Goal: Task Accomplishment & Management: Manage account settings

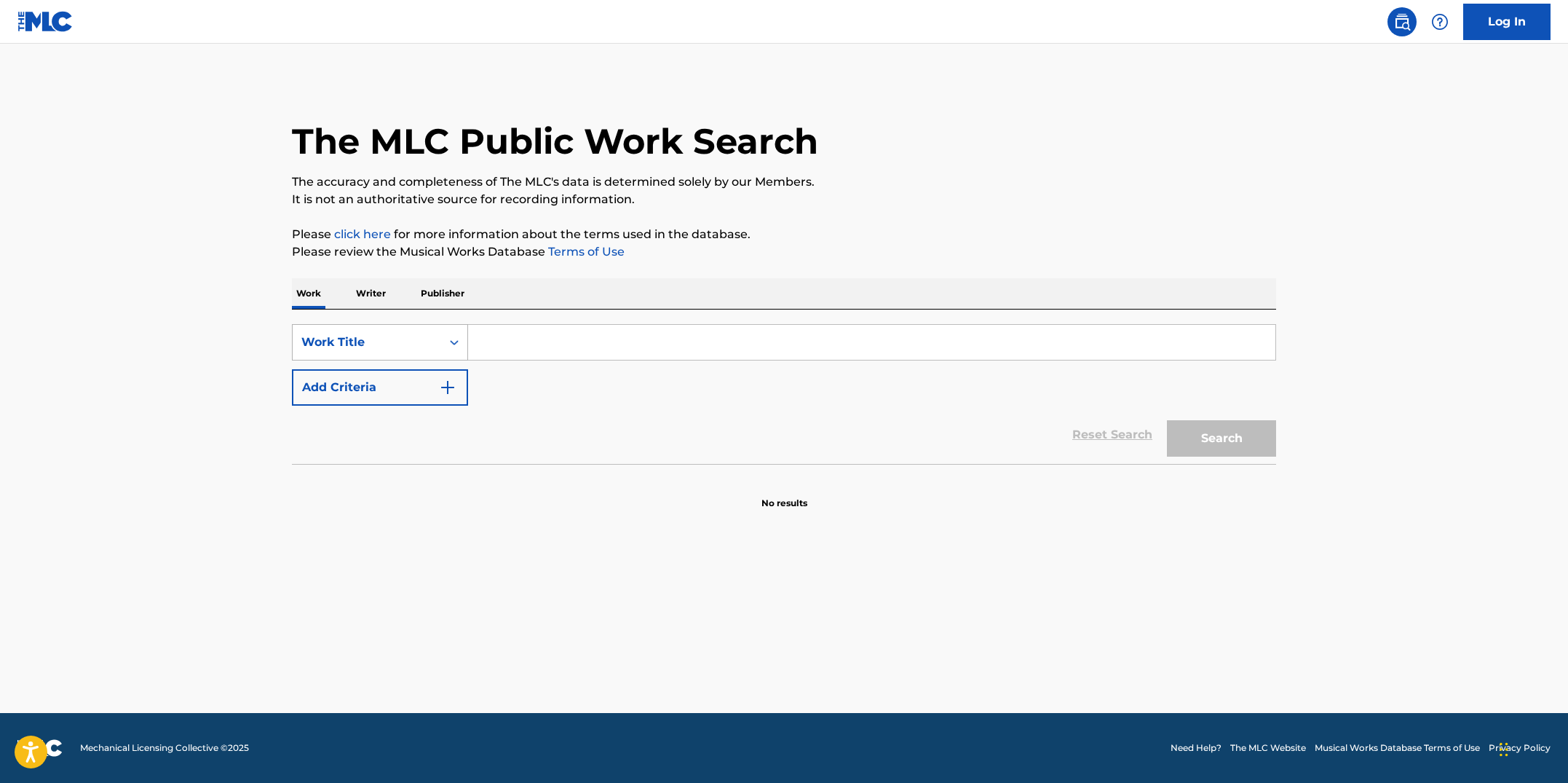
click at [459, 339] on icon "Search Form" at bounding box center [454, 342] width 14 height 14
click at [414, 384] on div "MLC Song Code" at bounding box center [380, 379] width 175 height 37
click at [491, 350] on input "Search Form" at bounding box center [872, 342] width 808 height 35
paste input "PE7Z3N"
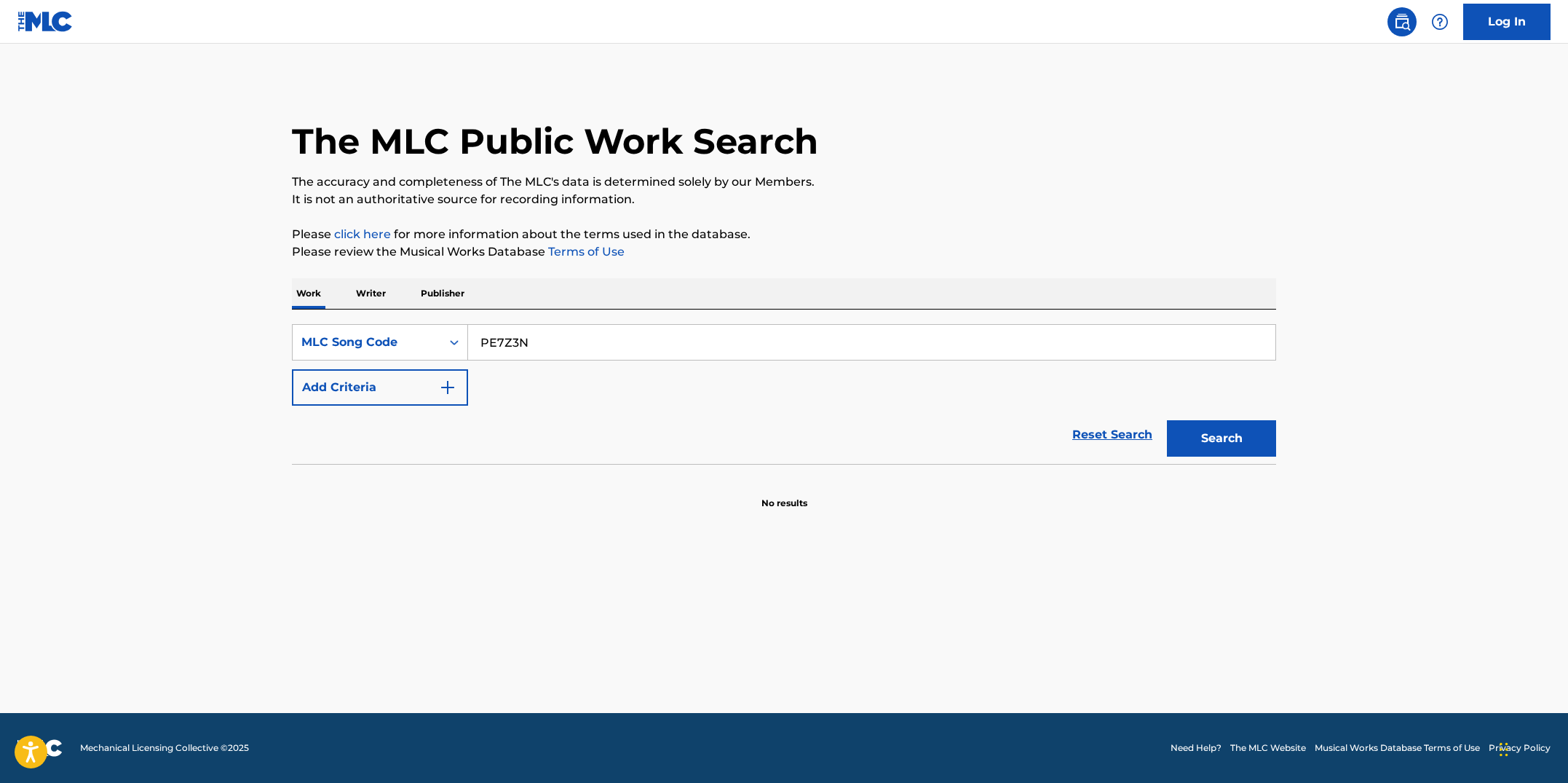
type input "PE7Z3N"
click at [1167, 420] on button "Search" at bounding box center [1222, 438] width 110 height 37
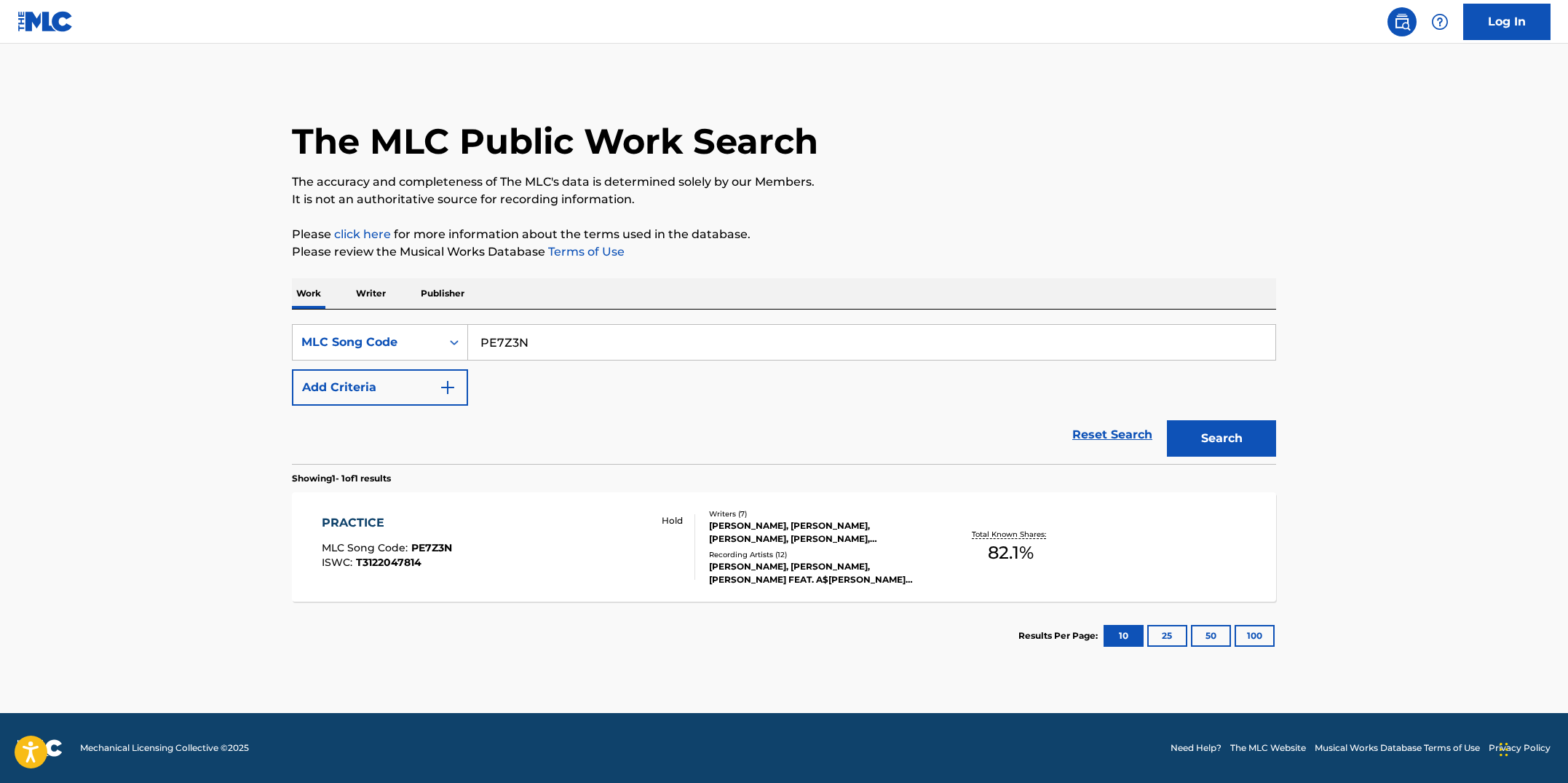
click at [543, 549] on div "PRACTICE MLC Song Code : PE7Z3N ISWC : T3122047814 Hold" at bounding box center [508, 547] width 374 height 66
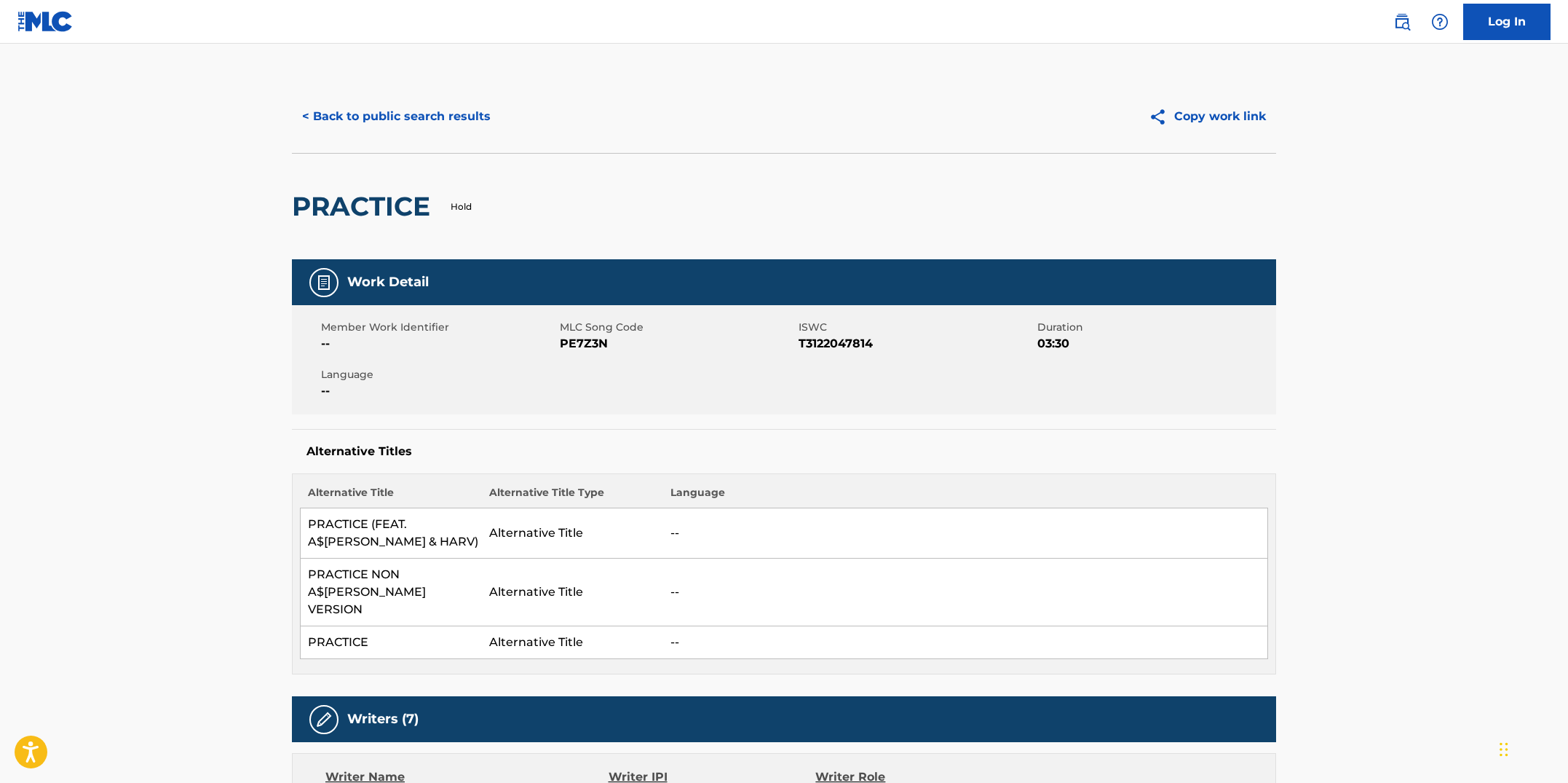
click at [432, 127] on button "< Back to public search results" at bounding box center [396, 116] width 209 height 37
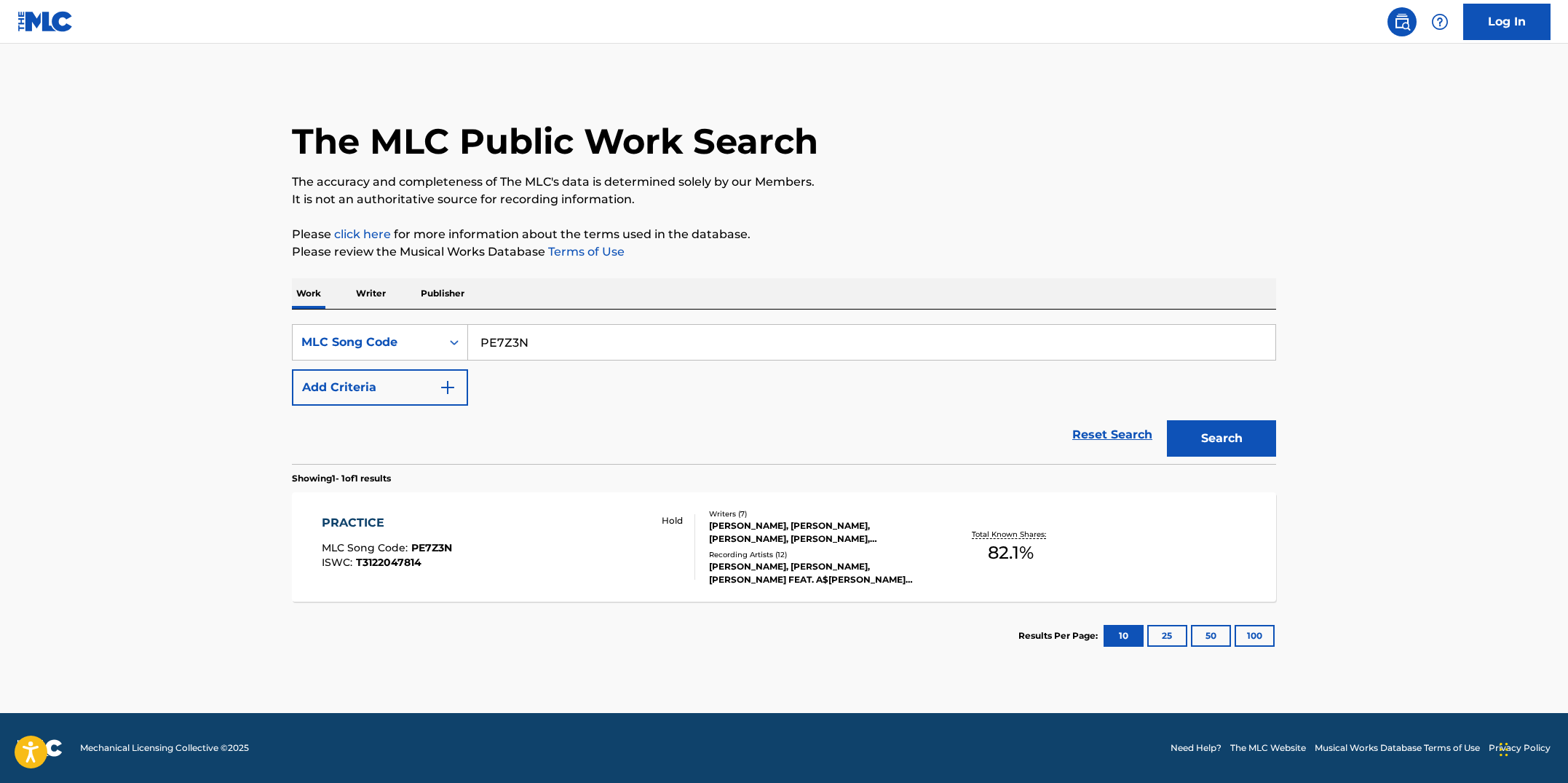
drag, startPoint x: 554, startPoint y: 354, endPoint x: 489, endPoint y: 330, distance: 69.3
click at [489, 330] on input "PE7Z3N" at bounding box center [872, 342] width 808 height 35
paste input "G3467X"
type input "G3467X"
click at [1167, 420] on button "Search" at bounding box center [1222, 438] width 110 height 37
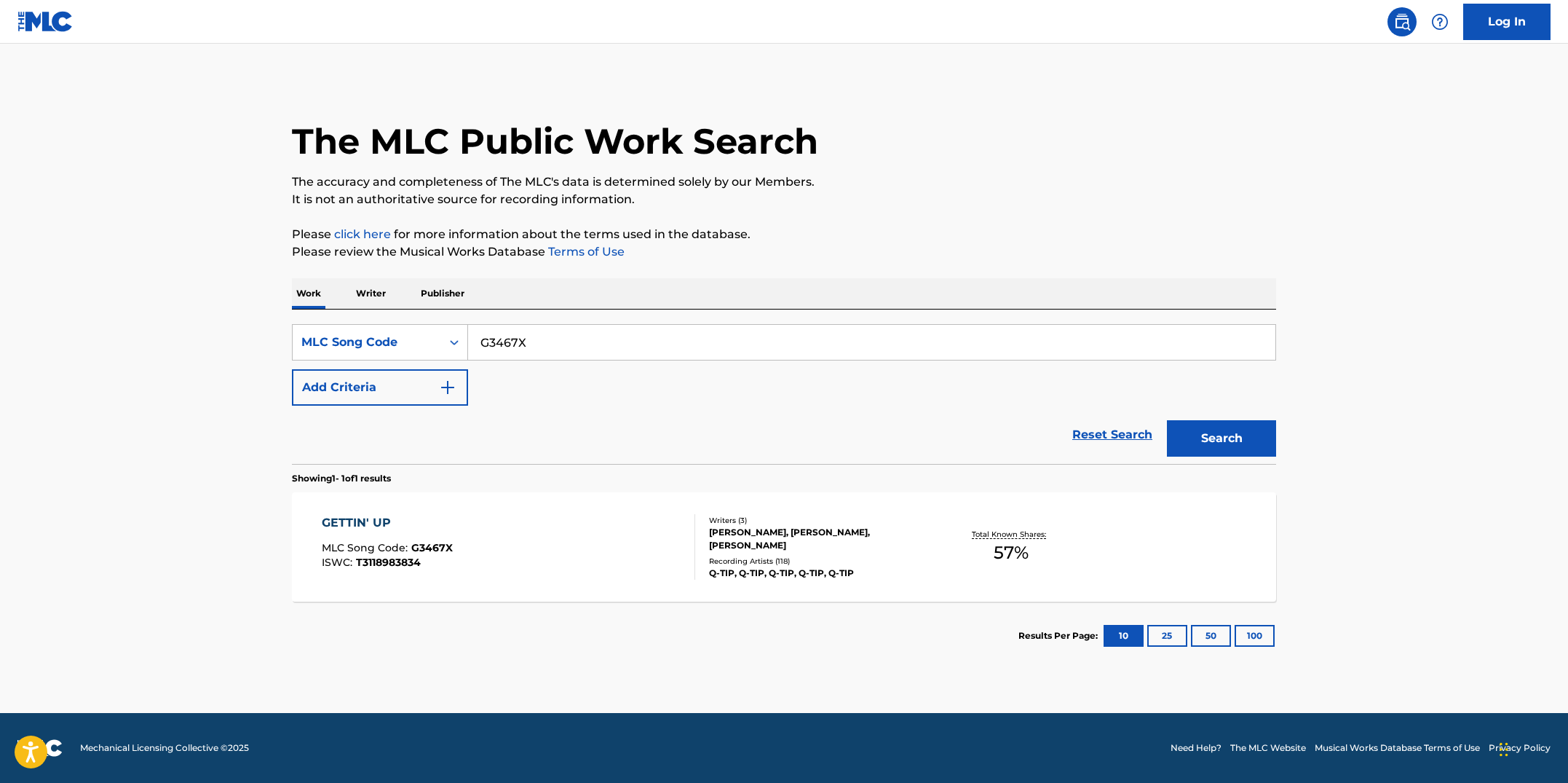
click at [534, 513] on div "GETTIN' UP MLC Song Code : G3467X ISWC : T3118983834 Writers ( 3 ) LEROY BURGES…" at bounding box center [784, 547] width 984 height 110
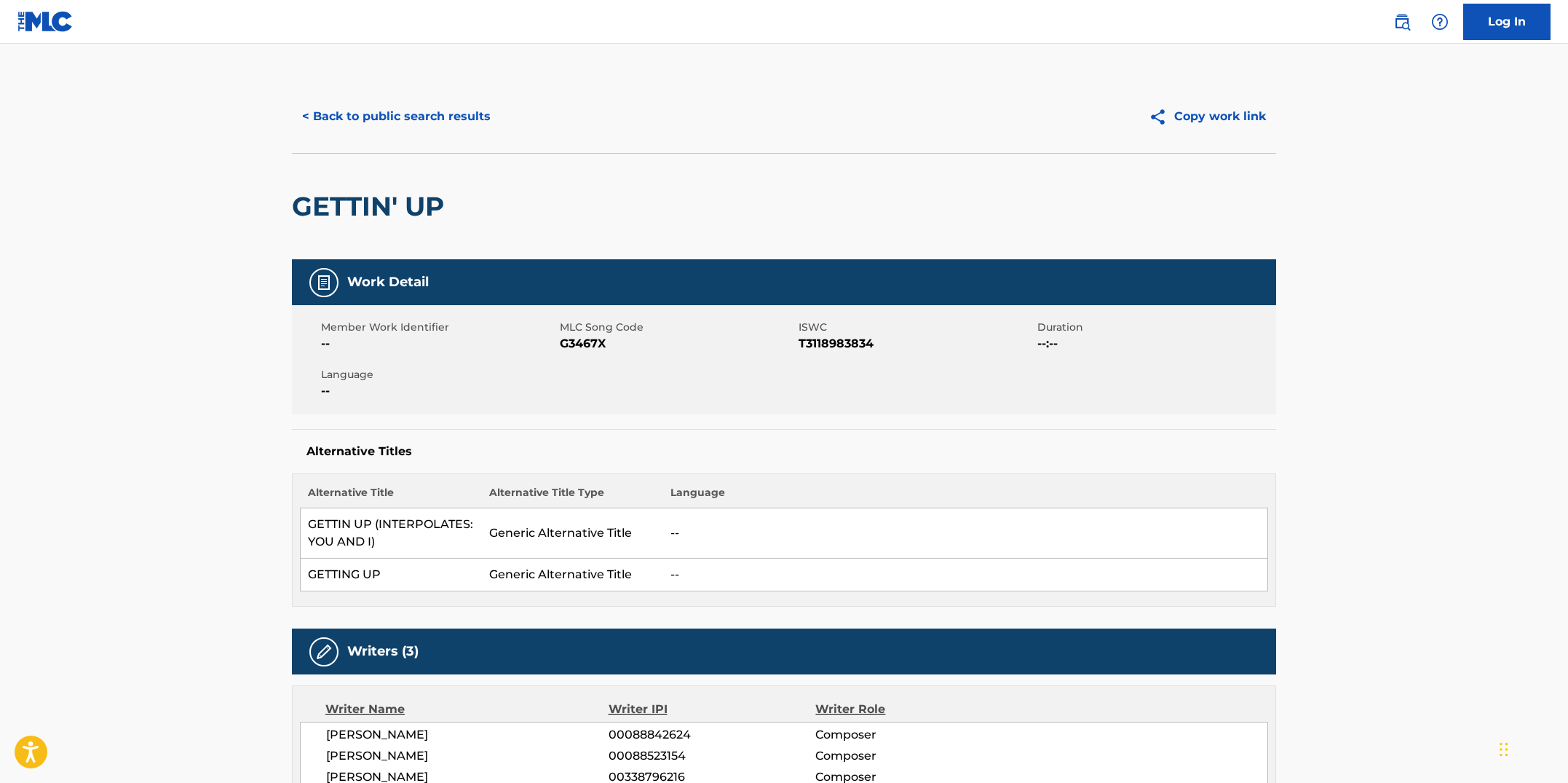
click at [374, 112] on button "< Back to public search results" at bounding box center [396, 116] width 209 height 37
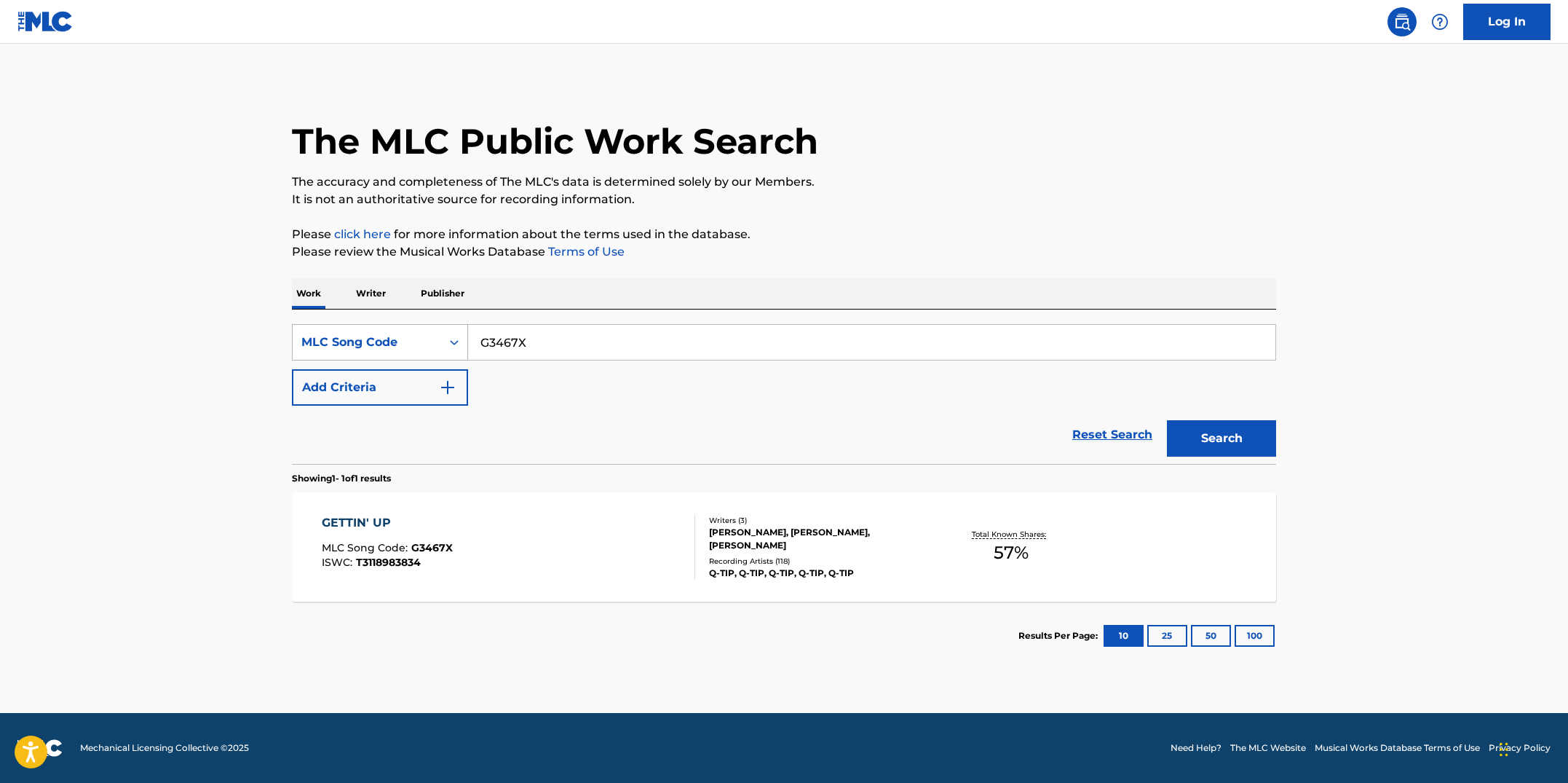
click at [464, 349] on div "Search Form" at bounding box center [453, 342] width 26 height 26
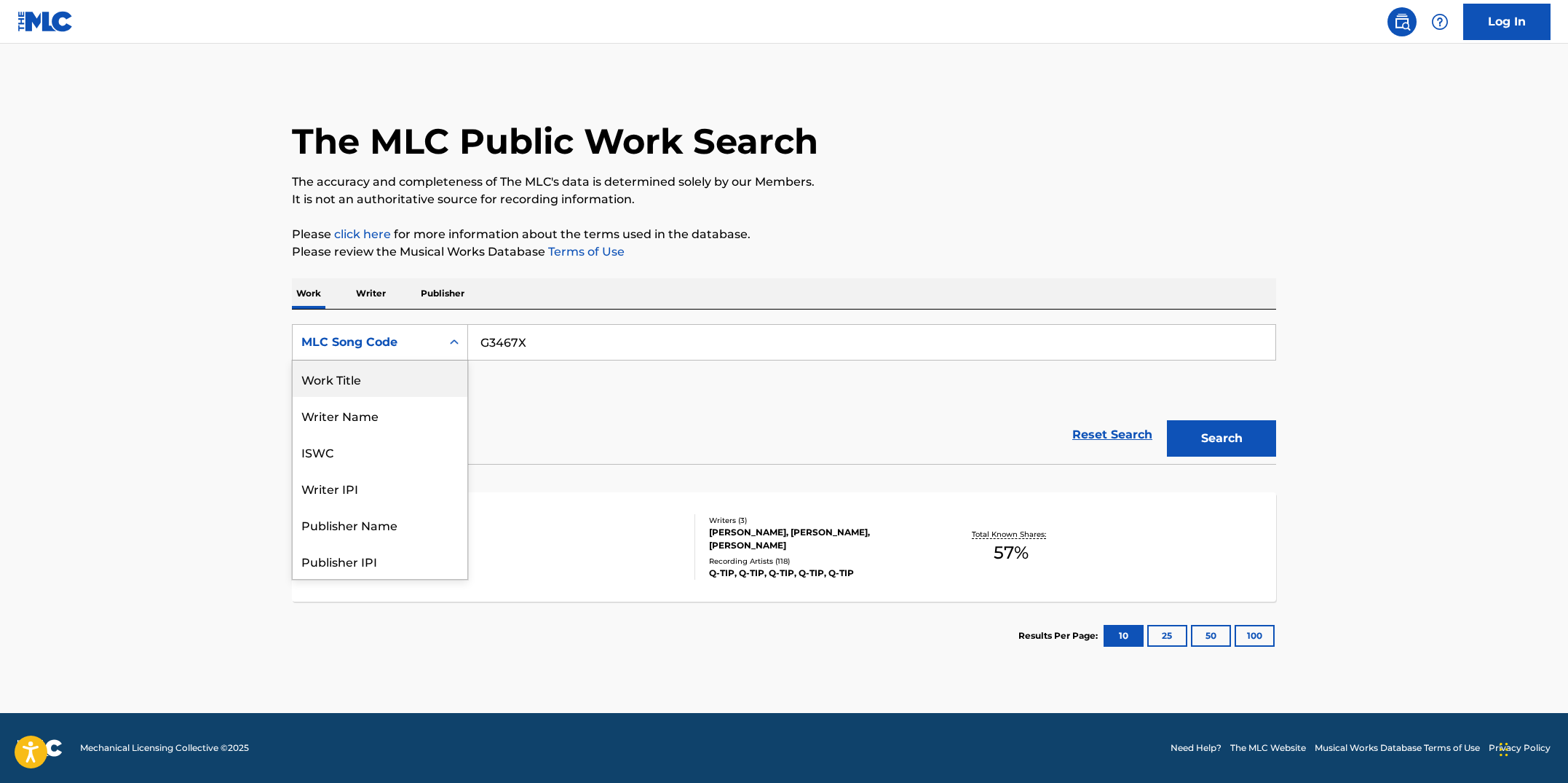
click at [442, 377] on div "Work Title" at bounding box center [380, 379] width 175 height 37
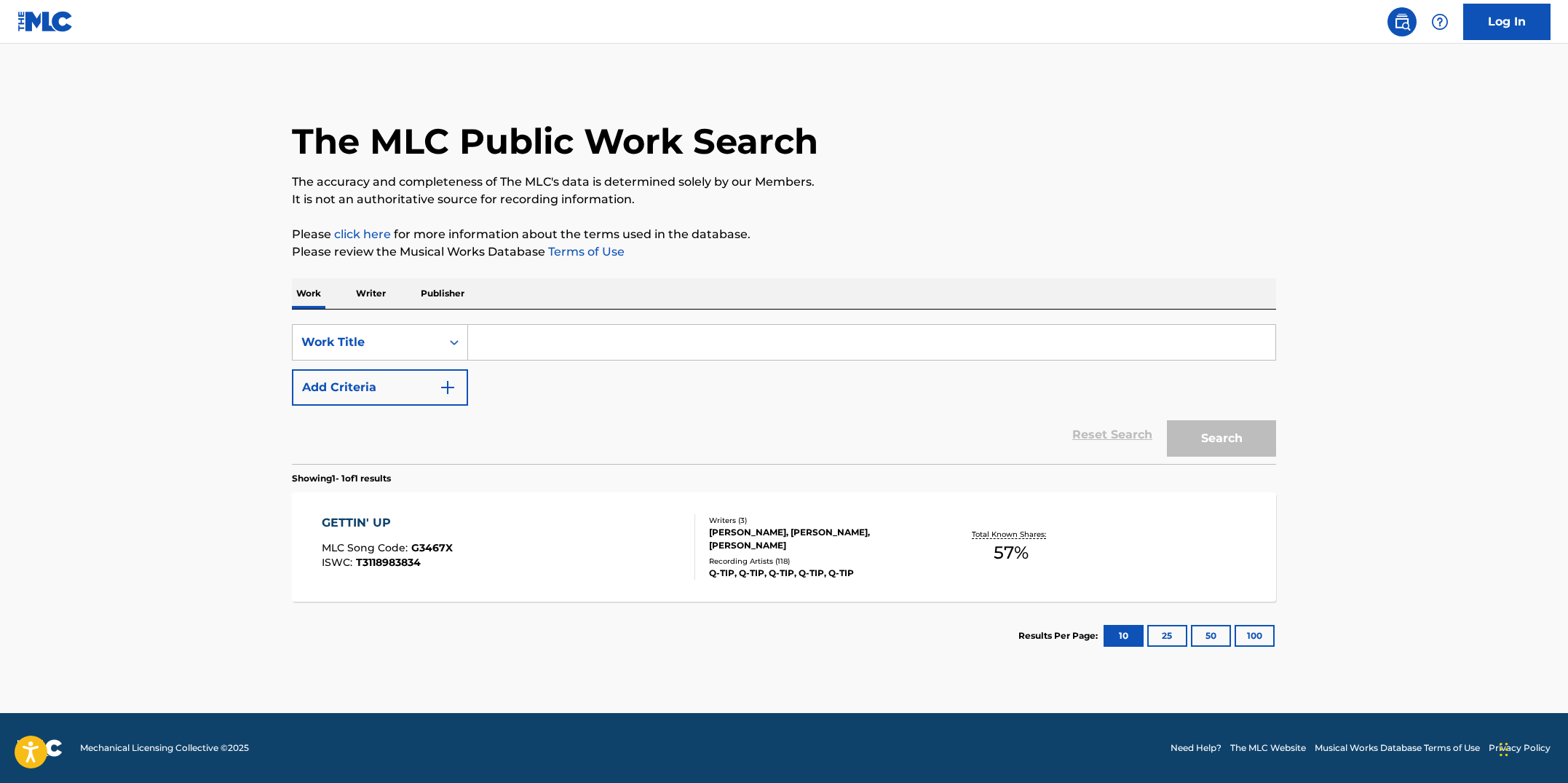
click at [501, 349] on input "Search Form" at bounding box center [872, 342] width 808 height 35
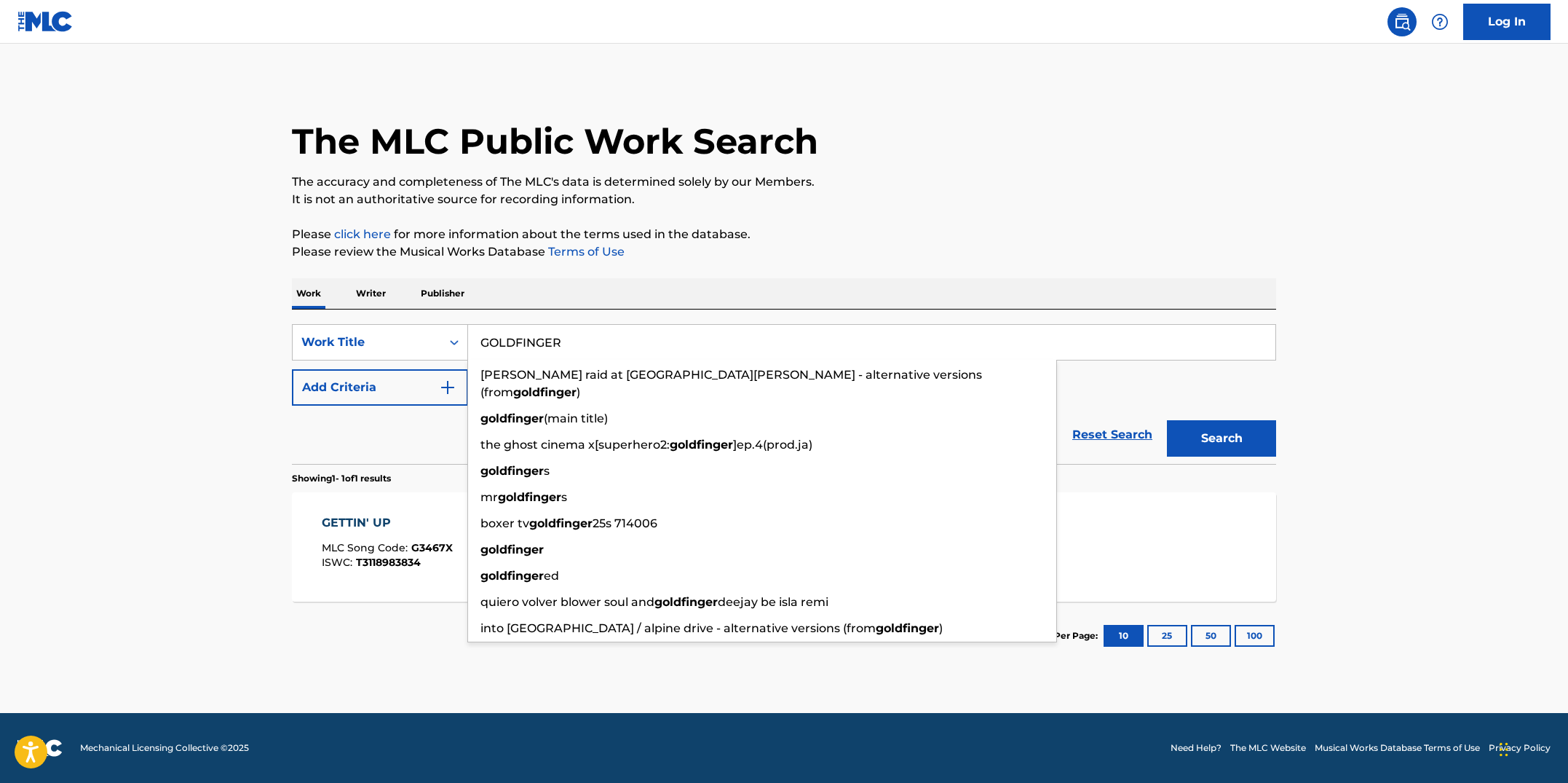
type input "GOLDFINGER"
click at [825, 270] on div "The MLC Public Work Search The accuracy and completeness of The MLC's data is d…" at bounding box center [784, 375] width 1020 height 590
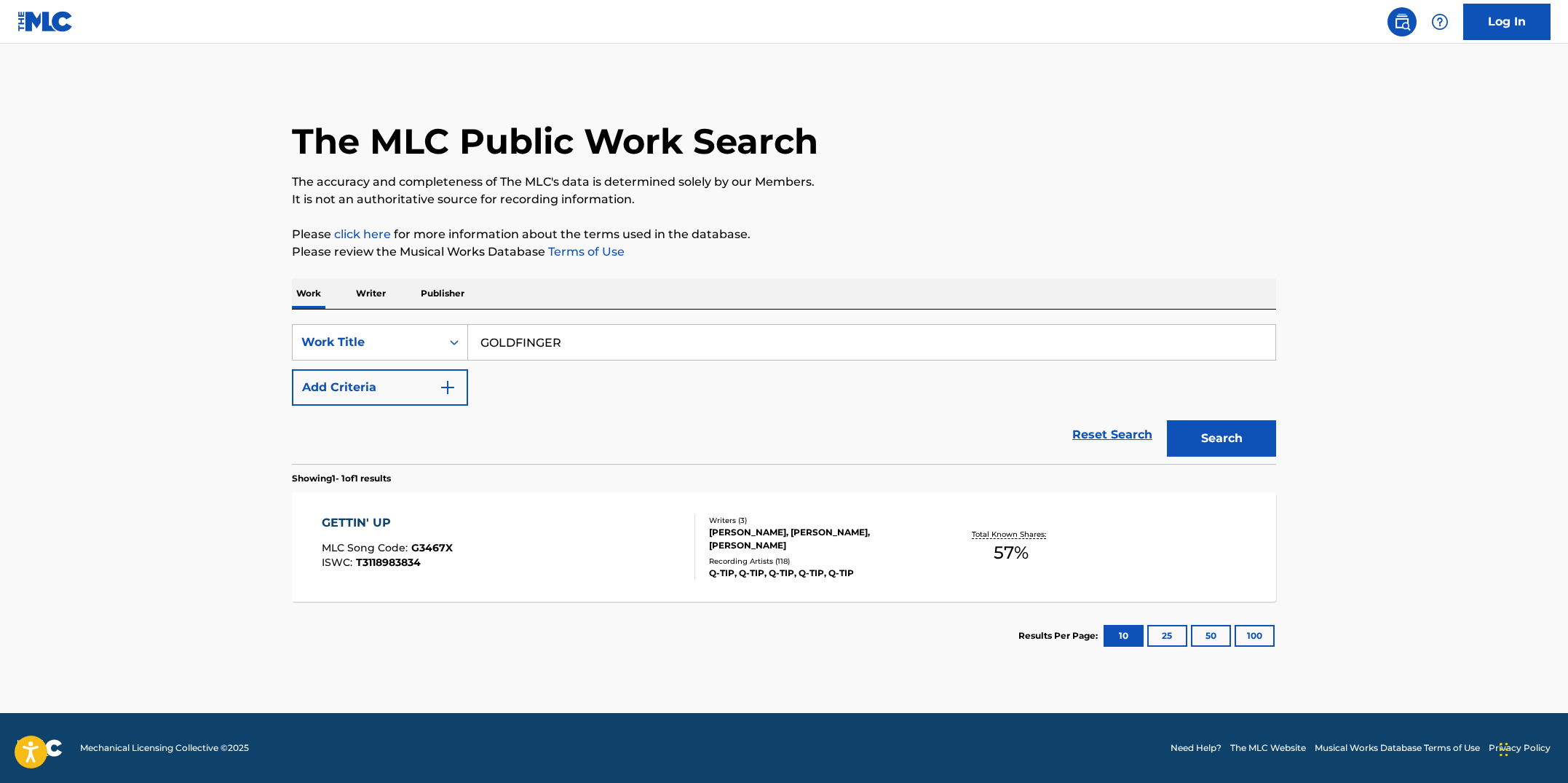
click at [1194, 429] on button "Search" at bounding box center [1222, 438] width 110 height 37
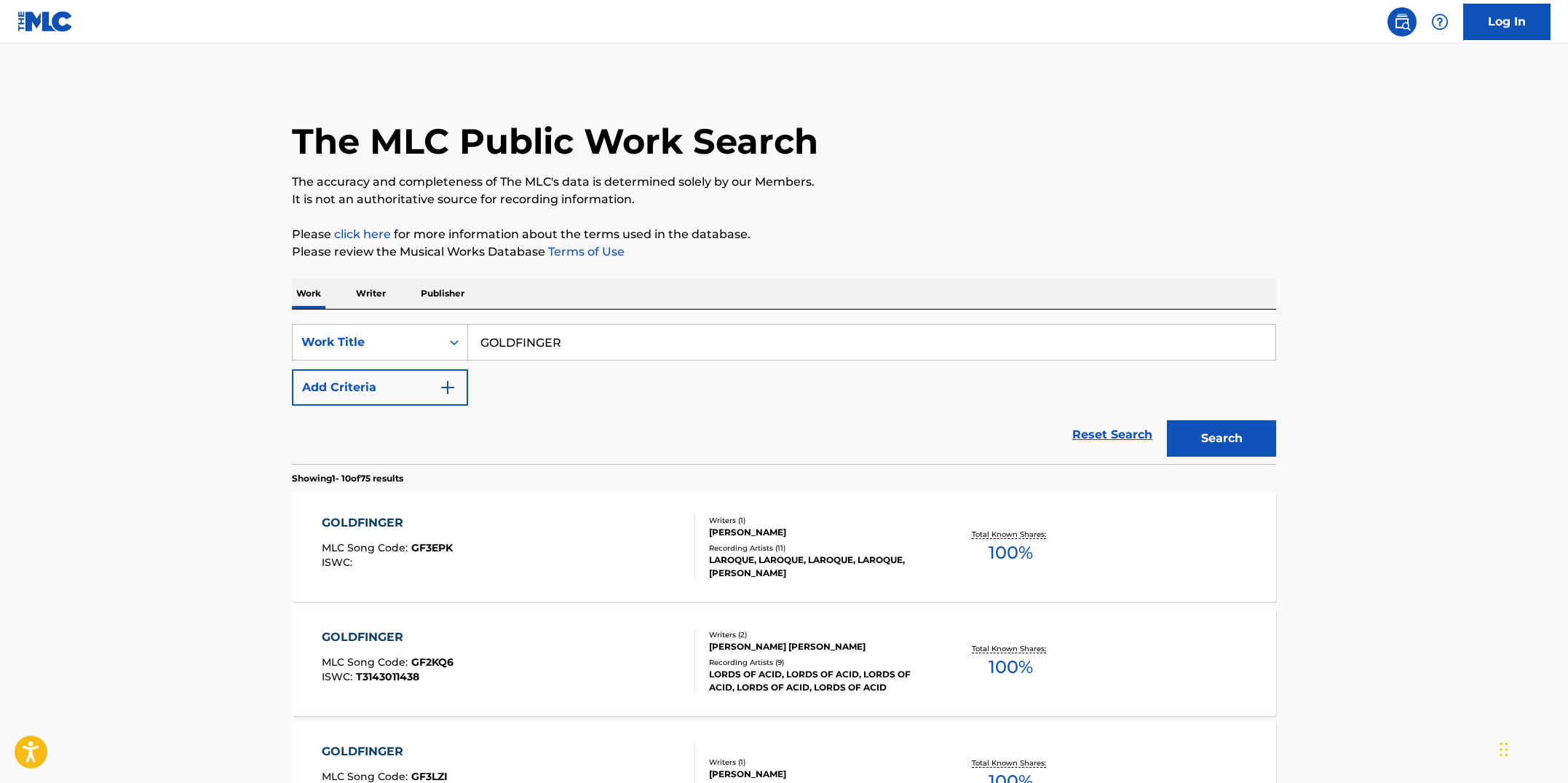
click at [466, 397] on button "Add Criteria" at bounding box center [380, 387] width 176 height 37
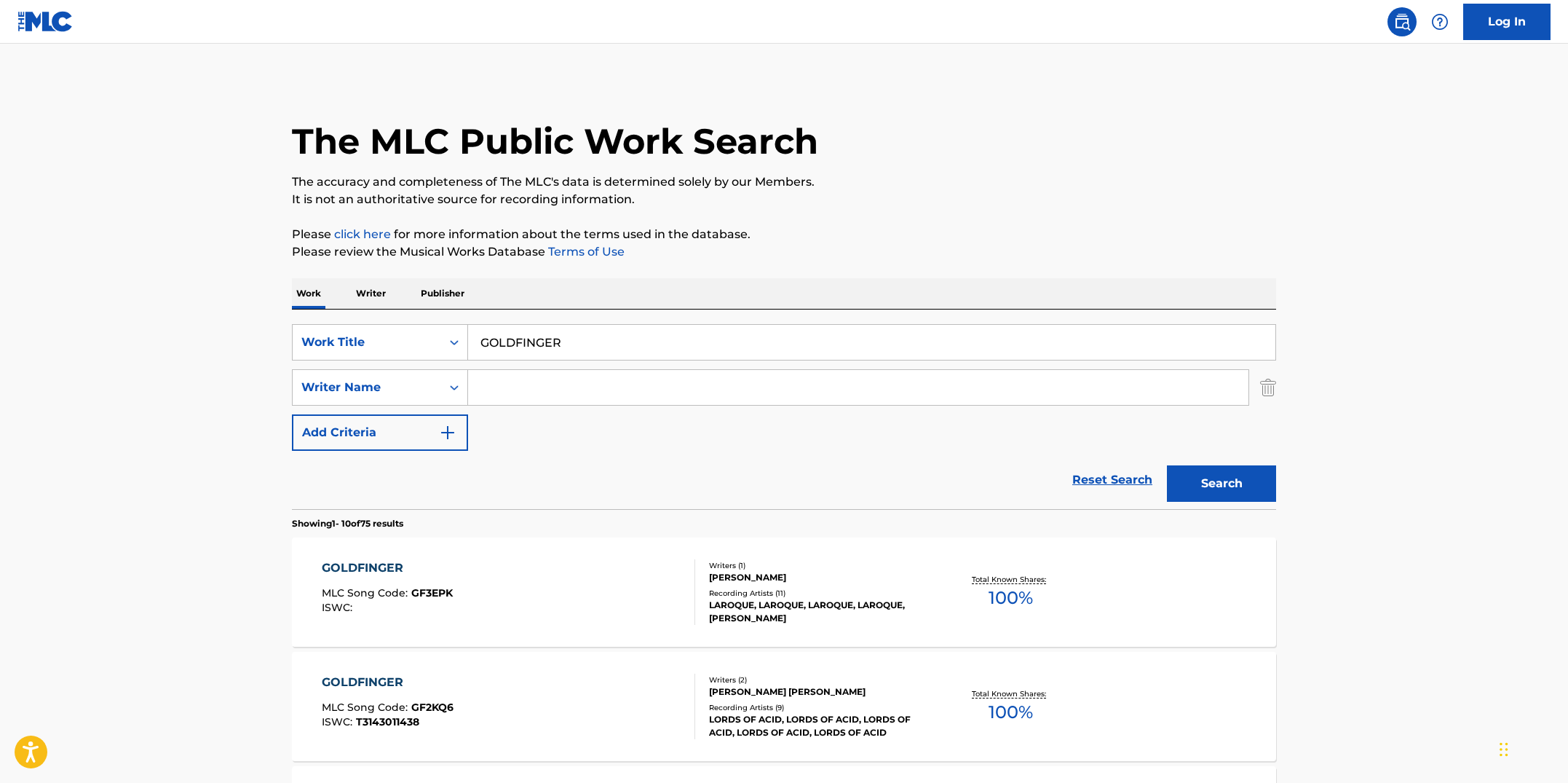
click at [476, 397] on input "Search Form" at bounding box center [858, 387] width 780 height 35
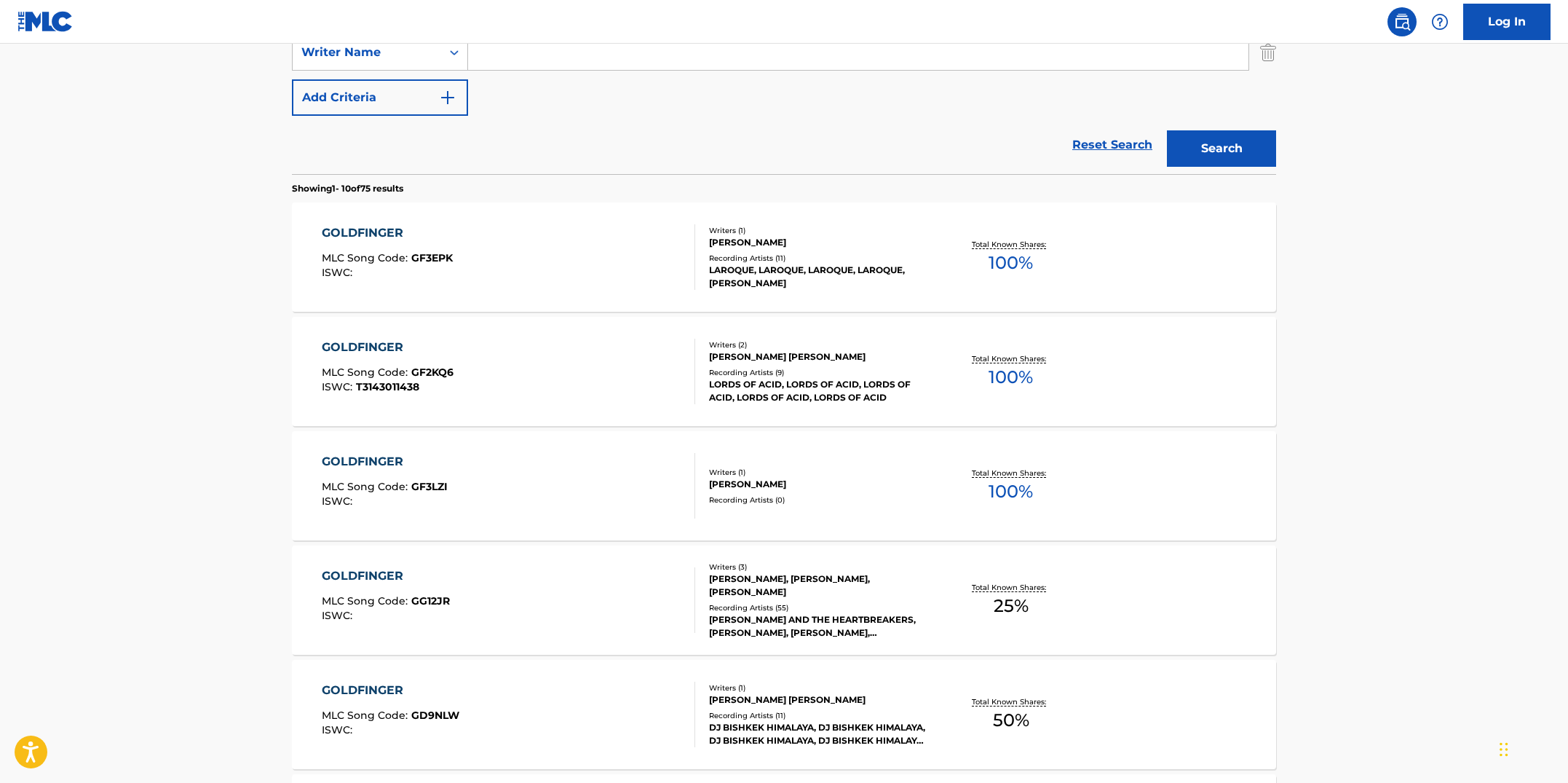
scroll to position [337, 0]
click at [615, 600] on div "GOLDFINGER MLC Song Code : GG12JR ISWC :" at bounding box center [508, 599] width 374 height 66
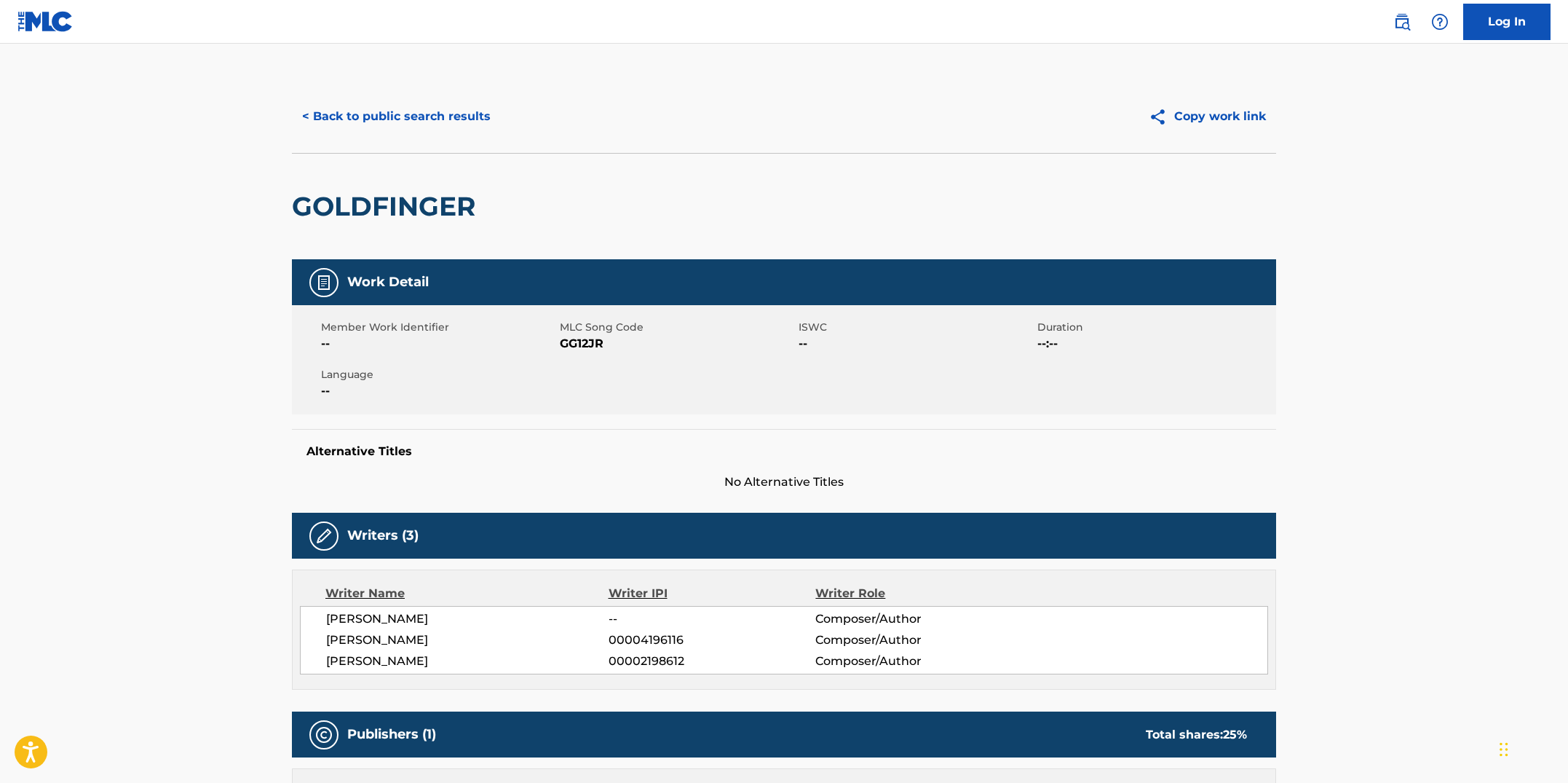
click at [404, 104] on button "< Back to public search results" at bounding box center [396, 116] width 209 height 37
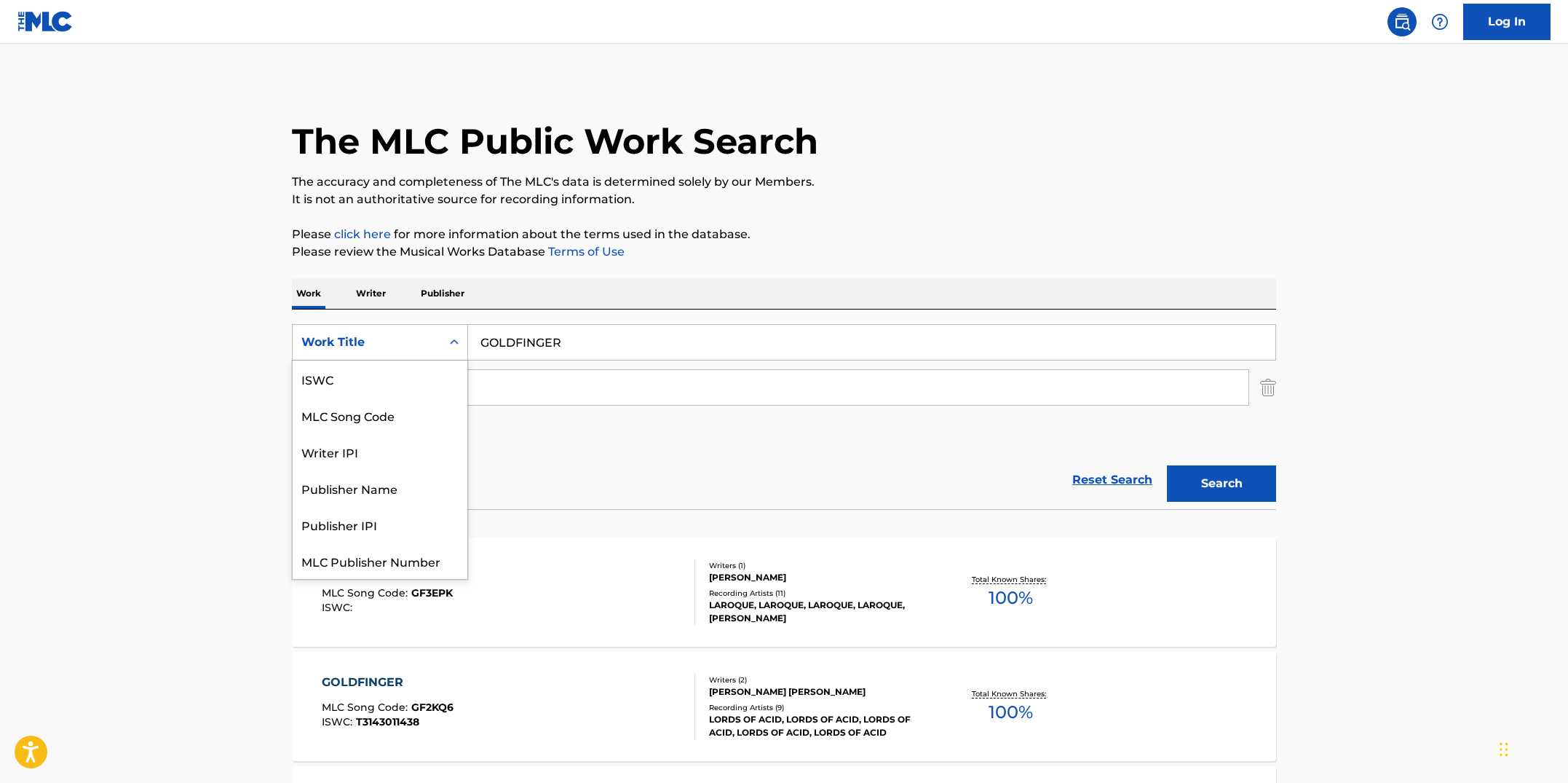
click at [461, 350] on div "Search Form" at bounding box center [453, 342] width 26 height 26
click at [437, 373] on div "MLC Song Code" at bounding box center [380, 379] width 175 height 37
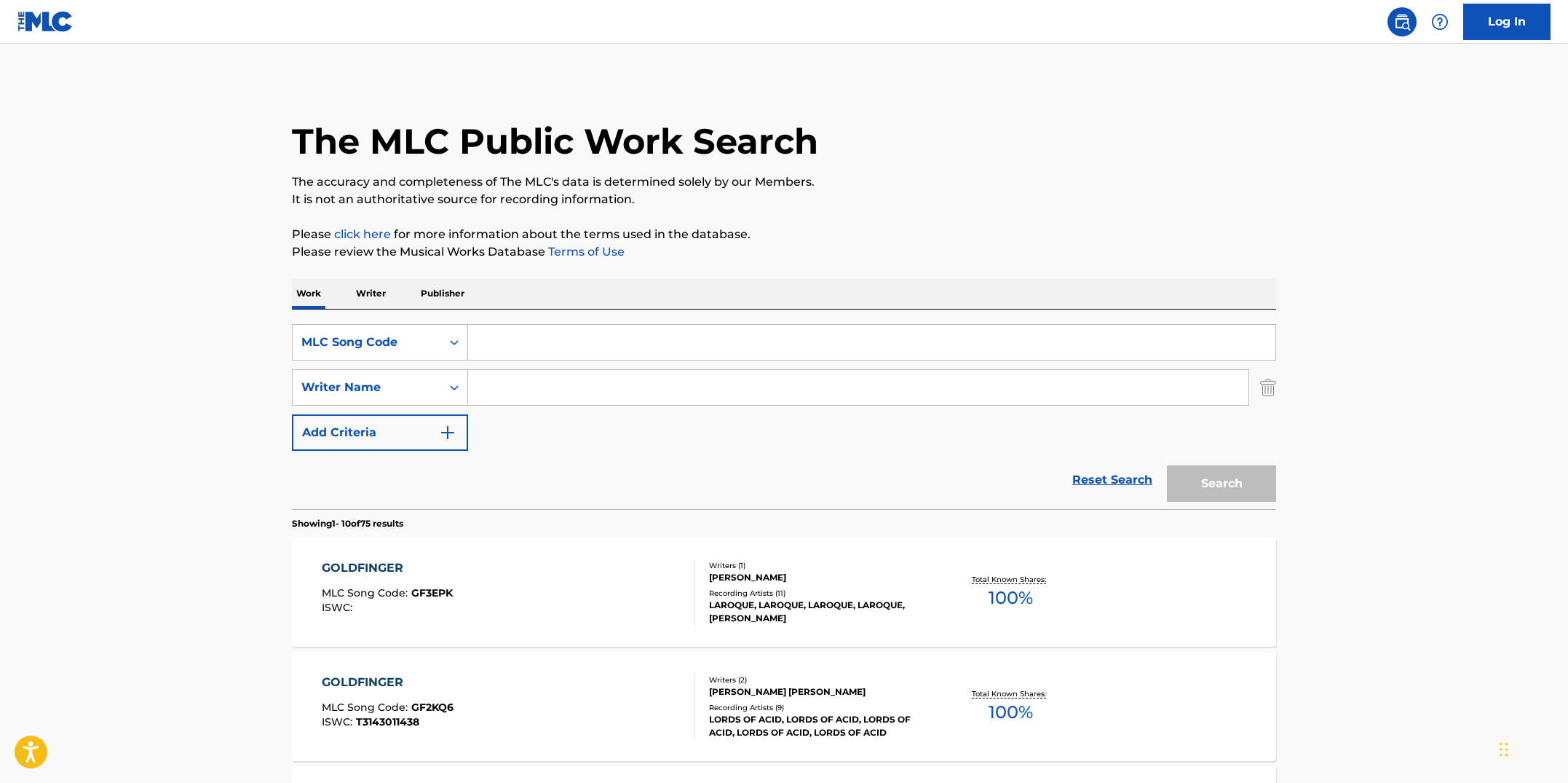
click at [518, 356] on input "Search Form" at bounding box center [872, 342] width 808 height 35
paste input "G43231"
type input "G43231"
click at [1167, 465] on button "Search" at bounding box center [1222, 483] width 110 height 37
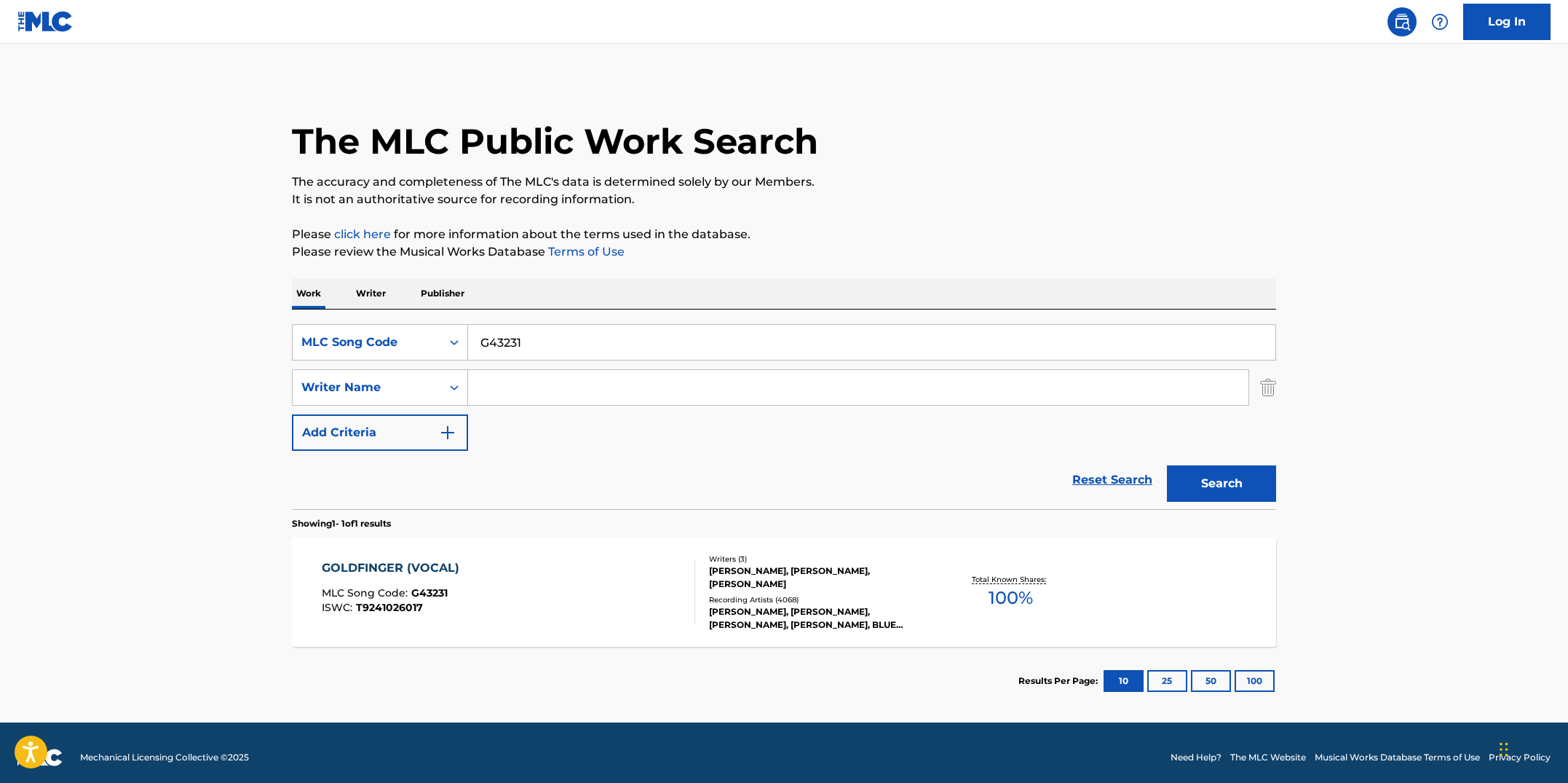
click at [596, 576] on div "GOLDFINGER (VOCAL) MLC Song Code : G43231 ISWC : T9241026017" at bounding box center [508, 592] width 374 height 66
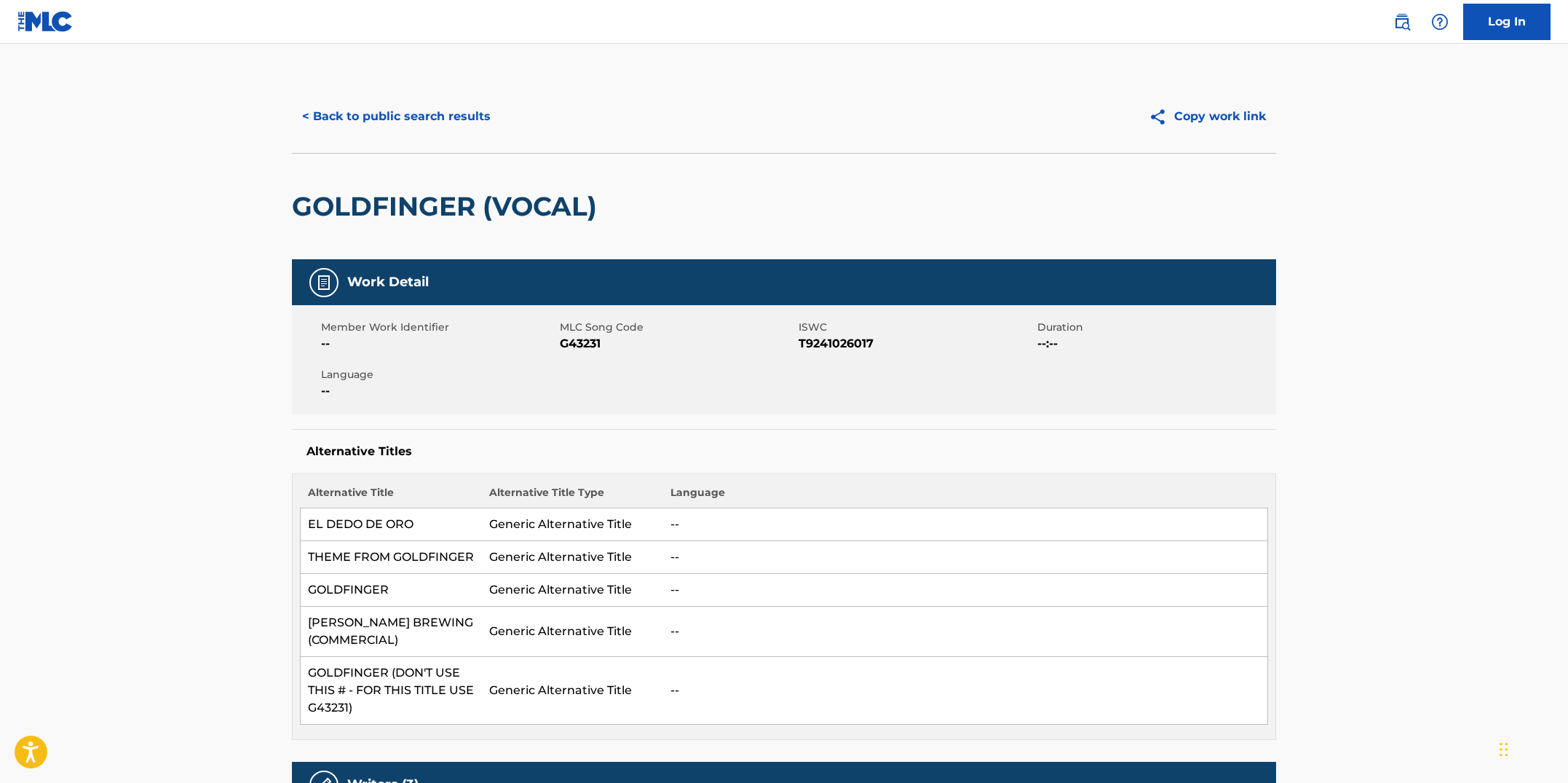
click at [385, 115] on button "< Back to public search results" at bounding box center [396, 116] width 209 height 37
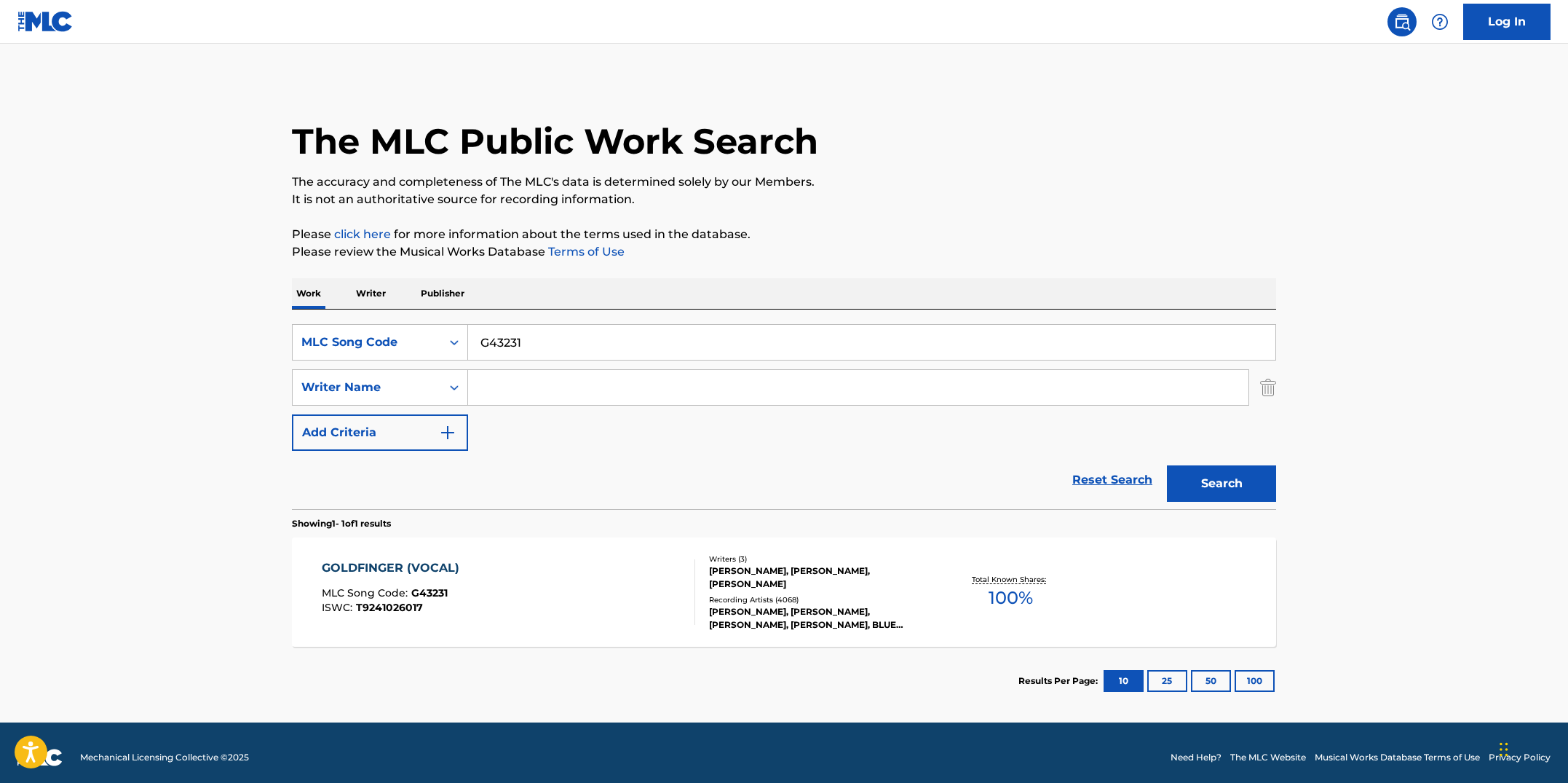
drag, startPoint x: 585, startPoint y: 356, endPoint x: 492, endPoint y: 325, distance: 98.0
click at [492, 325] on input "G43231" at bounding box center [872, 342] width 808 height 35
click at [456, 338] on icon "Search Form" at bounding box center [454, 342] width 14 height 14
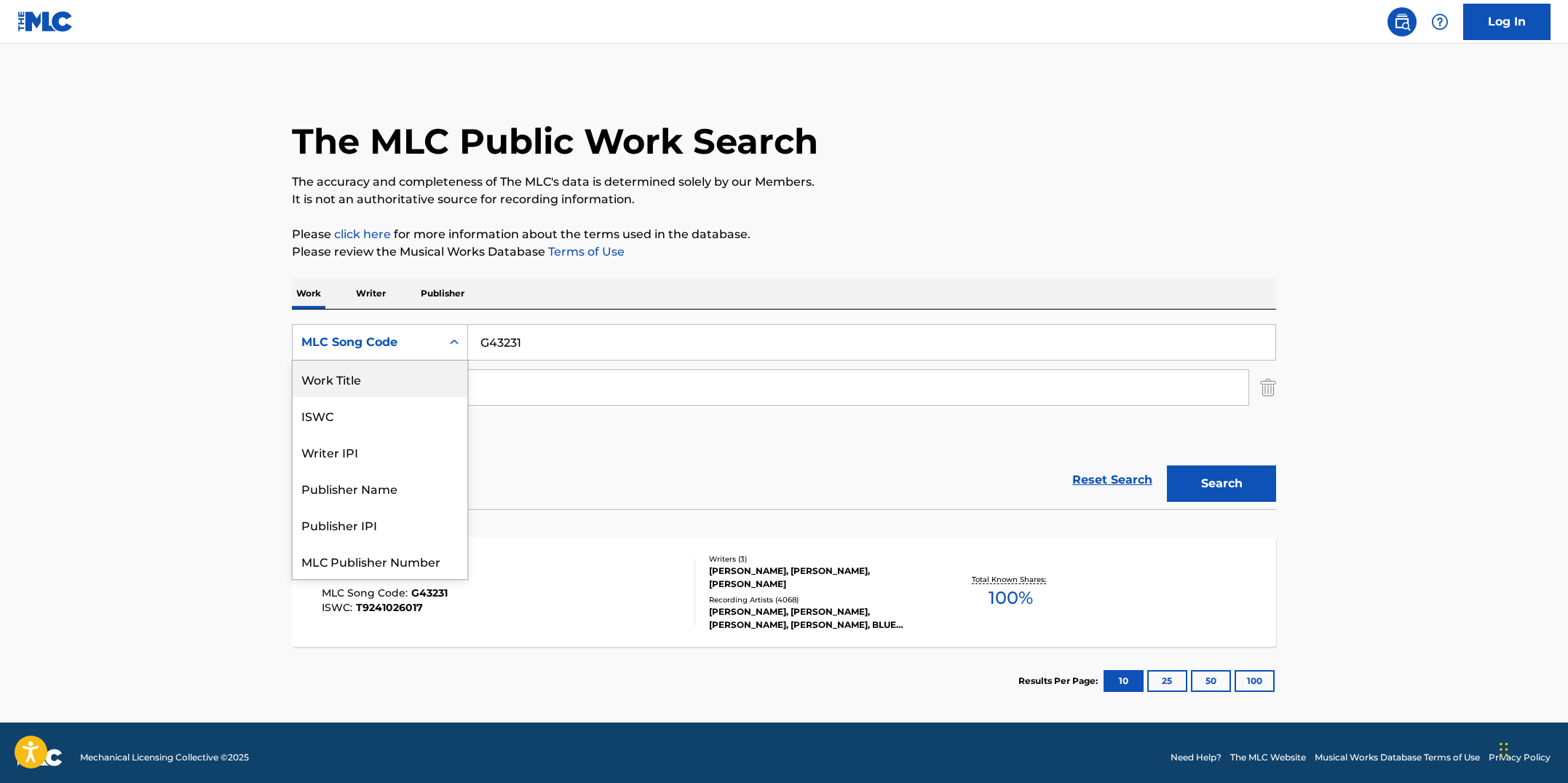
click at [421, 385] on div "Work Title" at bounding box center [380, 379] width 175 height 37
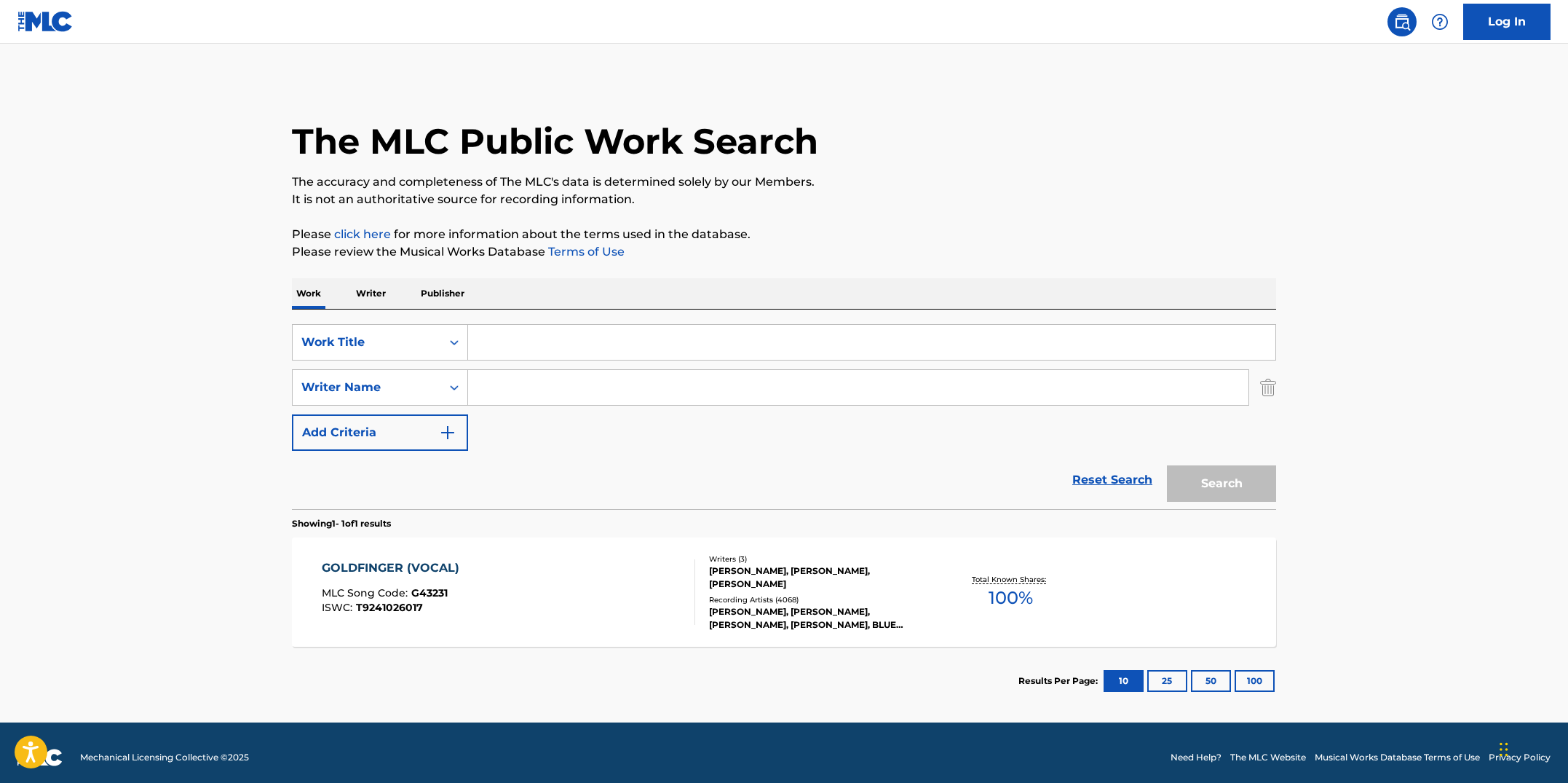
click at [519, 353] on input "Search Form" at bounding box center [872, 342] width 808 height 35
type input "a"
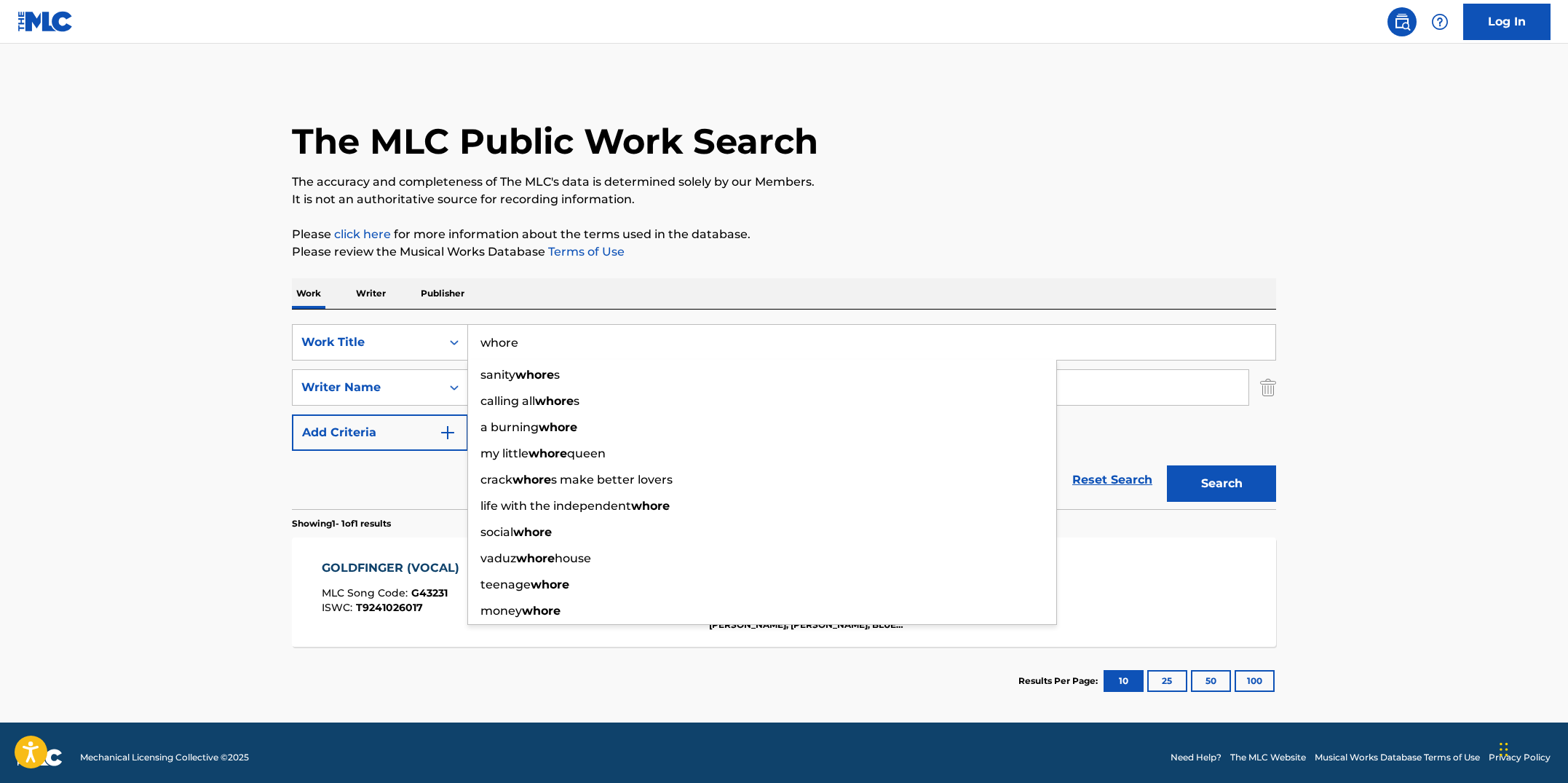
type input "whore"
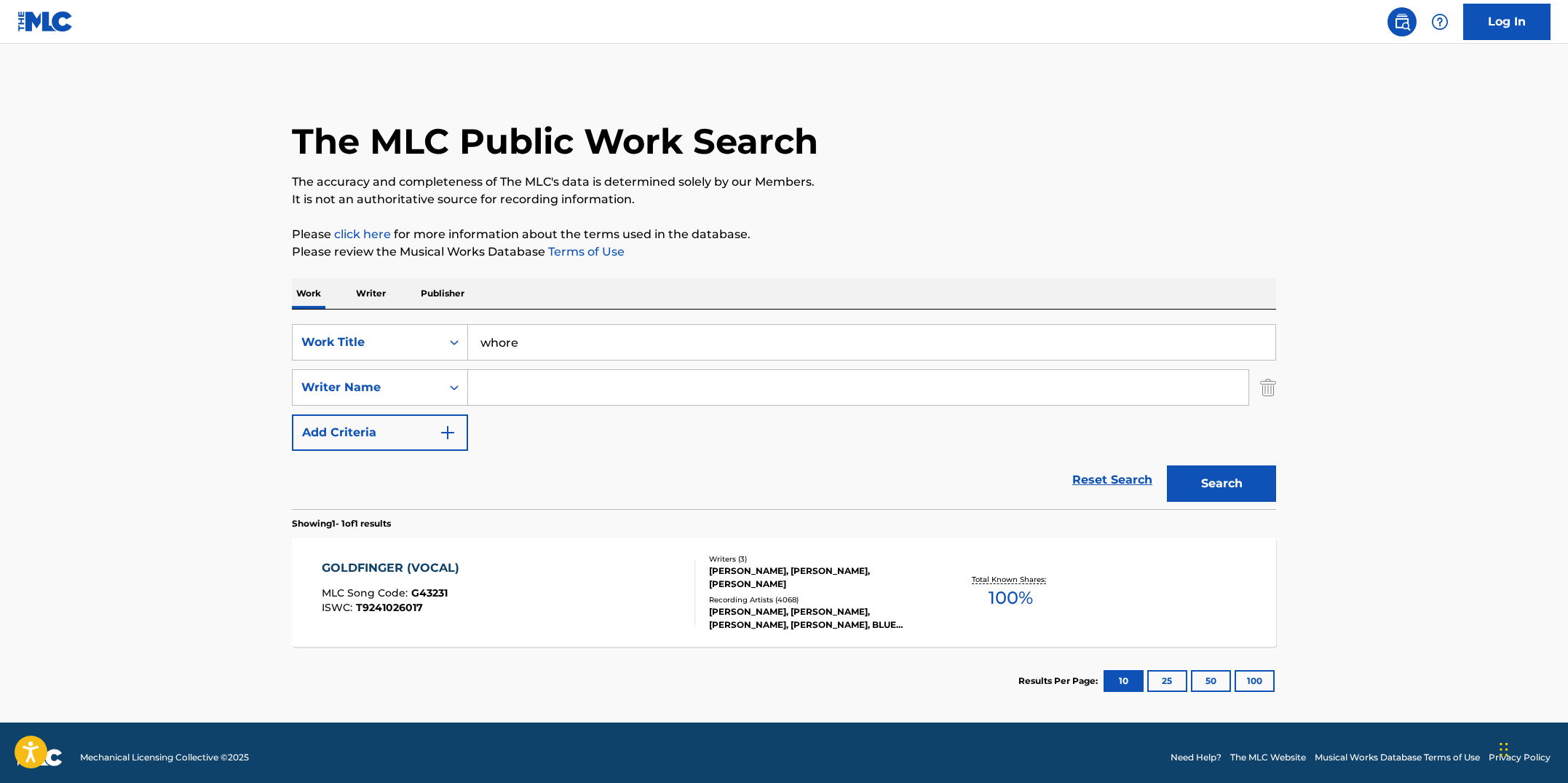
click at [826, 269] on div "The MLC Public Work Search The accuracy and completeness of The MLC's data is d…" at bounding box center [784, 397] width 1020 height 635
click at [658, 388] on input "Search Form" at bounding box center [858, 387] width 780 height 35
click at [540, 396] on input "Search Form" at bounding box center [858, 387] width 780 height 35
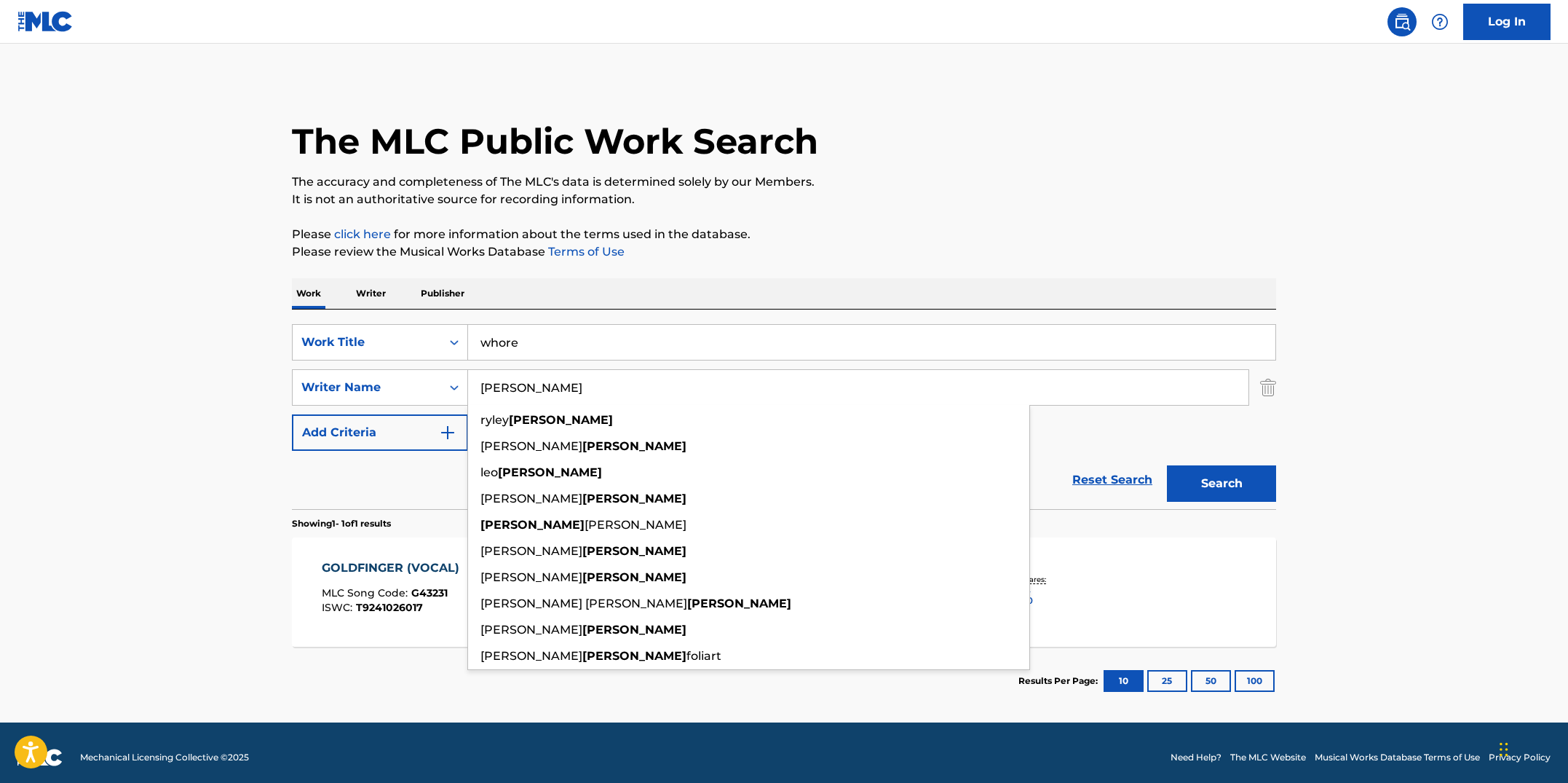
type input "wilson"
click at [1167, 465] on button "Search" at bounding box center [1222, 483] width 110 height 37
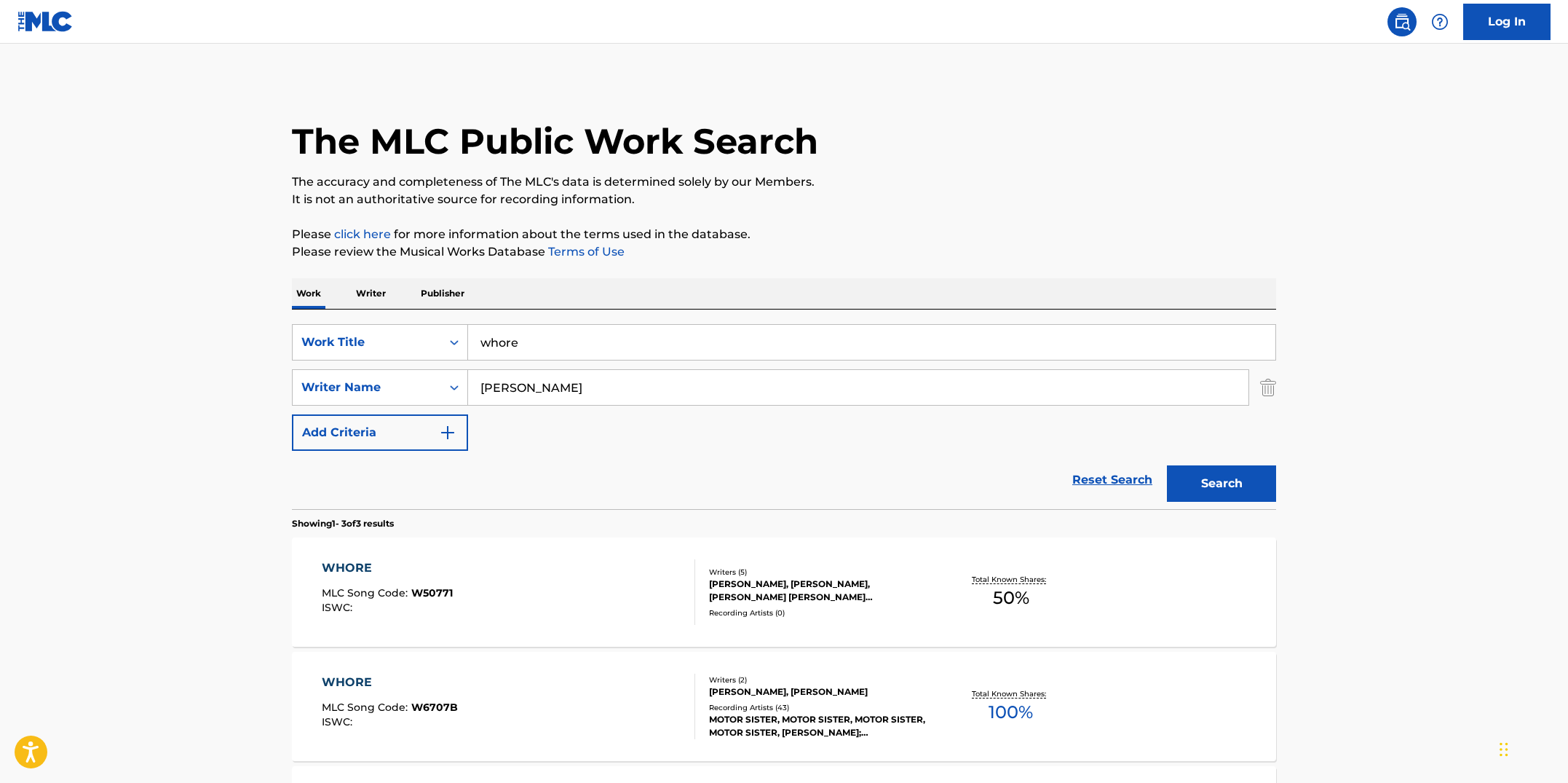
click at [608, 712] on div "WHORE MLC Song Code : W6707B ISWC :" at bounding box center [508, 706] width 374 height 66
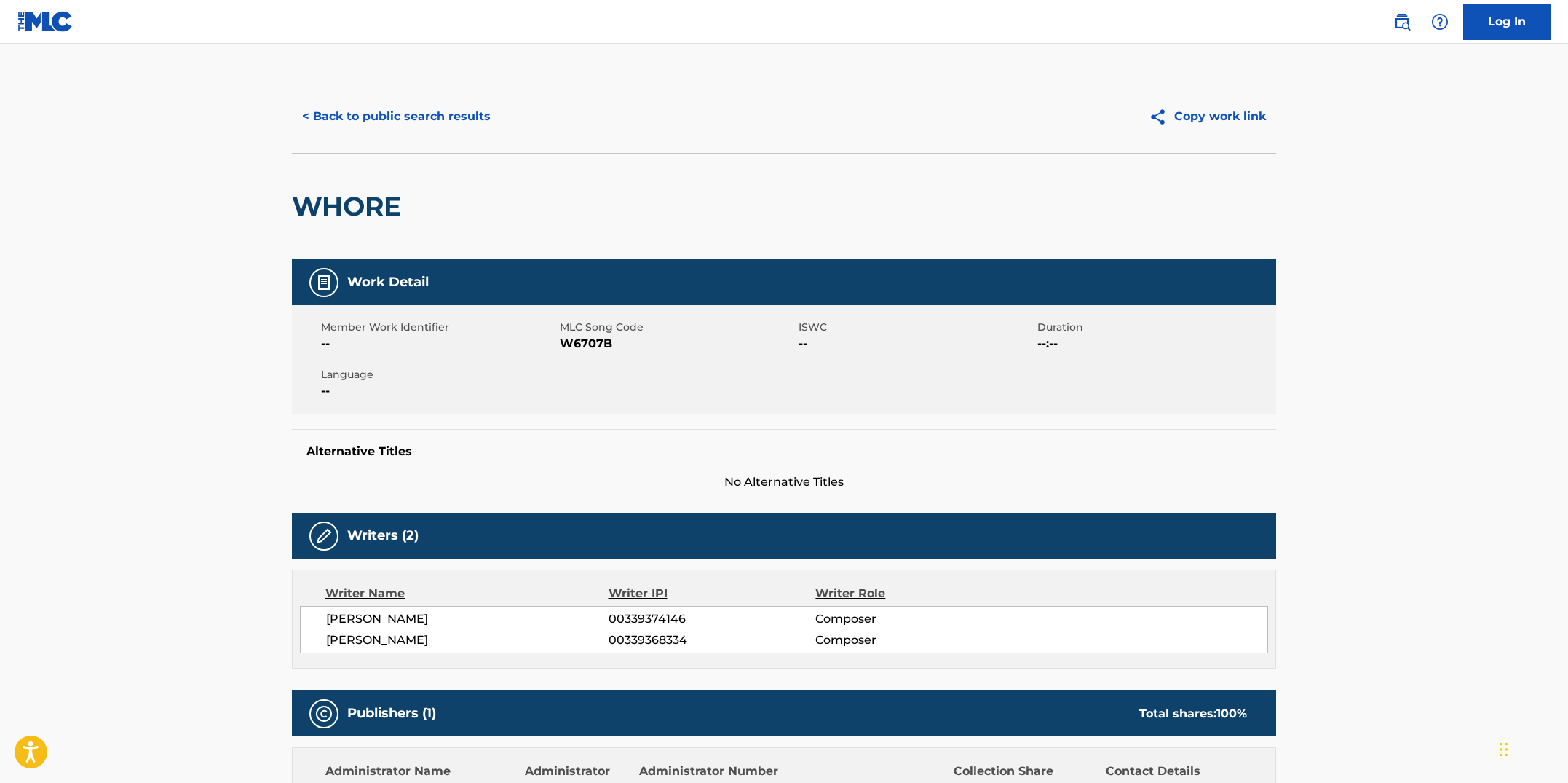
click at [591, 385] on div "Member Work Identifier -- MLC Song Code W6707B ISWC -- Duration --:-- Language …" at bounding box center [784, 360] width 984 height 110
drag, startPoint x: 613, startPoint y: 344, endPoint x: 565, endPoint y: 341, distance: 48.1
click at [565, 341] on span "W6707B" at bounding box center [678, 344] width 235 height 18
copy span "W6707B"
drag, startPoint x: 632, startPoint y: 345, endPoint x: 565, endPoint y: 341, distance: 67.1
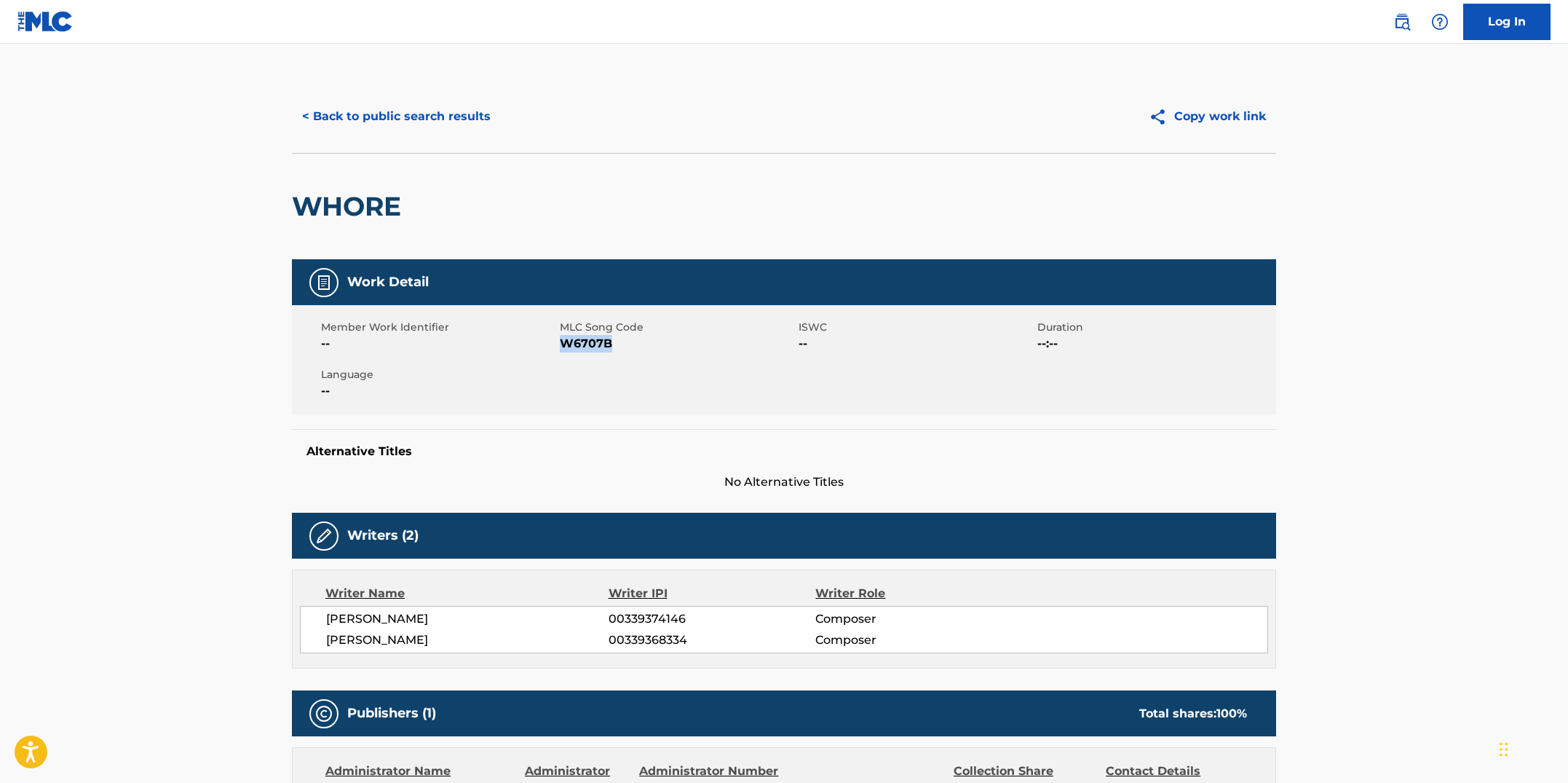
click at [565, 341] on span "W6707B" at bounding box center [678, 344] width 235 height 18
copy span "W6707B"
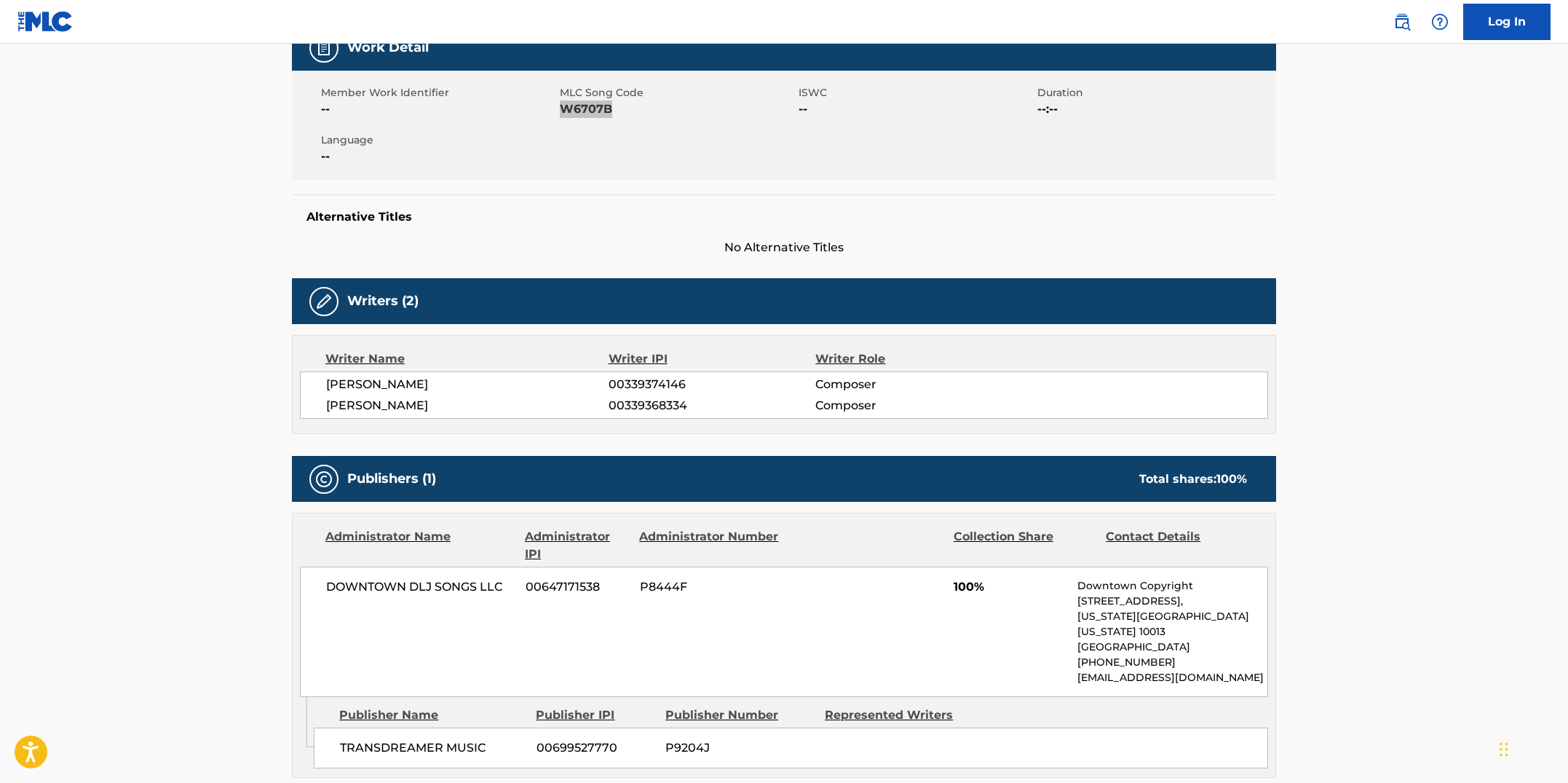
scroll to position [239, 0]
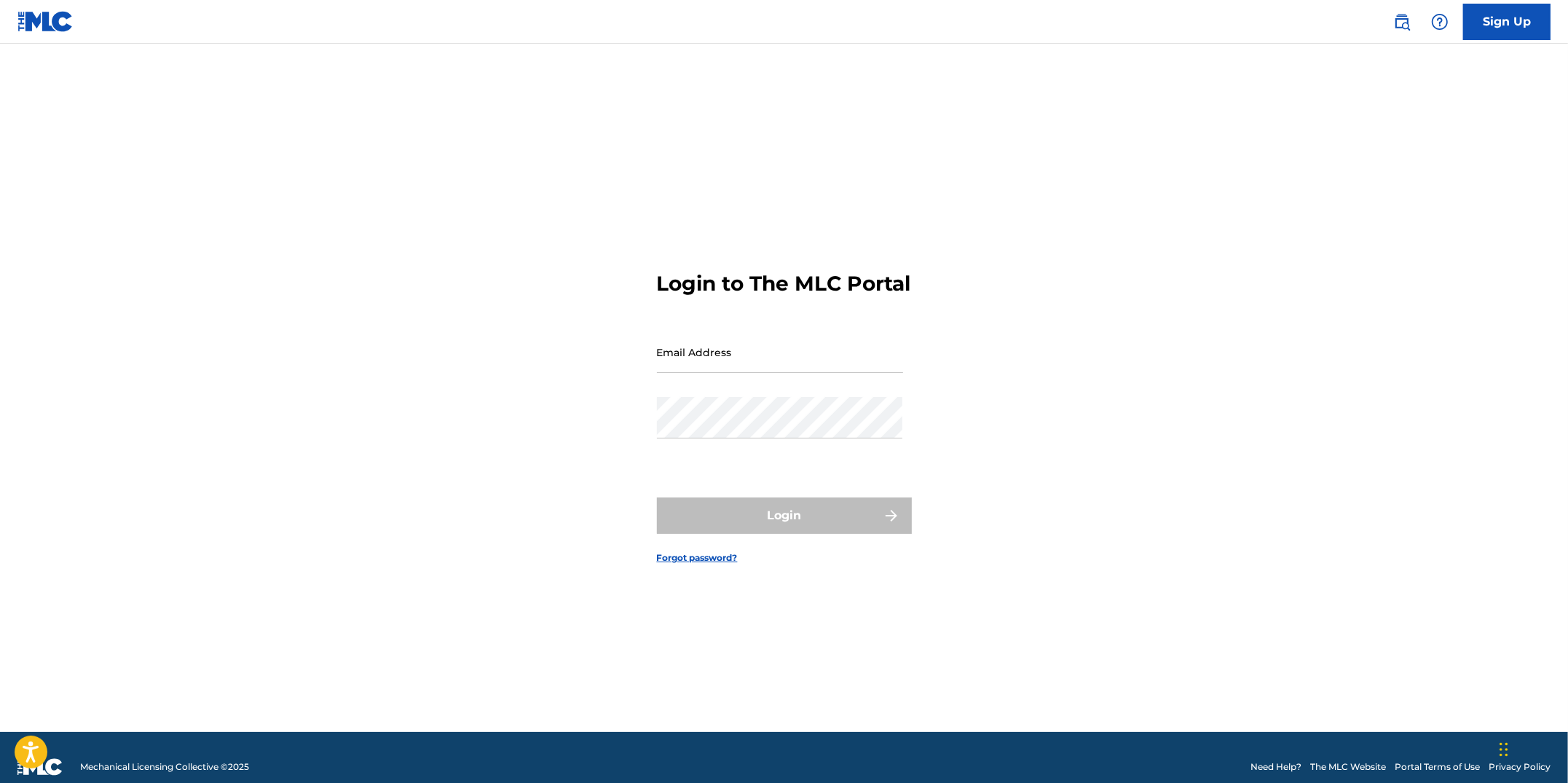
click at [797, 373] on input "Email Address" at bounding box center [780, 352] width 246 height 42
type input "[EMAIL_ADDRESS][DOMAIN_NAME]"
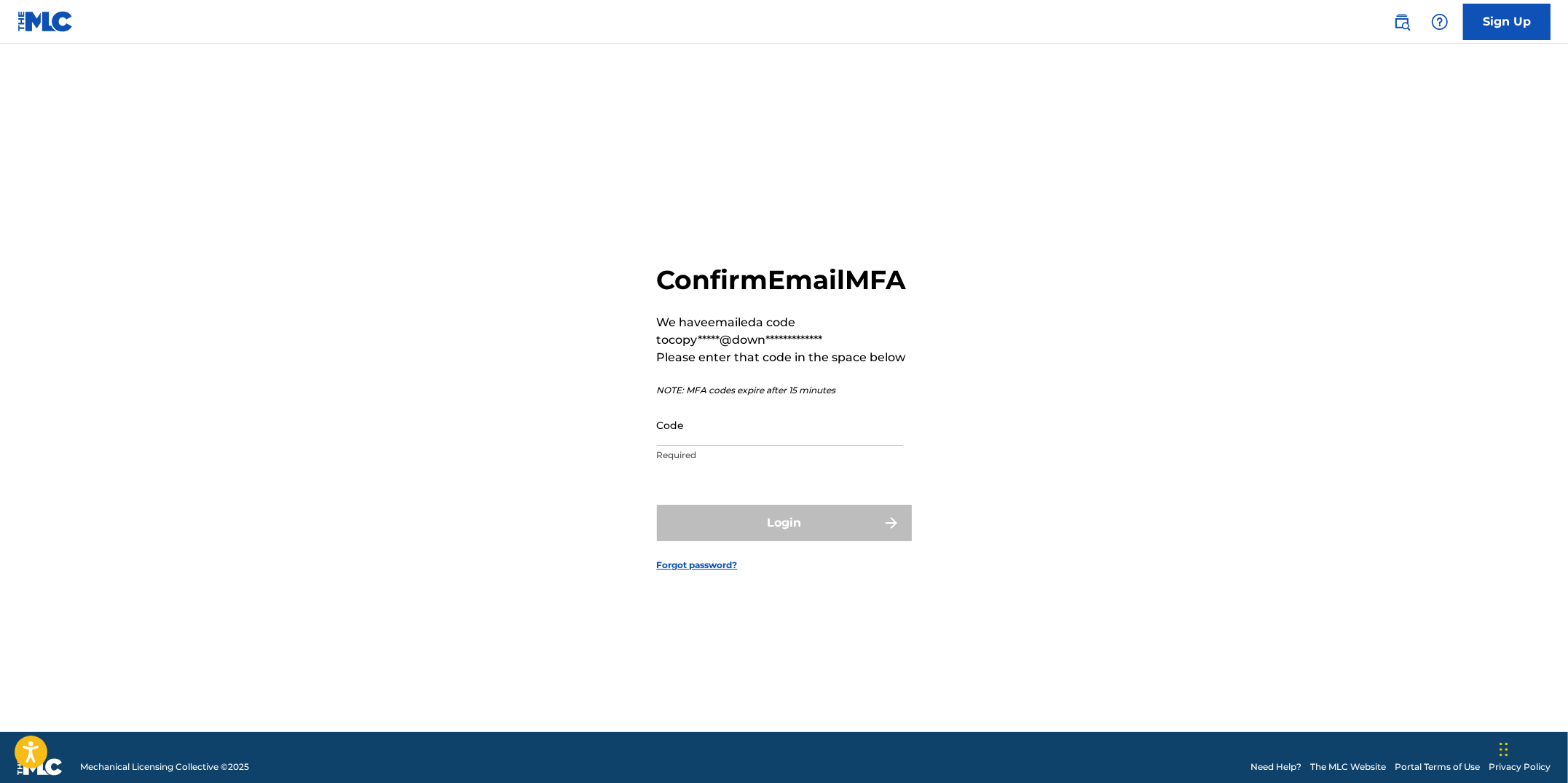
click at [756, 445] on input "Code" at bounding box center [780, 425] width 246 height 42
click at [745, 445] on input "Code" at bounding box center [780, 425] width 246 height 42
paste input "970906"
click at [1014, 365] on div "**********" at bounding box center [784, 406] width 1020 height 652
click at [791, 541] on div "Login" at bounding box center [784, 523] width 255 height 37
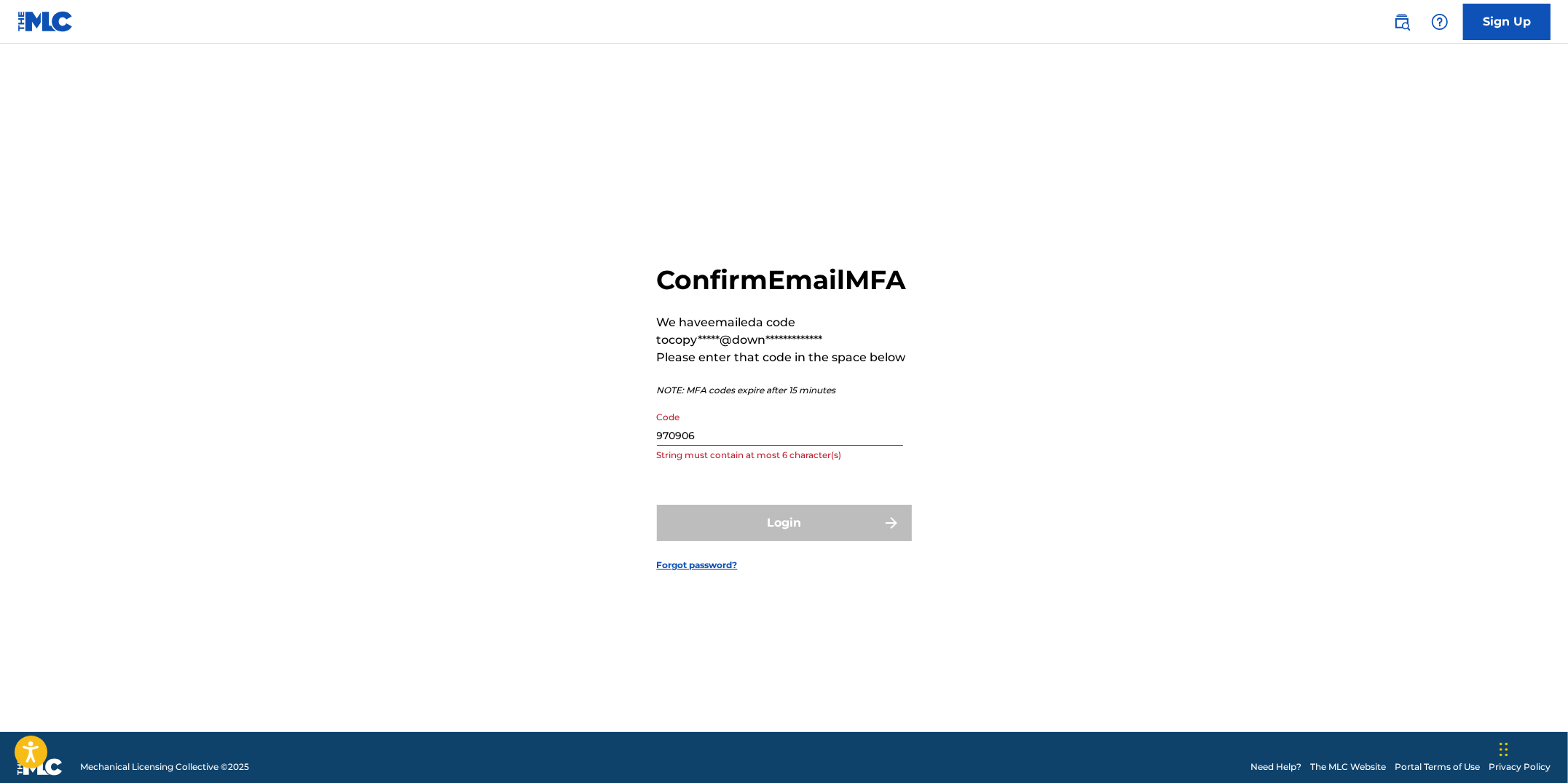
click at [762, 445] on input "970906" at bounding box center [780, 425] width 246 height 42
drag, startPoint x: 706, startPoint y: 452, endPoint x: 660, endPoint y: 455, distance: 46.1
click at [660, 445] on input "970906" at bounding box center [780, 425] width 246 height 42
click at [1092, 422] on div "**********" at bounding box center [784, 406] width 1020 height 652
click at [840, 537] on div "Login" at bounding box center [784, 523] width 255 height 37
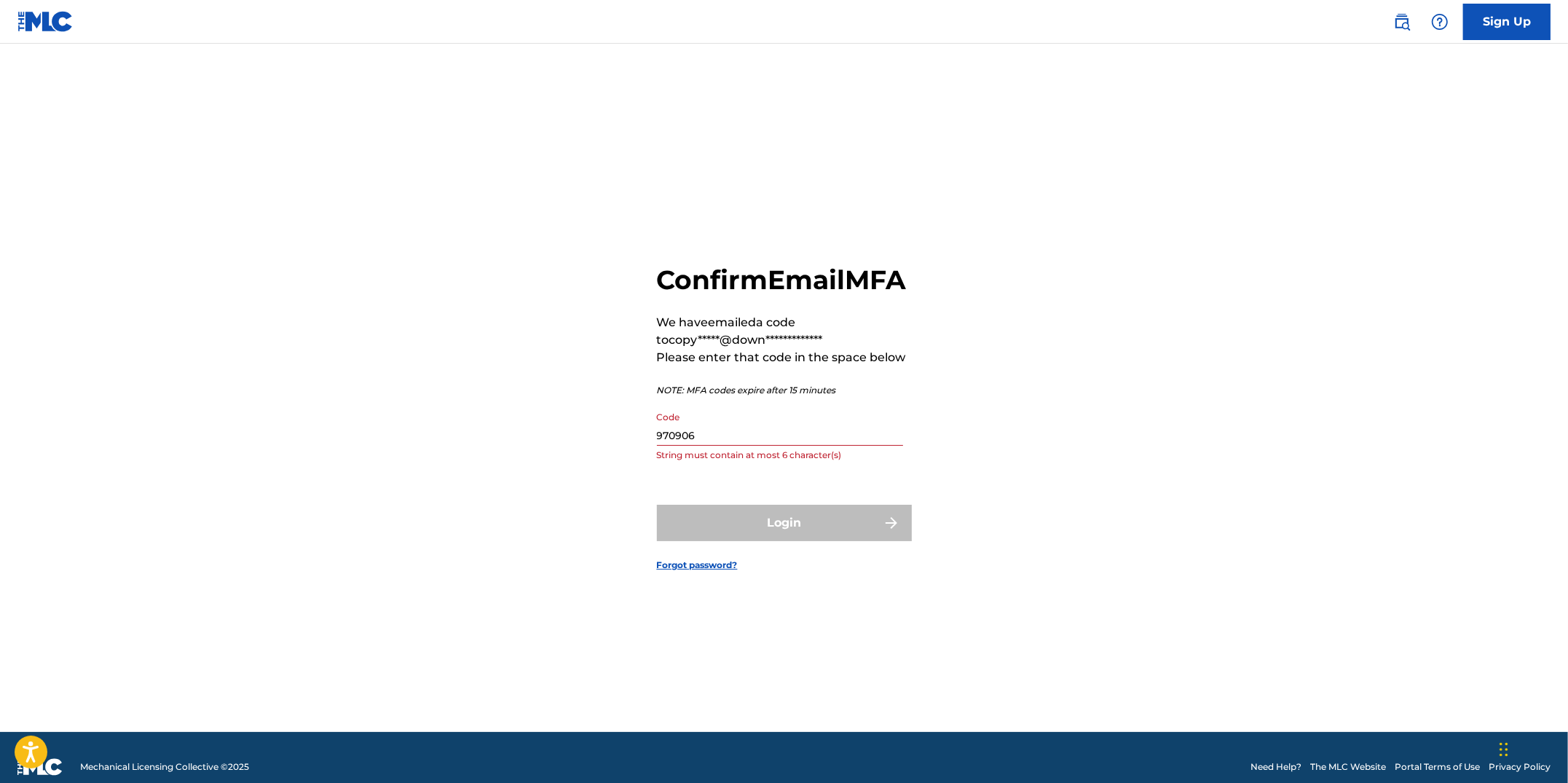
click at [753, 445] on input "970906" at bounding box center [780, 425] width 246 height 42
type input "9"
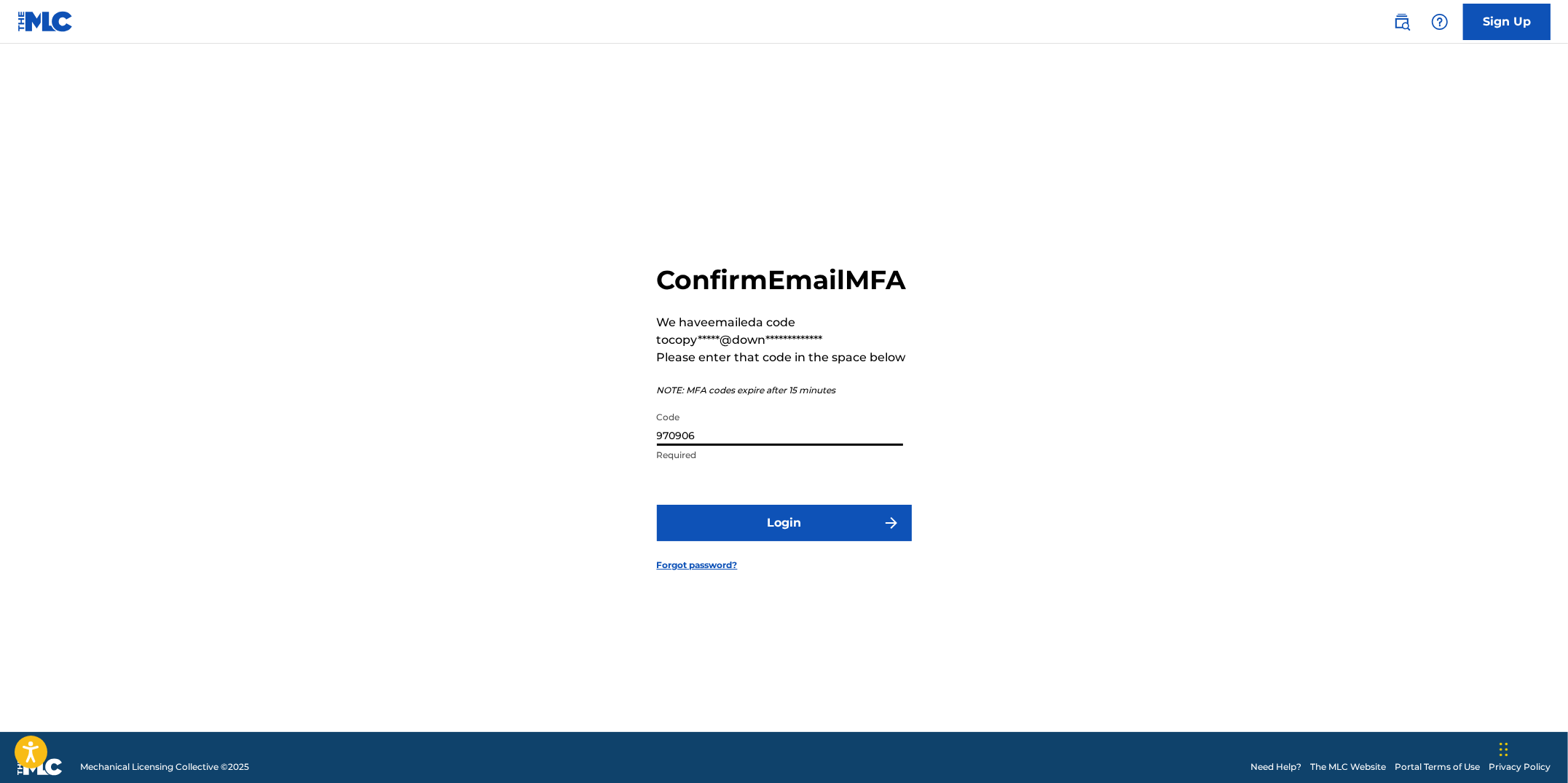
type input "970906"
click at [836, 541] on button "Login" at bounding box center [784, 523] width 255 height 37
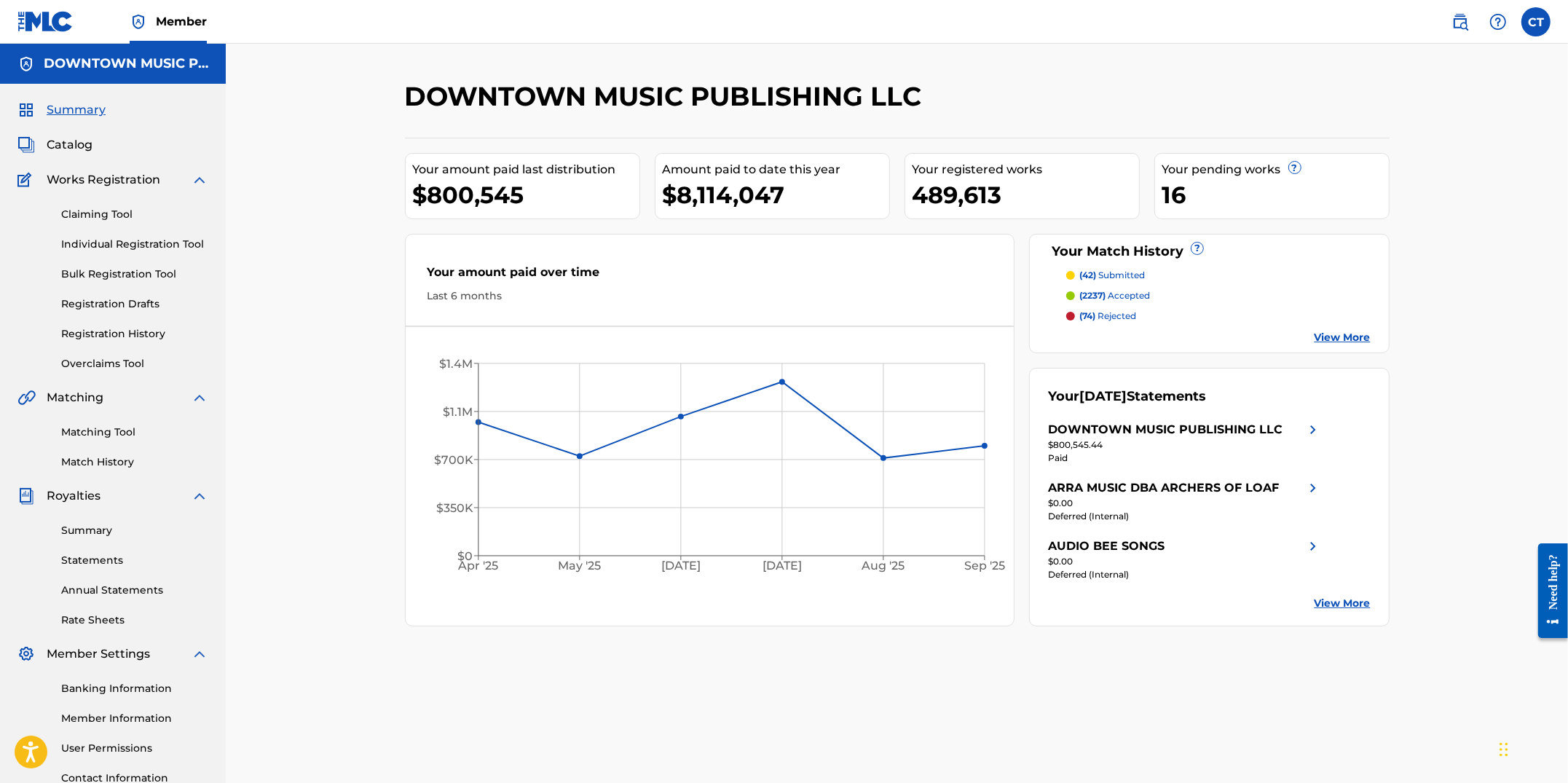
click at [79, 150] on span "Catalog" at bounding box center [69, 145] width 46 height 18
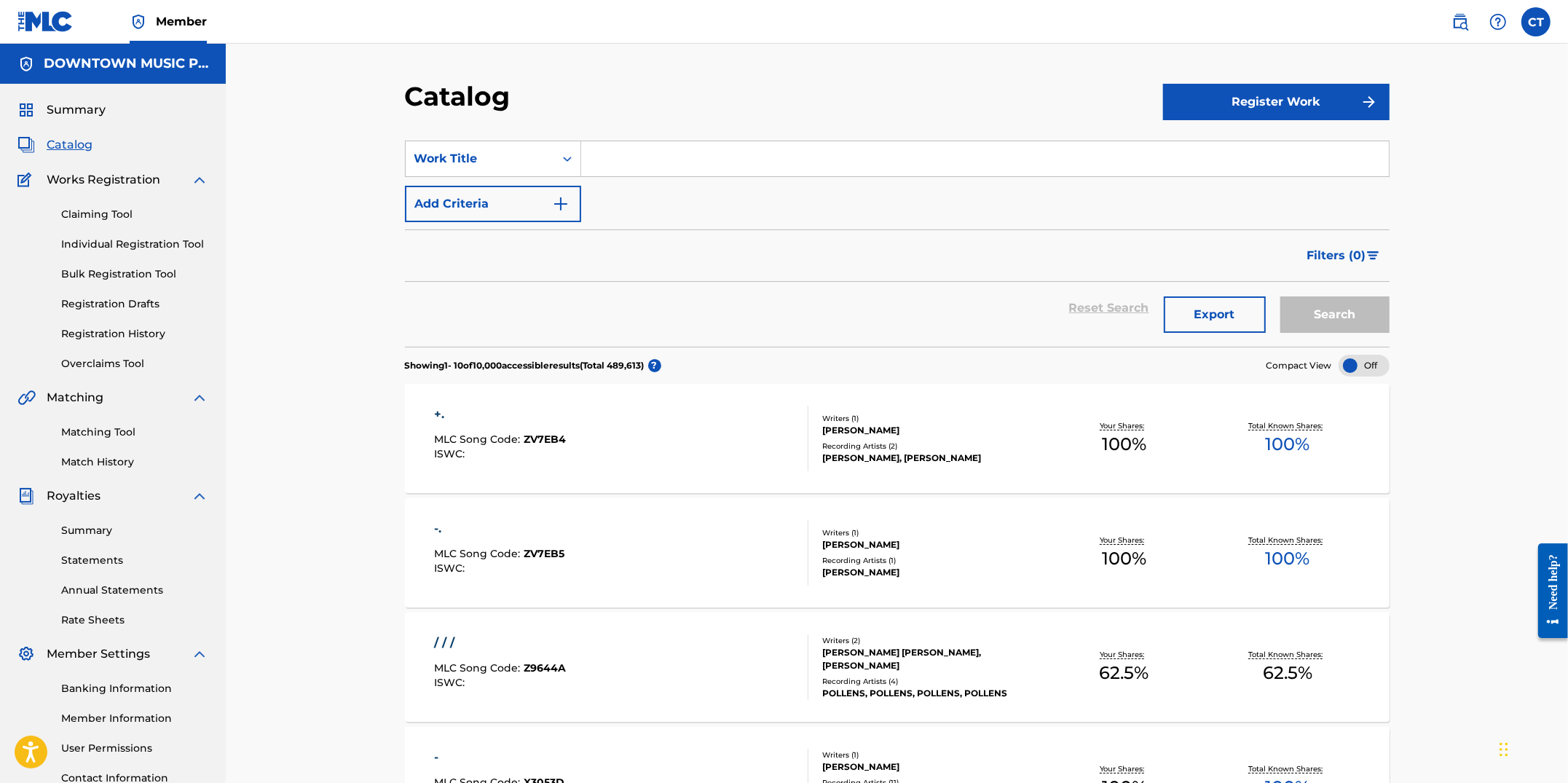
click at [623, 167] on input "Search Form" at bounding box center [984, 159] width 808 height 35
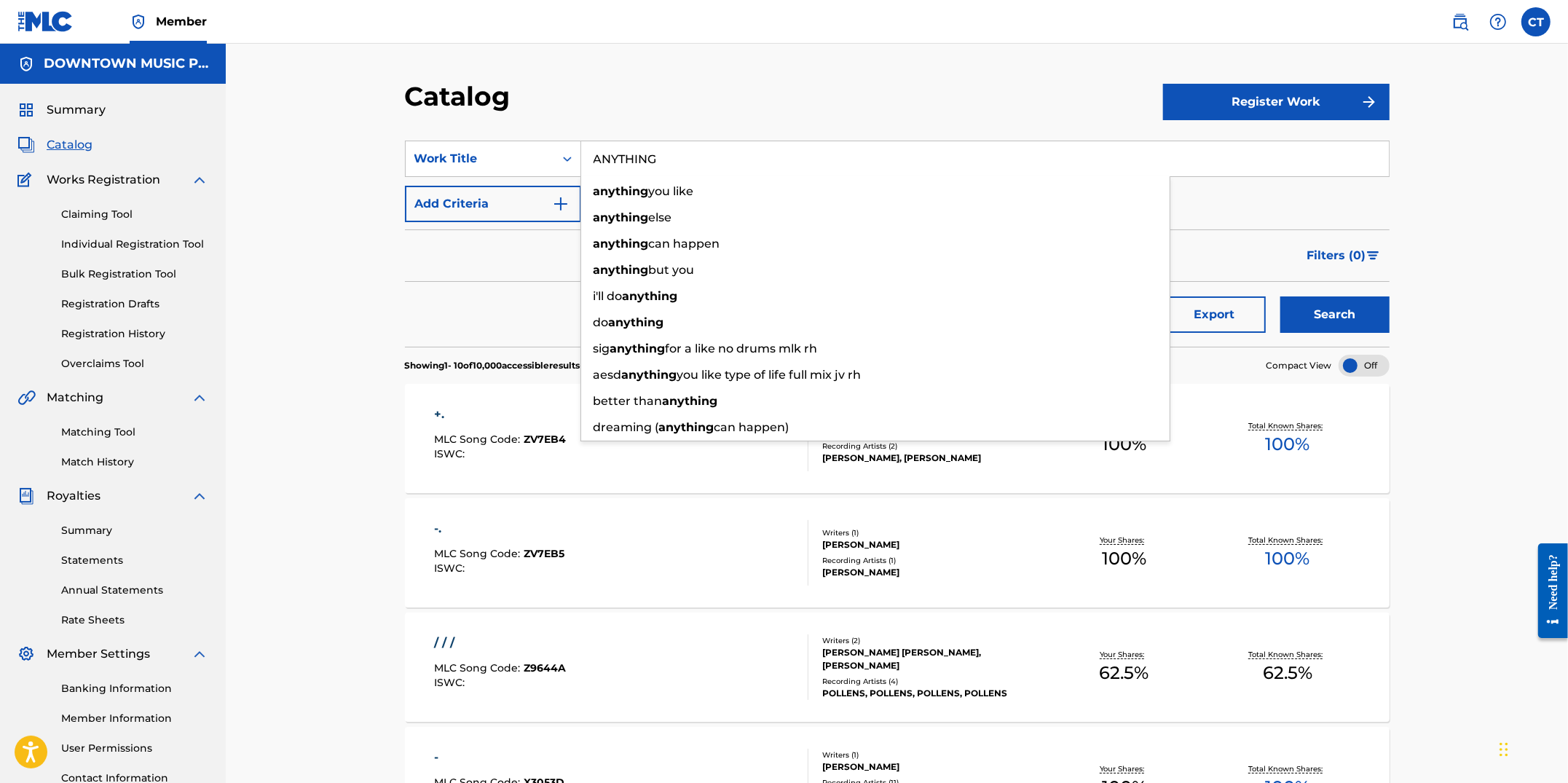
type input "ANYTHING"
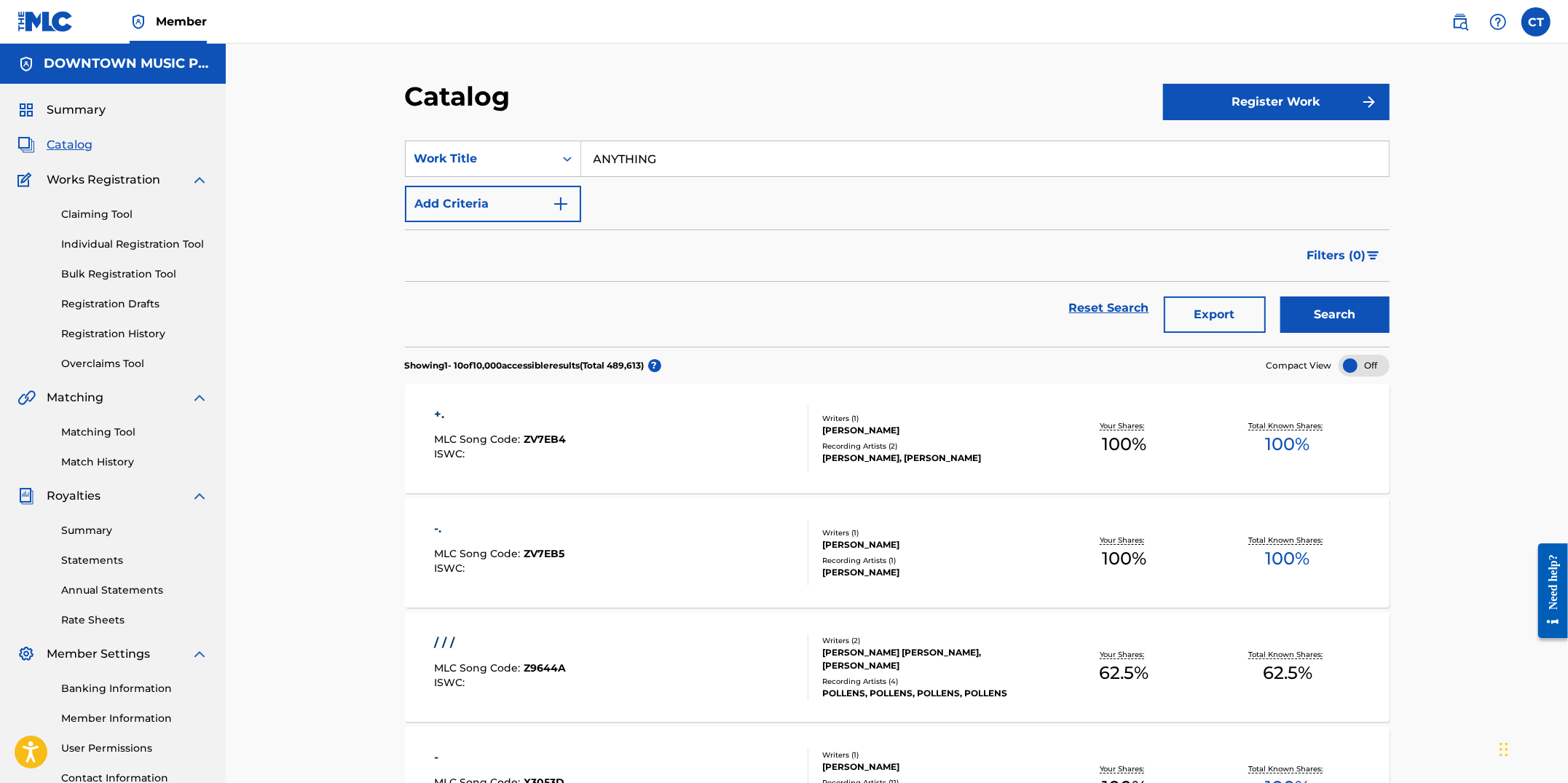
click at [537, 201] on button "Add Criteria" at bounding box center [494, 203] width 176 height 37
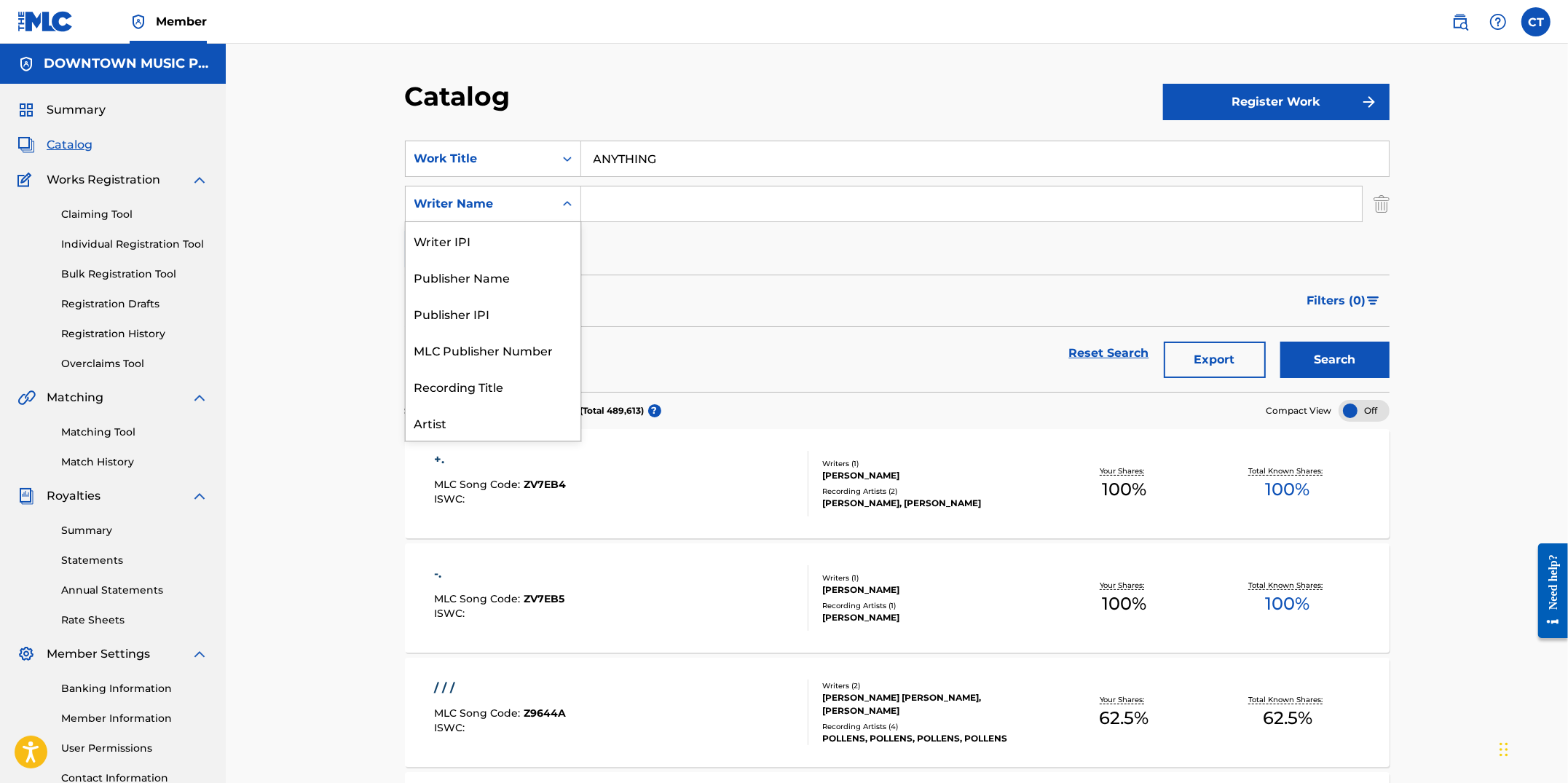
click at [552, 207] on div "Writer Name" at bounding box center [479, 203] width 149 height 28
click at [476, 424] on div "Writer Name" at bounding box center [493, 423] width 175 height 37
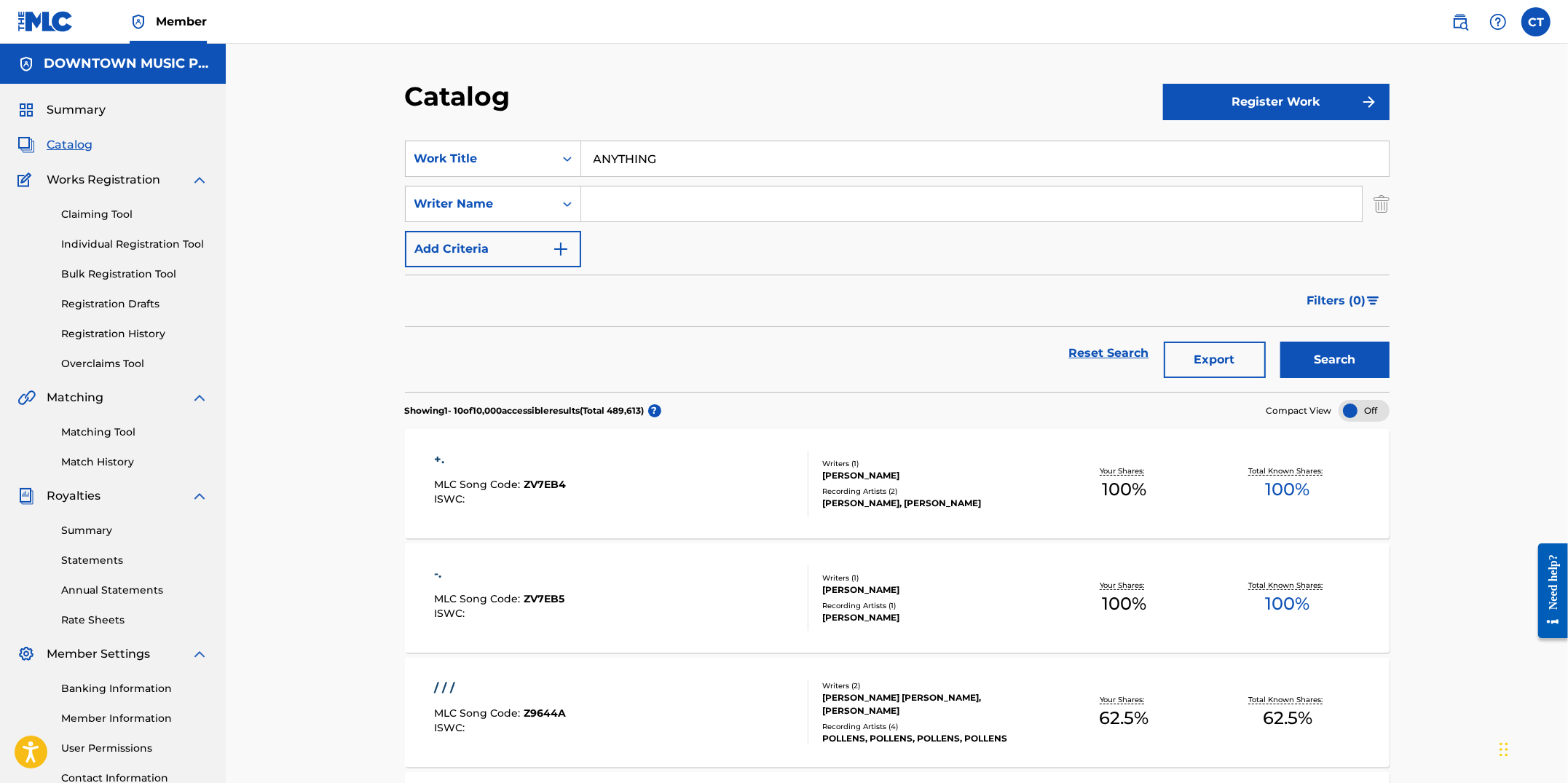
click at [661, 201] on input "Search Form" at bounding box center [971, 203] width 780 height 35
type input "[PERSON_NAME]"
click at [1280, 341] on button "Search" at bounding box center [1335, 359] width 110 height 37
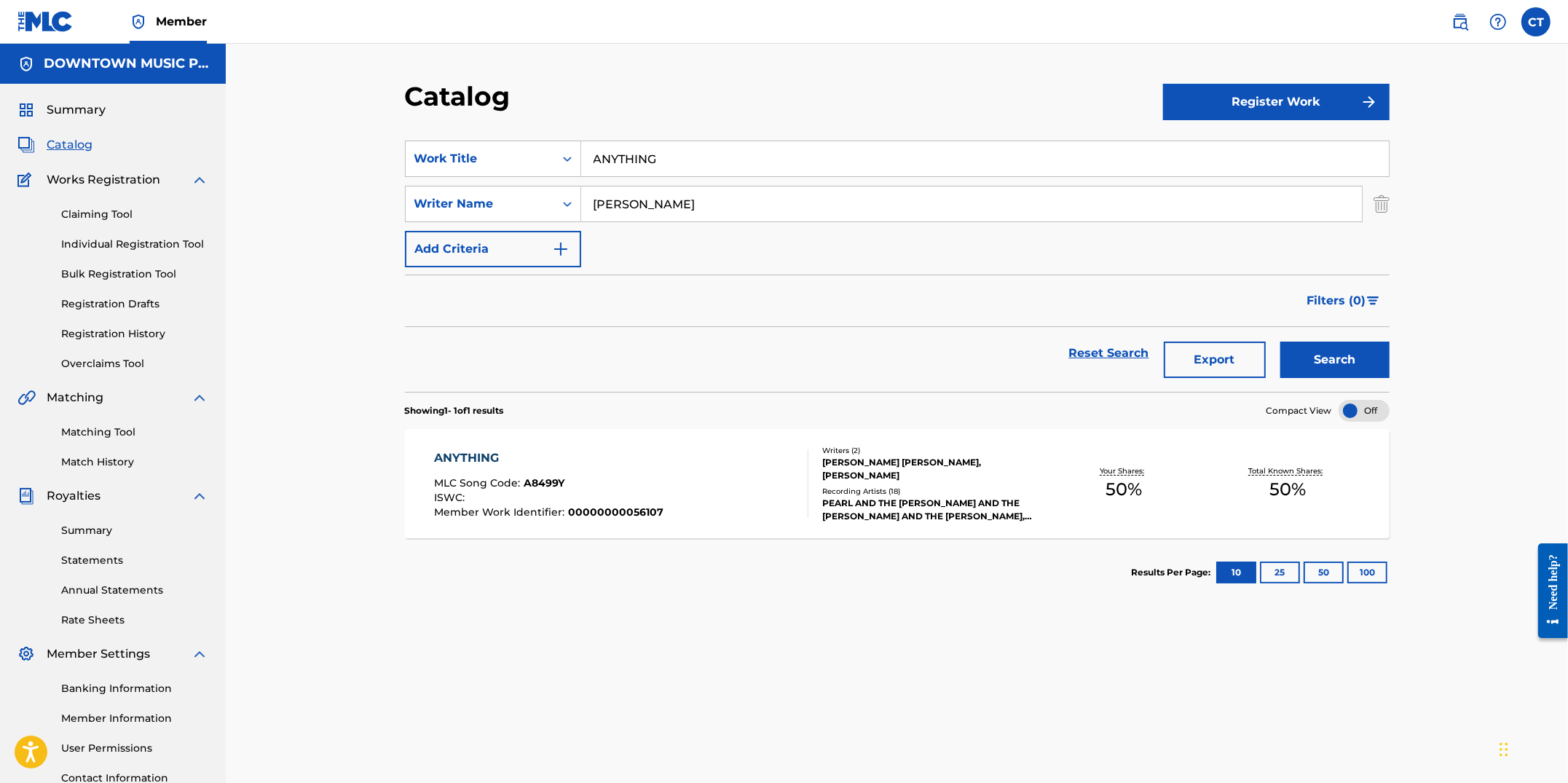
click at [695, 486] on div "ANYTHING MLC Song Code : A8499Y ISWC : Member Work Identifier : 00000000056107" at bounding box center [621, 483] width 374 height 69
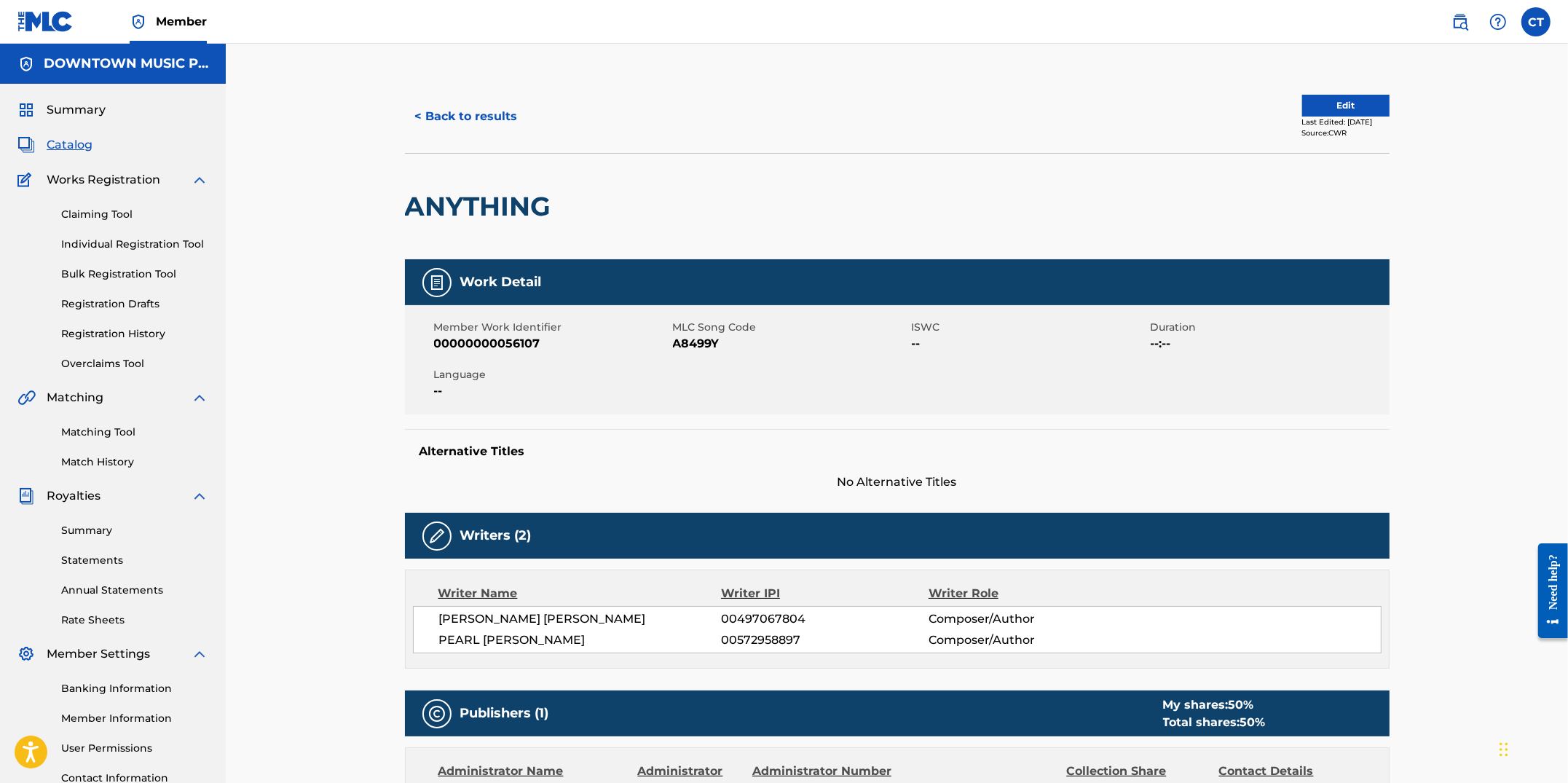
click at [1344, 97] on button "Edit" at bounding box center [1346, 105] width 87 height 22
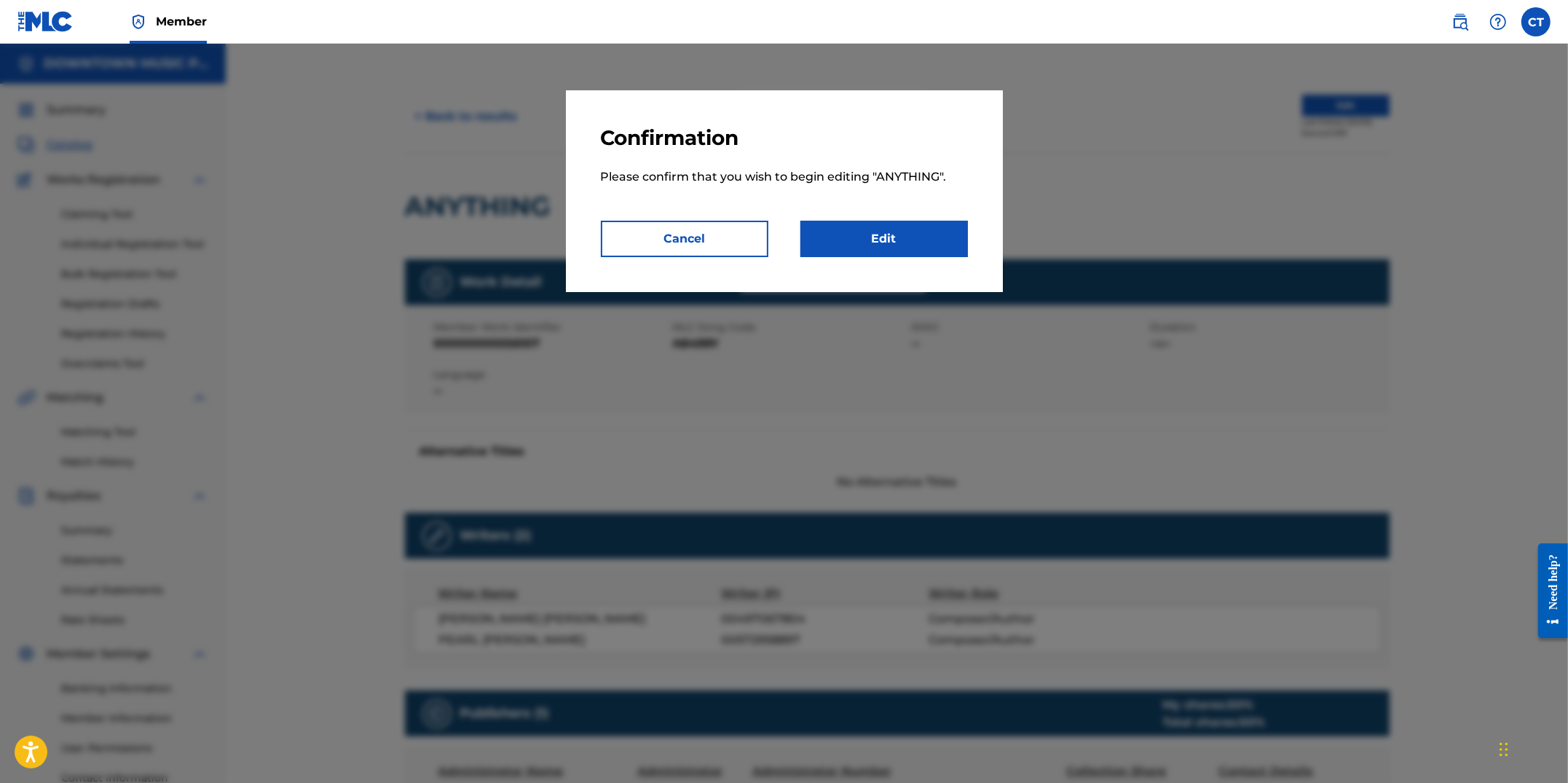
click at [955, 251] on link "Edit" at bounding box center [885, 239] width 167 height 37
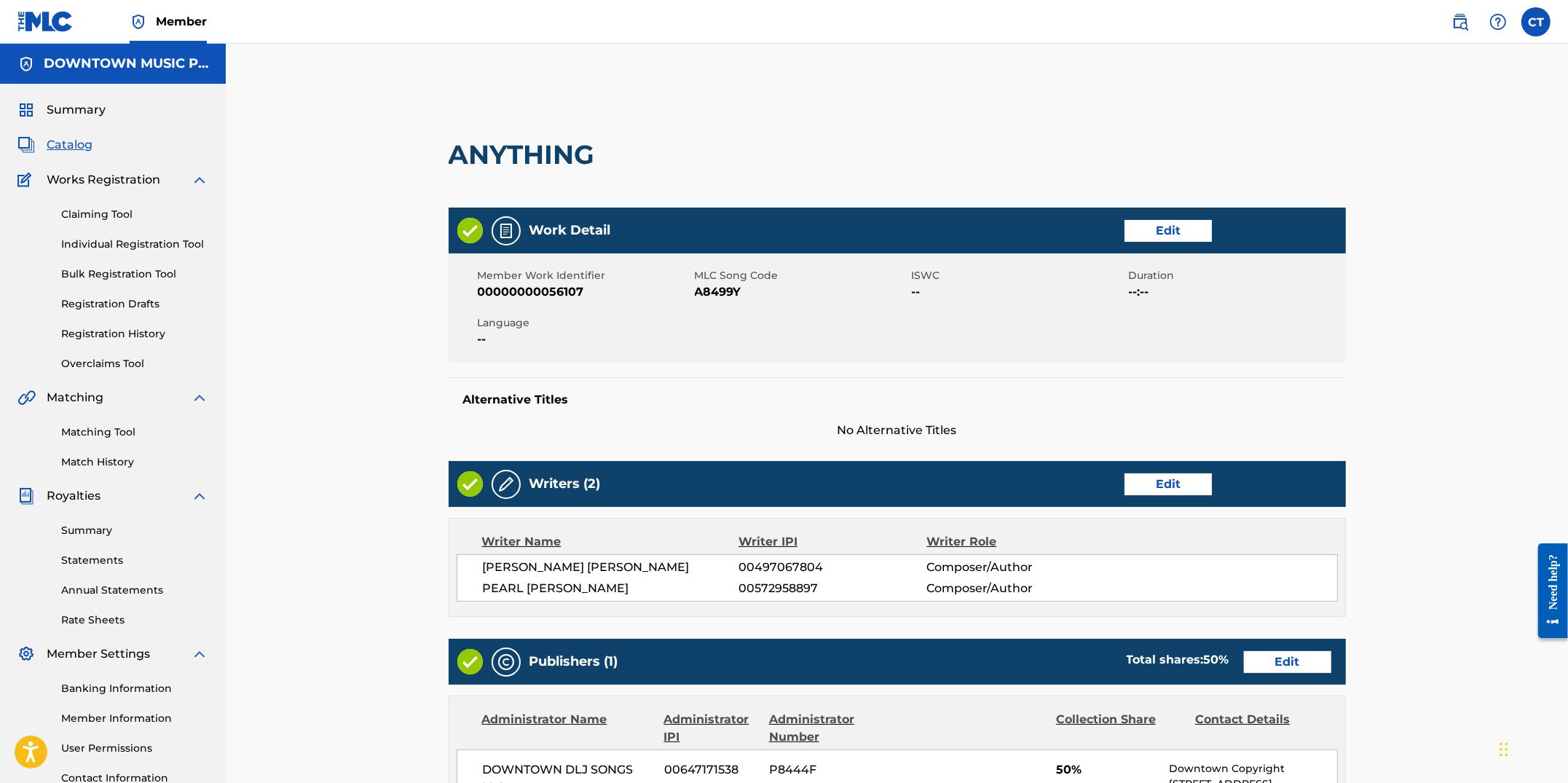
click at [1193, 485] on link "Edit" at bounding box center [1168, 484] width 87 height 22
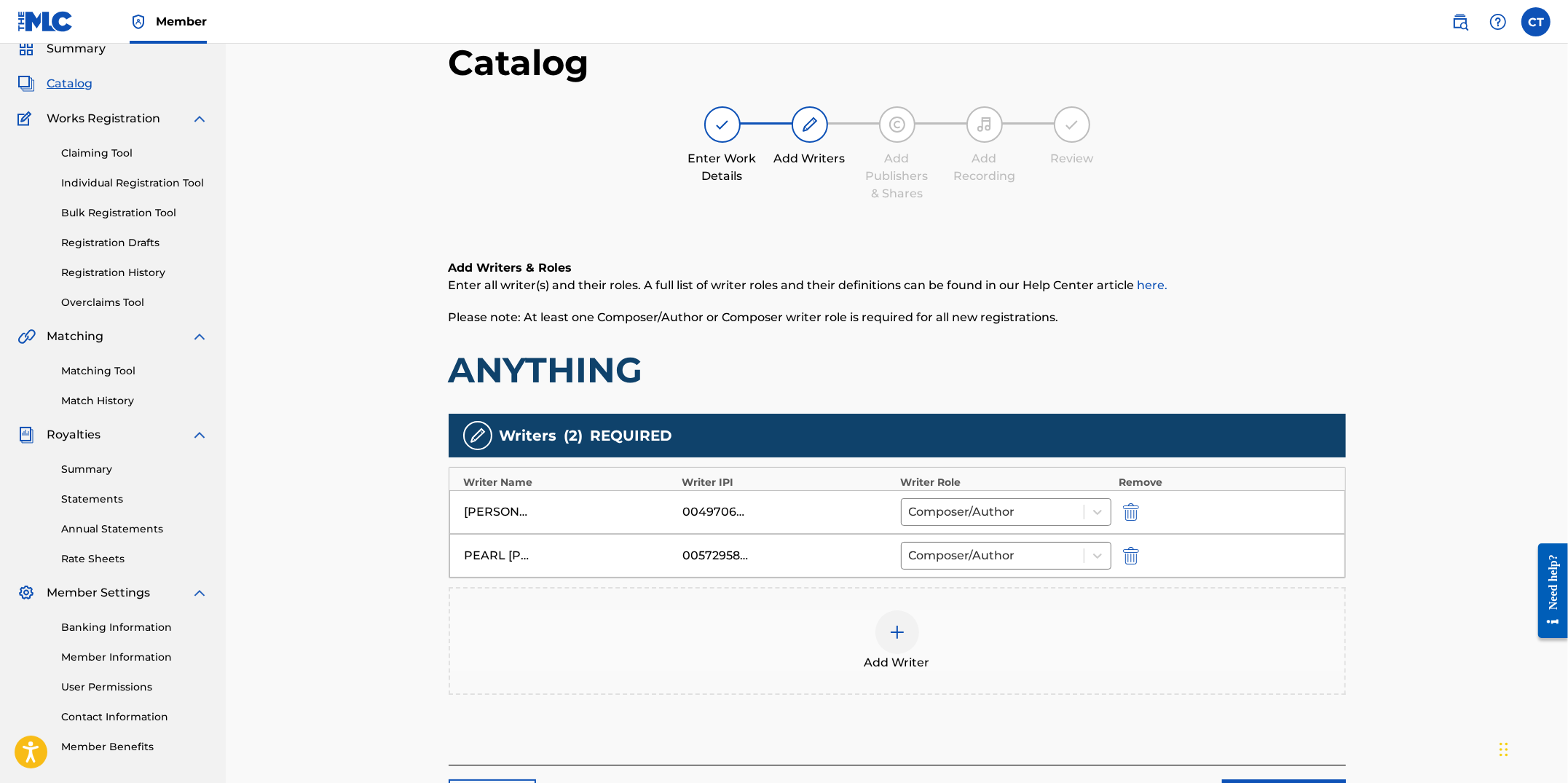
scroll to position [184, 0]
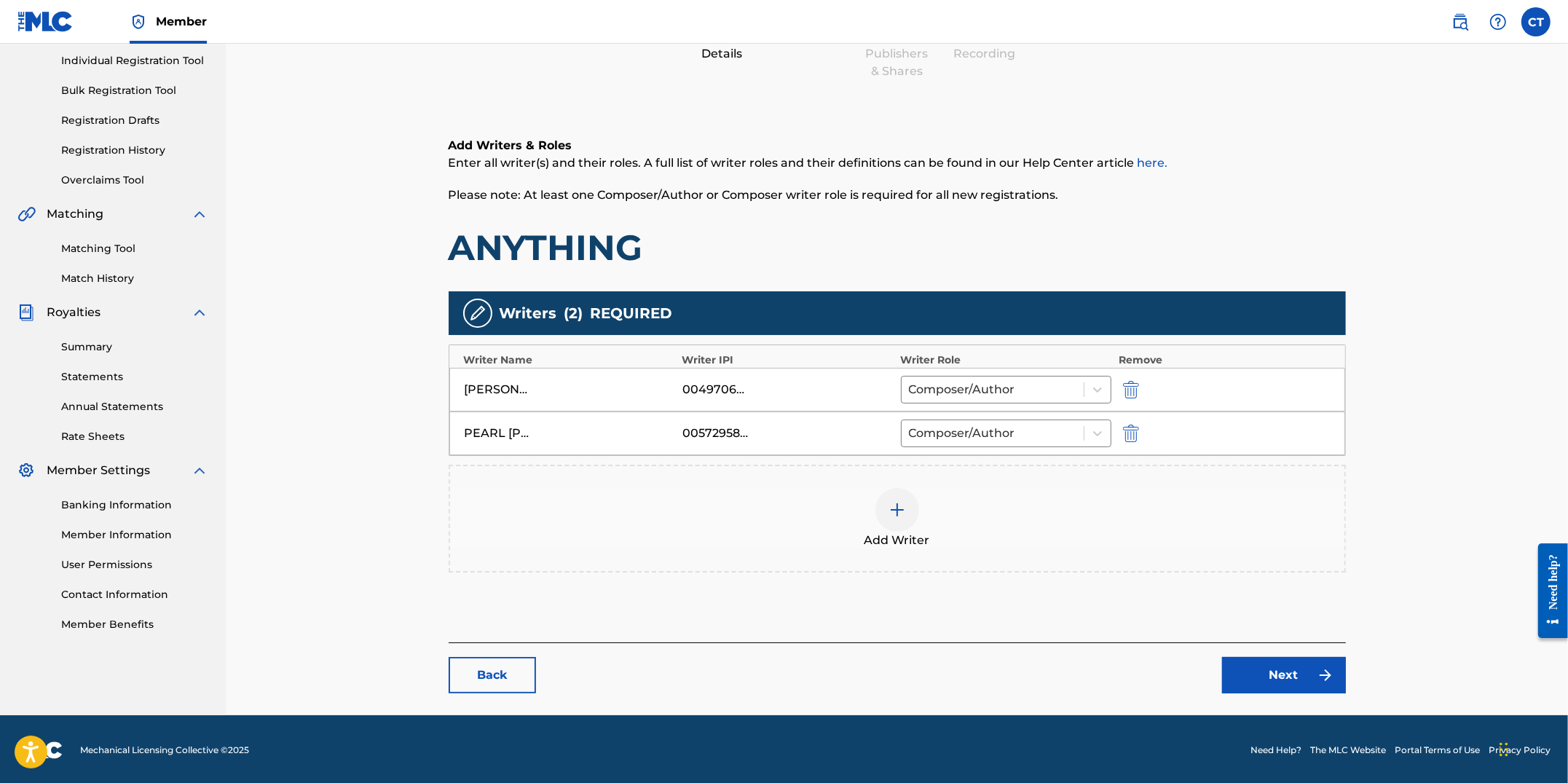
click at [449, 673] on div "Back Next" at bounding box center [897, 667] width 897 height 51
click at [502, 685] on link "Back" at bounding box center [493, 674] width 87 height 37
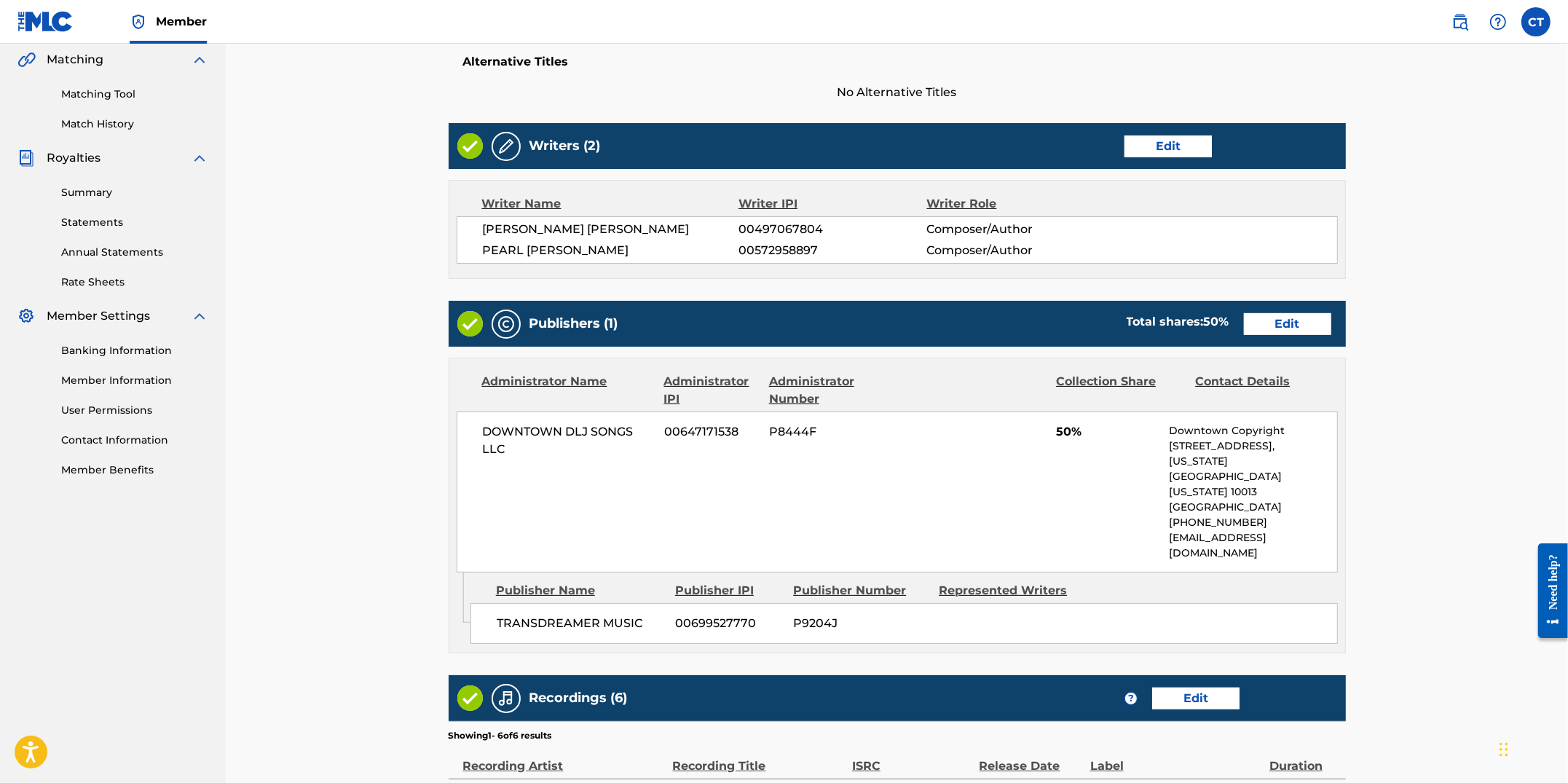
scroll to position [367, 0]
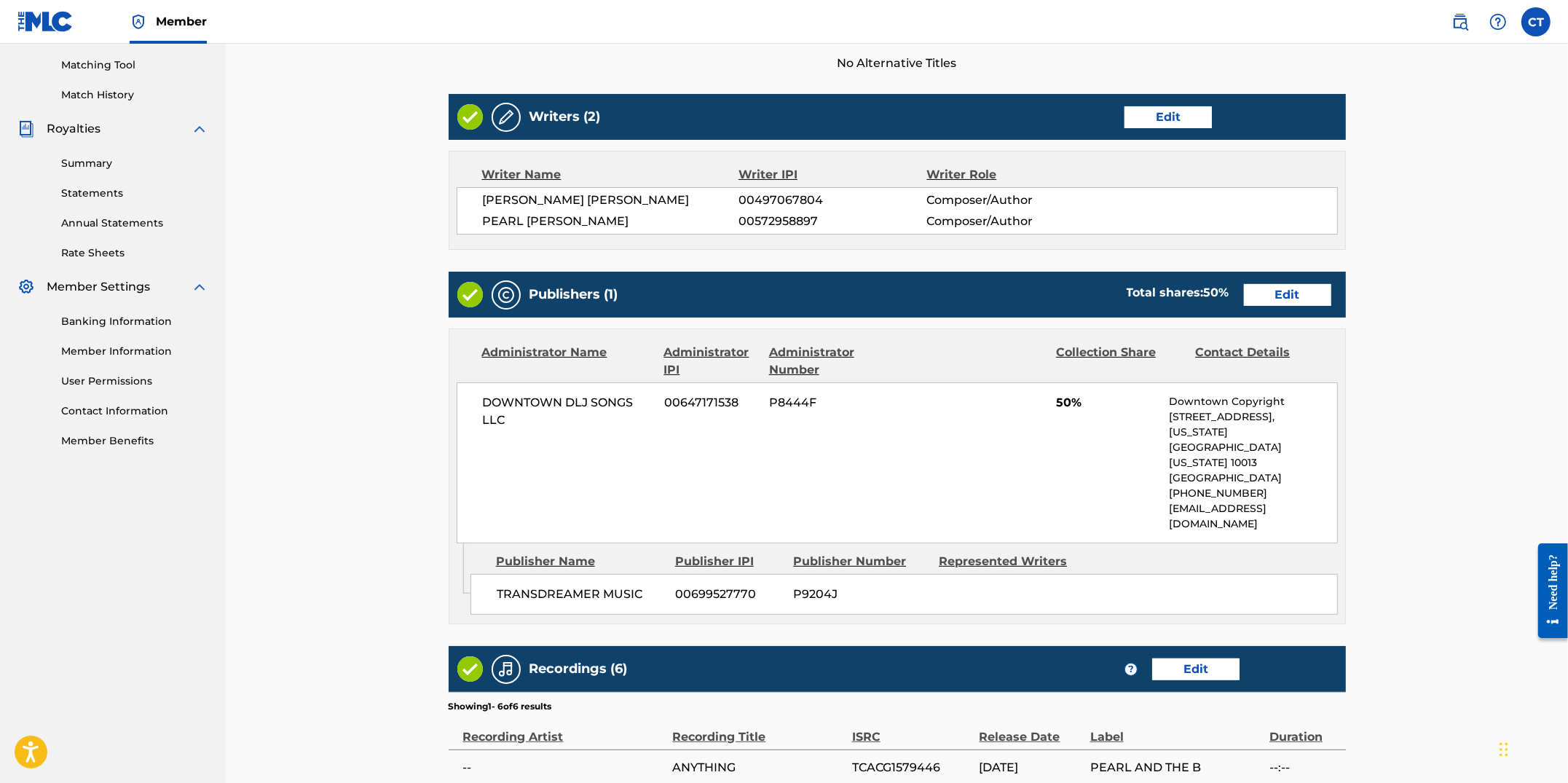
click at [1265, 299] on link "Edit" at bounding box center [1287, 295] width 87 height 22
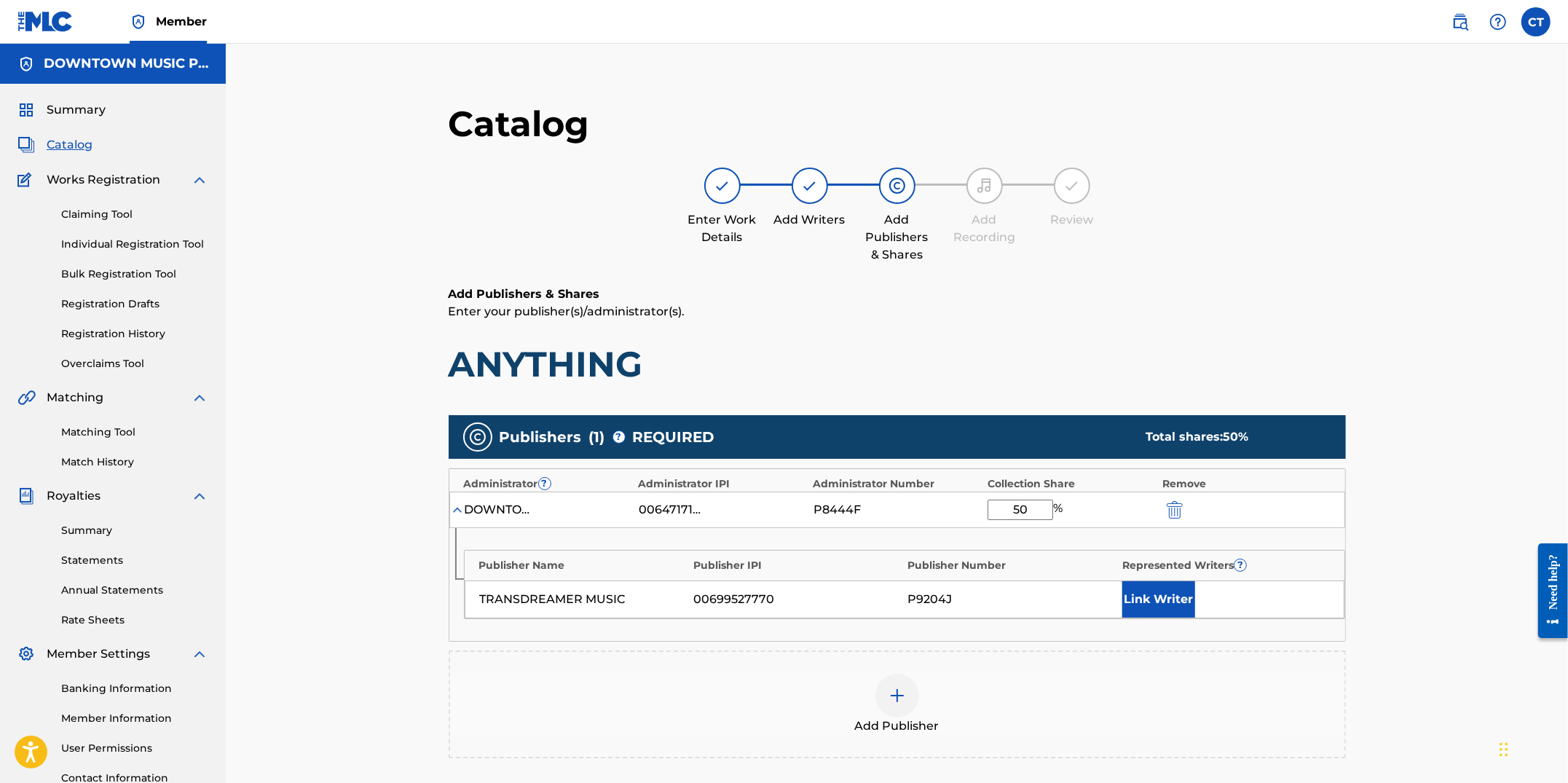
click at [1133, 586] on button "Link Writer" at bounding box center [1159, 599] width 73 height 37
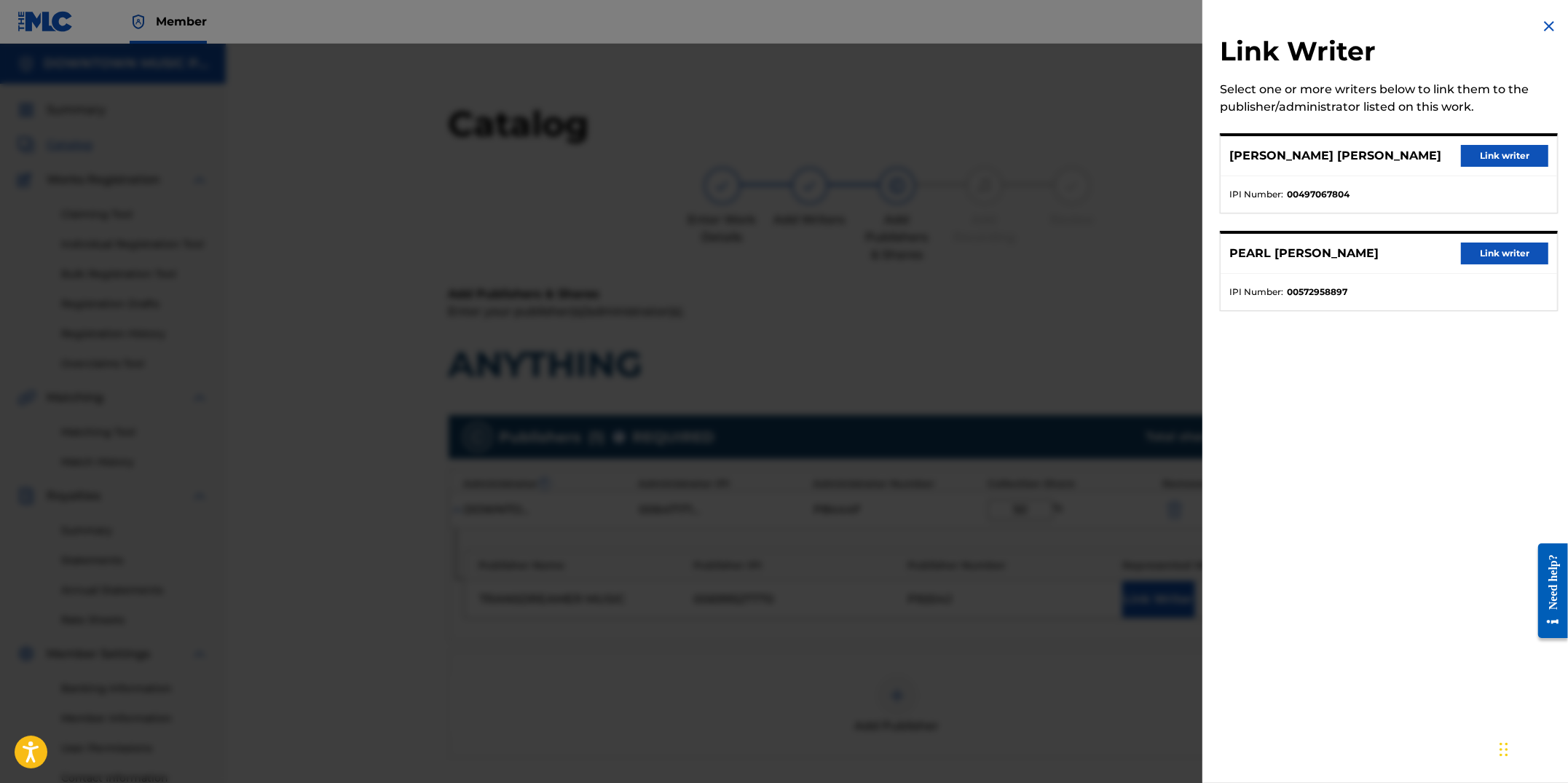
click at [1483, 253] on button "Link writer" at bounding box center [1505, 253] width 87 height 22
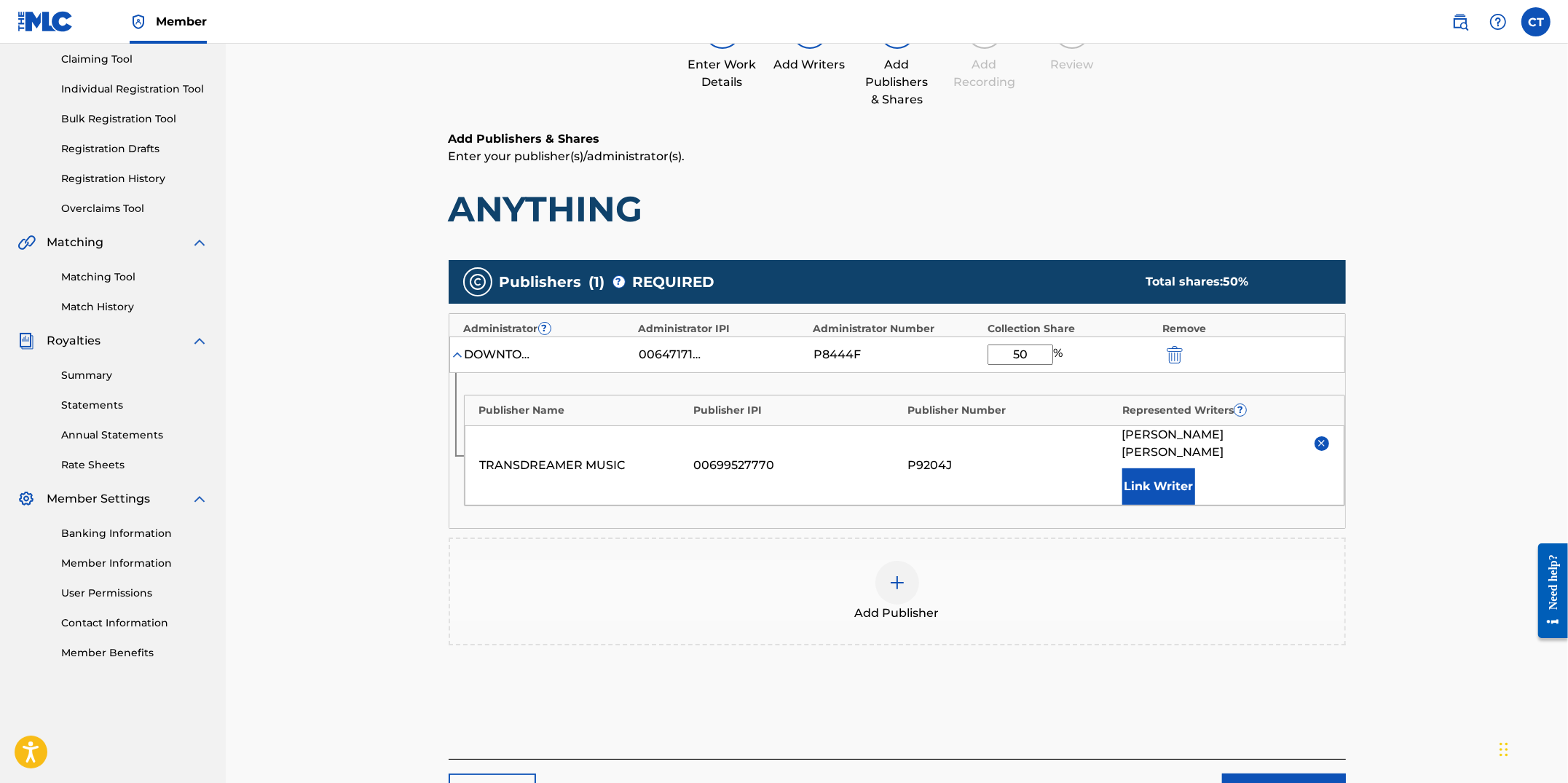
scroll to position [253, 0]
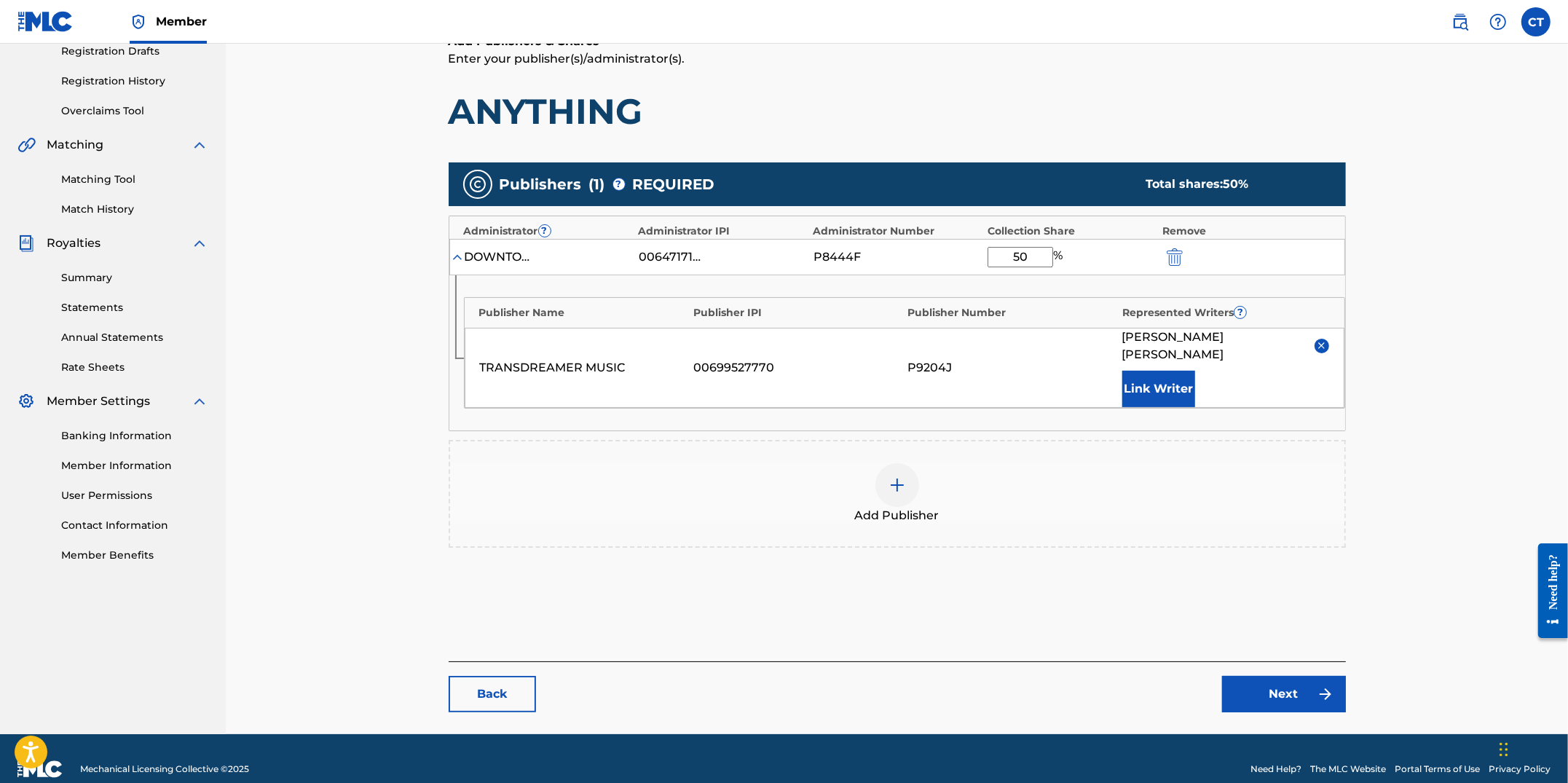
click at [1255, 676] on link "Next" at bounding box center [1284, 694] width 124 height 37
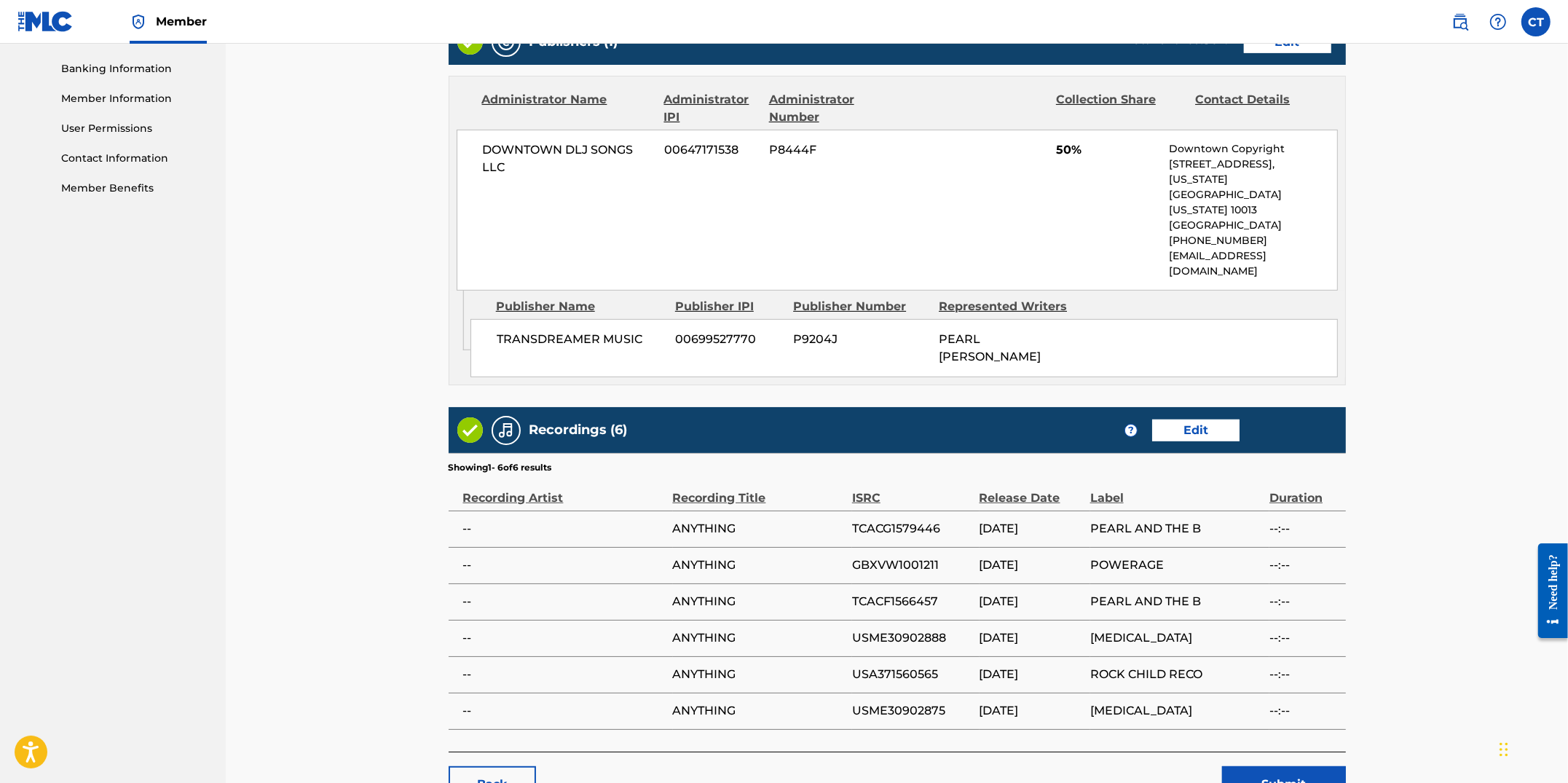
scroll to position [684, 0]
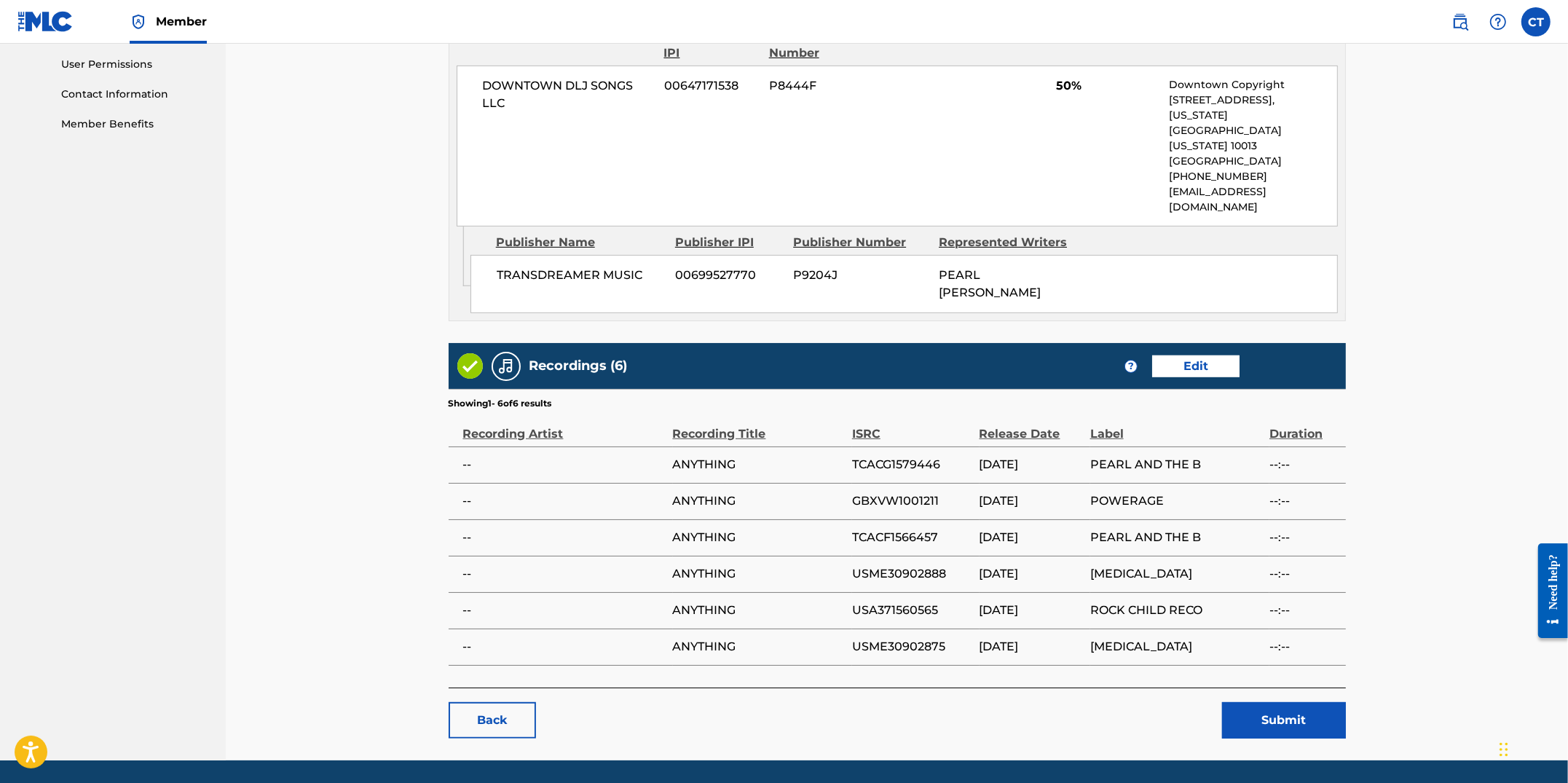
click at [1237, 702] on button "Submit" at bounding box center [1284, 720] width 124 height 37
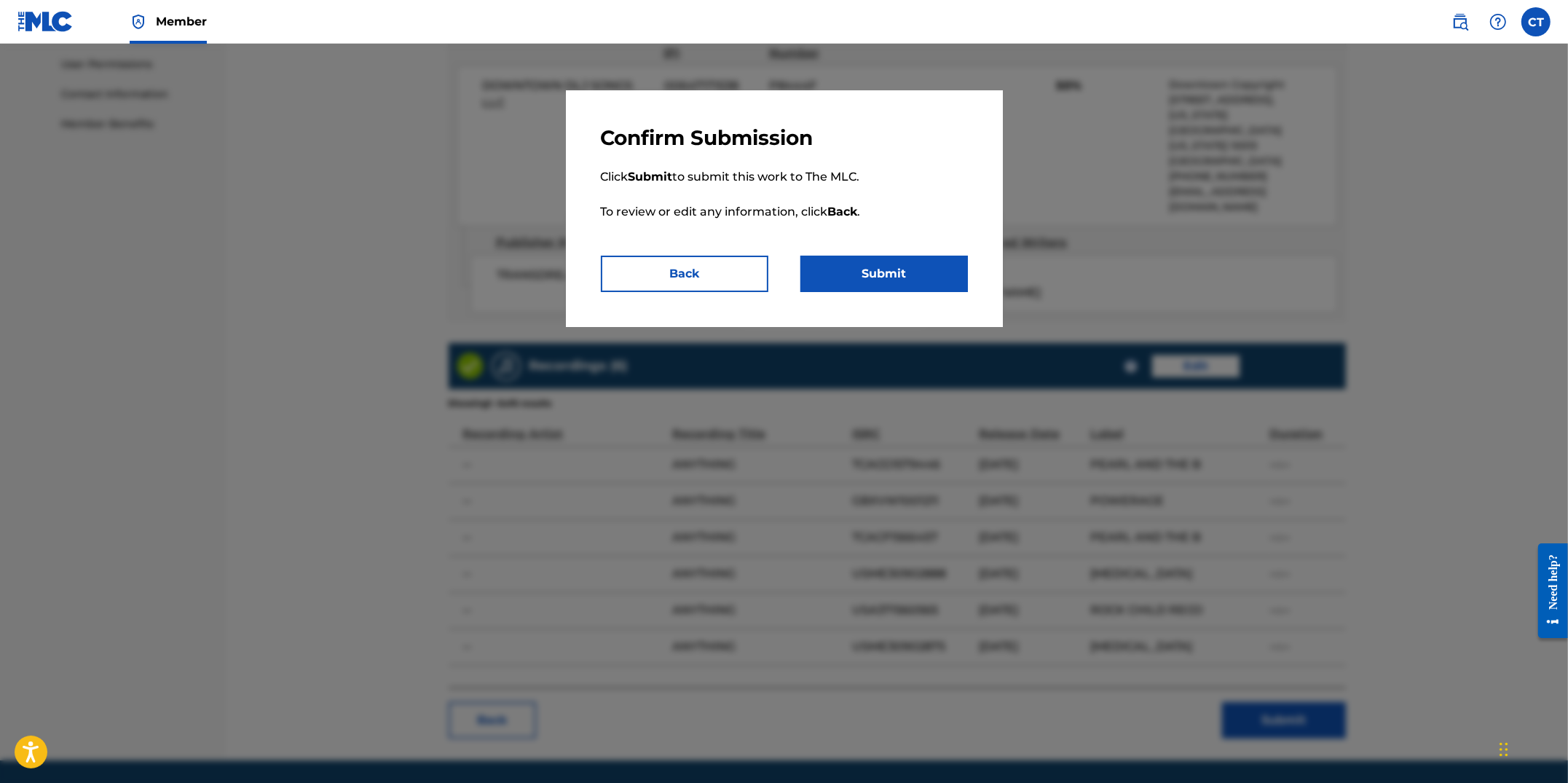
click at [873, 286] on button "Submit" at bounding box center [885, 273] width 167 height 37
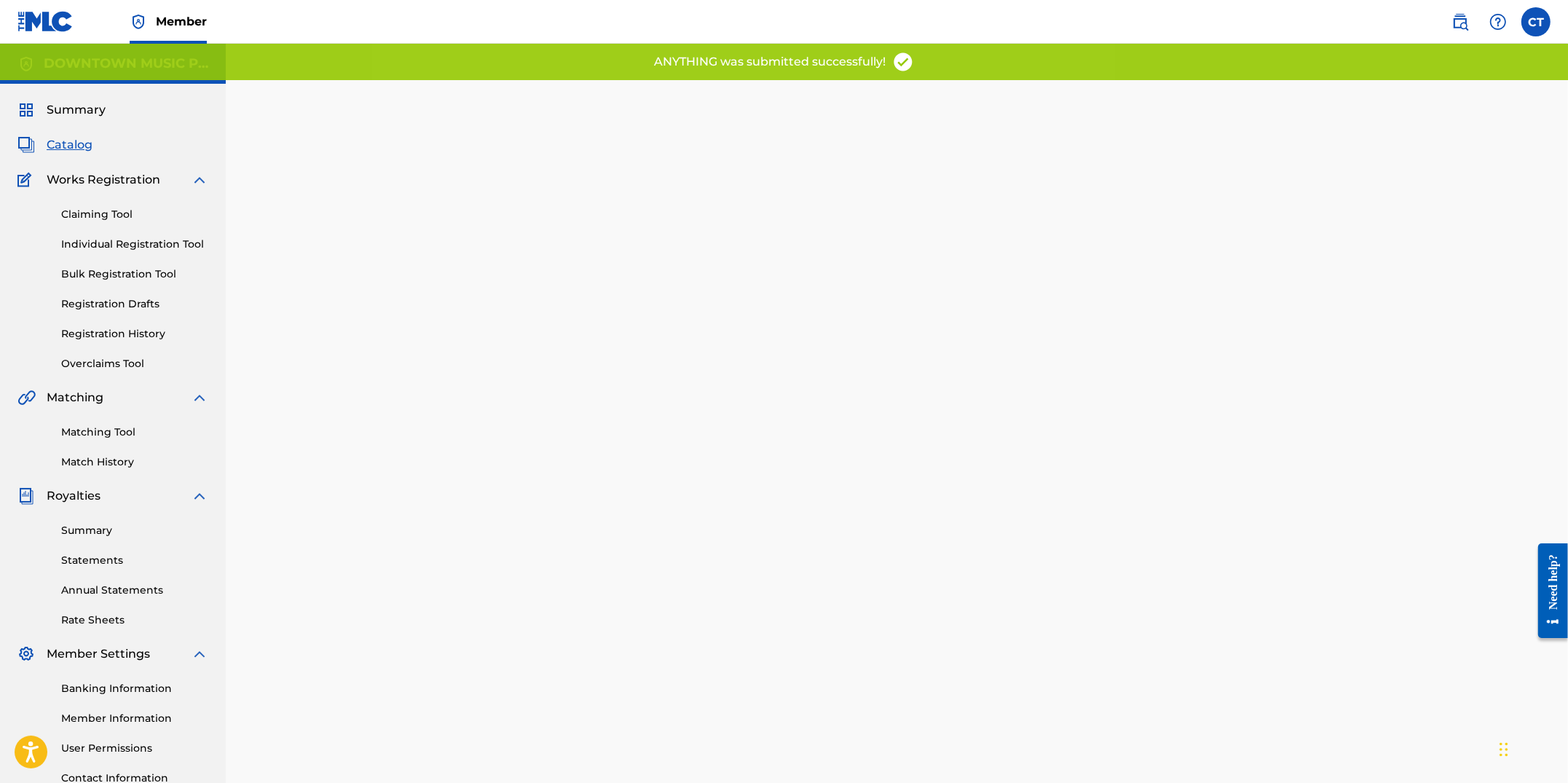
click at [78, 140] on span "Catalog" at bounding box center [69, 145] width 46 height 18
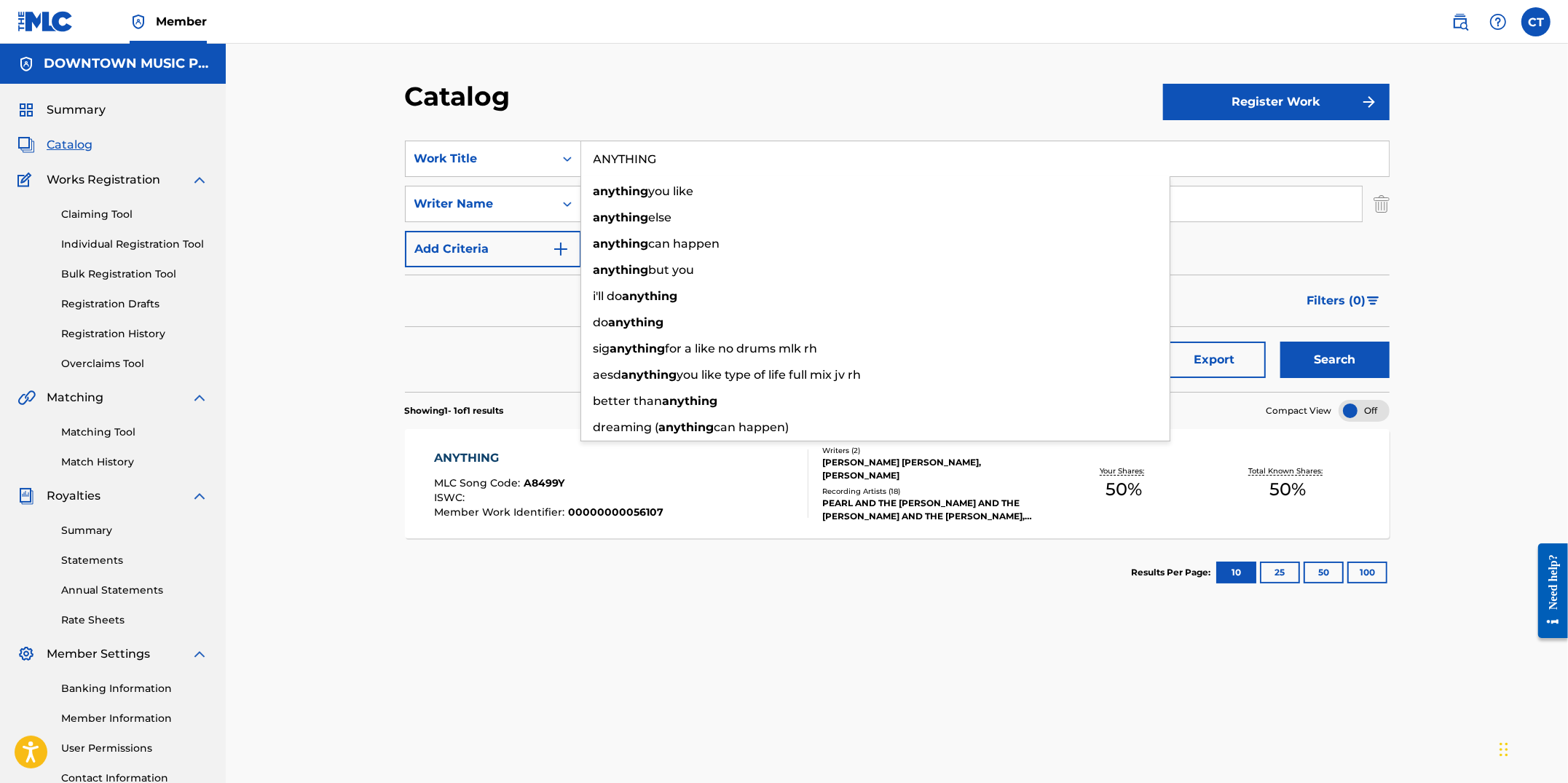
drag, startPoint x: 689, startPoint y: 166, endPoint x: 502, endPoint y: 111, distance: 194.9
click at [502, 111] on div "Catalog Register Work SearchWithCriteriaa8e01655-9109-4d3e-b993-d5a2ac378c1f Wo…" at bounding box center [897, 456] width 1020 height 753
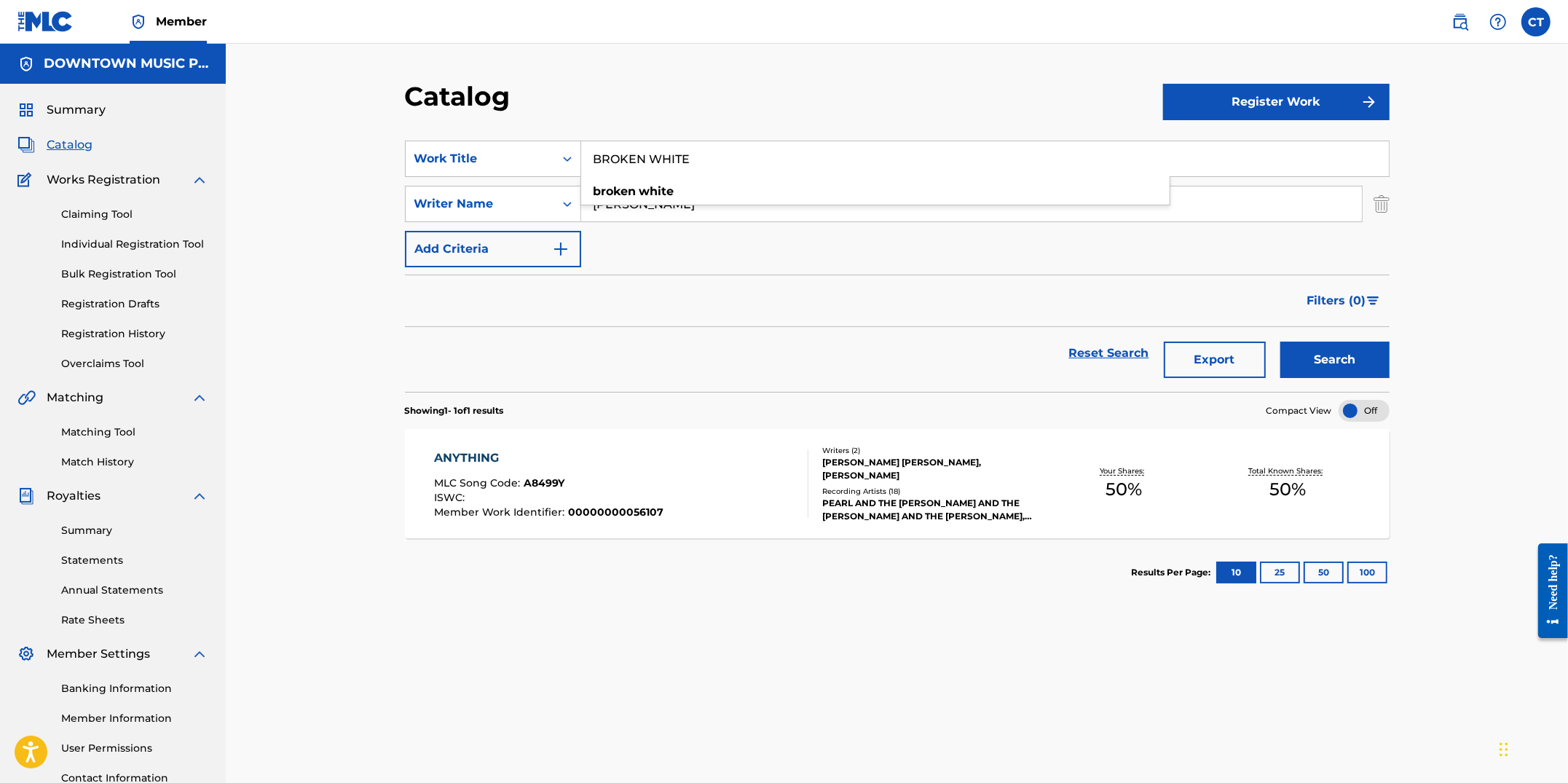
type input "BROKEN WHITE"
click at [543, 77] on div "Catalog Register Work SearchWithCriteriaa8e01655-9109-4d3e-b993-d5a2ac378c1f Wo…" at bounding box center [896, 438] width 1343 height 789
click at [1311, 345] on button "Search" at bounding box center [1335, 359] width 110 height 37
click at [749, 497] on div "BROKEN WHITE MLC Song Code : B9420R ISWC : Member Work Identifier : 00000000056…" at bounding box center [621, 483] width 374 height 69
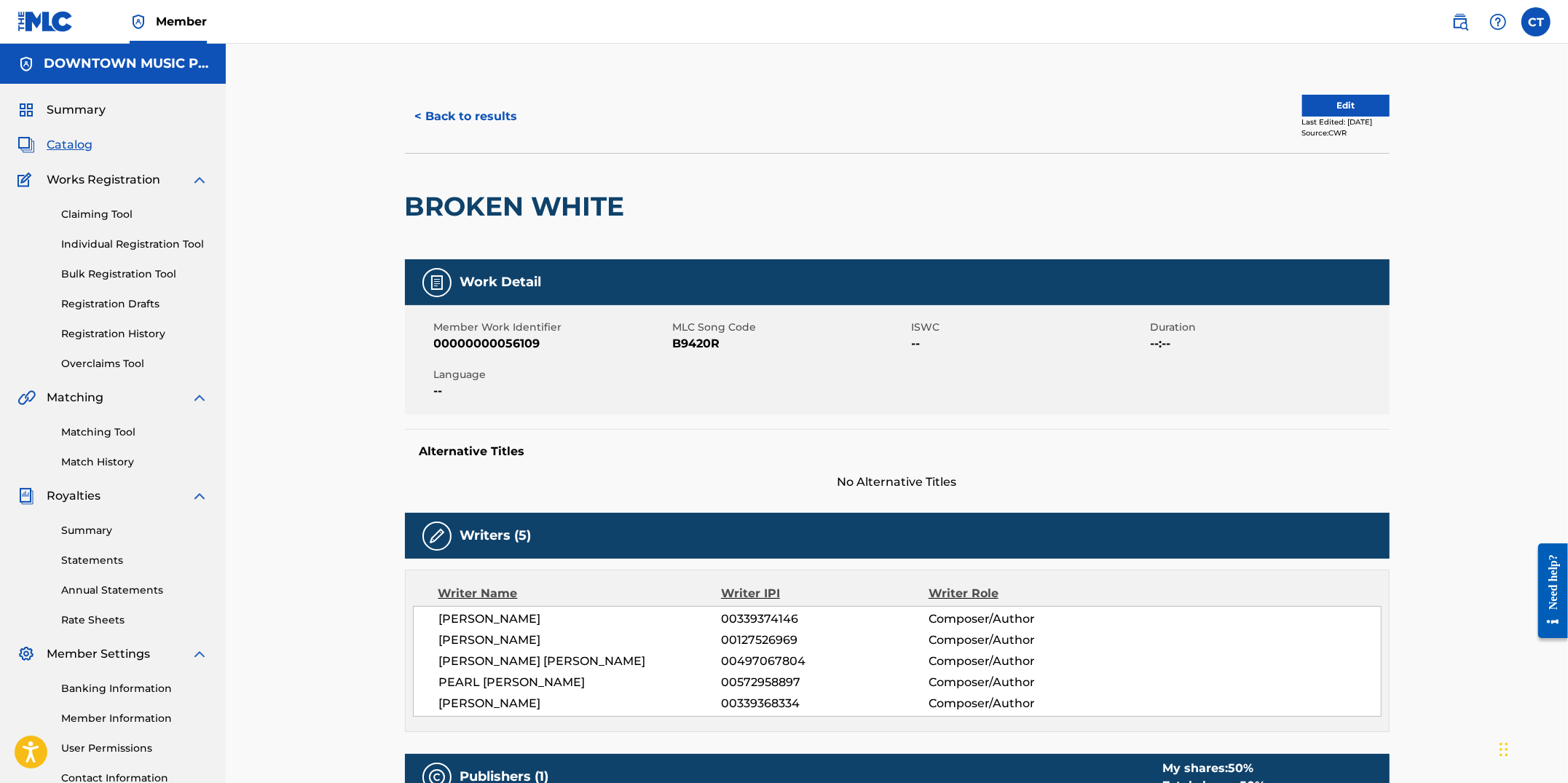
click at [1324, 107] on button "Edit" at bounding box center [1346, 105] width 87 height 22
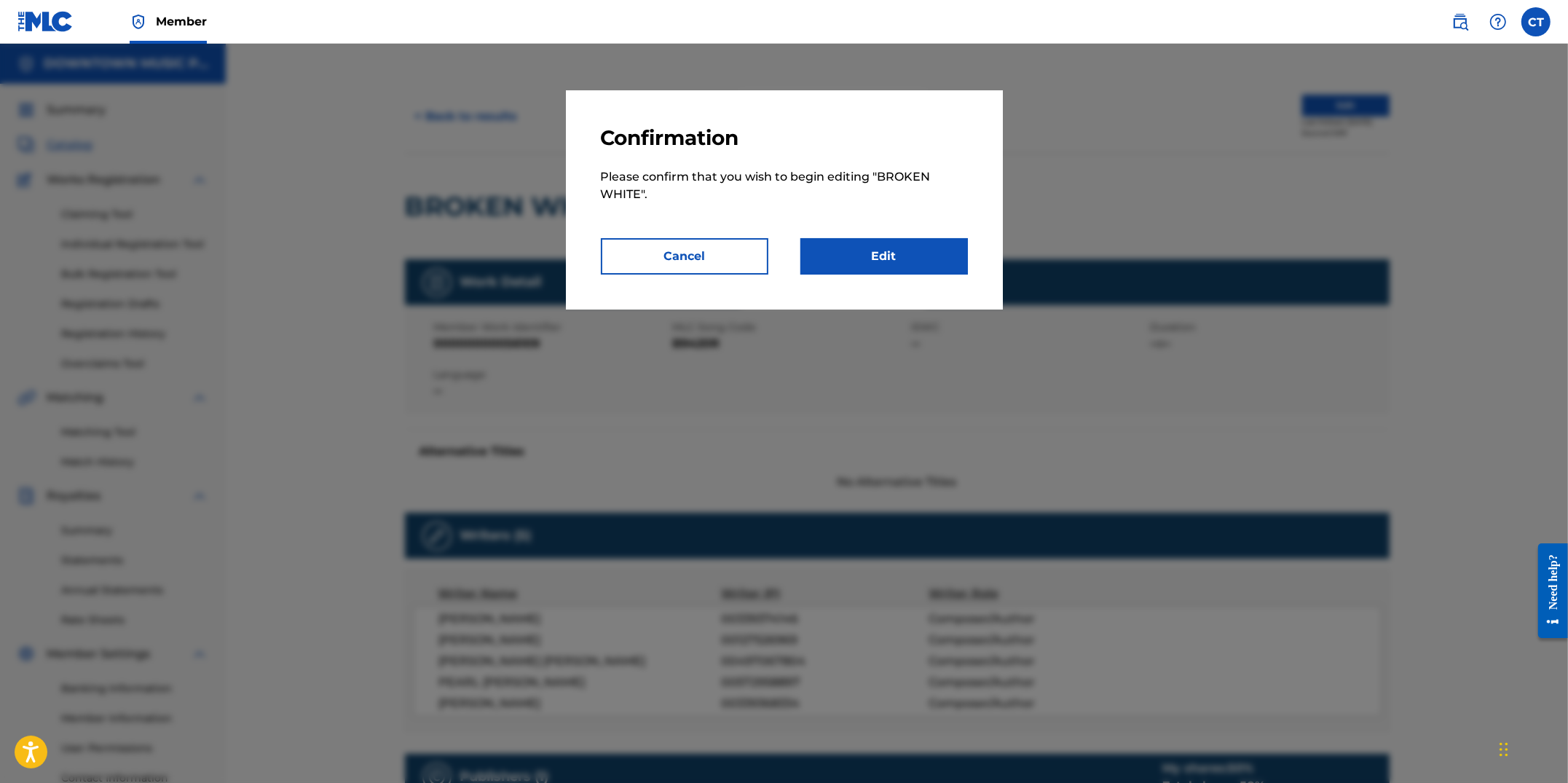
click at [912, 262] on link "Edit" at bounding box center [885, 256] width 167 height 37
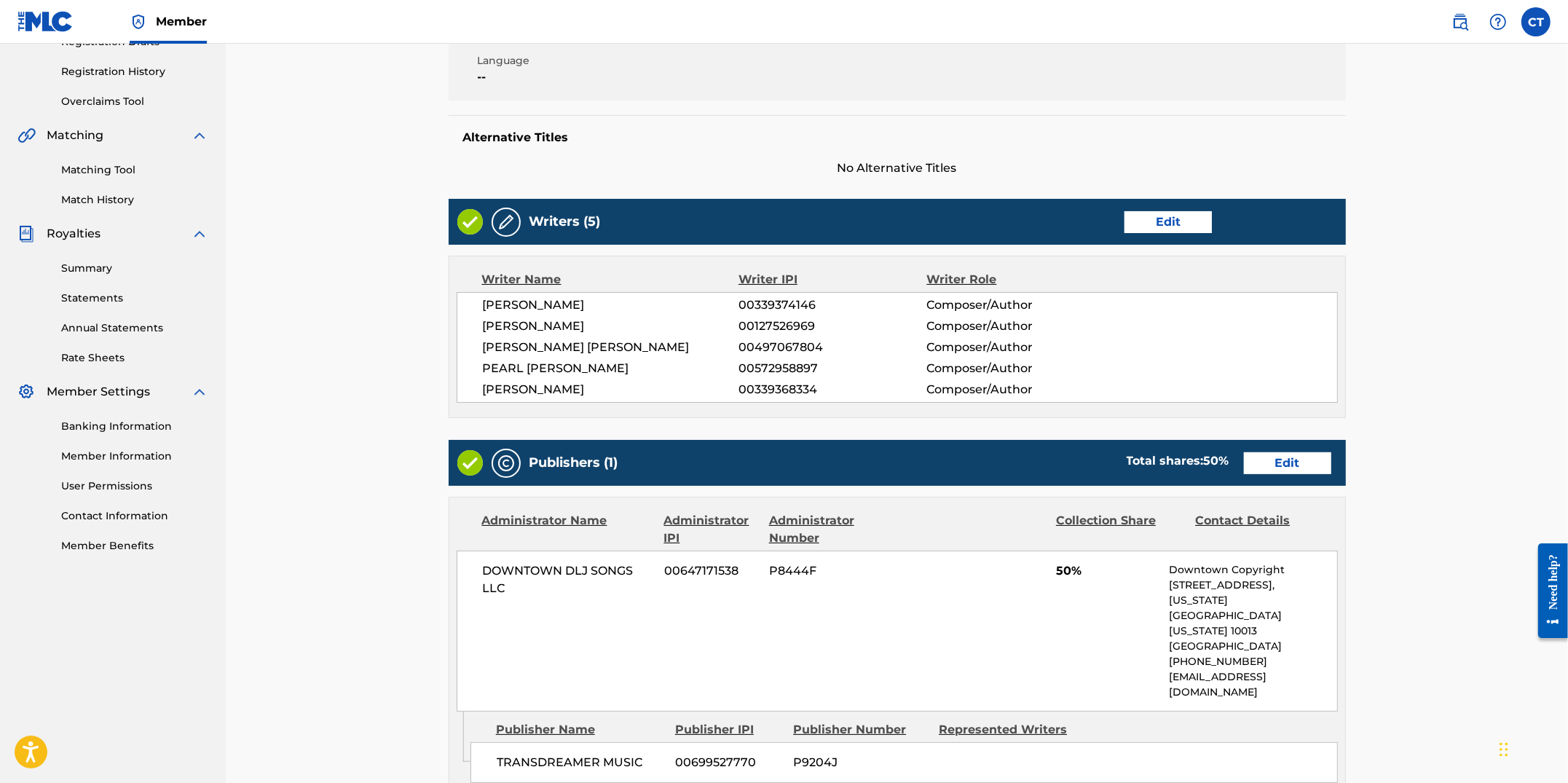
scroll to position [518, 0]
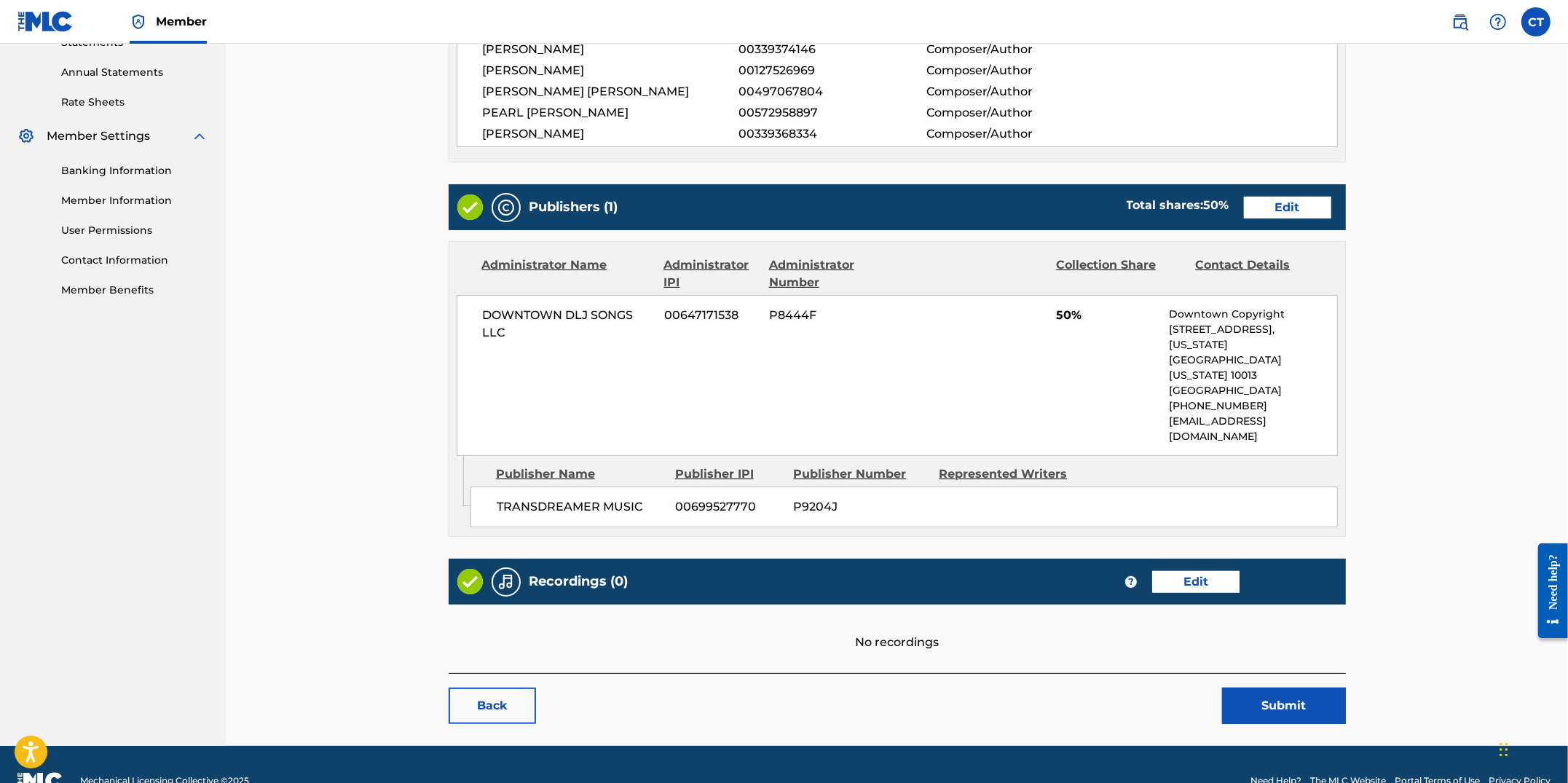
click at [1322, 209] on link "Edit" at bounding box center [1287, 208] width 87 height 22
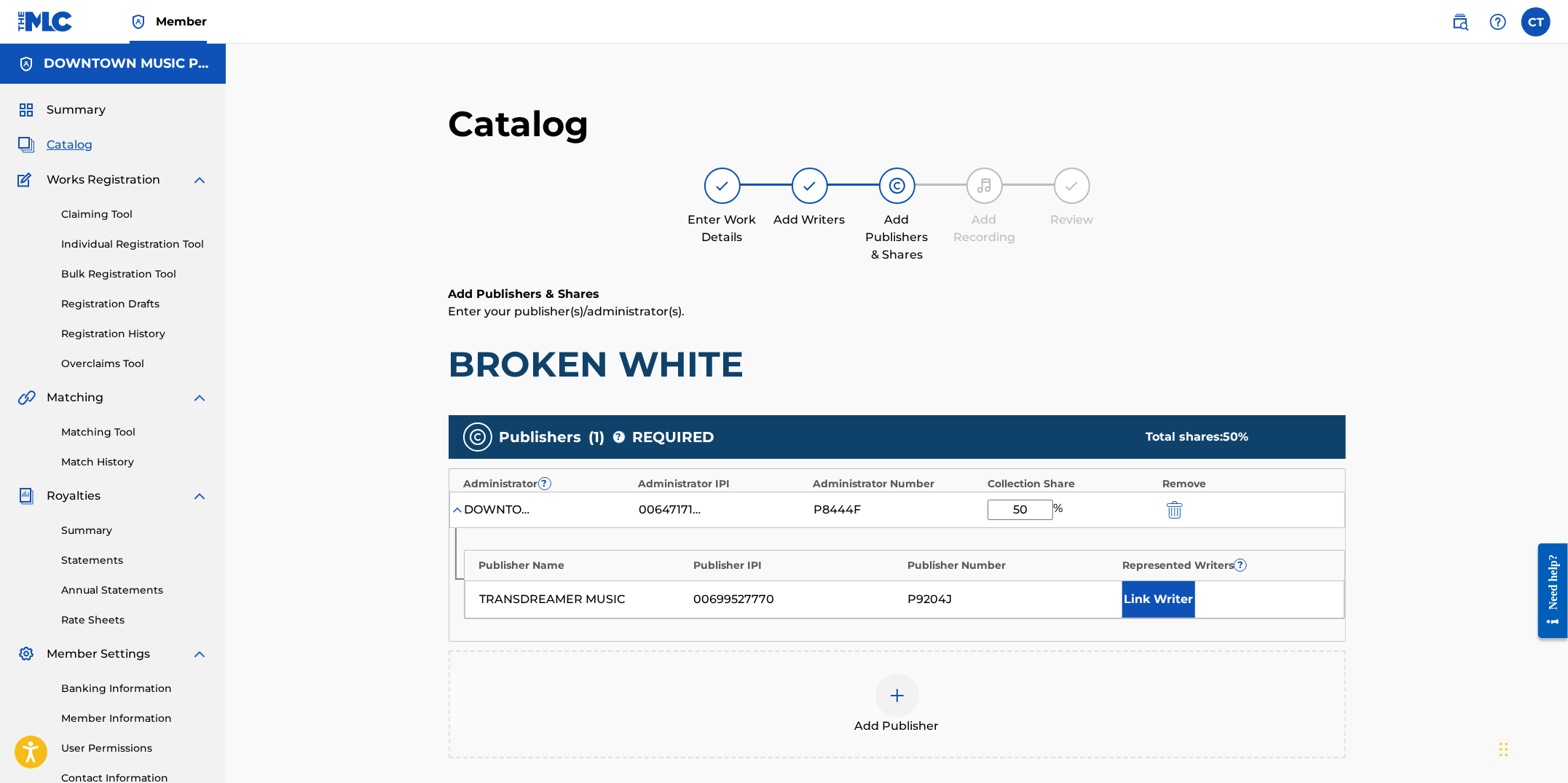
click at [1171, 597] on button "Link Writer" at bounding box center [1159, 599] width 73 height 37
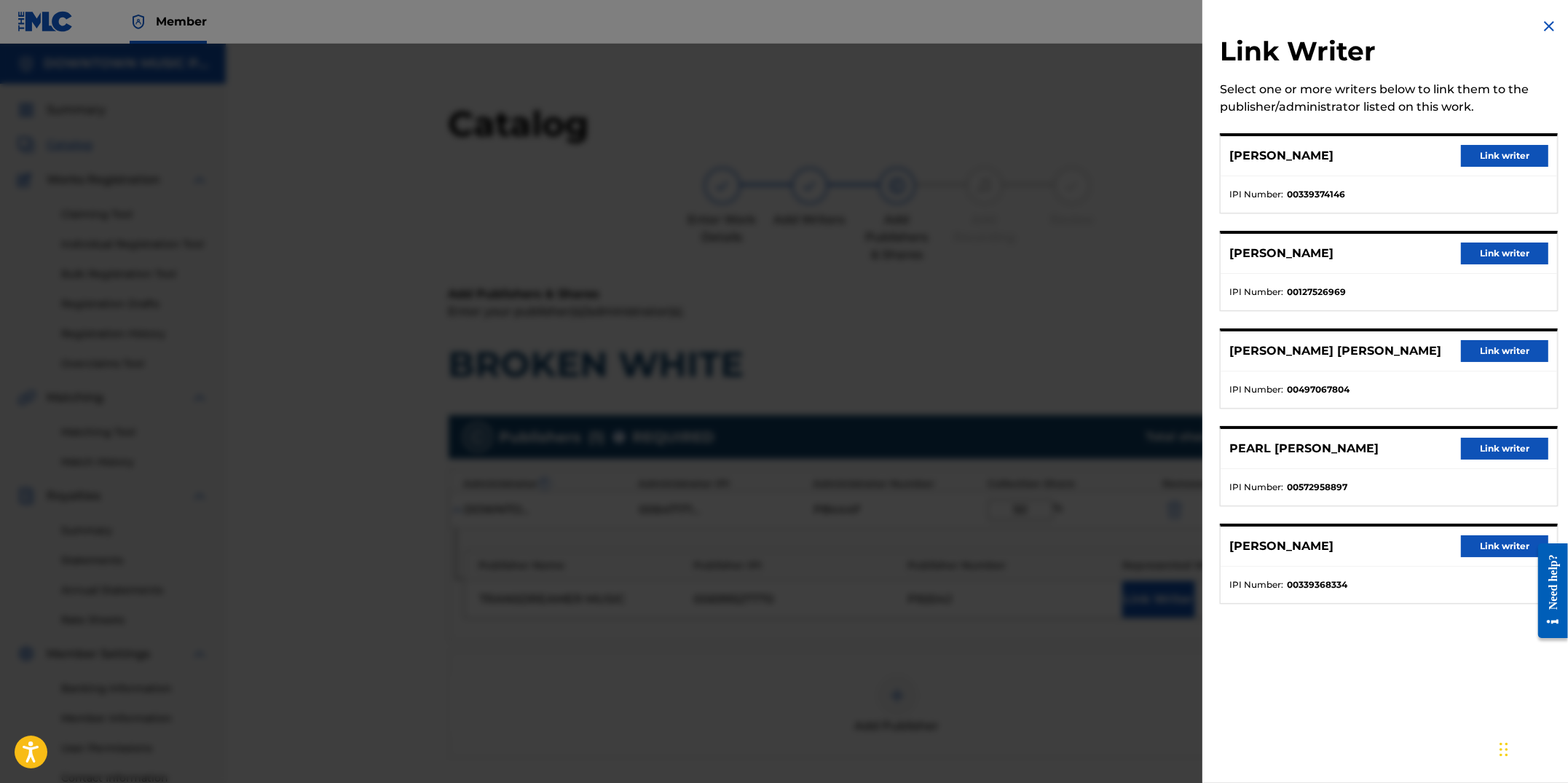
click at [1482, 446] on button "Link writer" at bounding box center [1505, 448] width 87 height 22
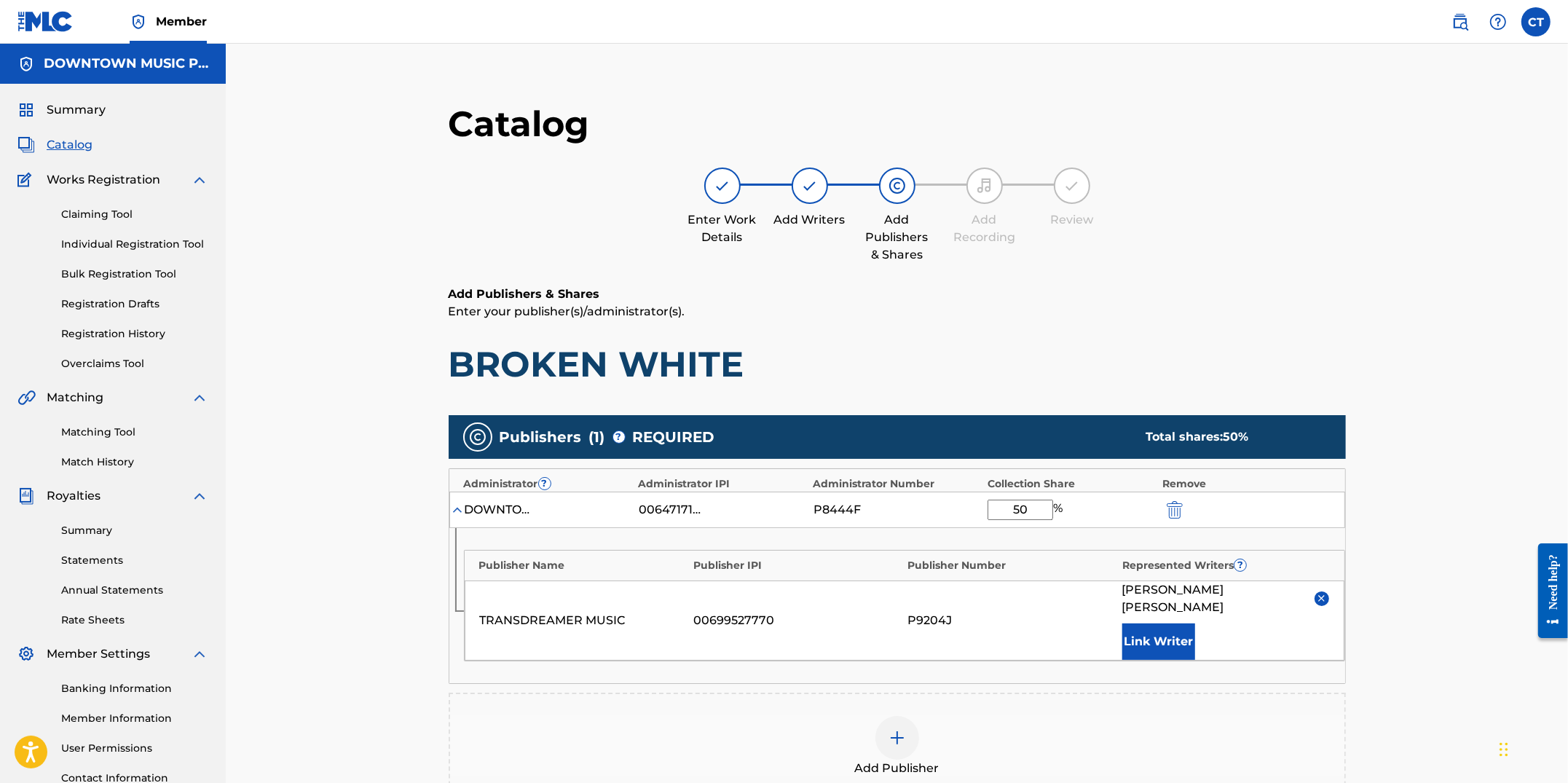
click at [1155, 629] on button "Link Writer" at bounding box center [1159, 641] width 73 height 37
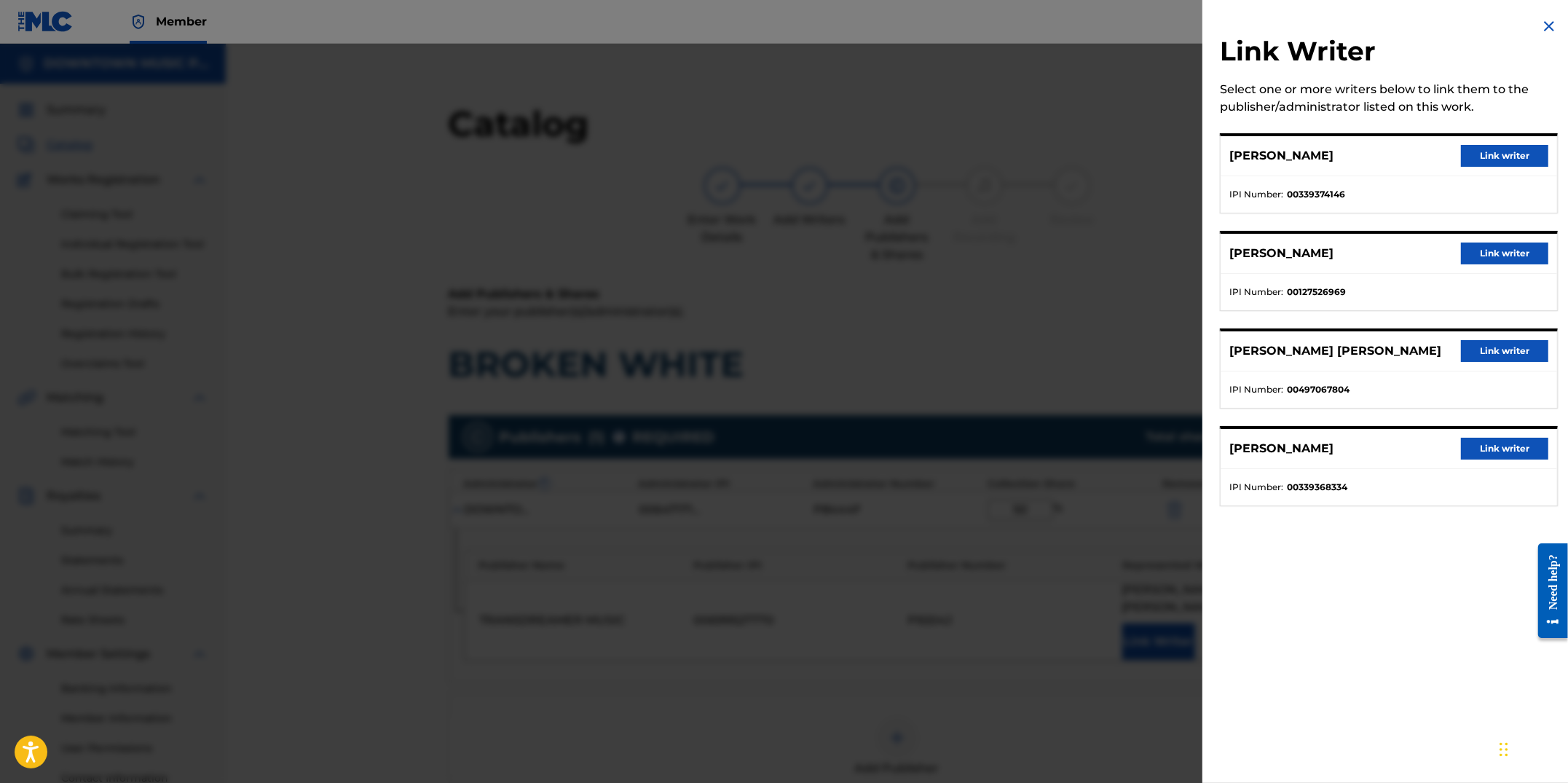
click at [1483, 254] on button "Link writer" at bounding box center [1505, 253] width 87 height 22
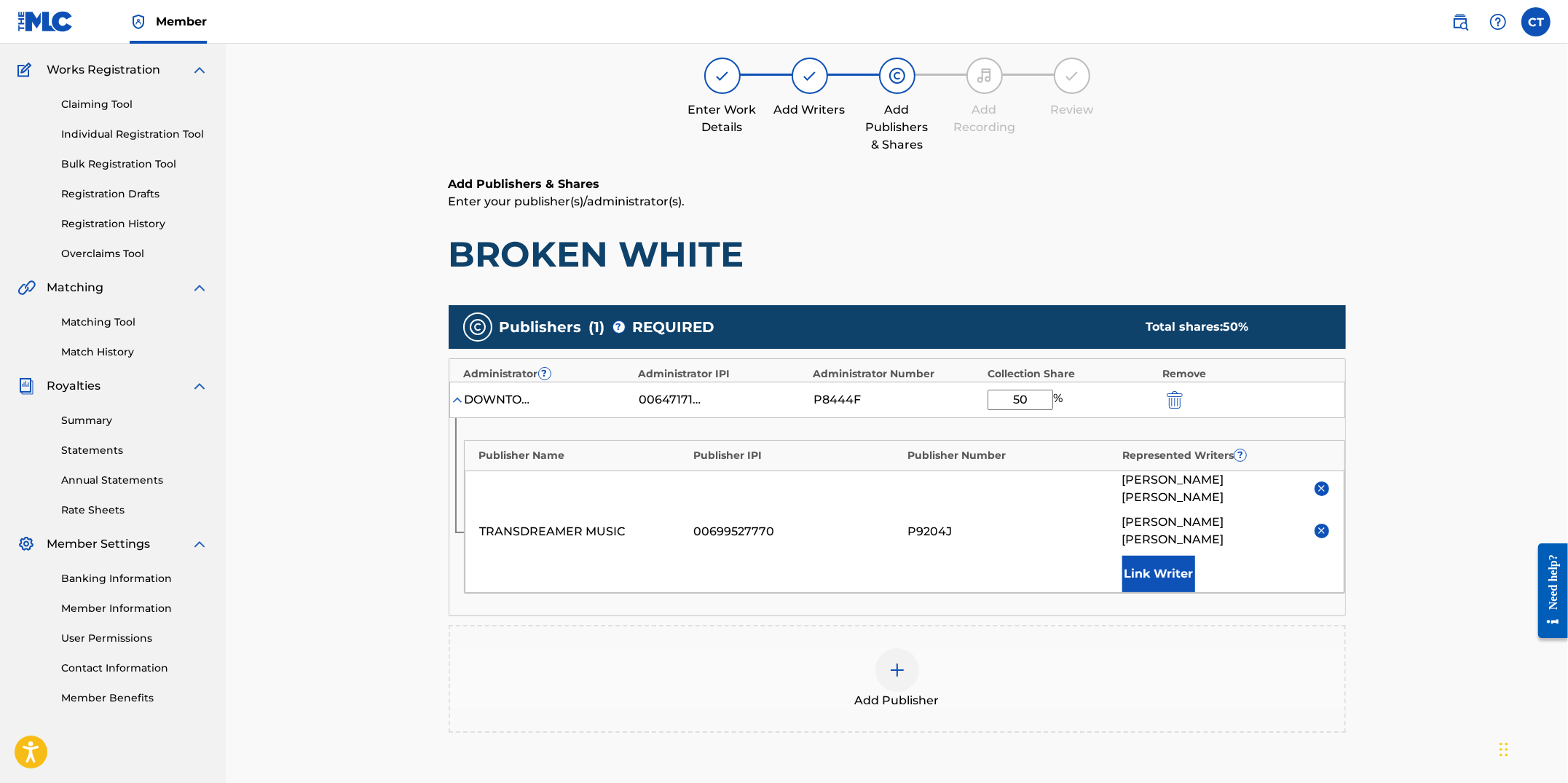
scroll to position [277, 0]
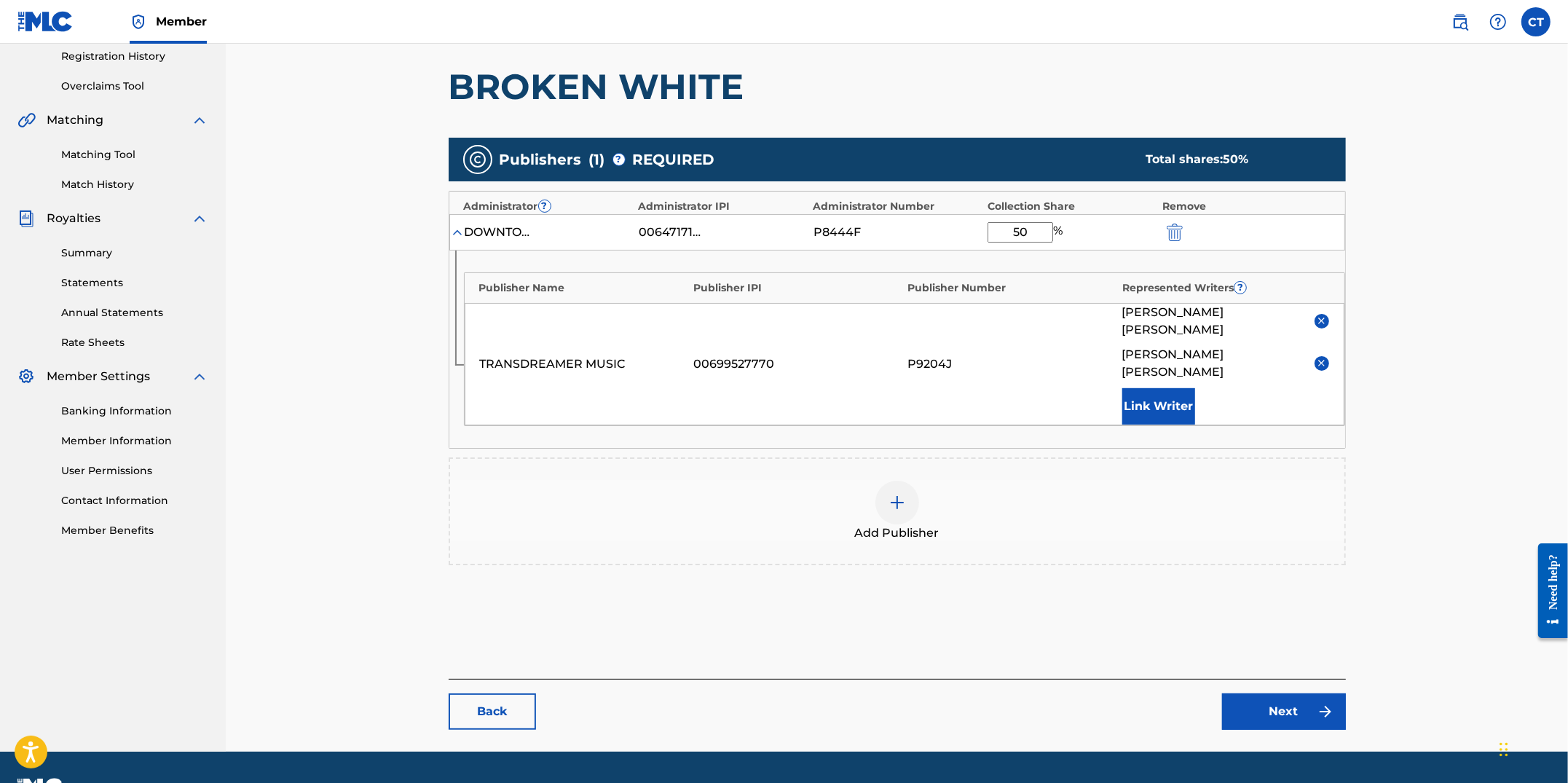
click at [1287, 693] on link "Next" at bounding box center [1284, 711] width 124 height 37
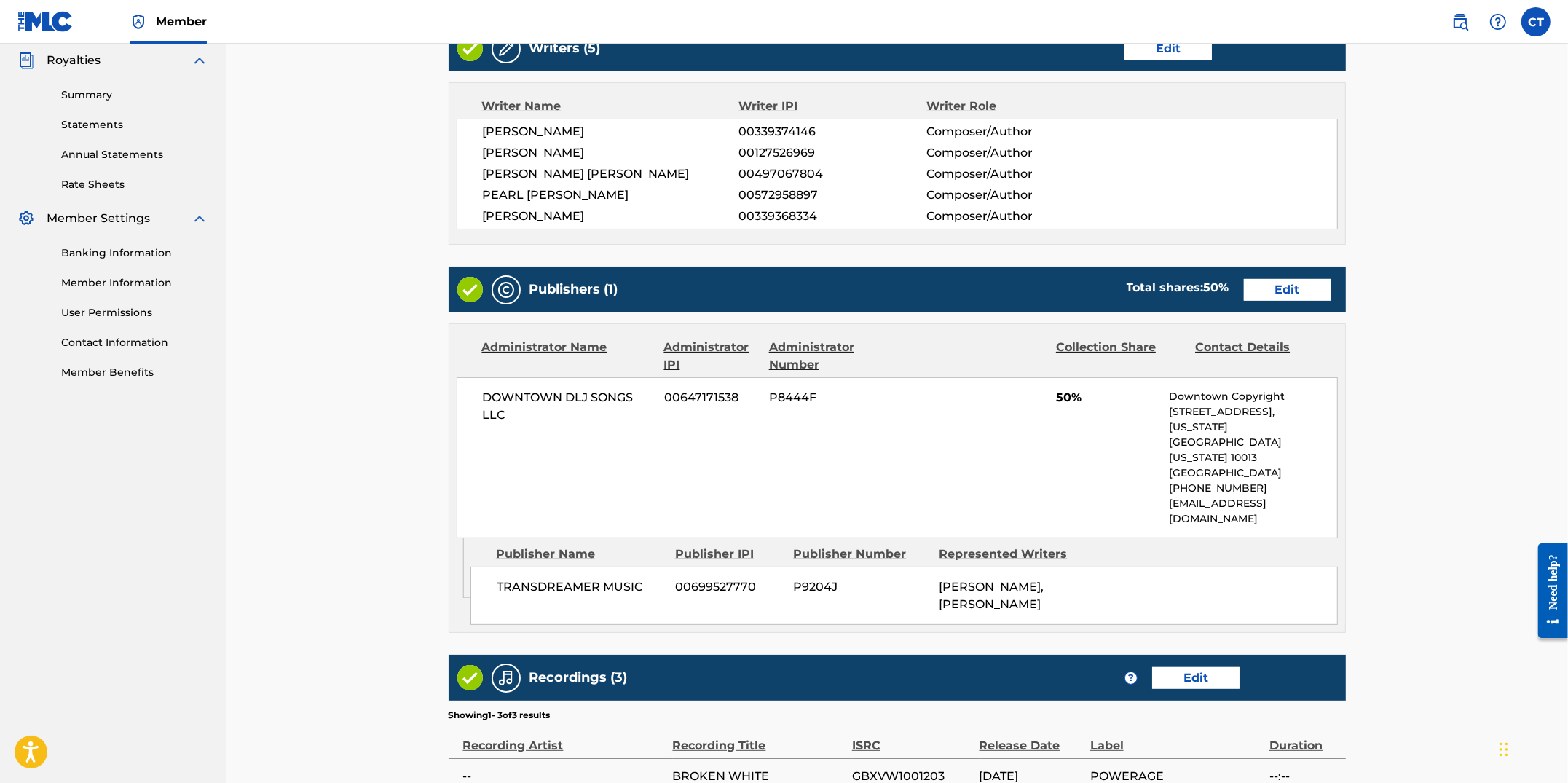
scroll to position [651, 0]
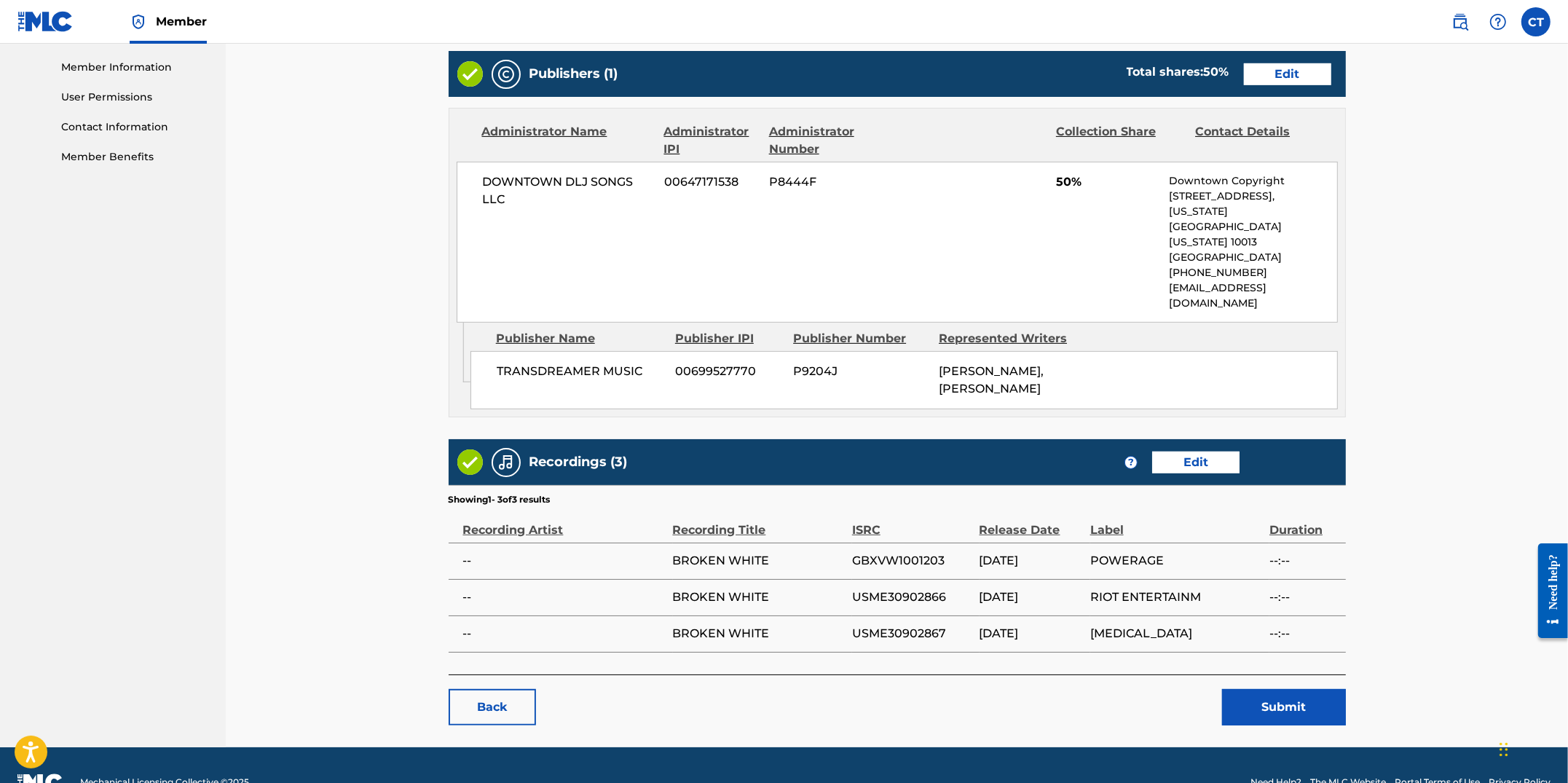
click at [1270, 689] on button "Submit" at bounding box center [1284, 706] width 124 height 37
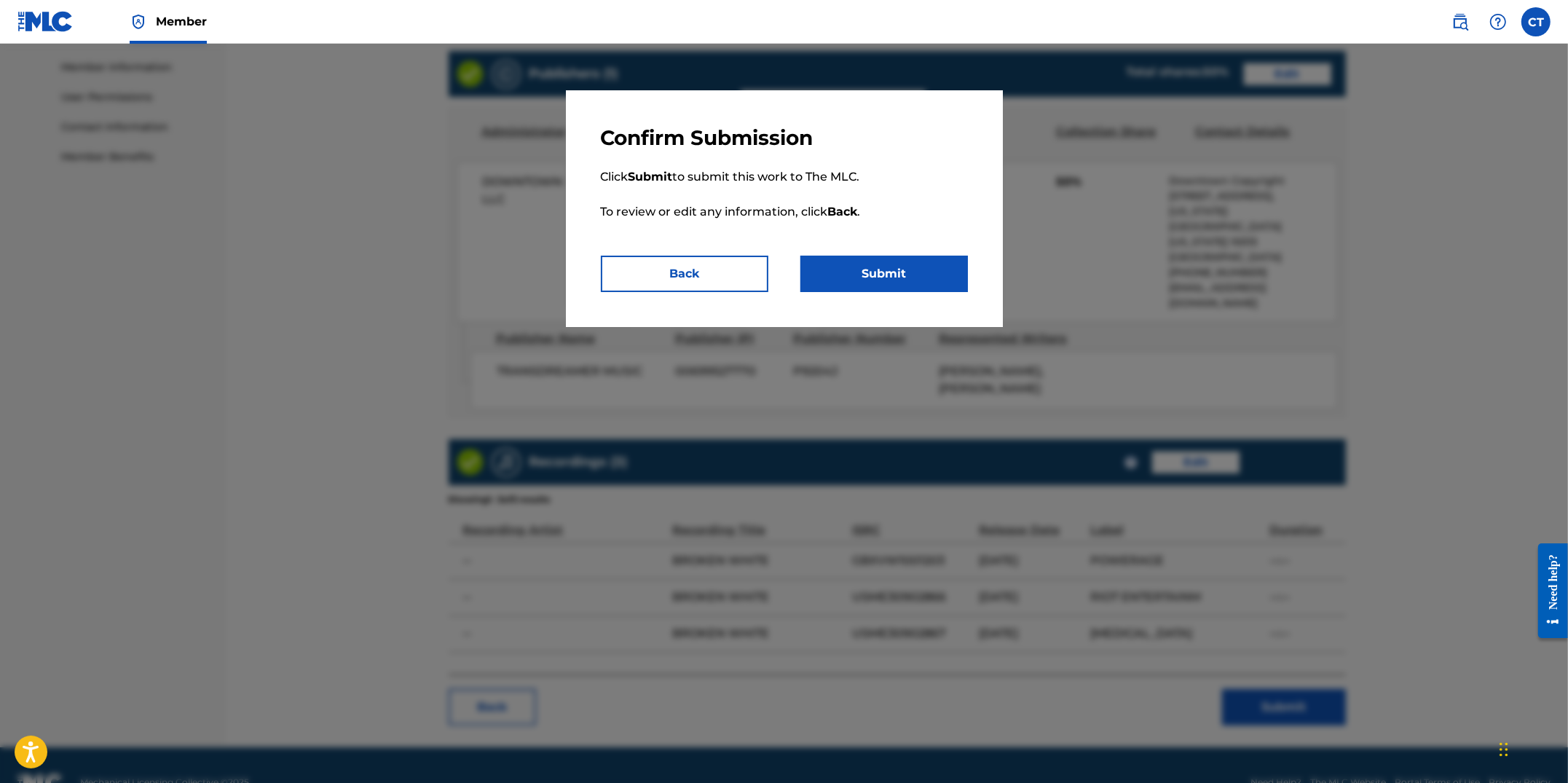
click at [914, 280] on button "Submit" at bounding box center [885, 273] width 167 height 37
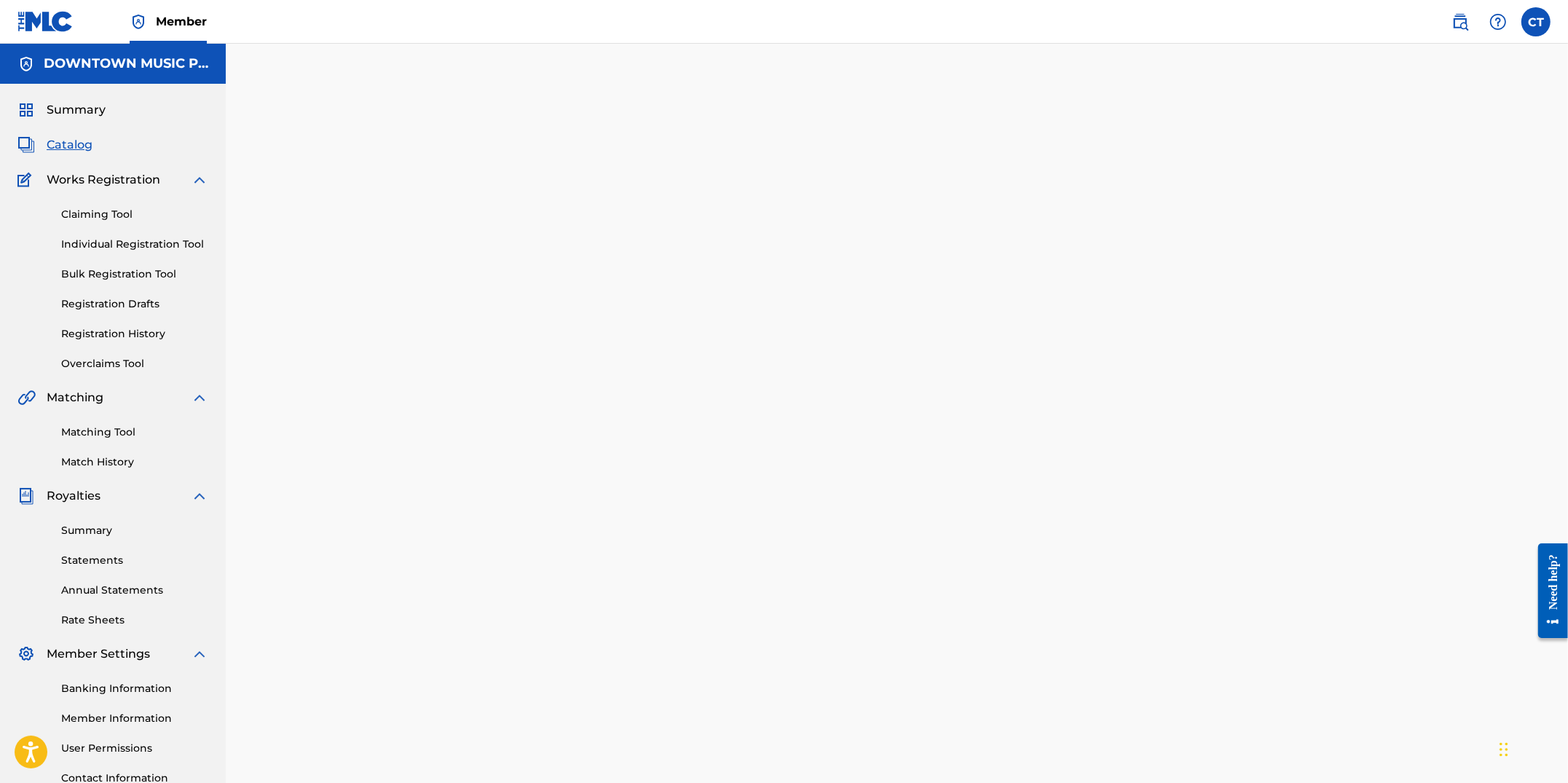
click at [66, 146] on span "Catalog" at bounding box center [69, 145] width 46 height 18
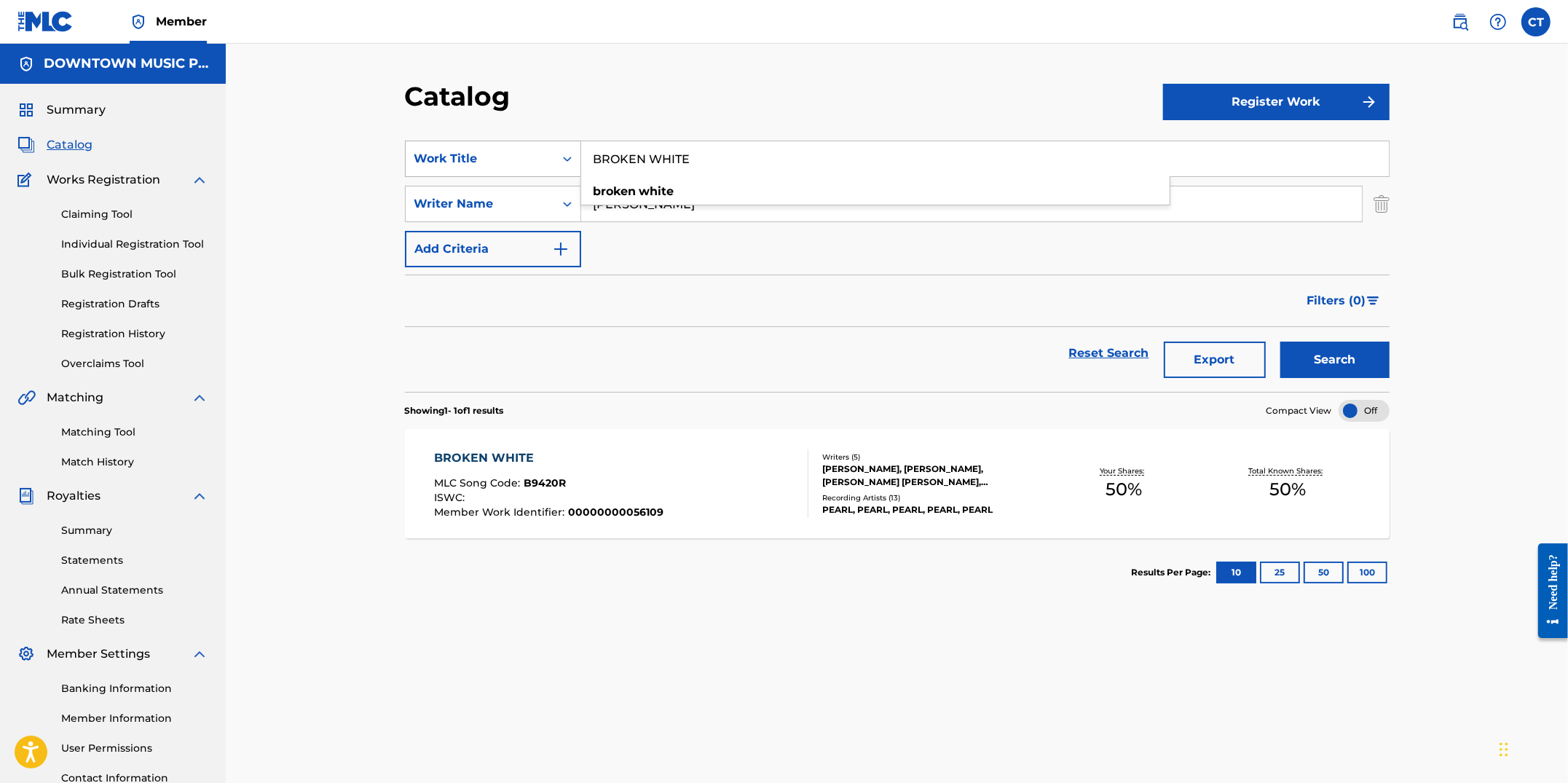
drag, startPoint x: 646, startPoint y: 151, endPoint x: 563, endPoint y: 151, distance: 83.0
click at [563, 151] on div "SearchWithCriteriaa8e01655-9109-4d3e-b993-d5a2ac378c1f Work Title BROKEN WHITE …" at bounding box center [897, 159] width 984 height 37
click at [661, 194] on span "[PERSON_NAME]" at bounding box center [700, 192] width 102 height 14
type input "checkout charlie"
click at [1335, 361] on button "Search" at bounding box center [1335, 359] width 110 height 37
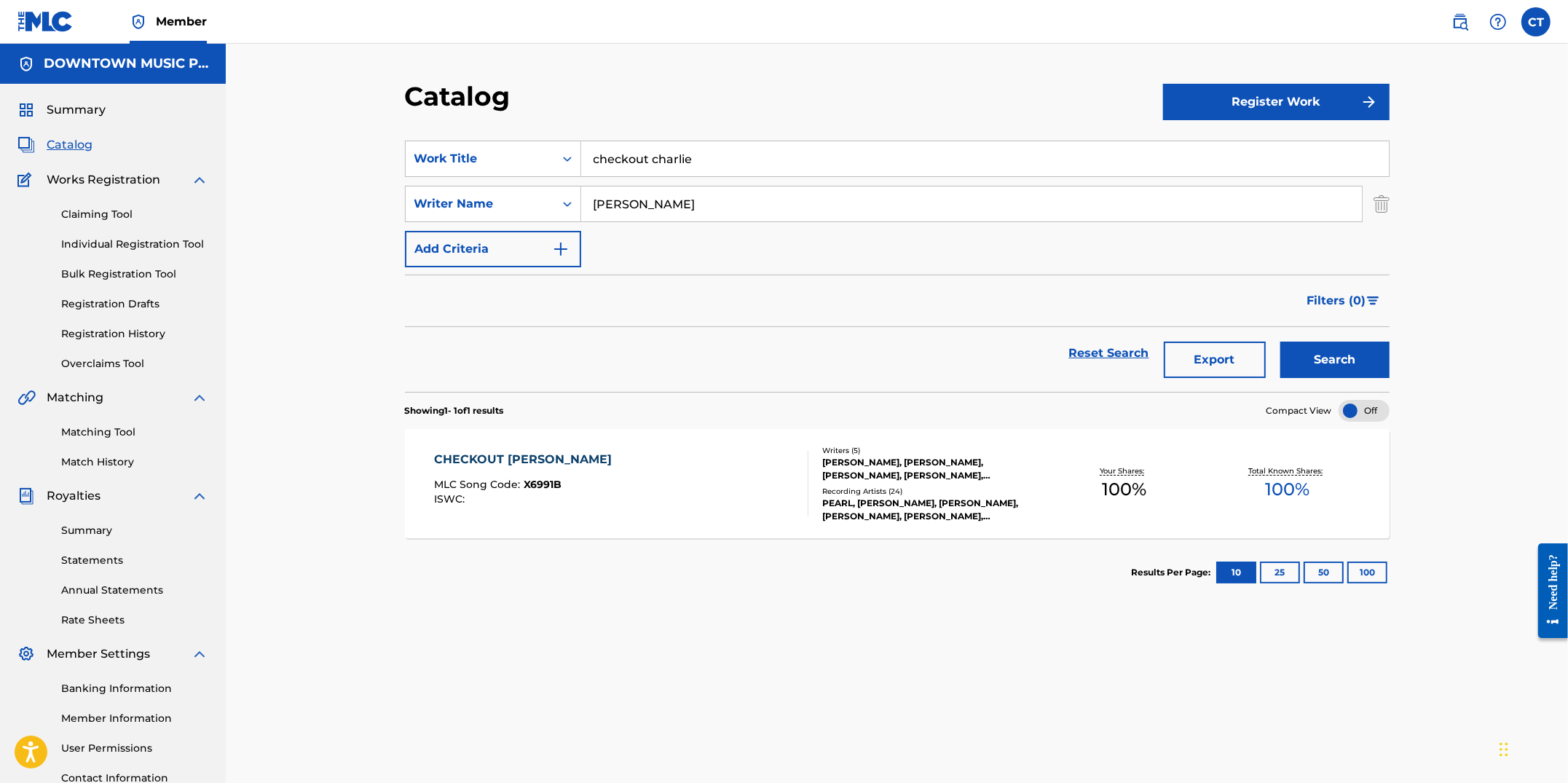
click at [776, 497] on div "CHECKOUT CHARLIE MLC Song Code : X6991B ISWC :" at bounding box center [621, 484] width 374 height 66
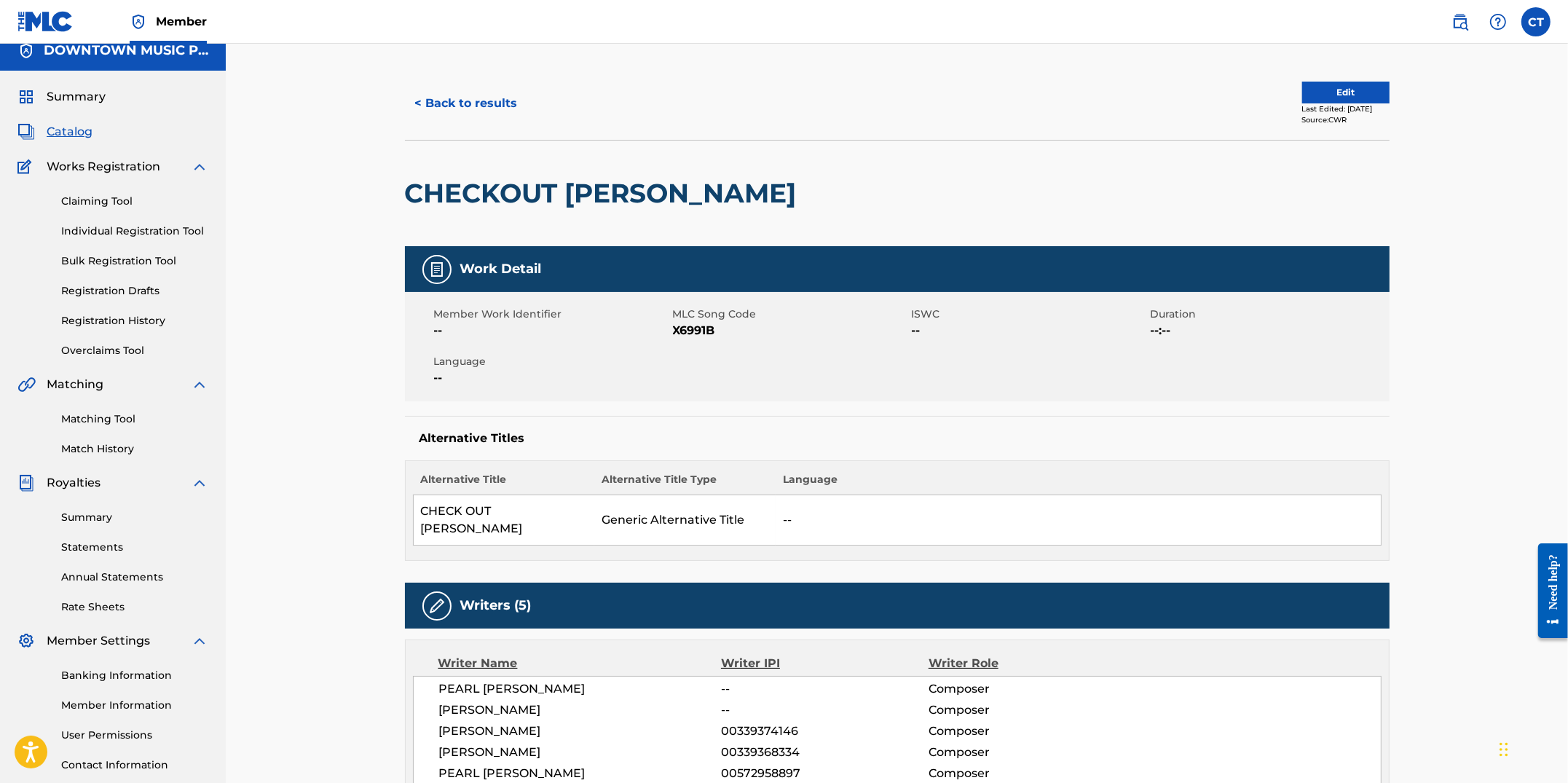
scroll to position [9, 0]
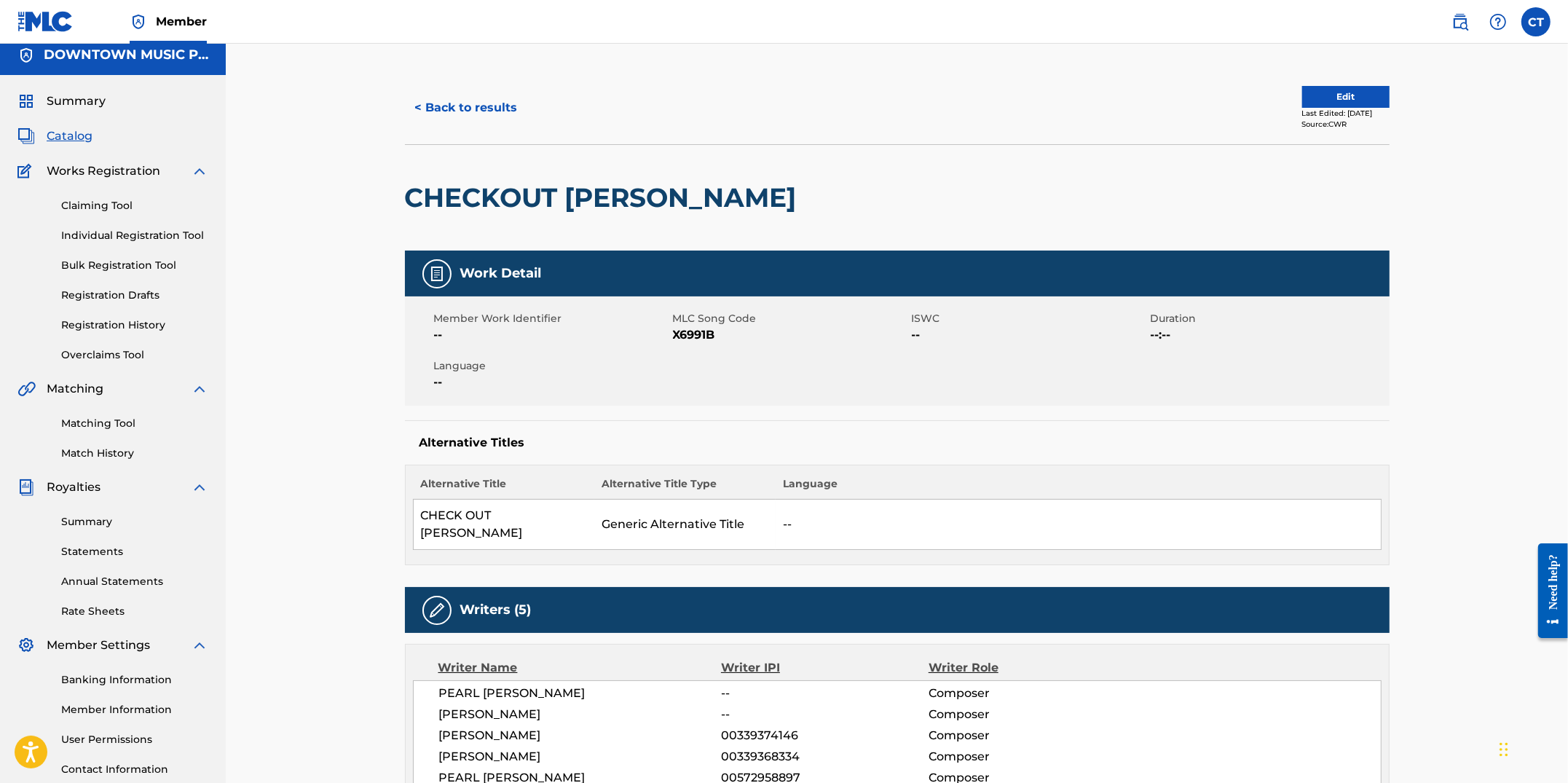
click at [1323, 90] on button "Edit" at bounding box center [1346, 96] width 87 height 22
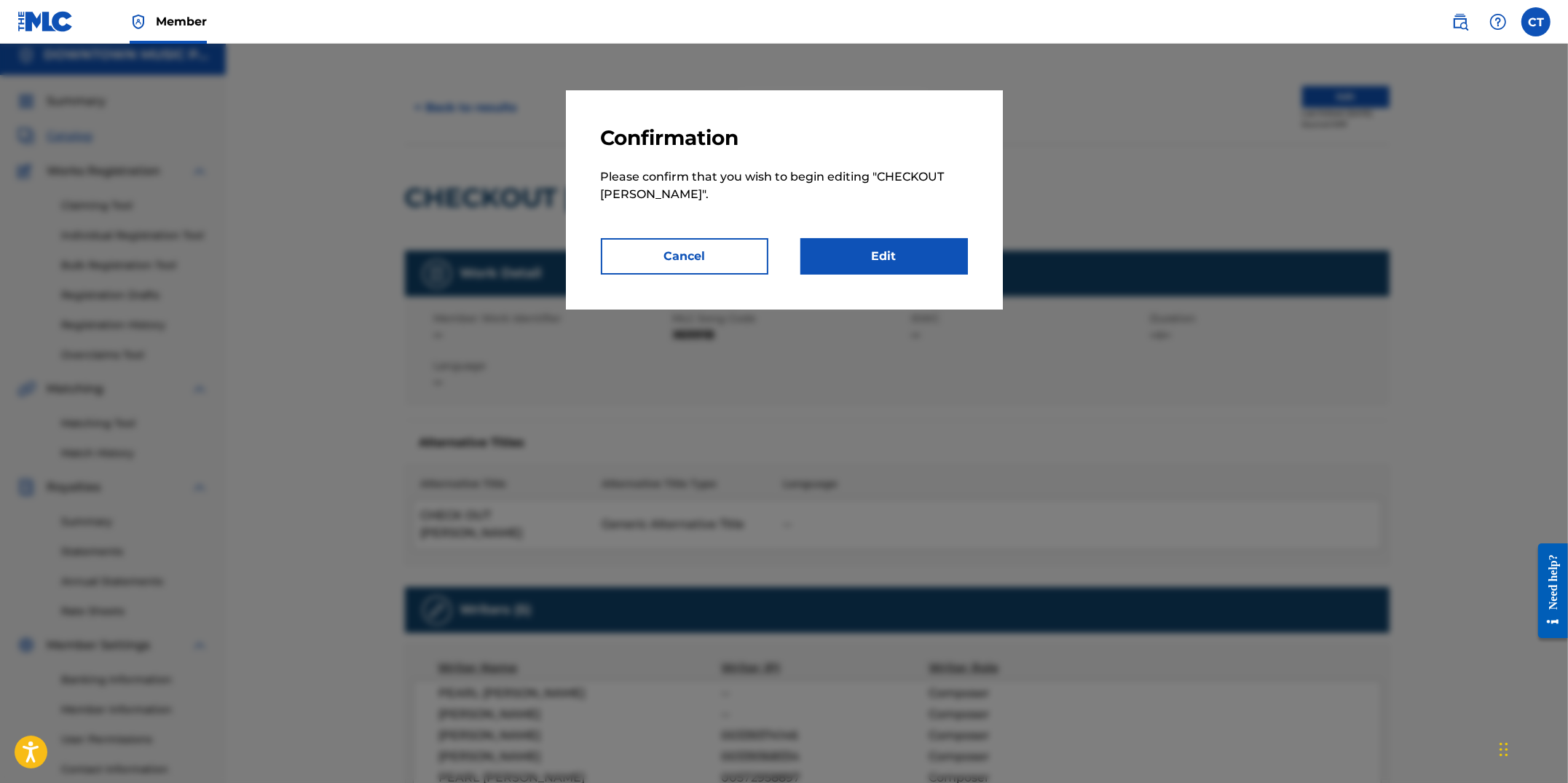
click at [885, 265] on link "Edit" at bounding box center [885, 256] width 167 height 37
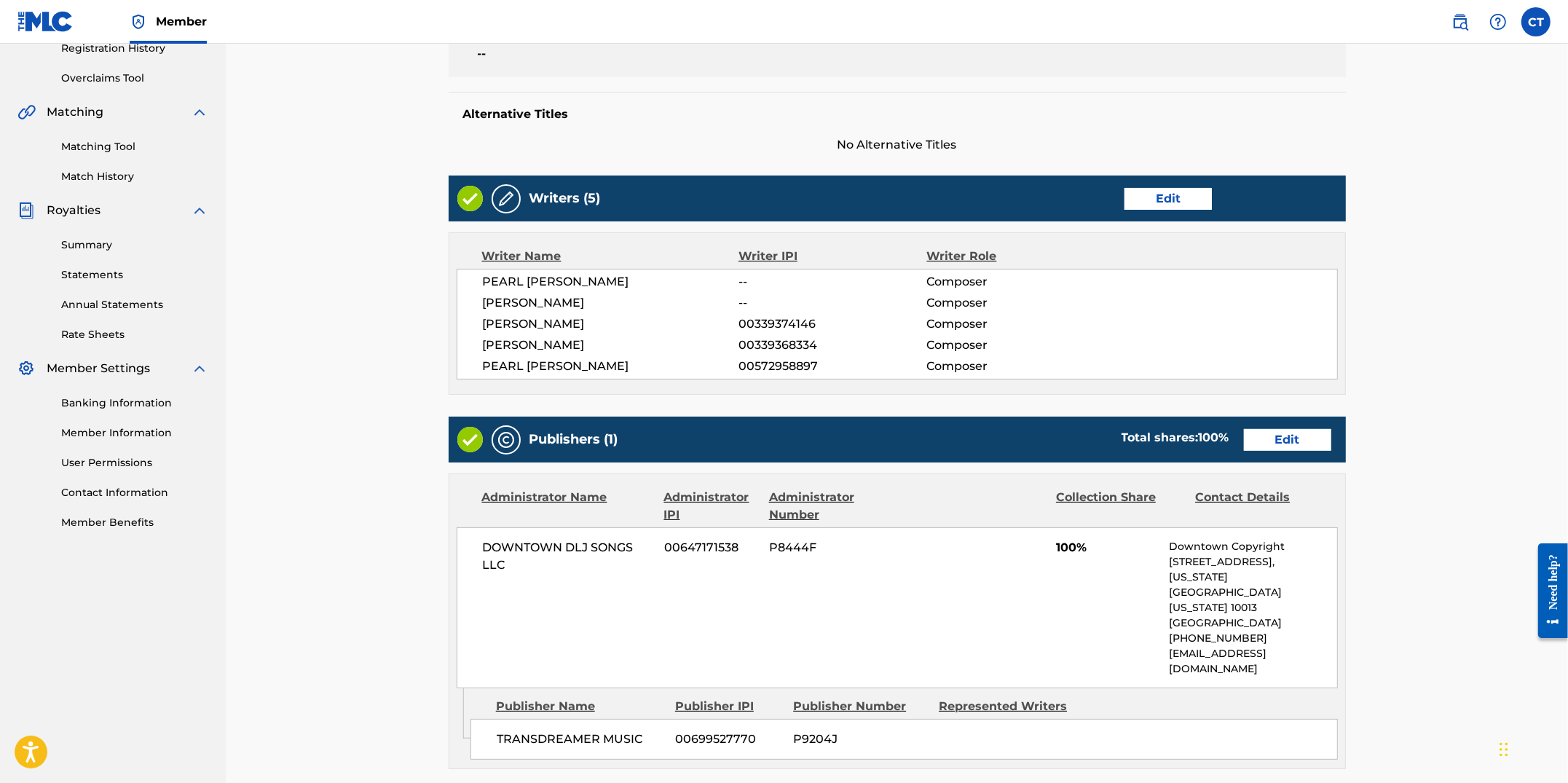
scroll to position [313, 0]
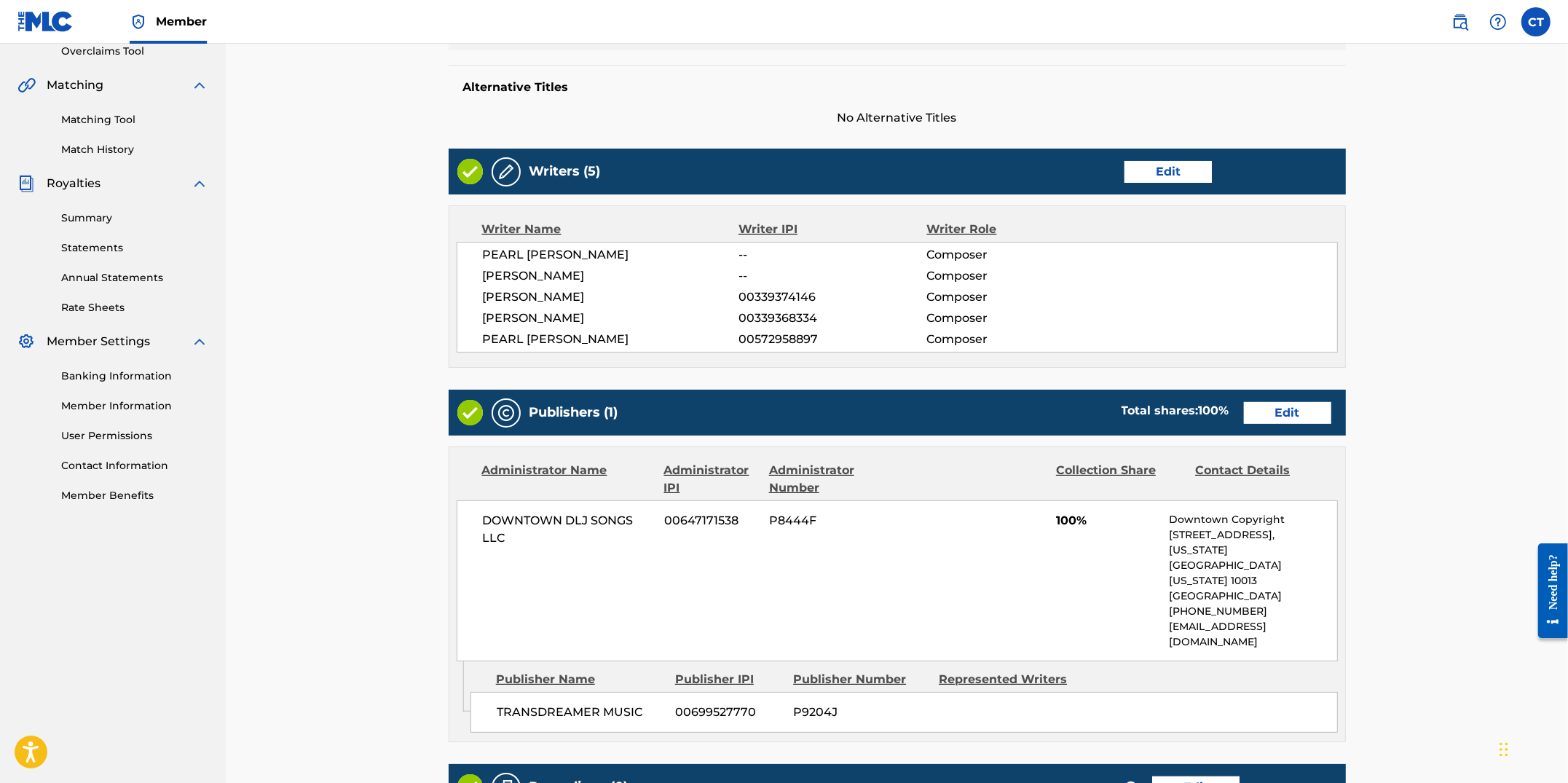
click at [1286, 419] on link "Edit" at bounding box center [1287, 412] width 87 height 22
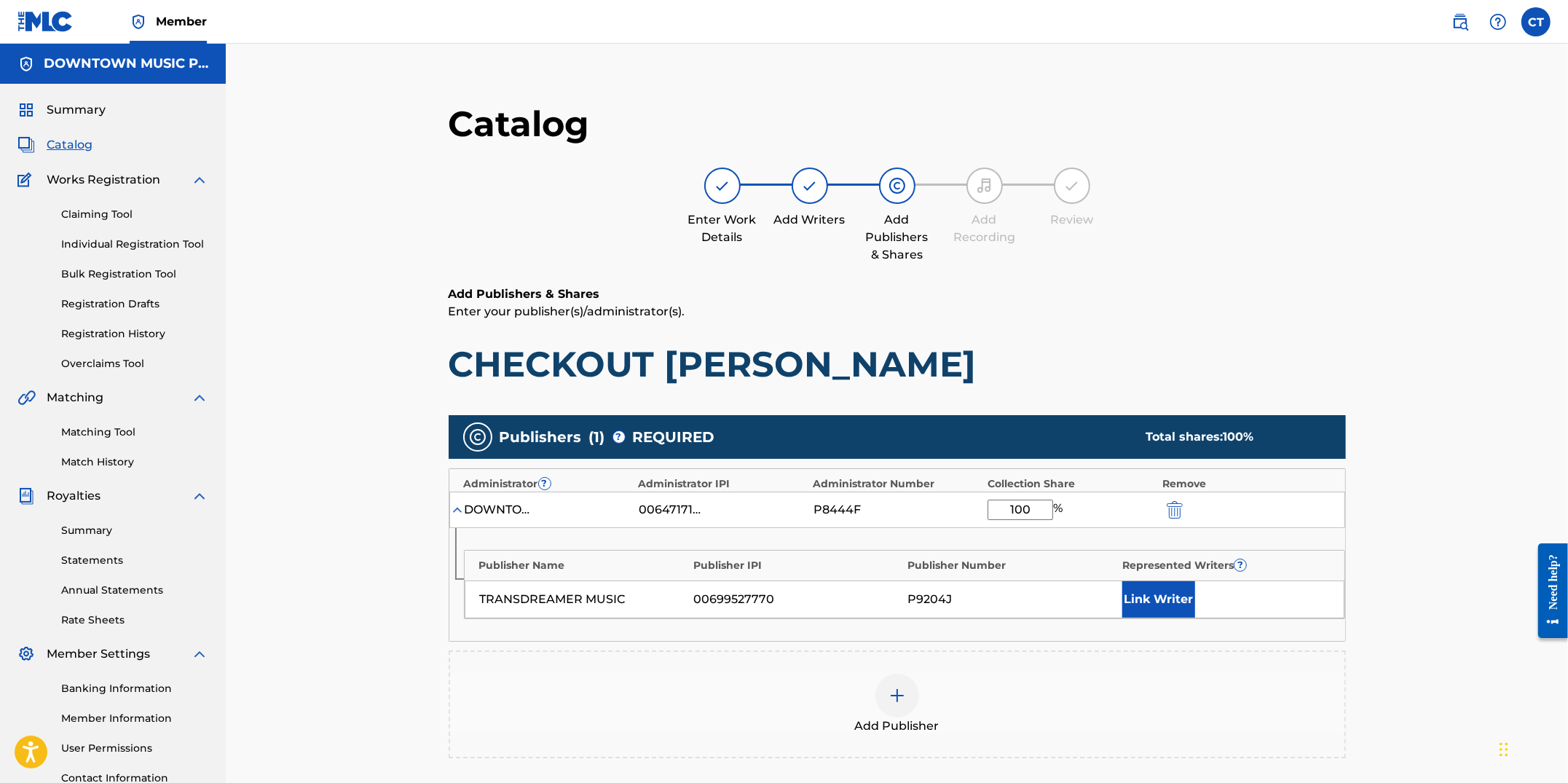
drag, startPoint x: 1043, startPoint y: 506, endPoint x: 960, endPoint y: 501, distance: 83.2
click at [960, 501] on div "DOWNTOWN DLJ SONGS LLC 00647171538 P8444F 100 %" at bounding box center [897, 510] width 896 height 37
type input "33.34"
click at [1160, 608] on button "Link Writer" at bounding box center [1159, 599] width 73 height 37
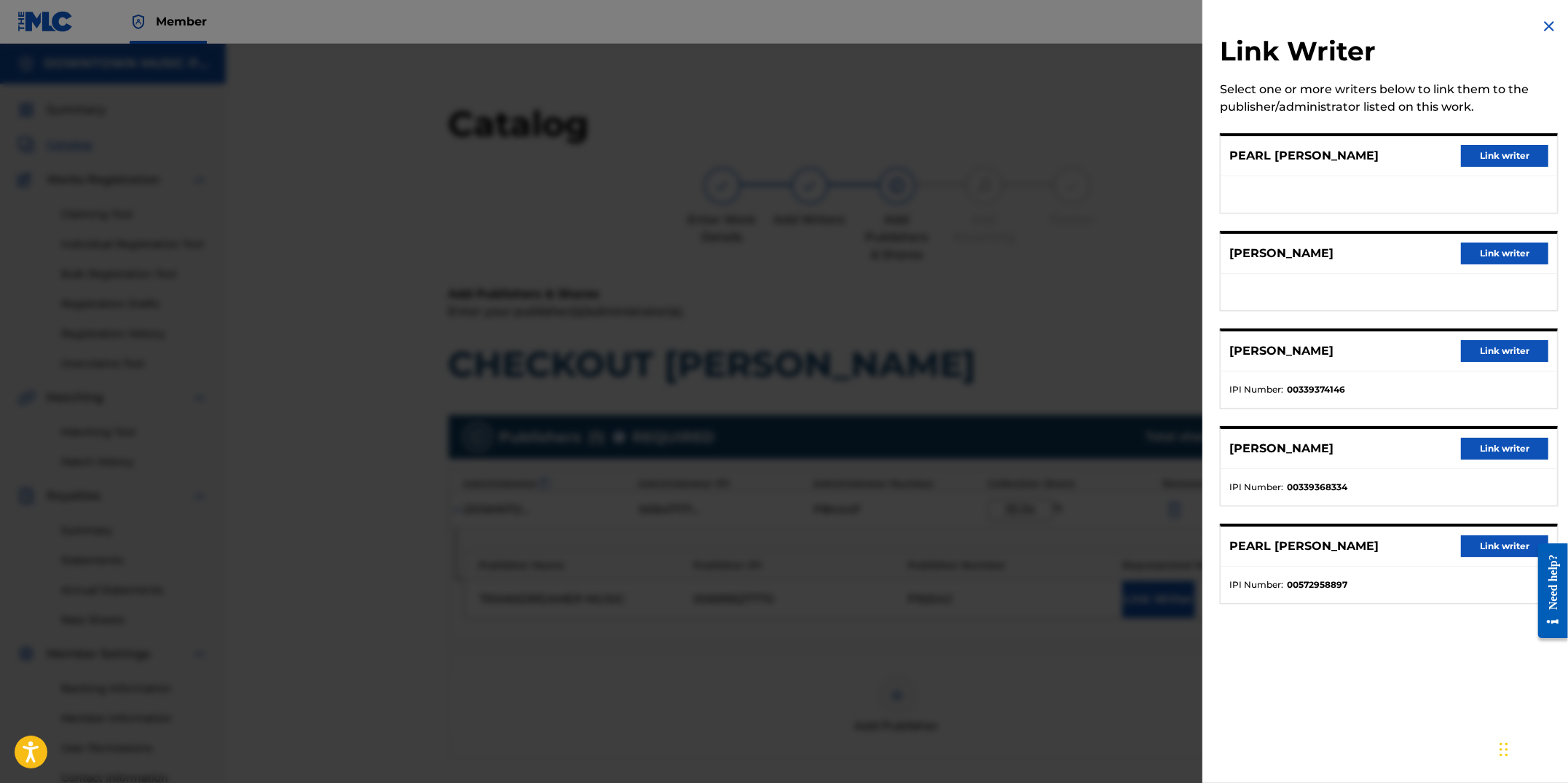
click at [1490, 159] on button "Link writer" at bounding box center [1505, 156] width 87 height 22
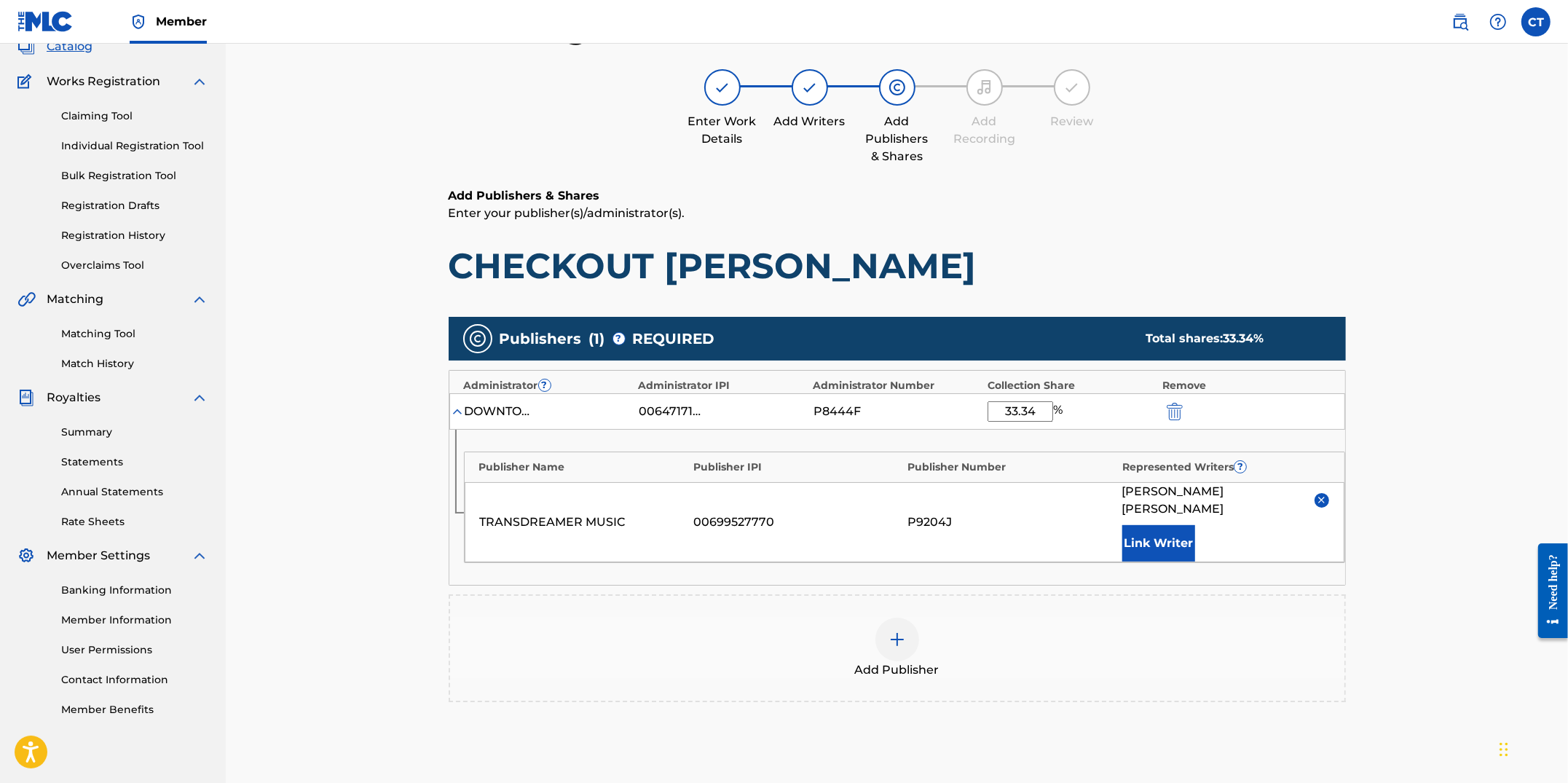
scroll to position [253, 0]
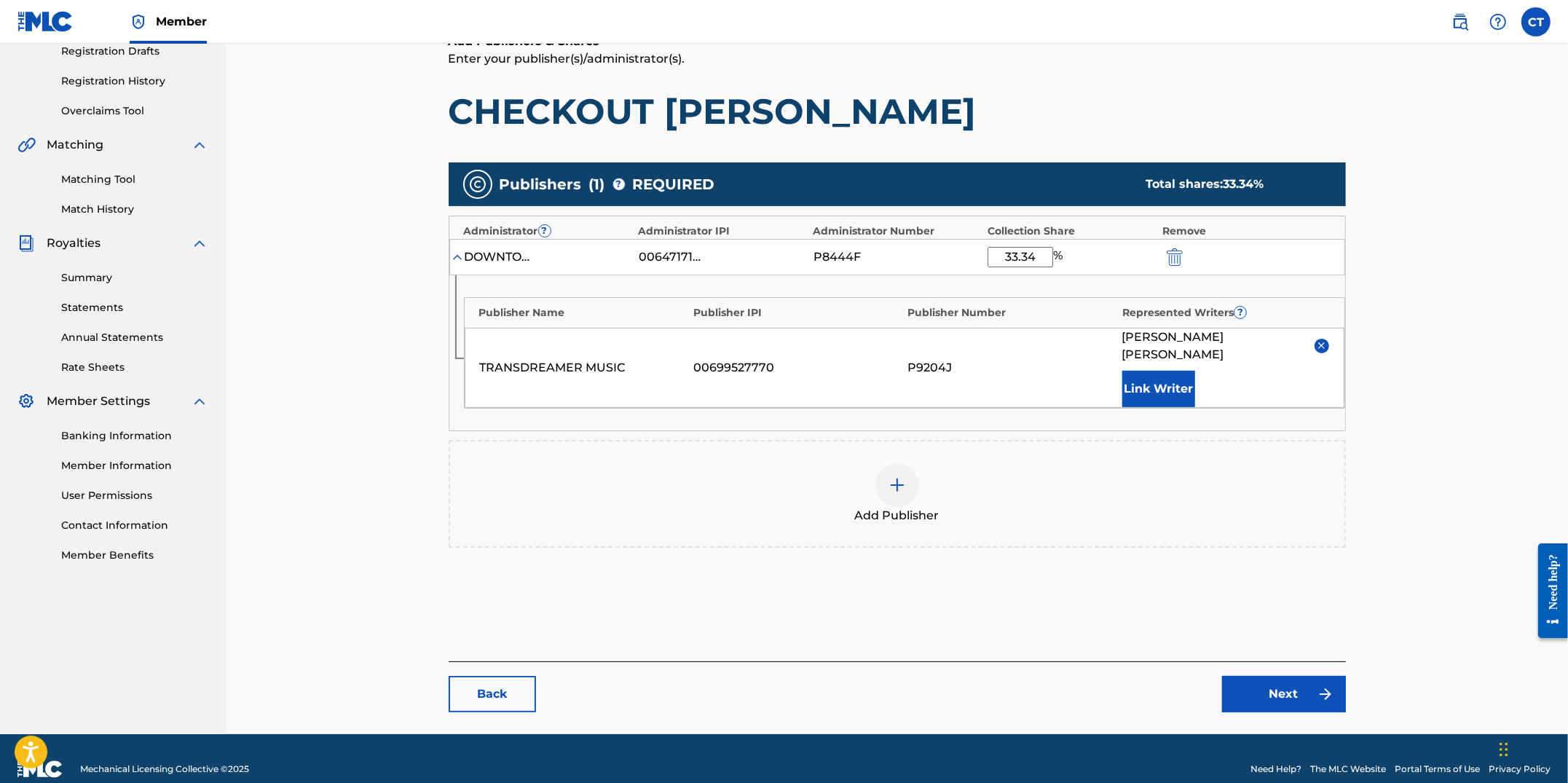
click at [1252, 676] on link "Next" at bounding box center [1284, 694] width 124 height 37
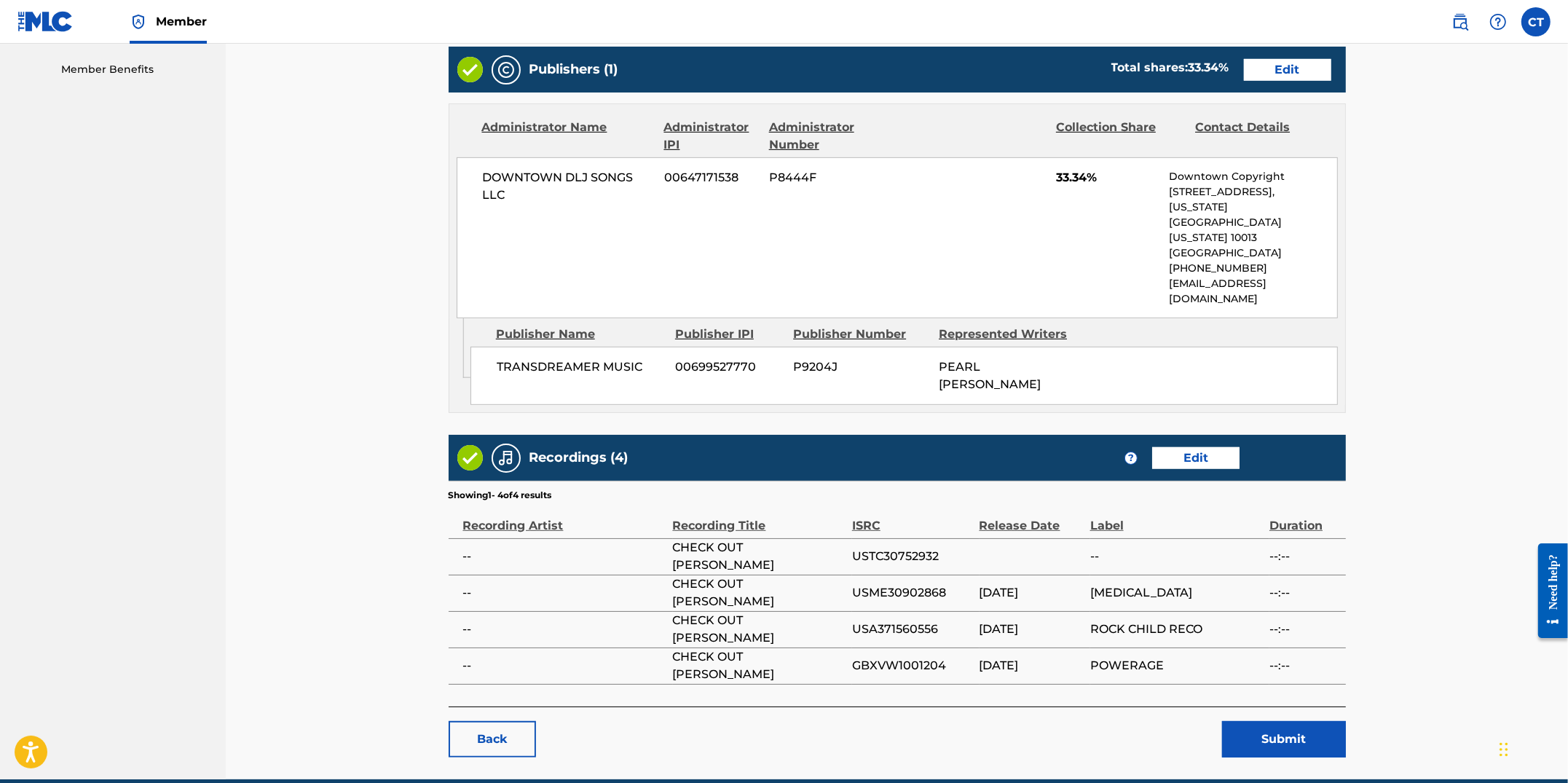
scroll to position [738, 0]
click at [1260, 721] on button "Submit" at bounding box center [1284, 738] width 124 height 37
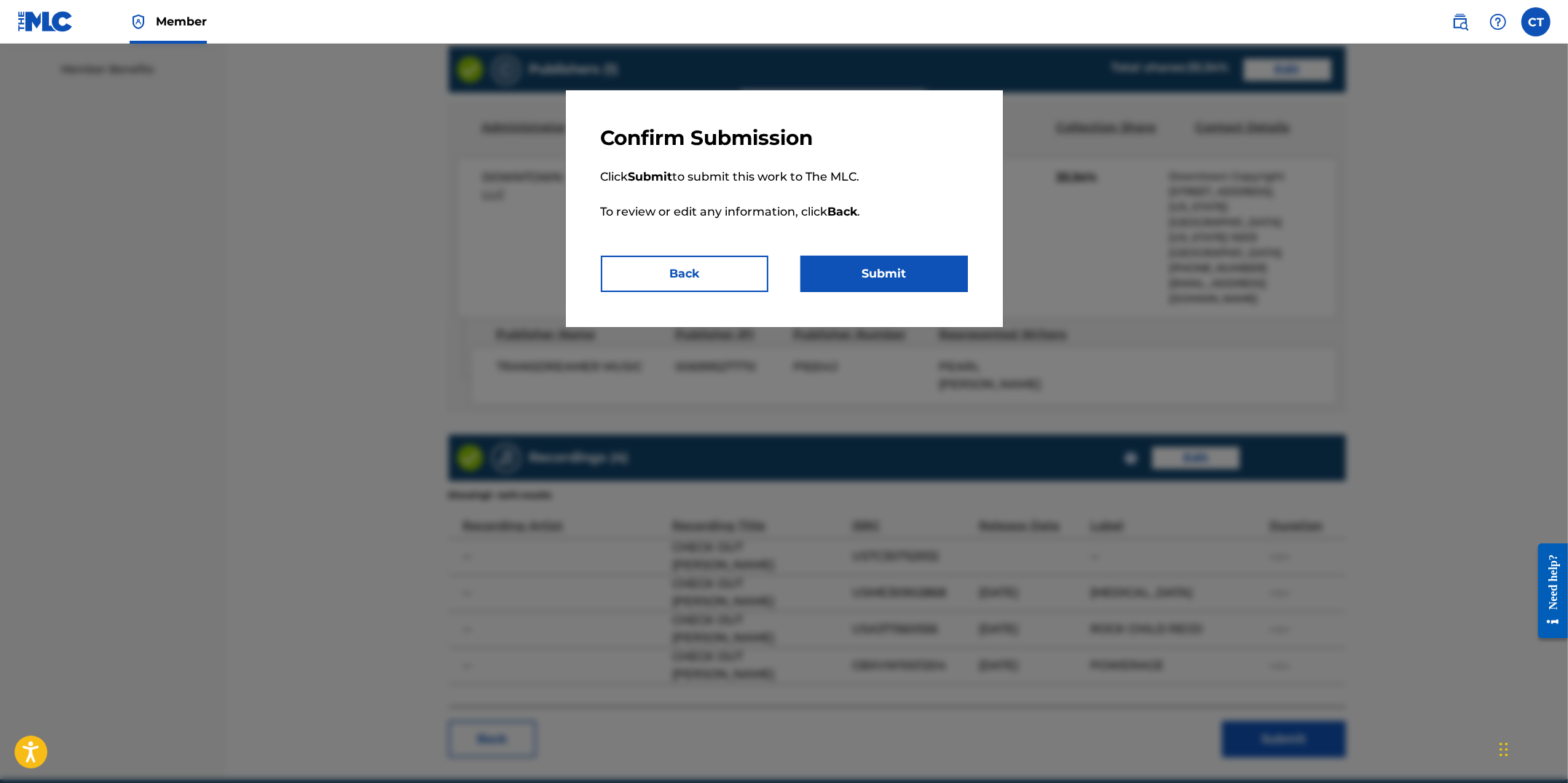
click at [909, 286] on button "Submit" at bounding box center [885, 273] width 167 height 37
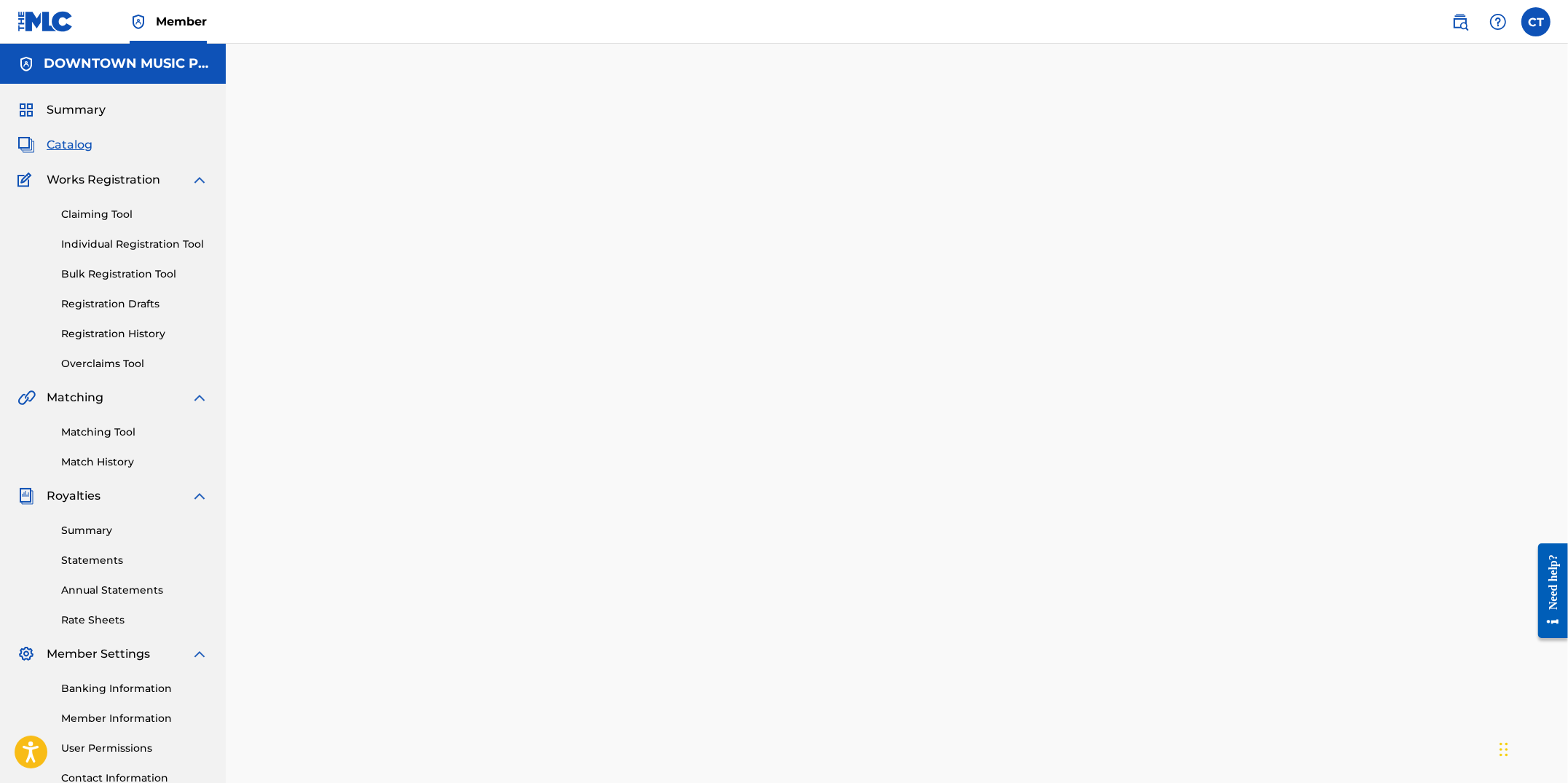
click at [120, 331] on link "Registration History" at bounding box center [135, 333] width 147 height 15
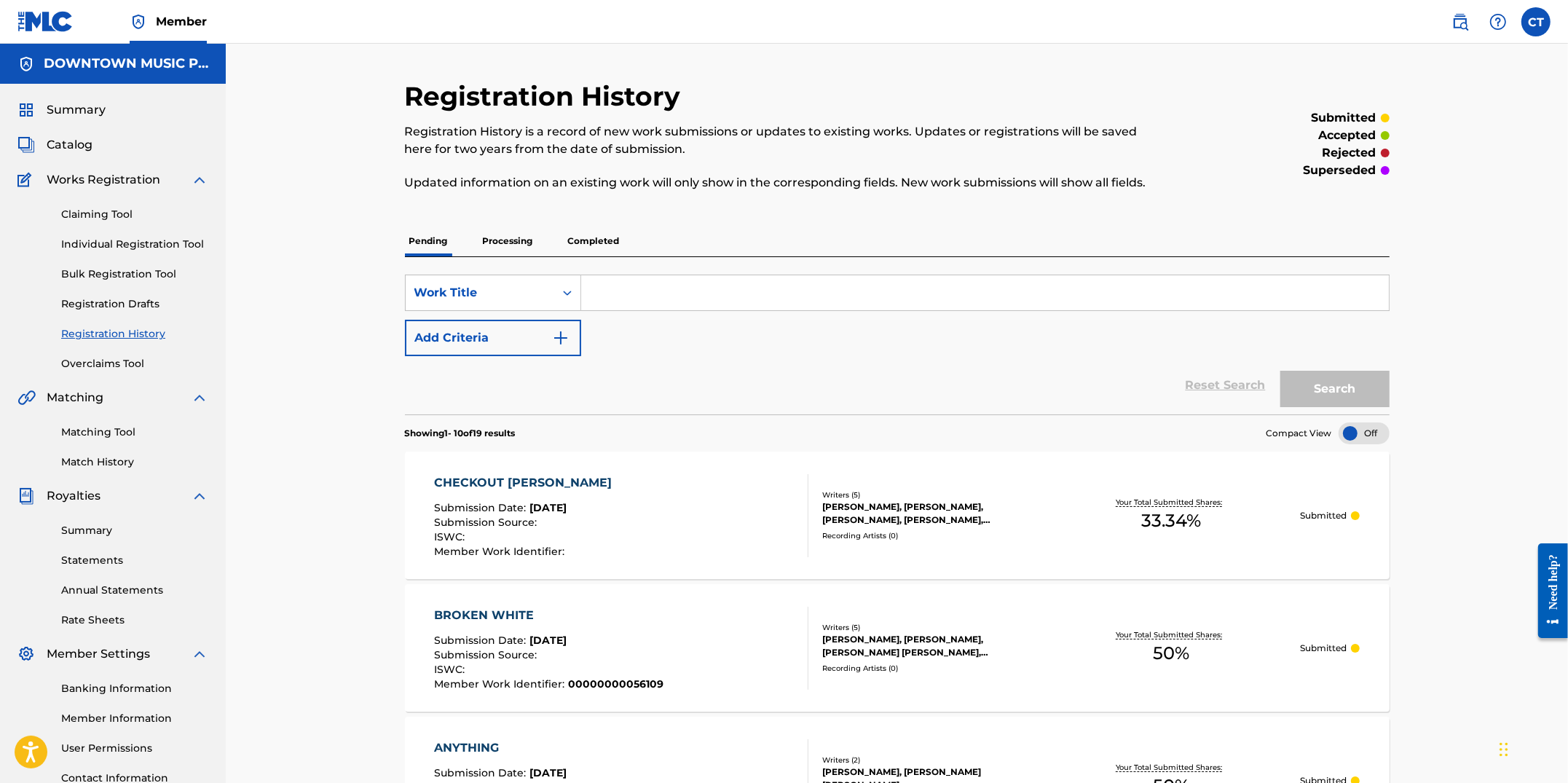
click at [58, 146] on span "Catalog" at bounding box center [69, 145] width 46 height 18
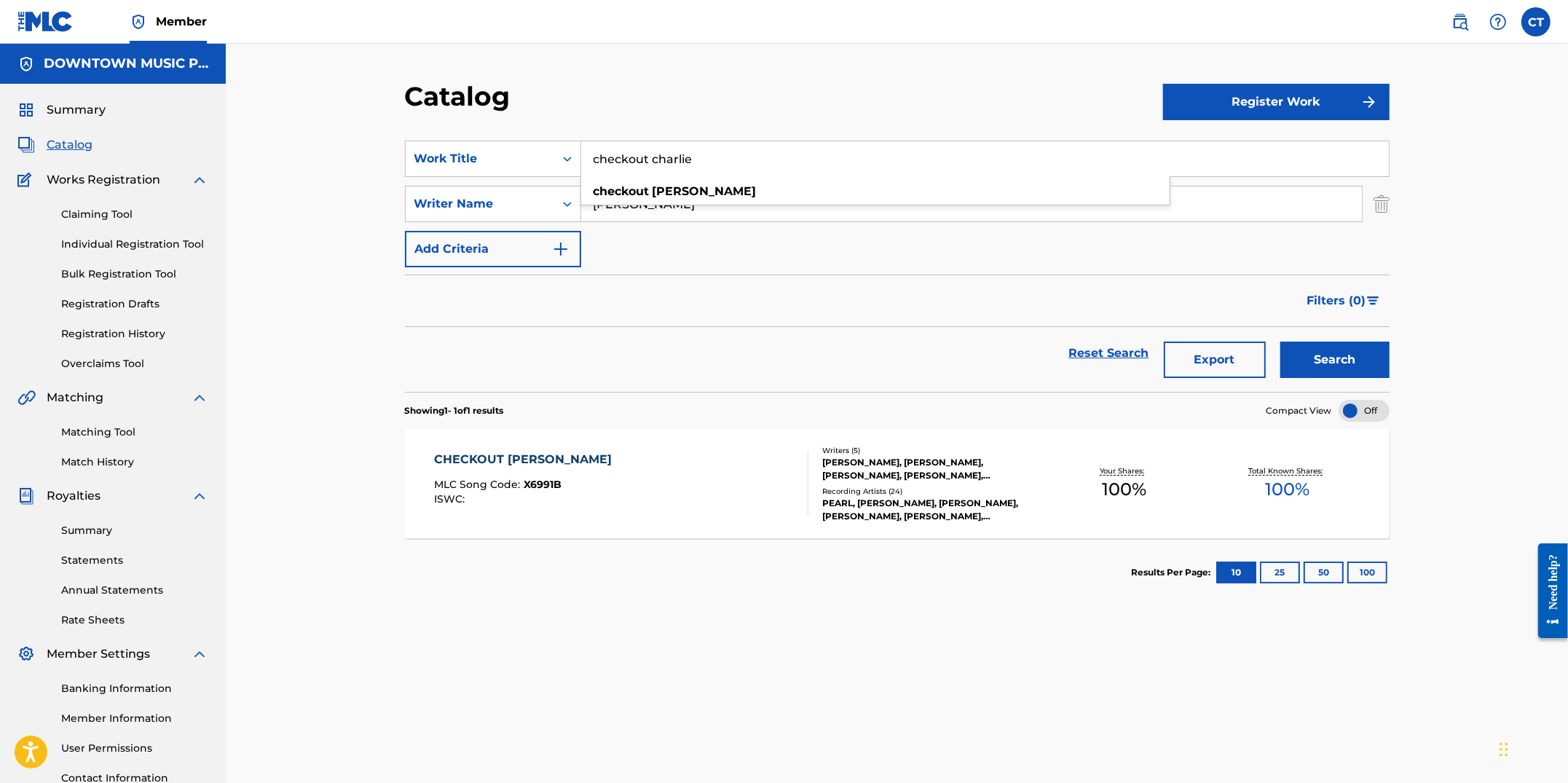
drag, startPoint x: 706, startPoint y: 162, endPoint x: 537, endPoint y: 126, distance: 172.8
click at [537, 126] on section "SearchWithCriteriaa8e01655-9109-4d3e-b993-d5a2ac378c1f Work Title checkout char…" at bounding box center [897, 257] width 984 height 269
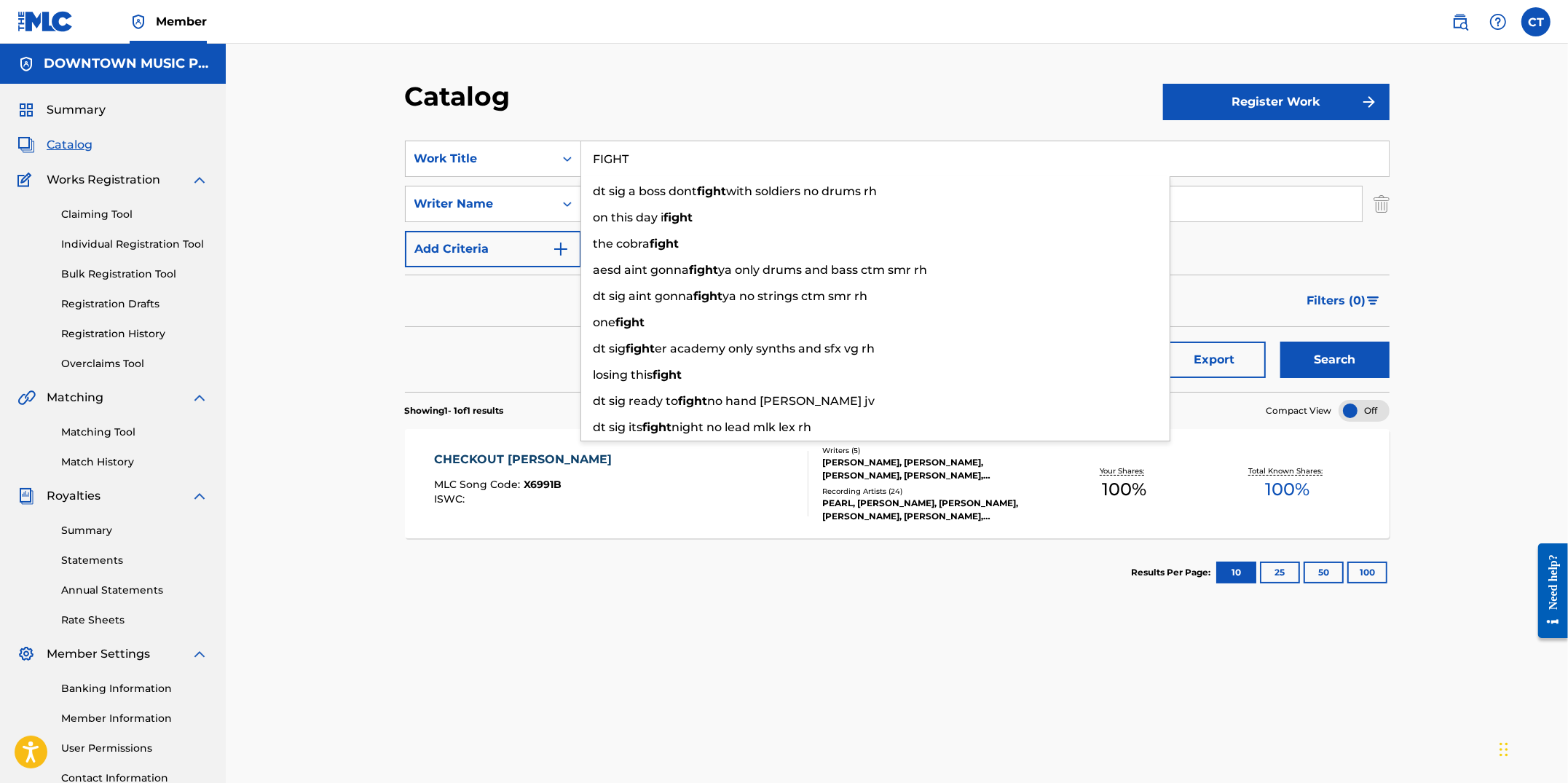
type input "FIGHT"
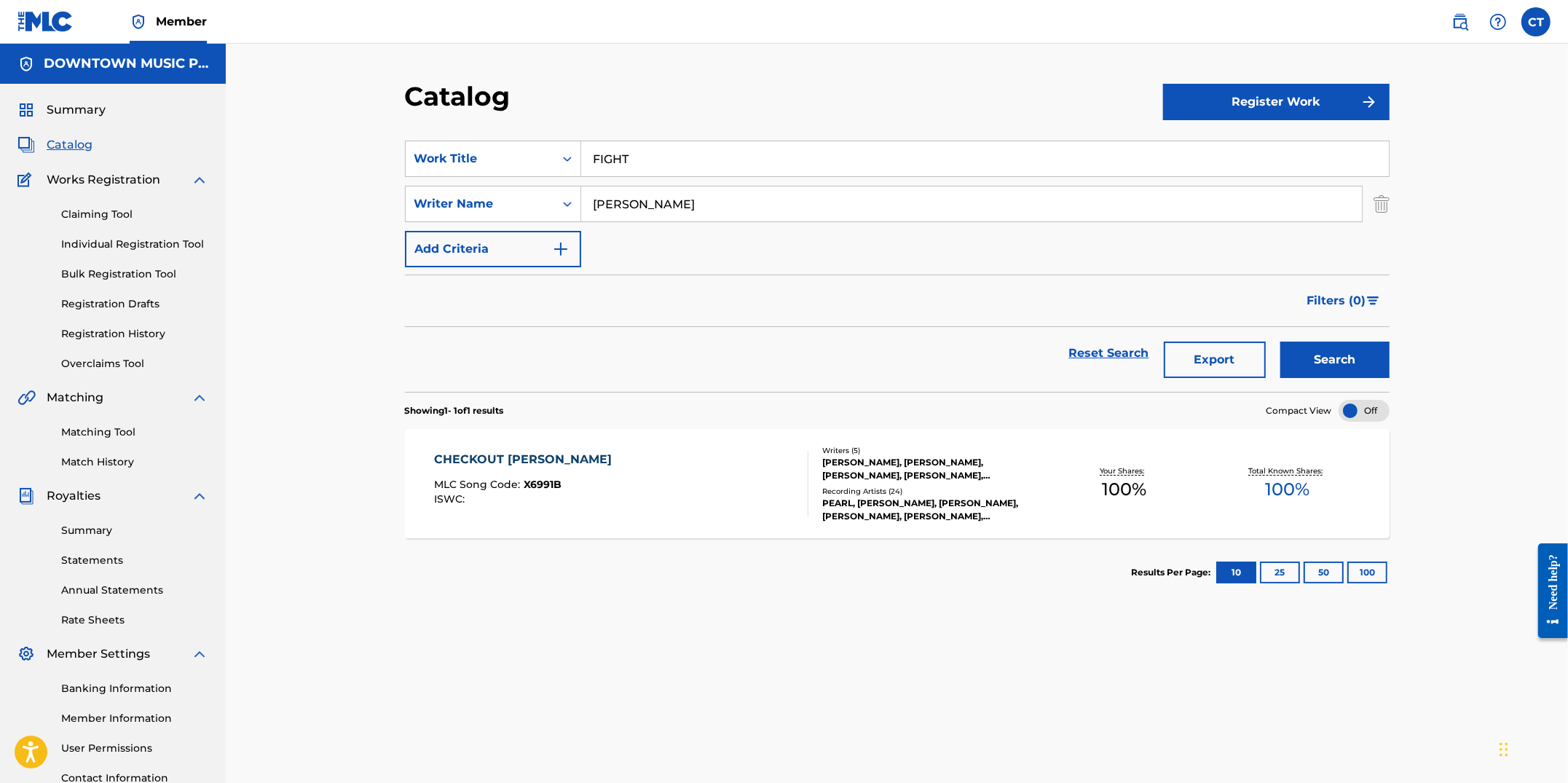
click at [681, 65] on div "Catalog Register Work SearchWithCriteriaa8e01655-9109-4d3e-b993-d5a2ac378c1f Wo…" at bounding box center [896, 438] width 1343 height 789
click at [1306, 367] on button "Search" at bounding box center [1335, 359] width 110 height 37
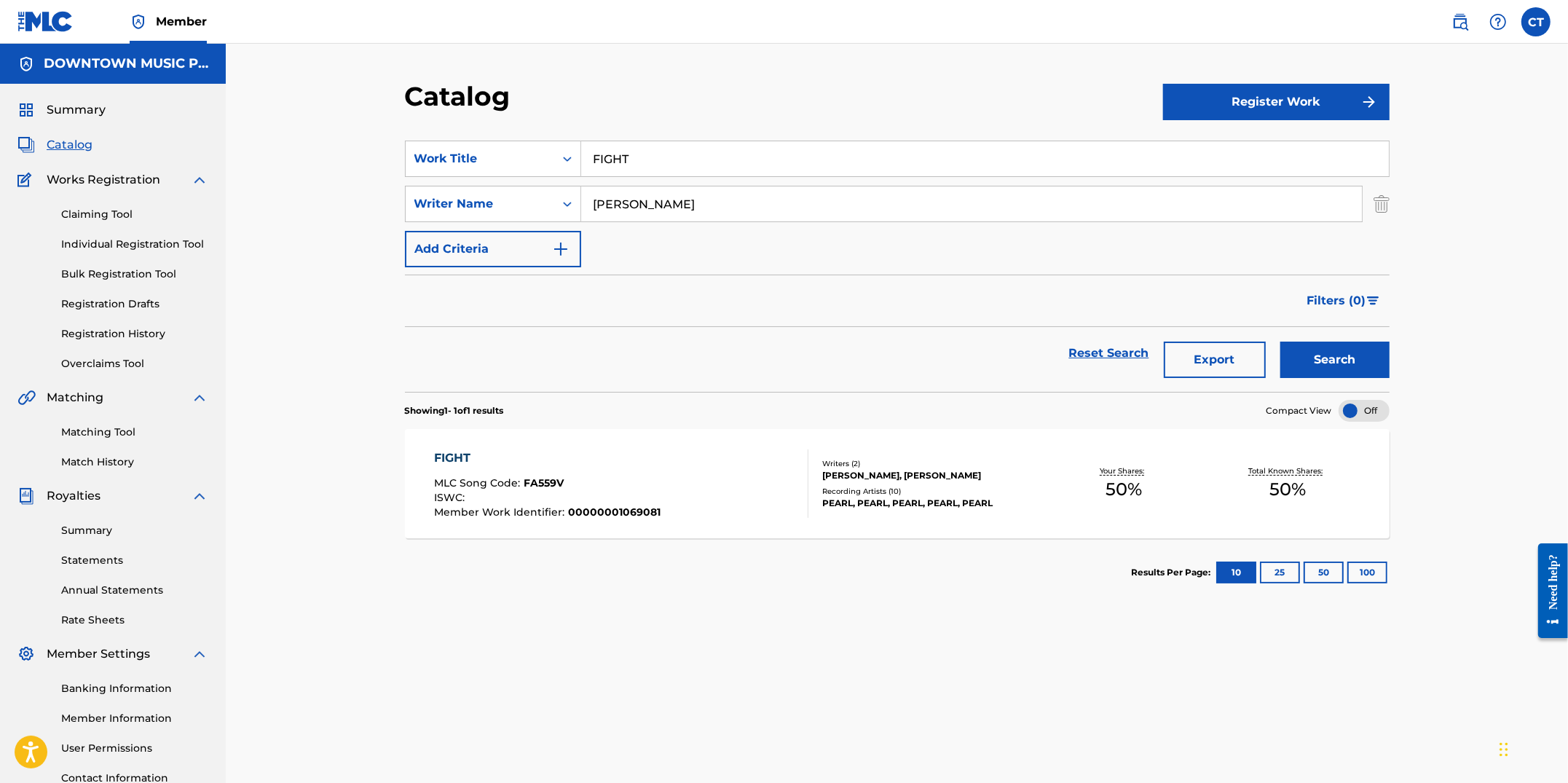
click at [741, 469] on div "FIGHT MLC Song Code : FA559V ISWC : Member Work Identifier : 00000001069081" at bounding box center [621, 483] width 374 height 69
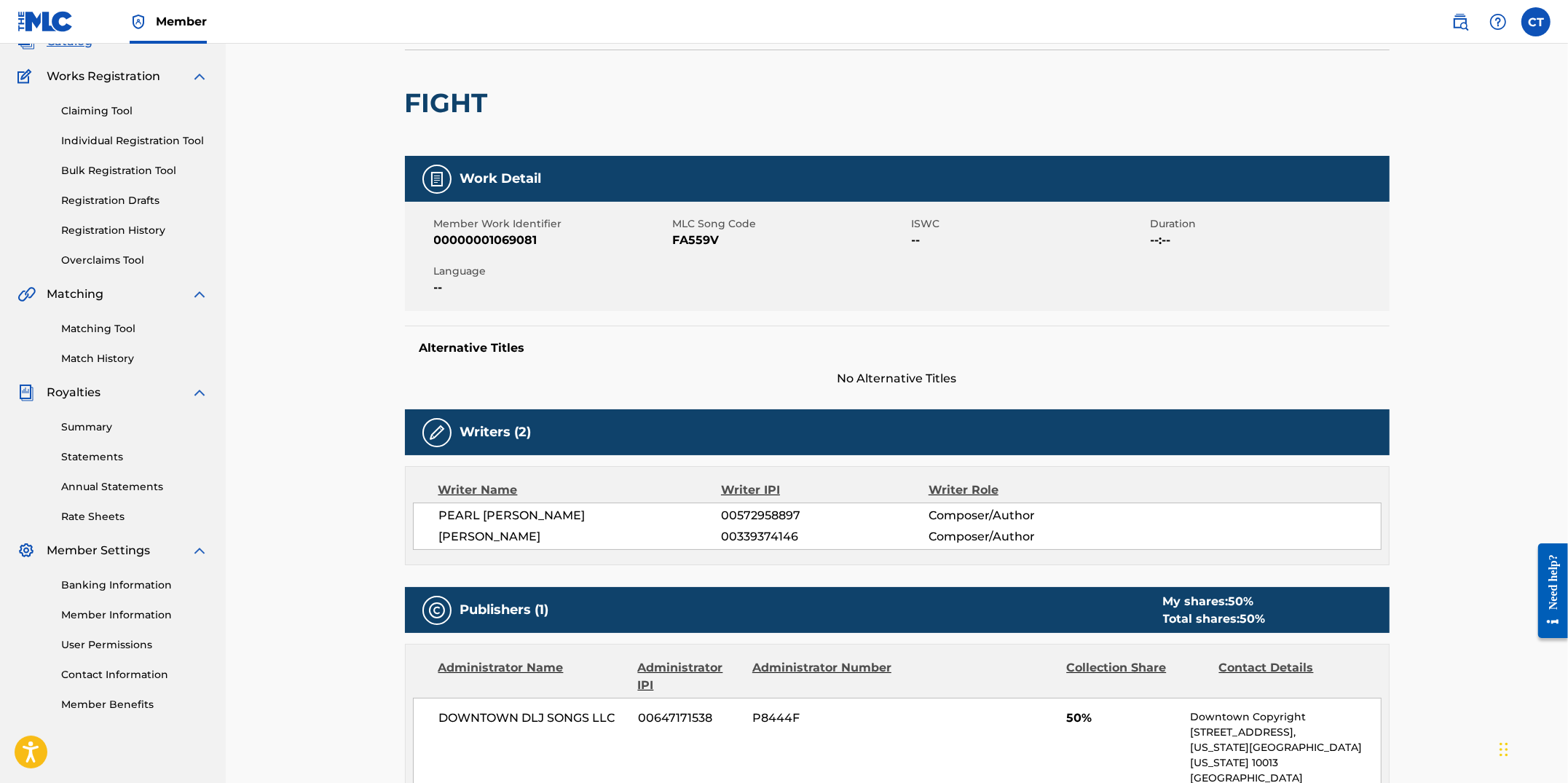
scroll to position [37, 0]
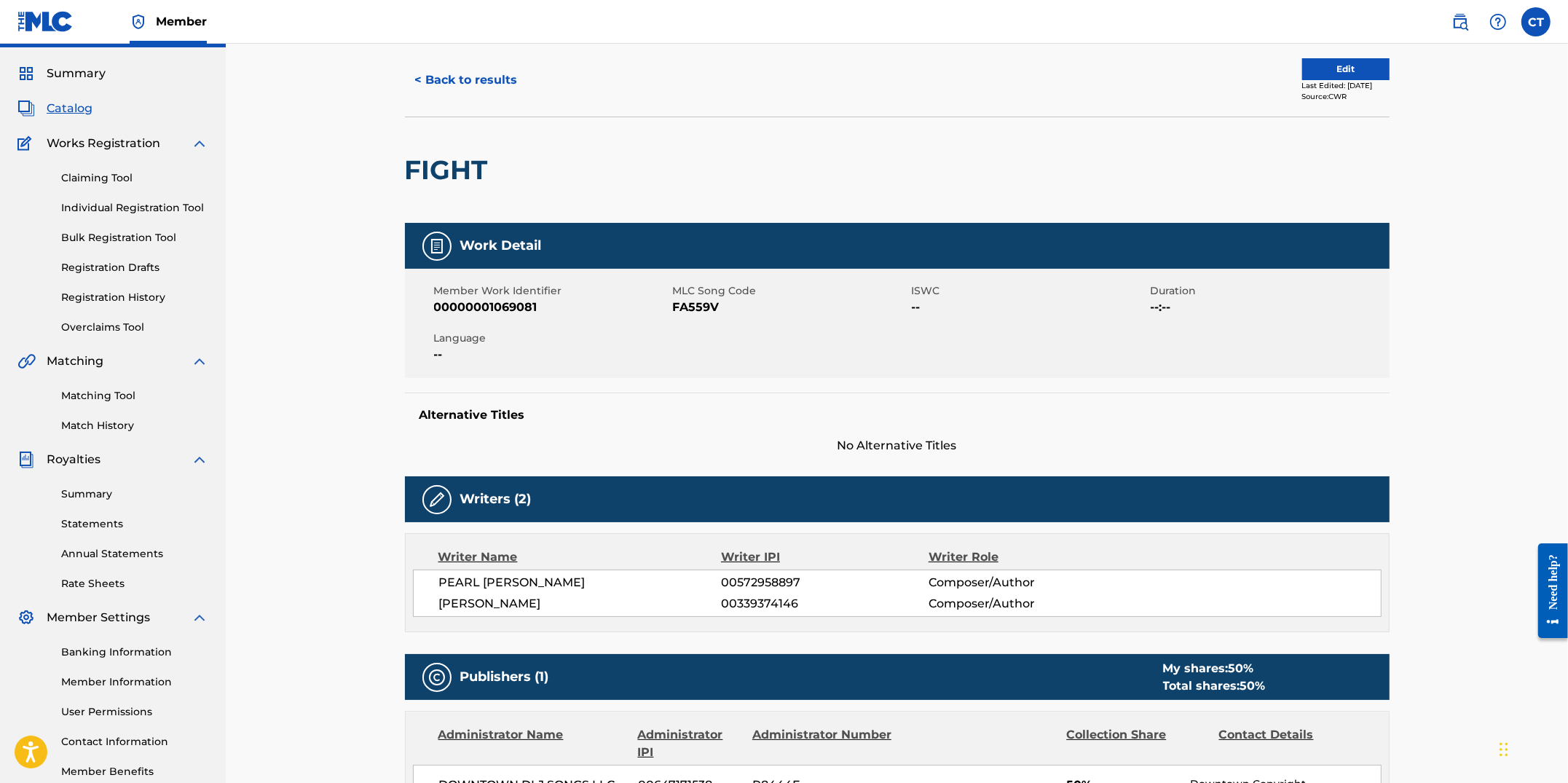
click at [1316, 78] on button "Edit" at bounding box center [1346, 69] width 87 height 22
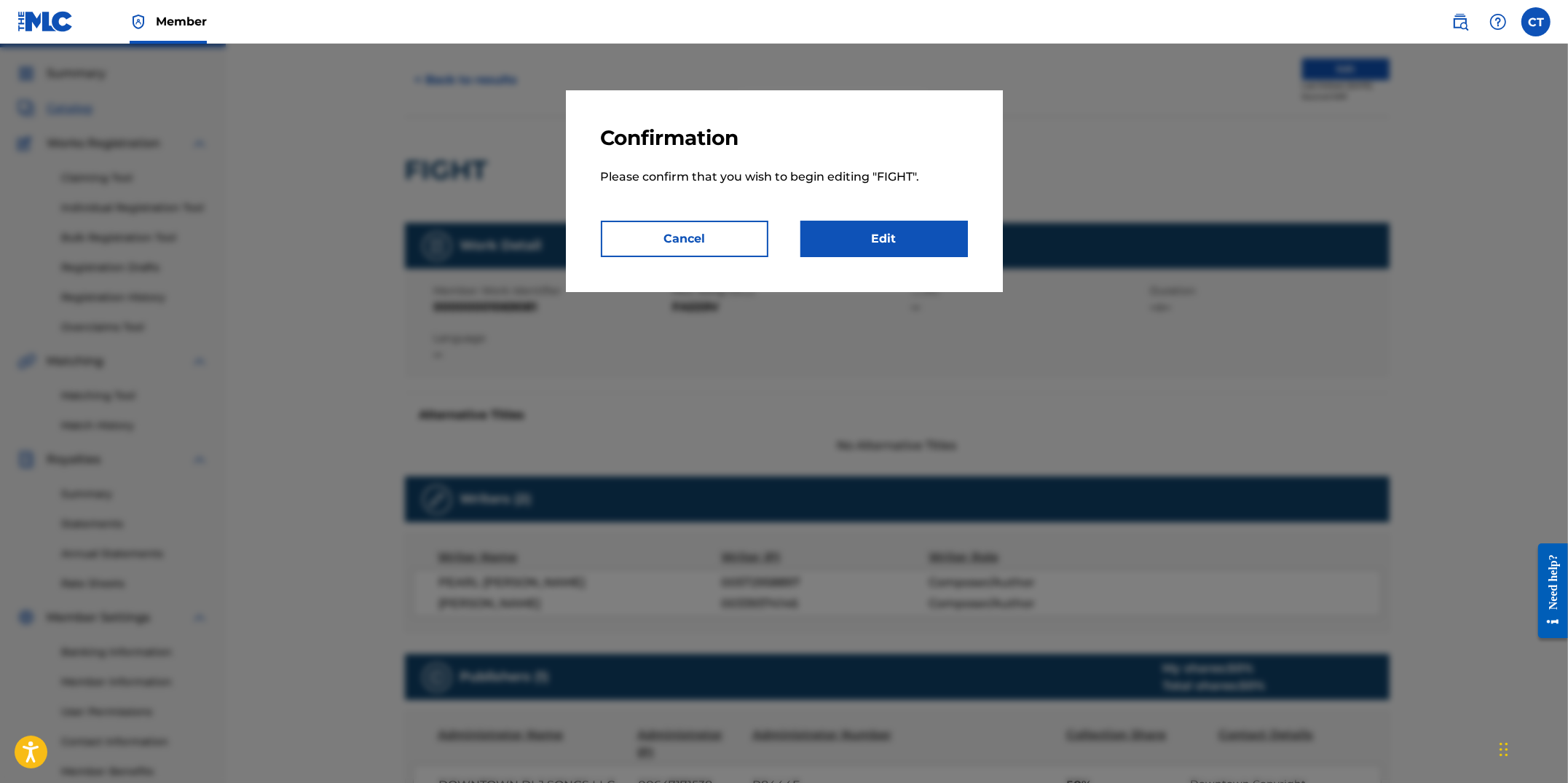
click at [972, 248] on div "Confirmation Please confirm that you wish to begin editing " FIGHT ". Cancel Ed…" at bounding box center [784, 191] width 437 height 201
click at [954, 242] on link "Edit" at bounding box center [885, 239] width 167 height 37
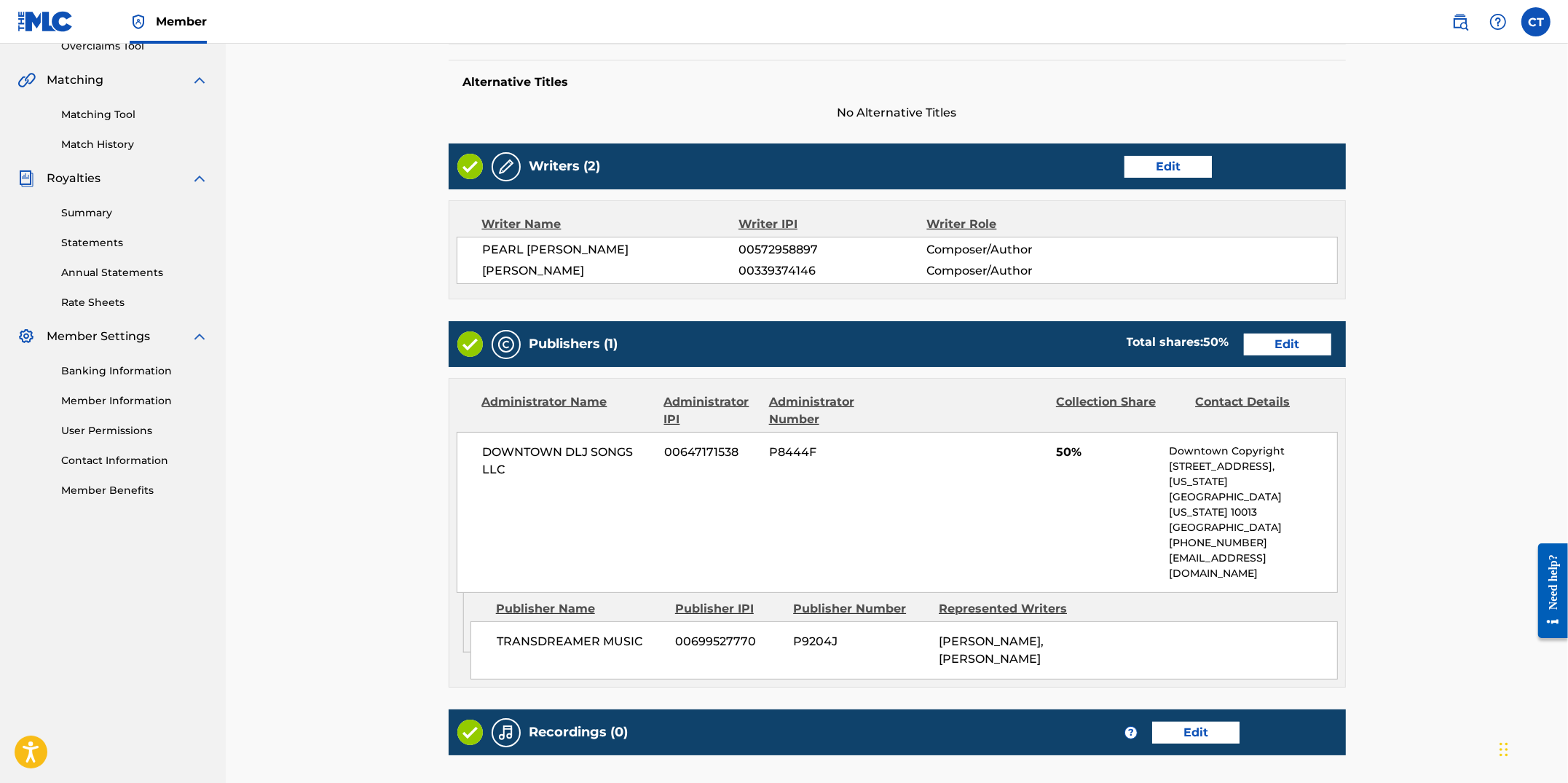
scroll to position [405, 0]
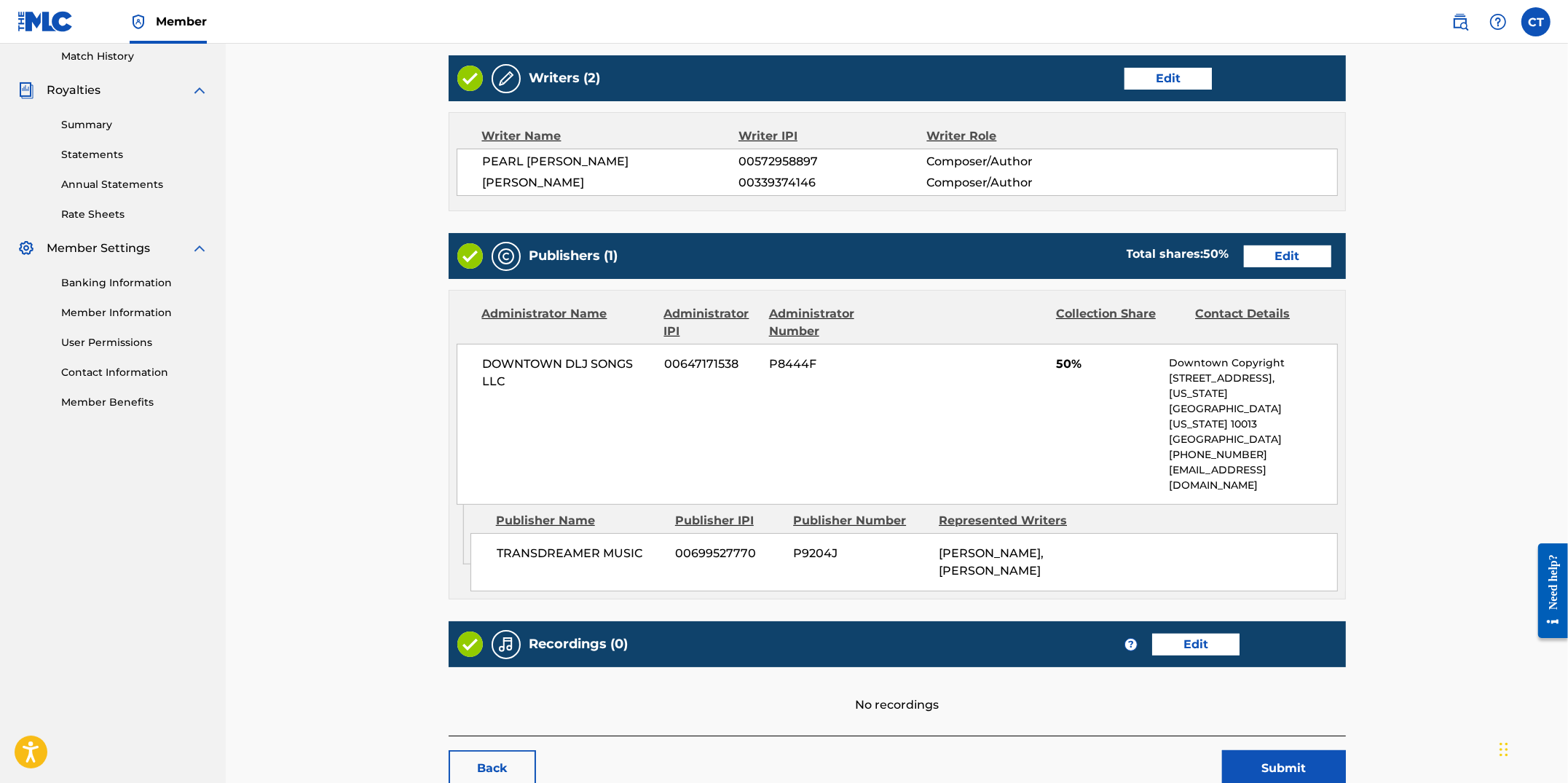
click at [1298, 260] on link "Edit" at bounding box center [1287, 257] width 87 height 22
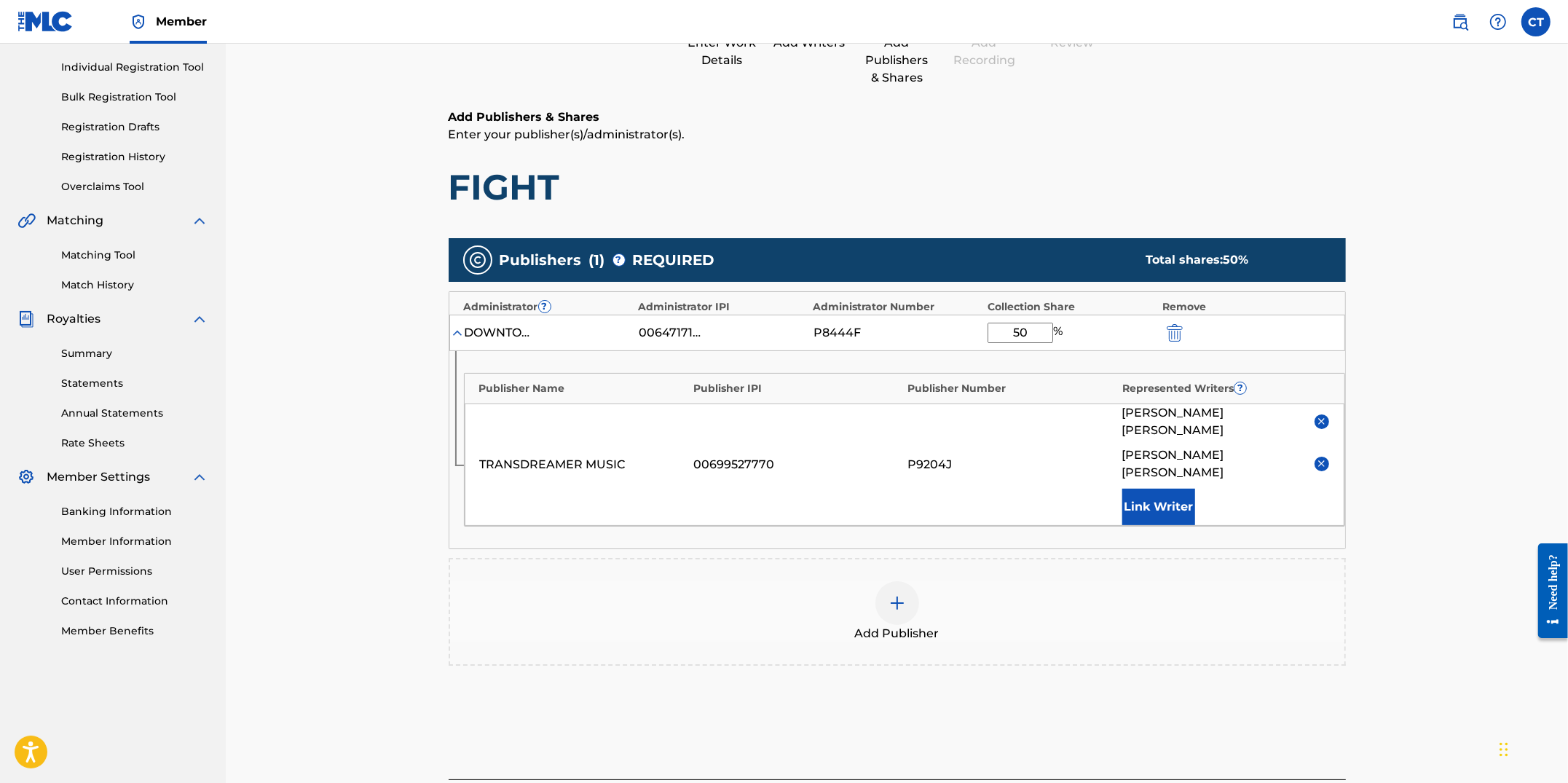
scroll to position [238, 0]
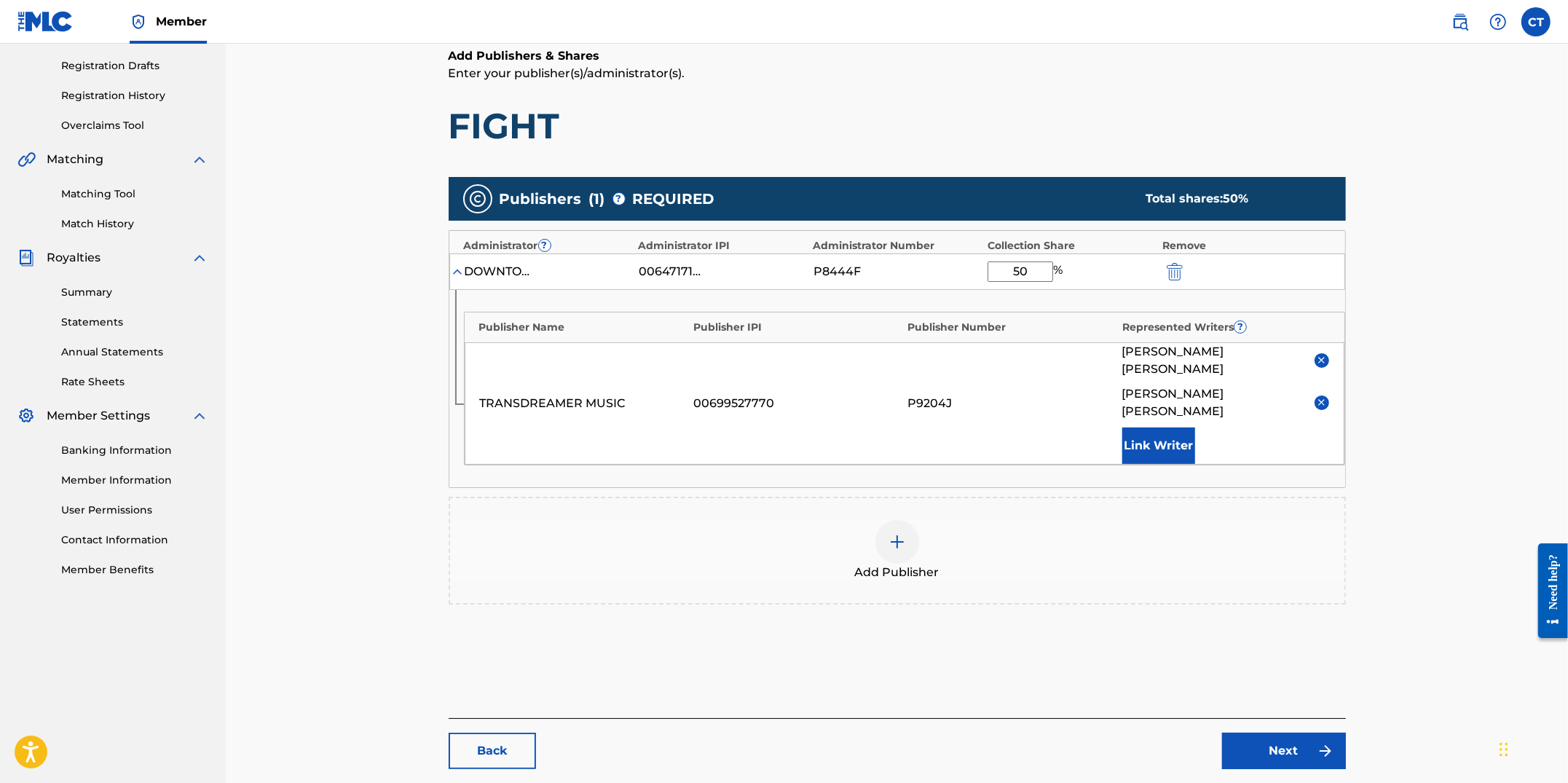
click at [1322, 397] on img at bounding box center [1321, 403] width 11 height 11
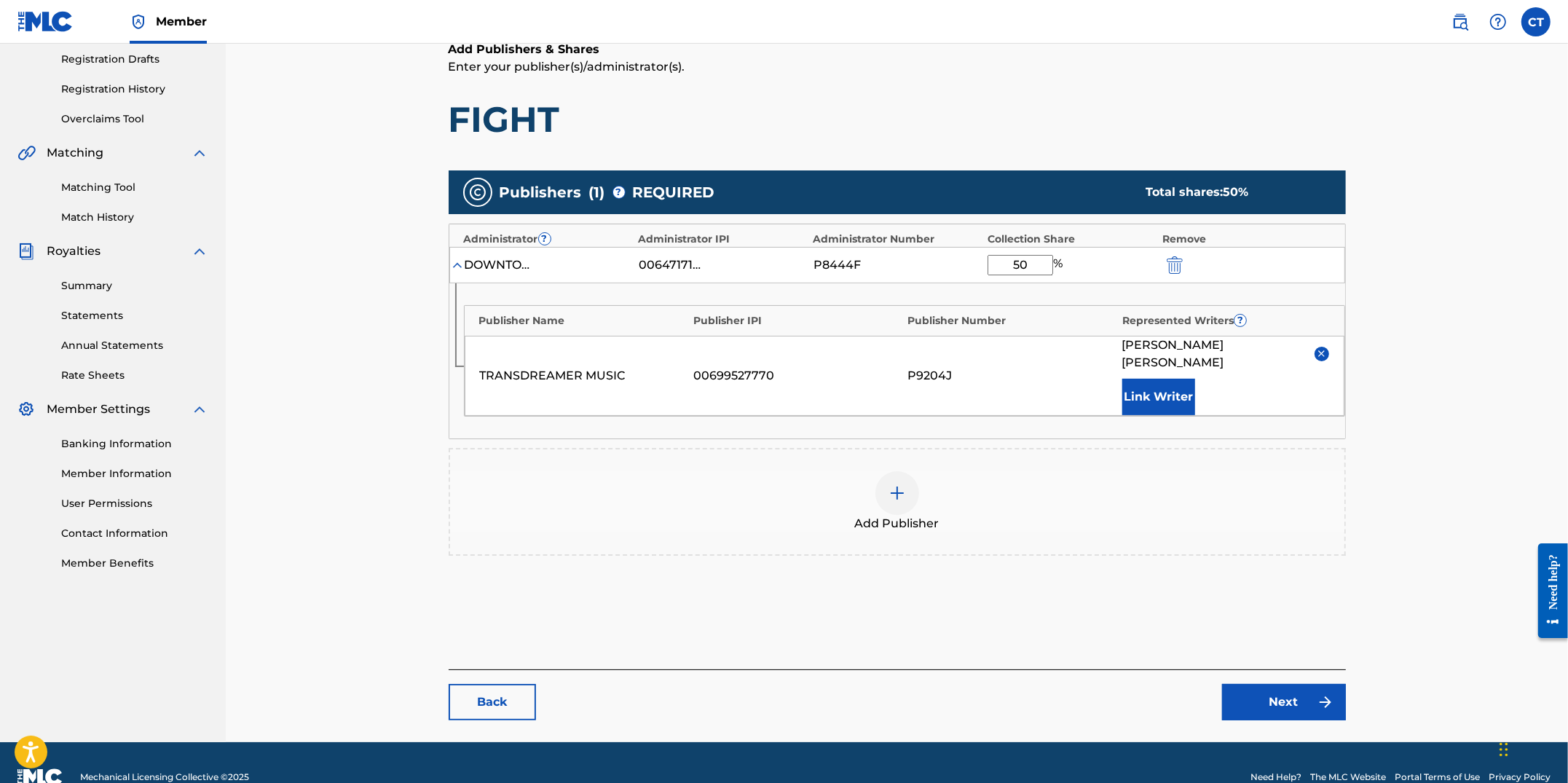
scroll to position [253, 0]
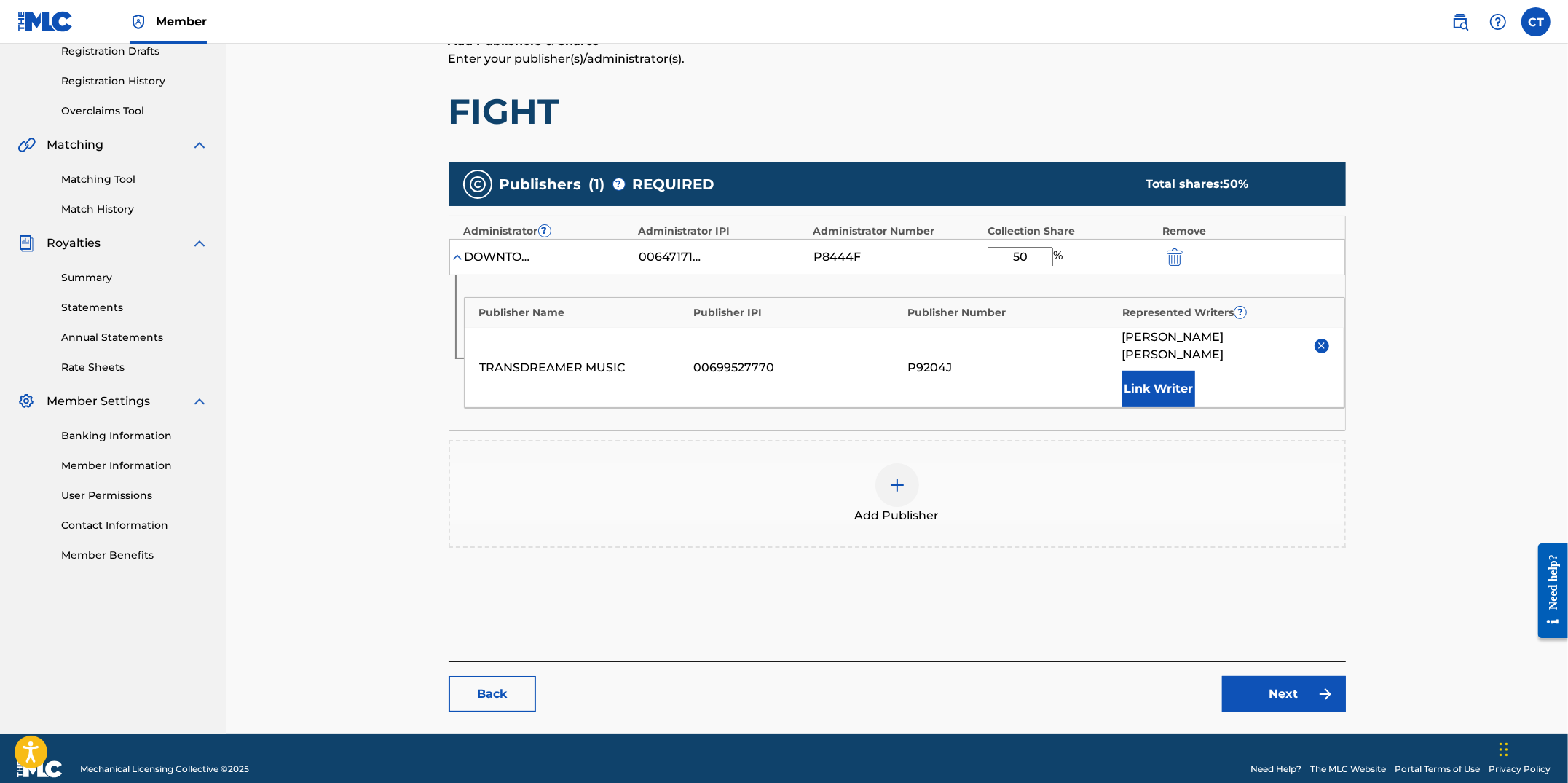
click at [1293, 680] on link "Next" at bounding box center [1284, 694] width 124 height 37
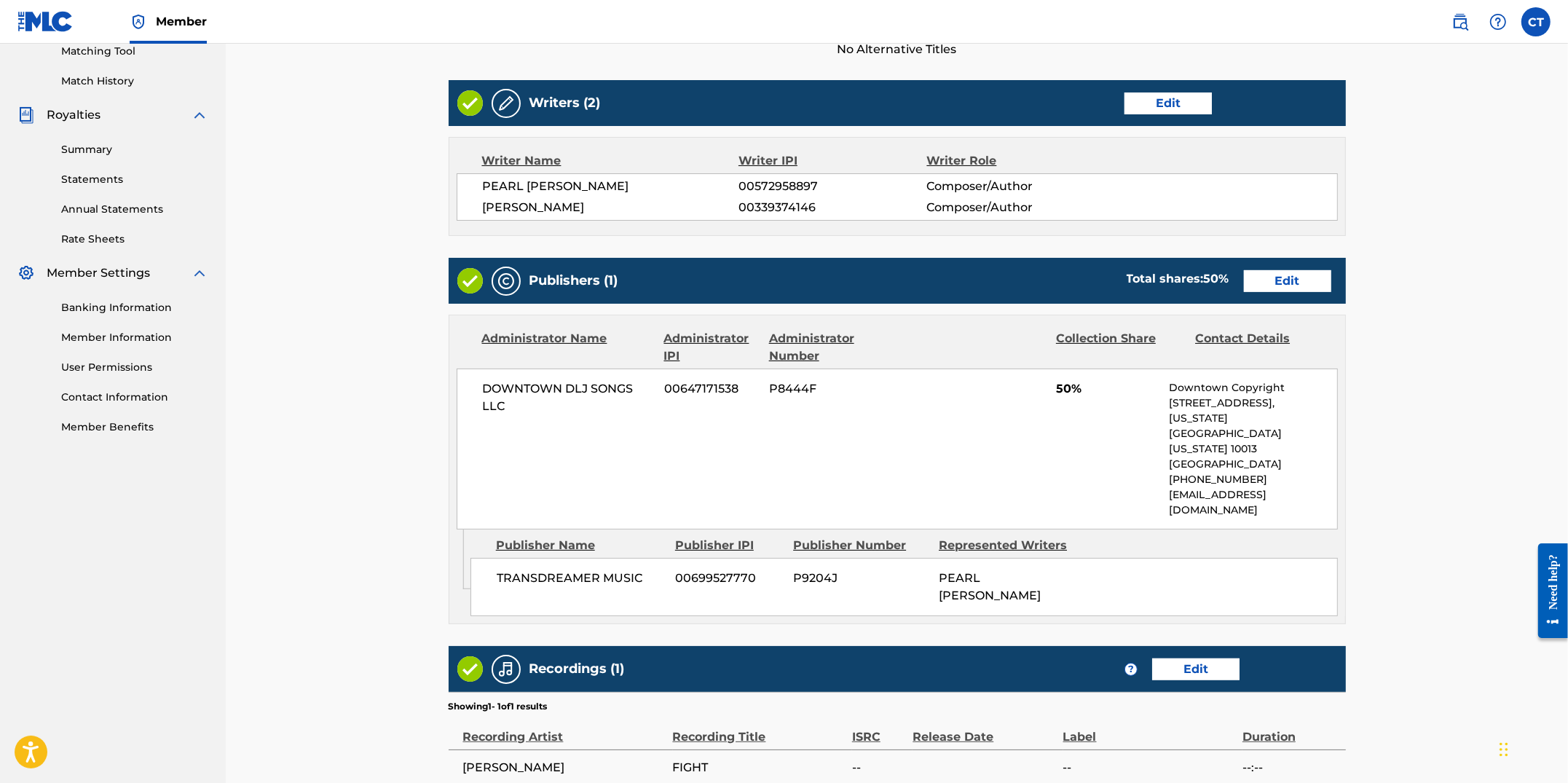
scroll to position [502, 0]
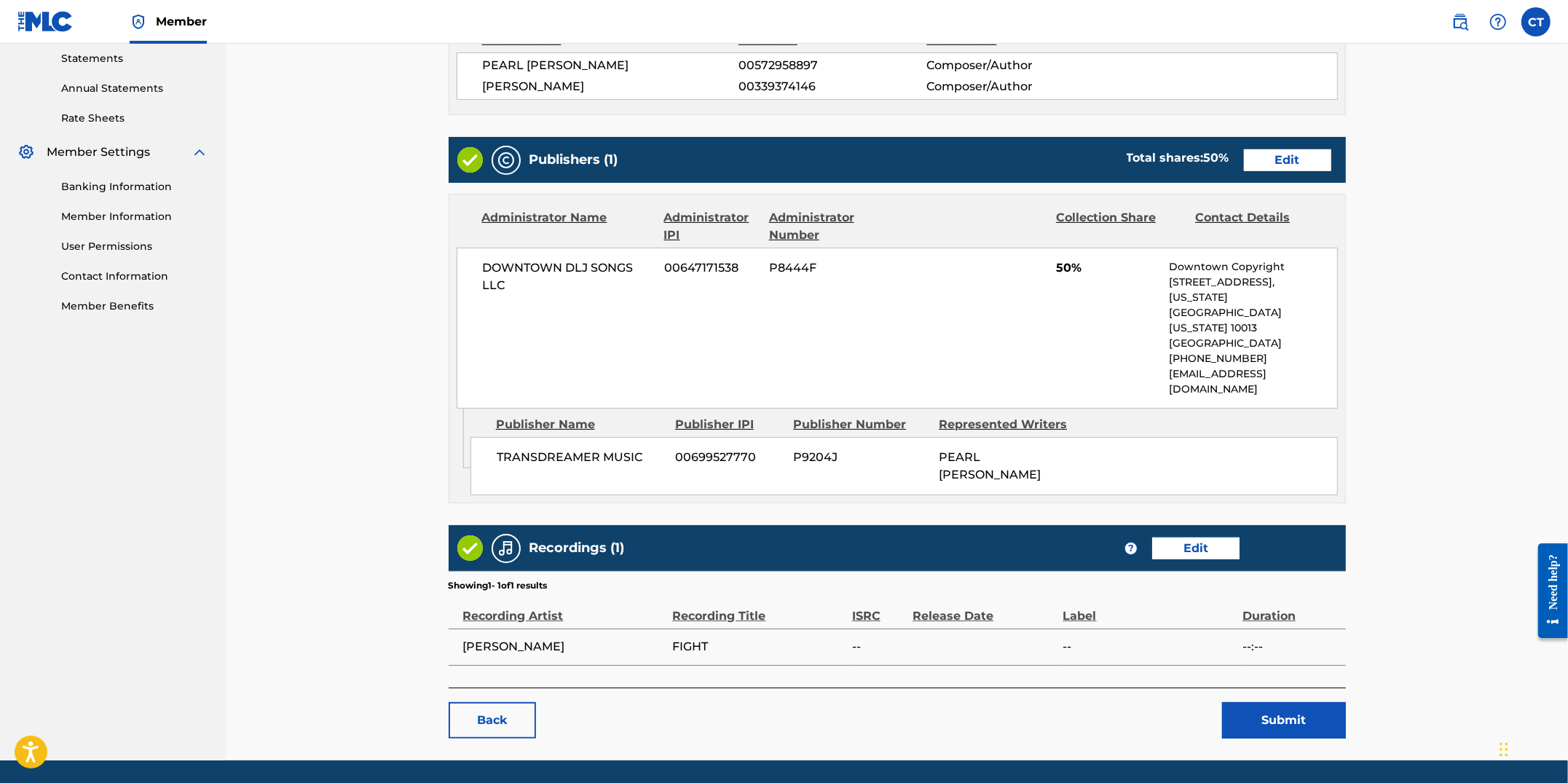
click at [1260, 702] on button "Submit" at bounding box center [1284, 720] width 124 height 37
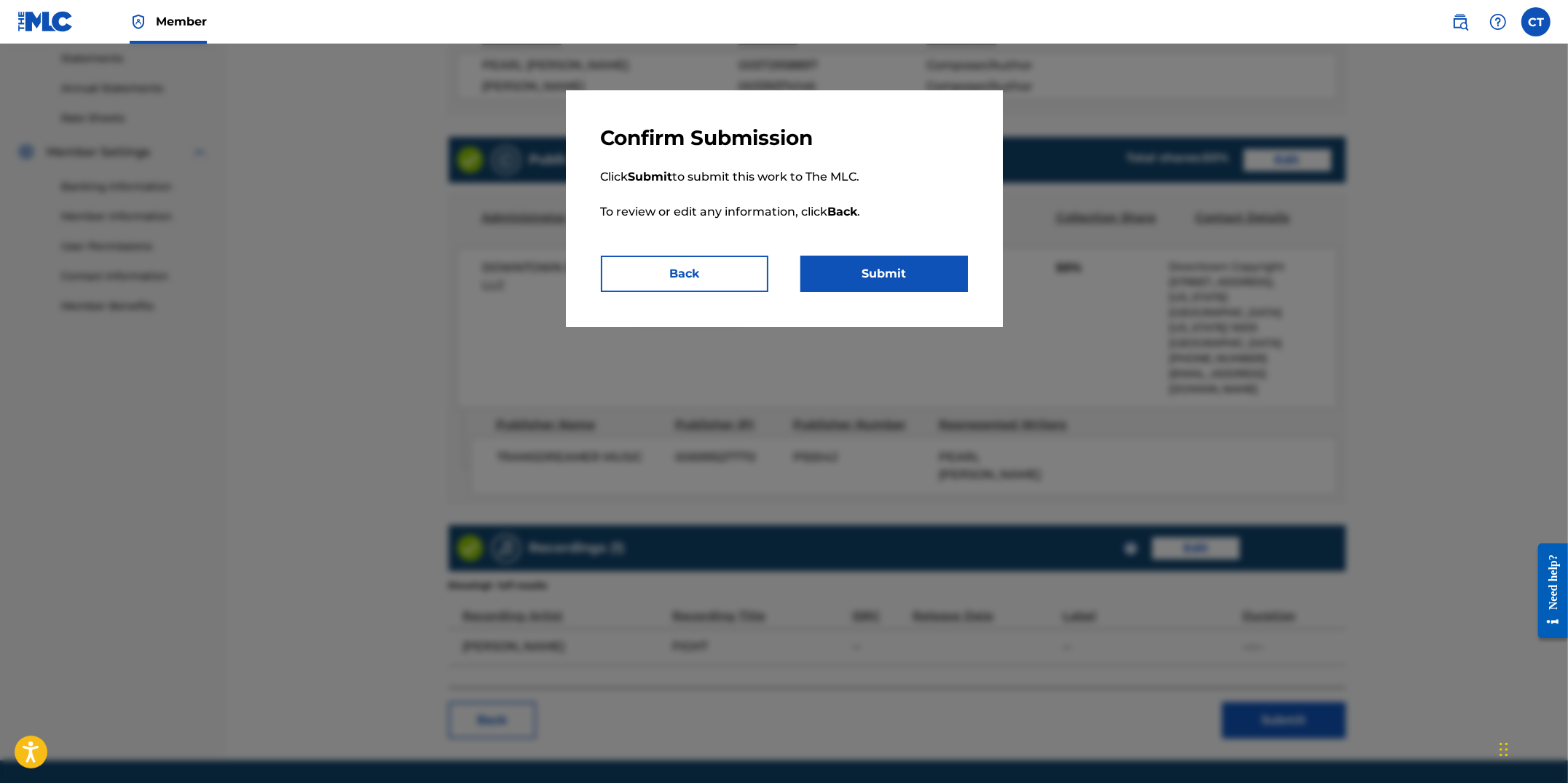
click at [912, 278] on button "Submit" at bounding box center [885, 273] width 167 height 37
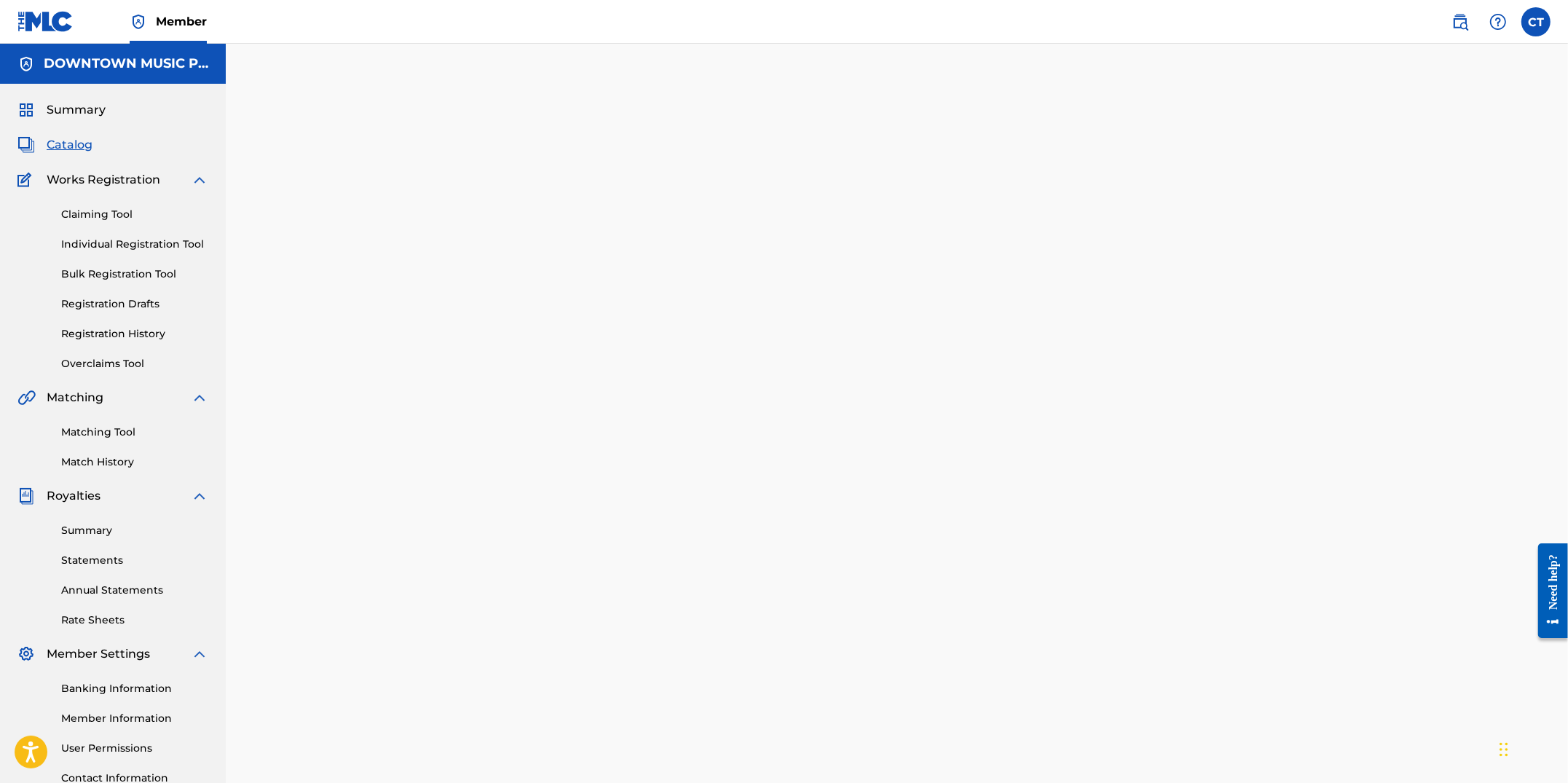
click at [73, 146] on span "Catalog" at bounding box center [69, 145] width 46 height 18
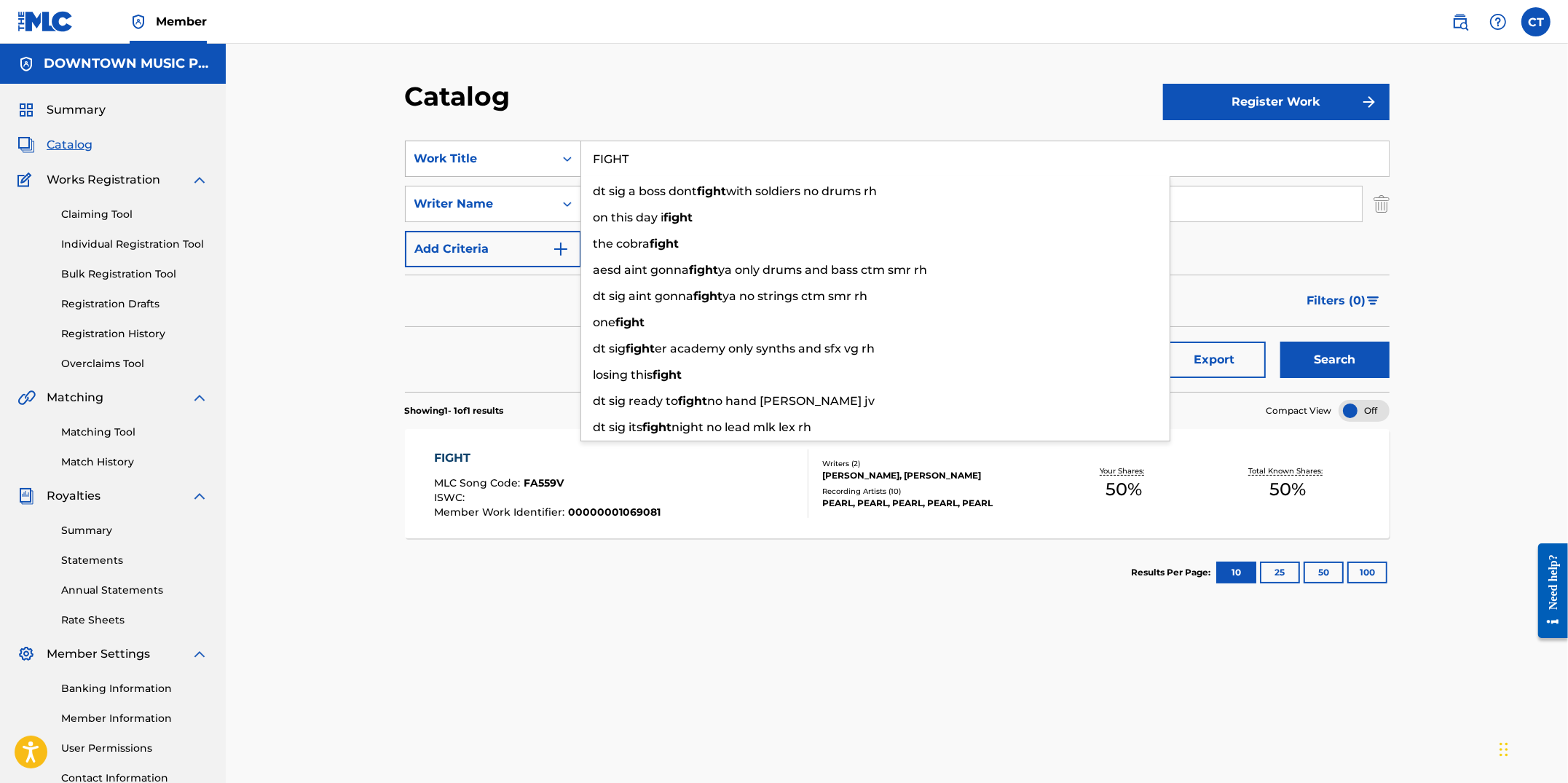
drag, startPoint x: 672, startPoint y: 166, endPoint x: 557, endPoint y: 147, distance: 116.6
click at [557, 147] on div "SearchWithCriteriaa8e01655-9109-4d3e-b993-d5a2ac378c1f Work Title FIGHT dt sig …" at bounding box center [897, 159] width 984 height 37
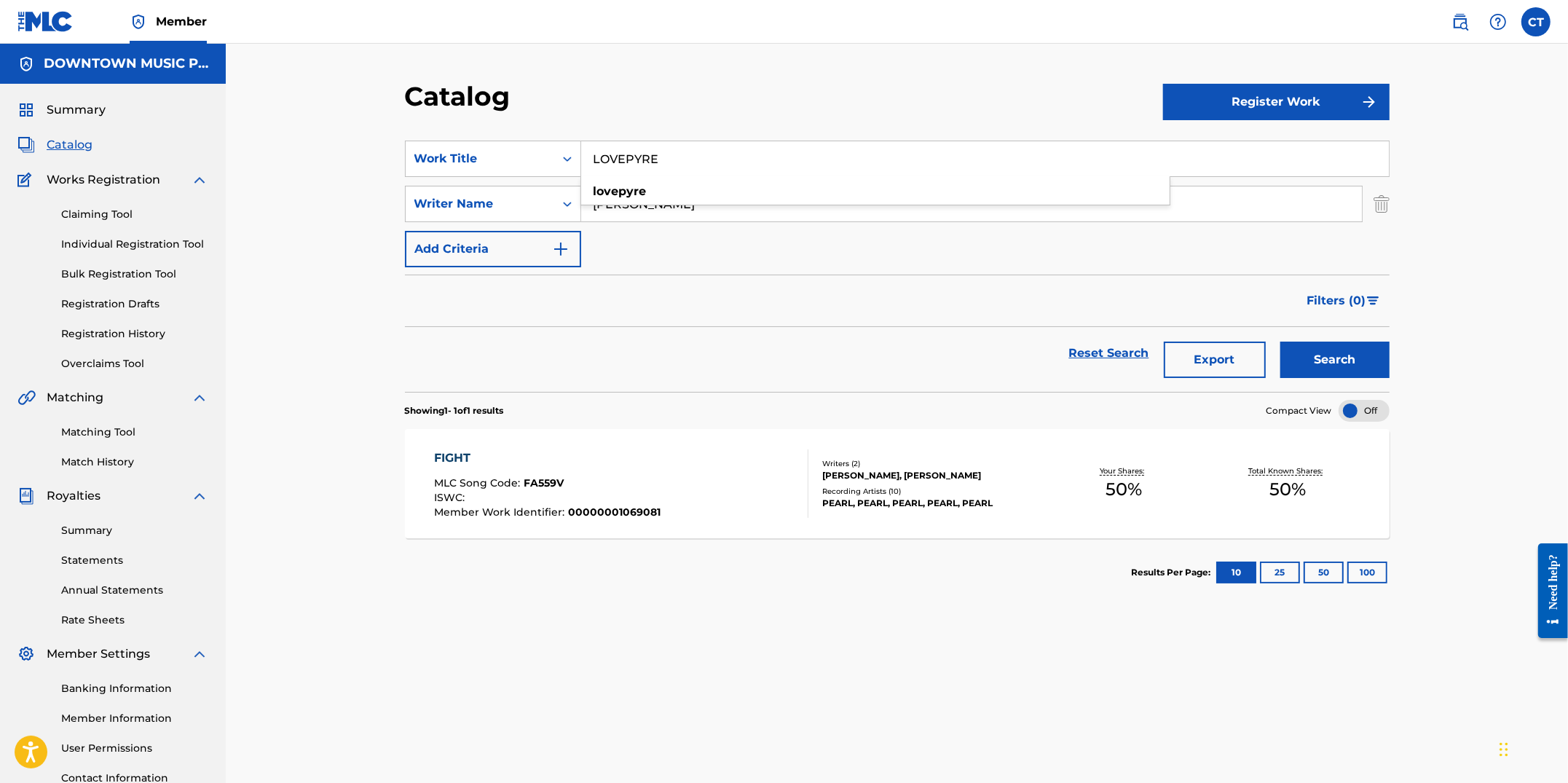
type input "LOVEPYRE"
click at [685, 109] on div "Catalog" at bounding box center [784, 102] width 758 height 43
click at [1287, 364] on button "Search" at bounding box center [1335, 359] width 110 height 37
click at [759, 461] on div "LOVEPYRE MLC Song Code : L9370Q ISWC : Member Work Identifier : 00000000056105" at bounding box center [621, 483] width 374 height 69
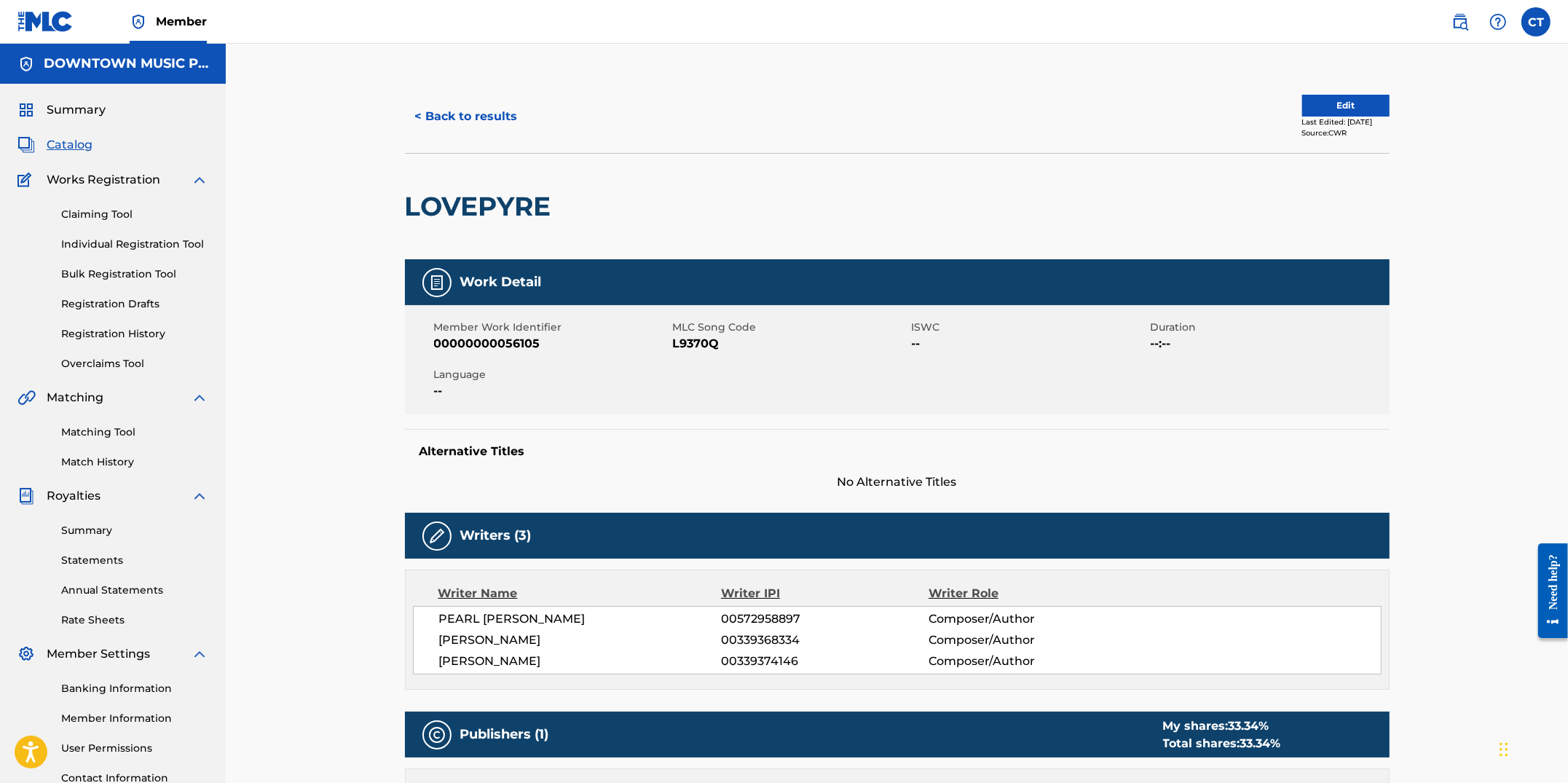
click at [1345, 102] on button "Edit" at bounding box center [1346, 105] width 87 height 22
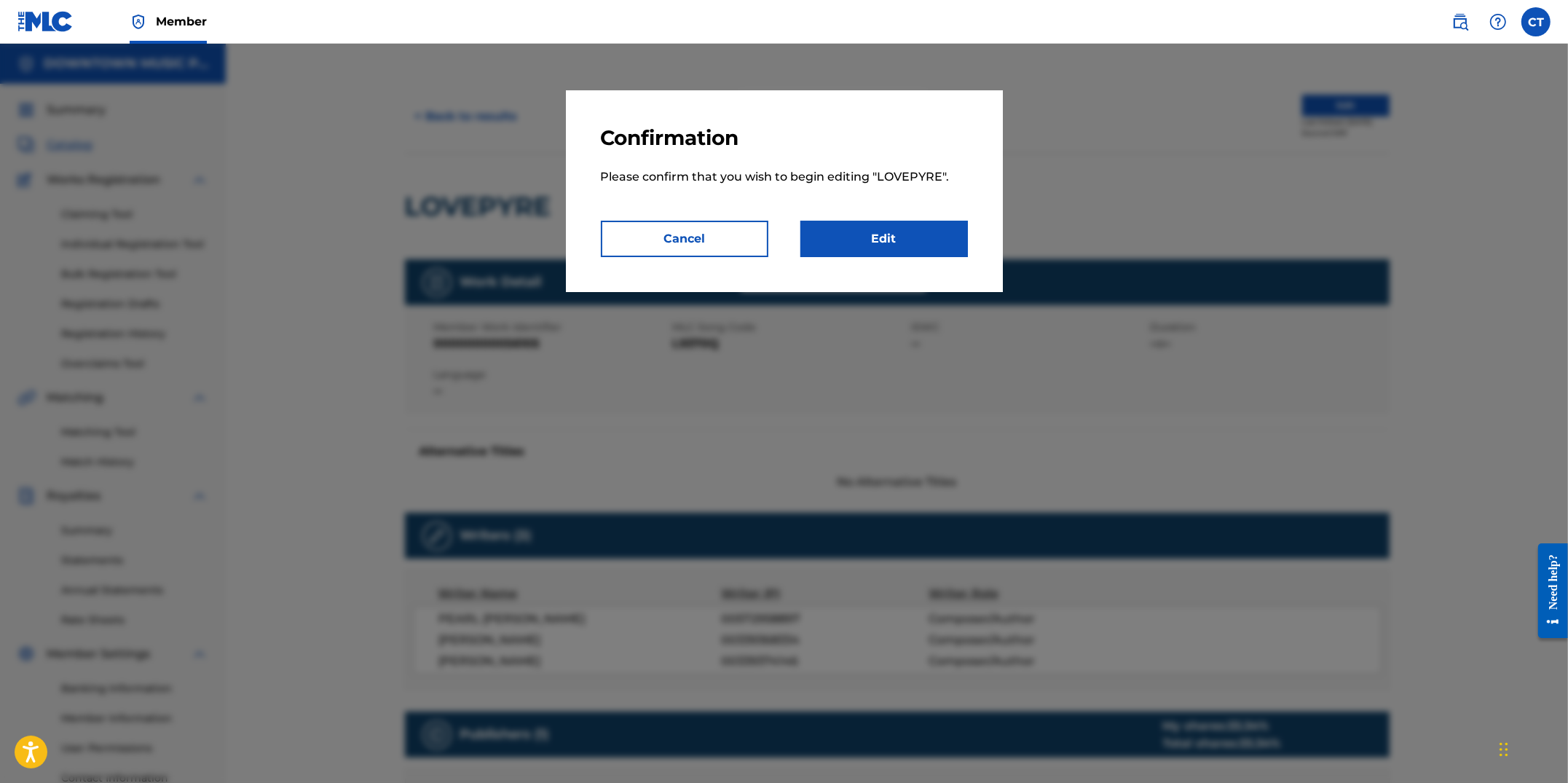
click at [922, 232] on link "Edit" at bounding box center [885, 239] width 167 height 37
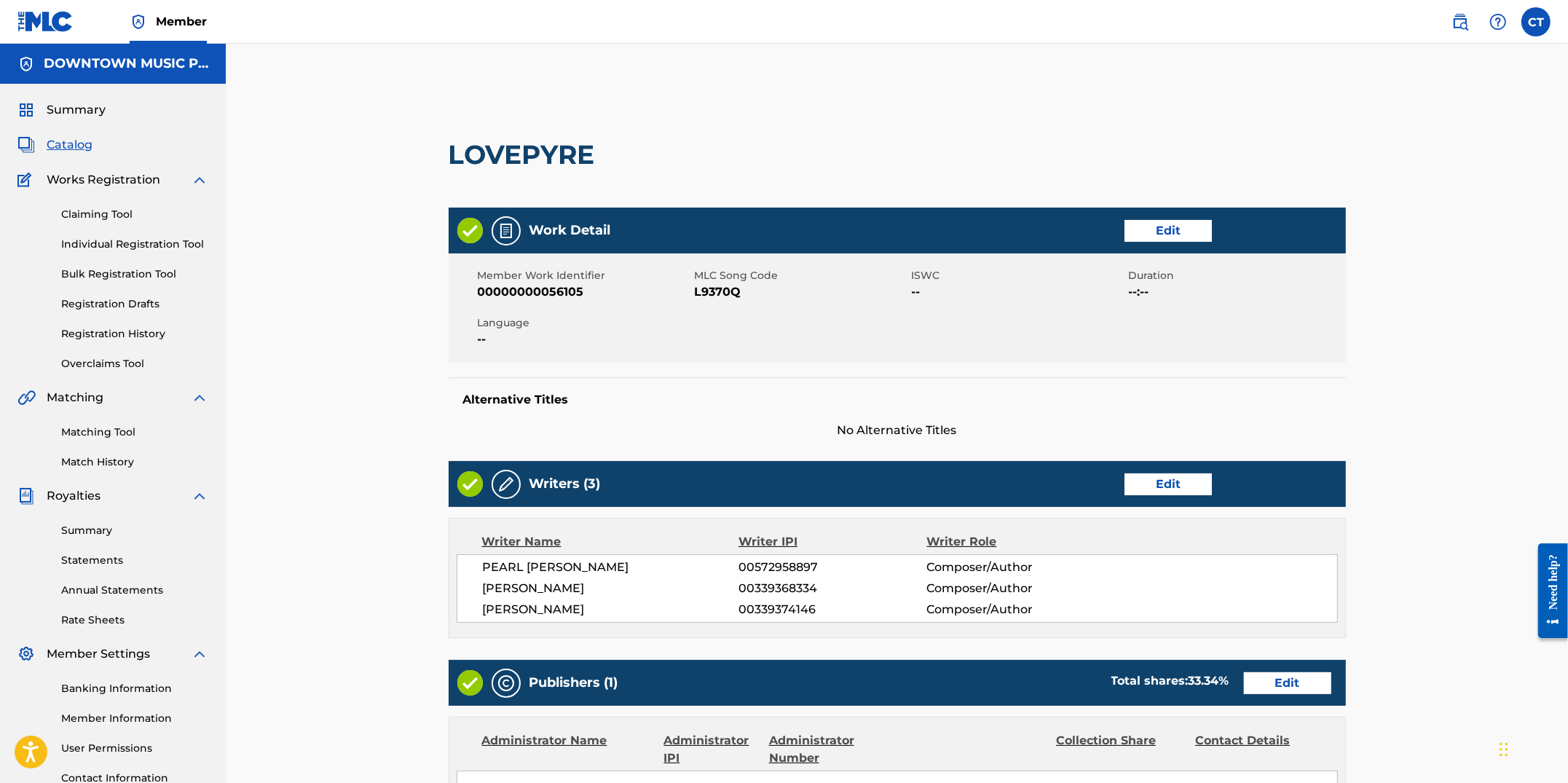
click at [1164, 489] on link "Edit" at bounding box center [1168, 484] width 87 height 22
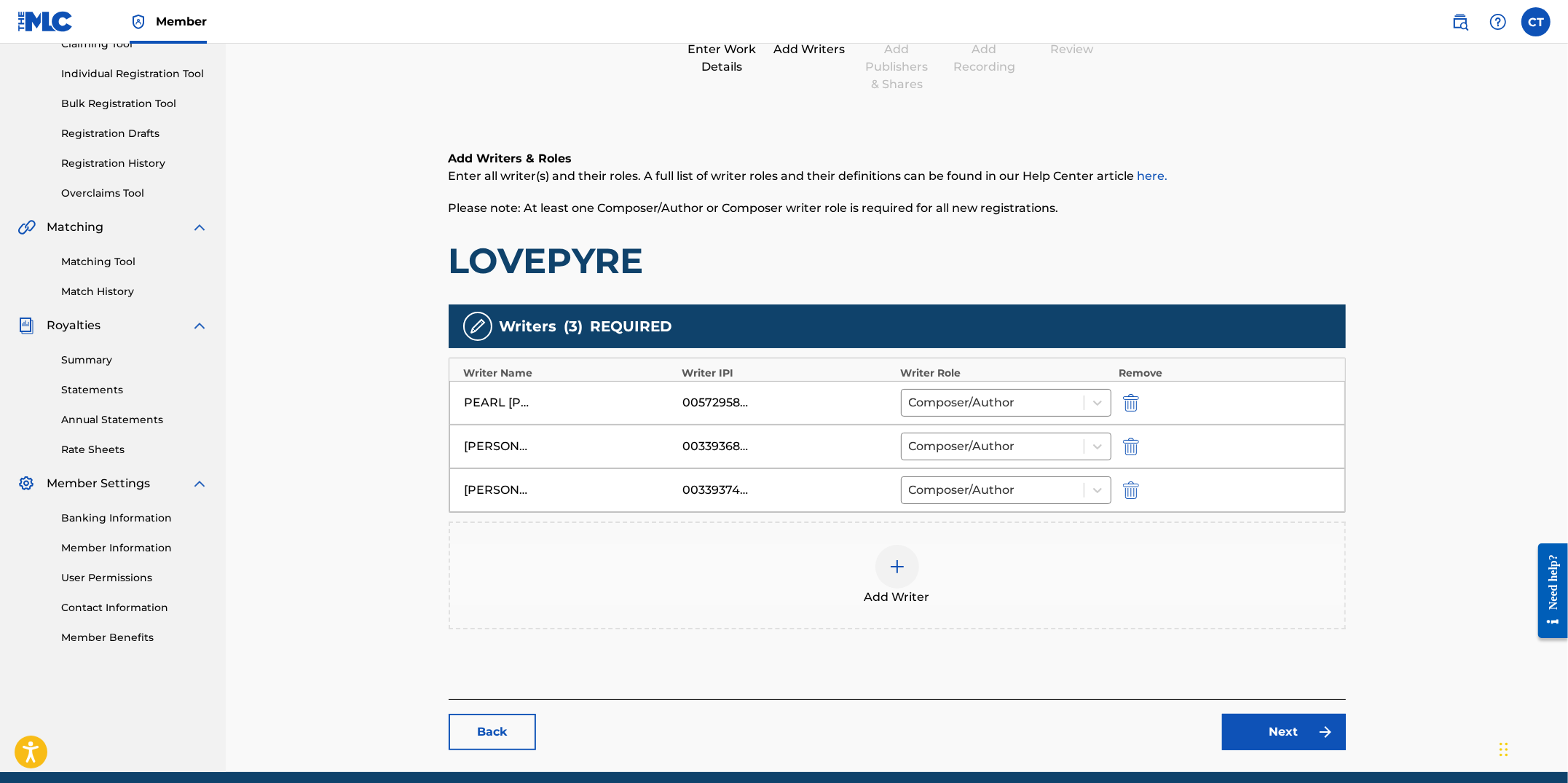
scroll to position [226, 0]
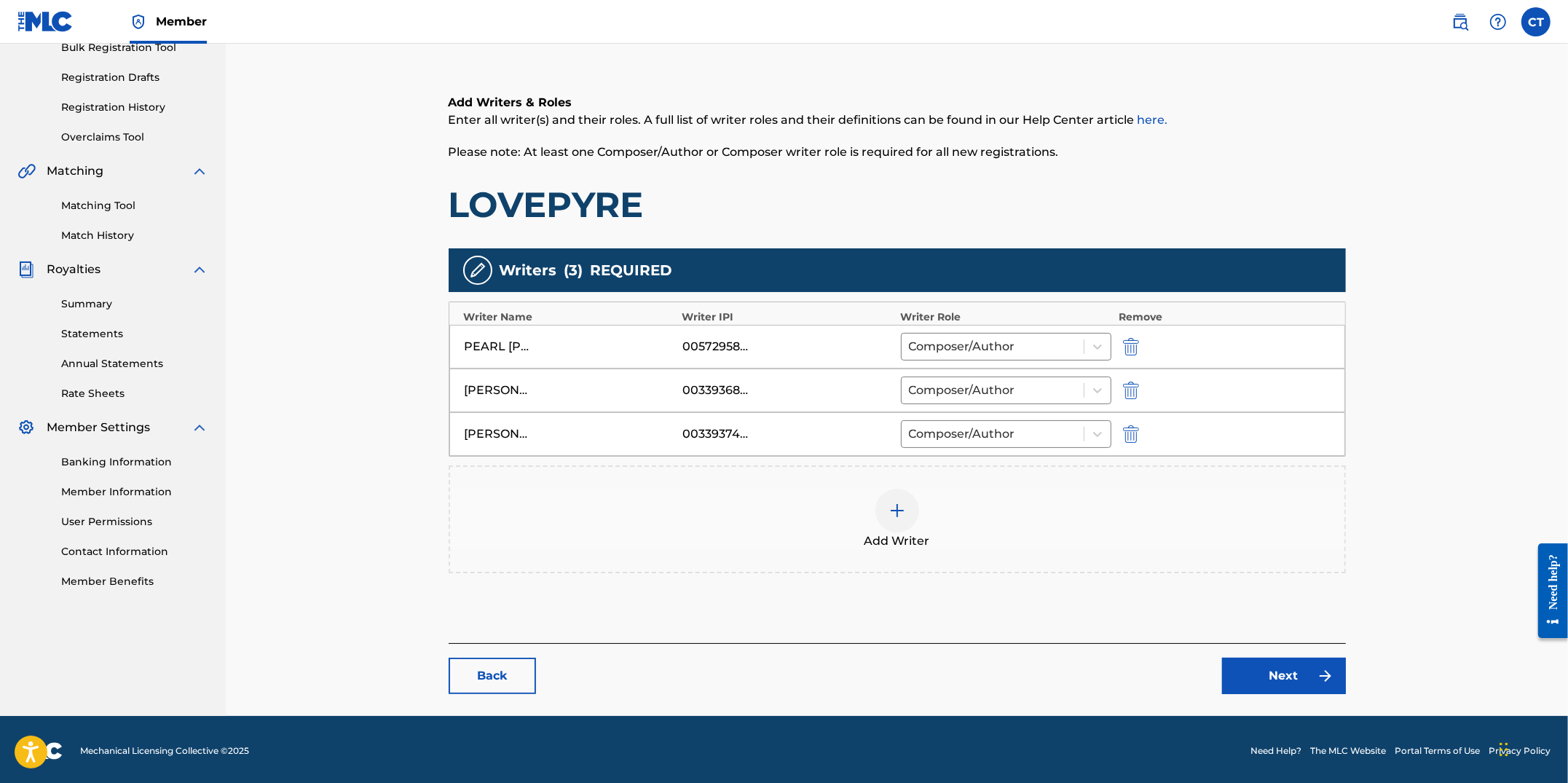
click at [498, 666] on link "Back" at bounding box center [493, 675] width 87 height 37
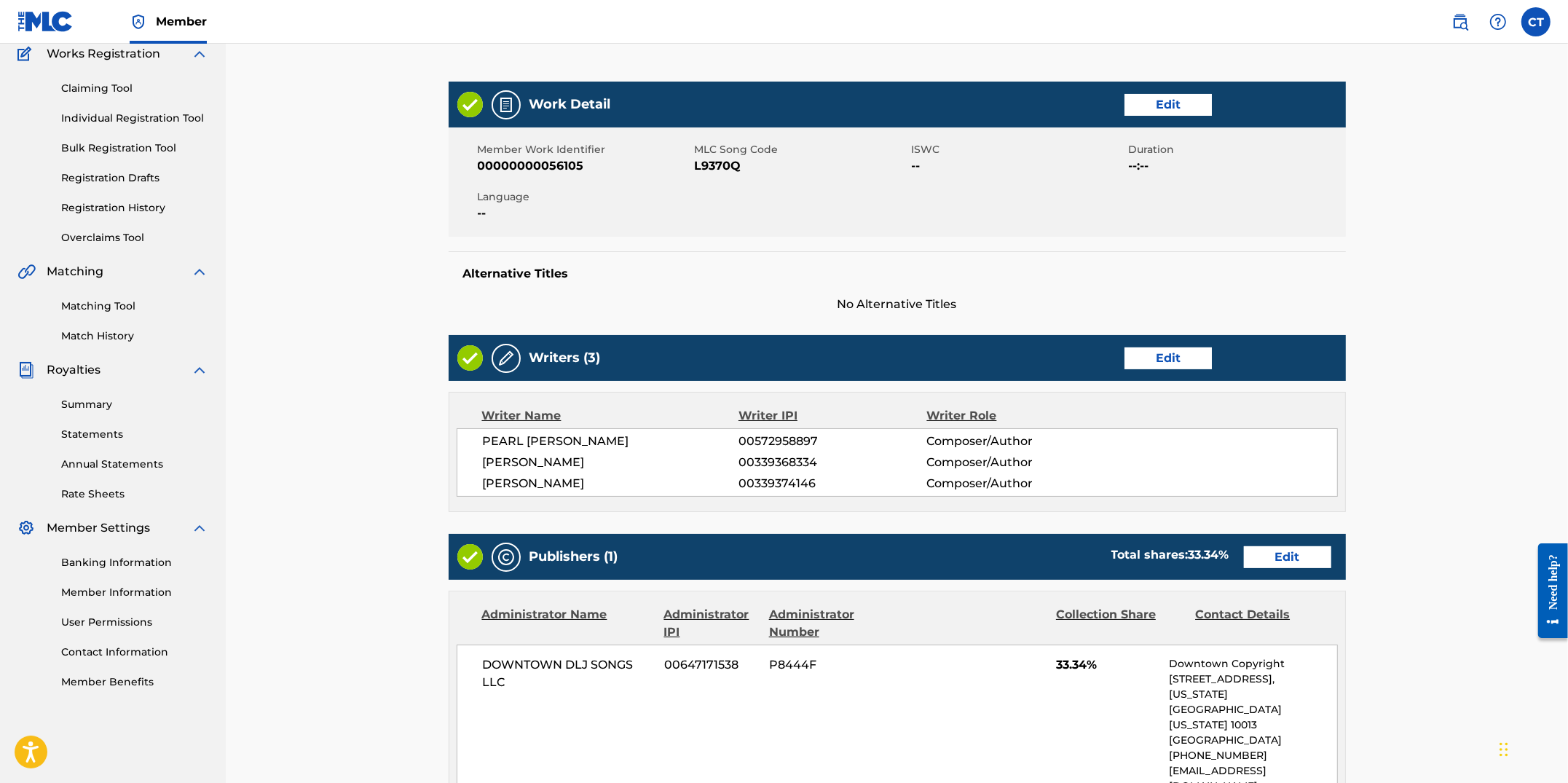
scroll to position [258, 0]
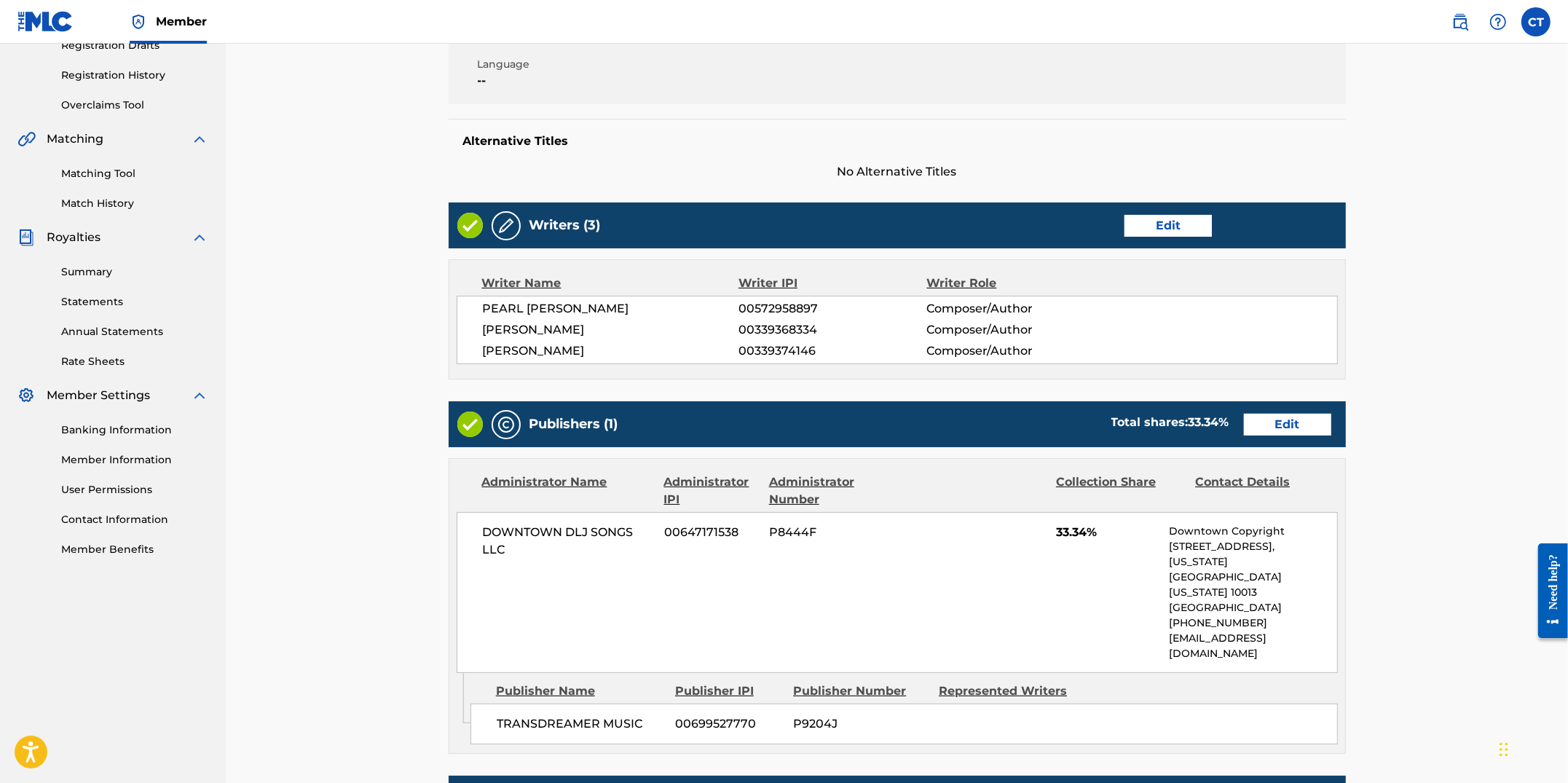
click at [1297, 428] on link "Edit" at bounding box center [1287, 424] width 87 height 22
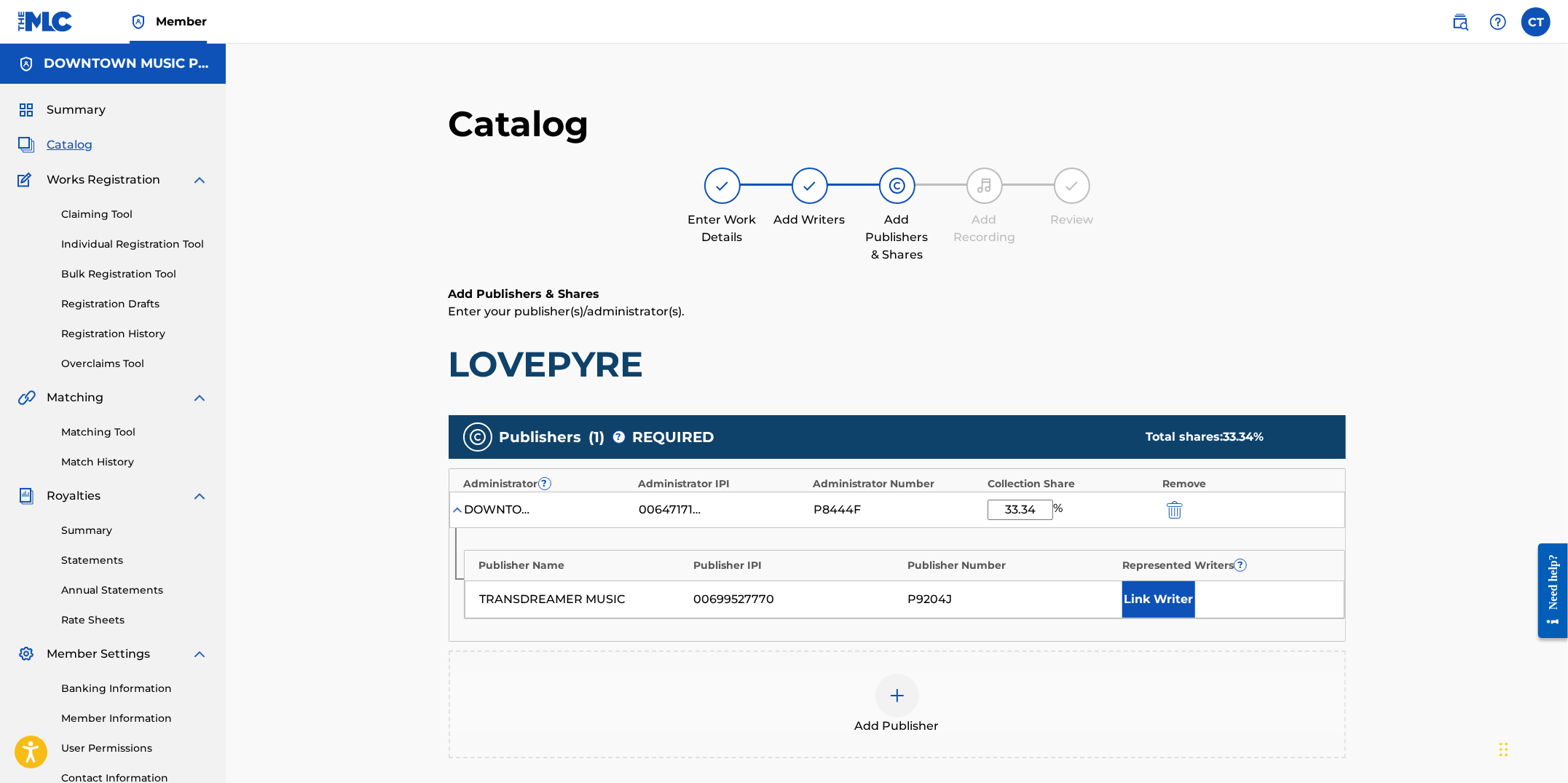
click at [1176, 606] on button "Link Writer" at bounding box center [1159, 599] width 73 height 37
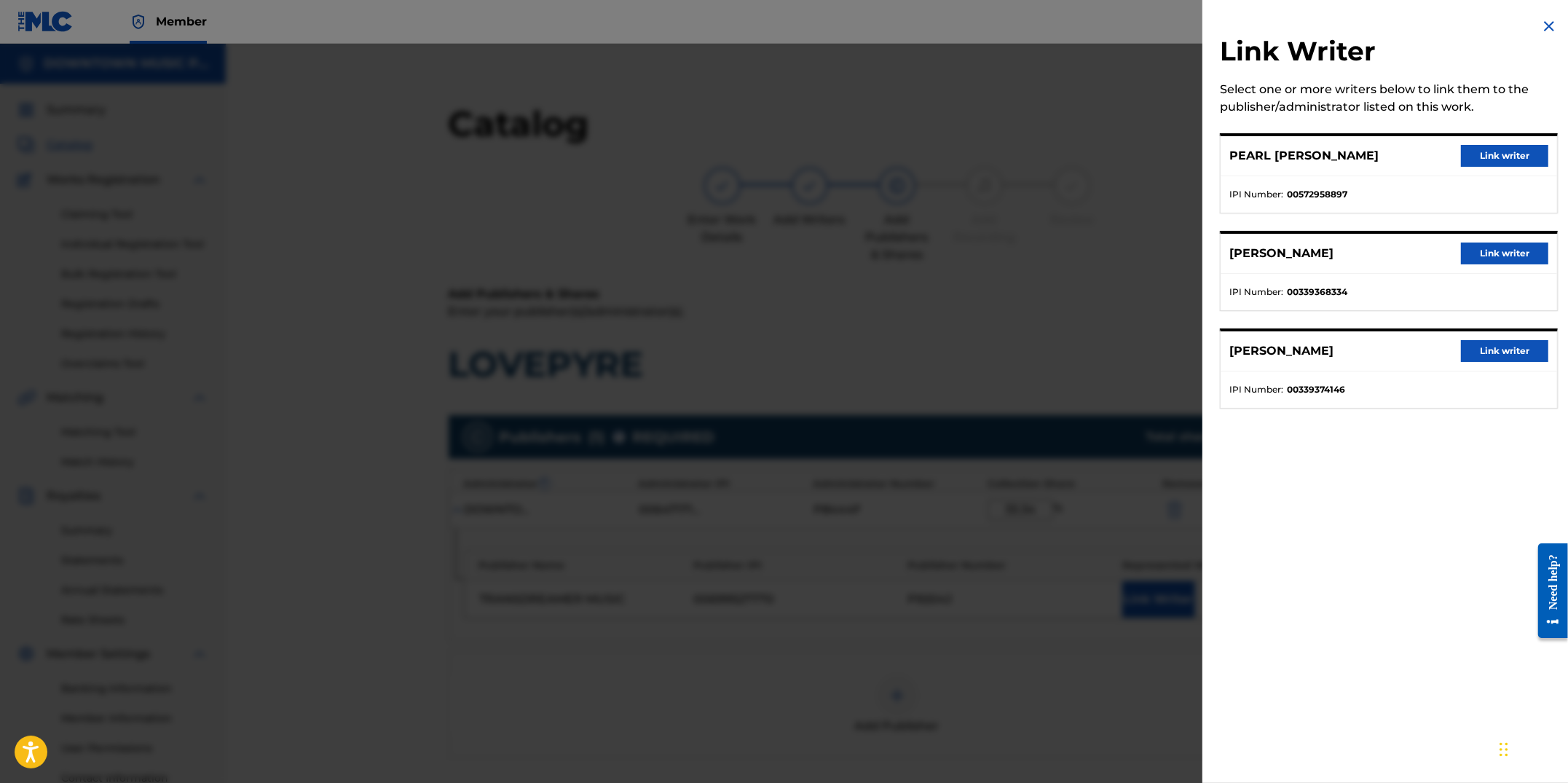
click at [1503, 156] on button "Link writer" at bounding box center [1505, 156] width 87 height 22
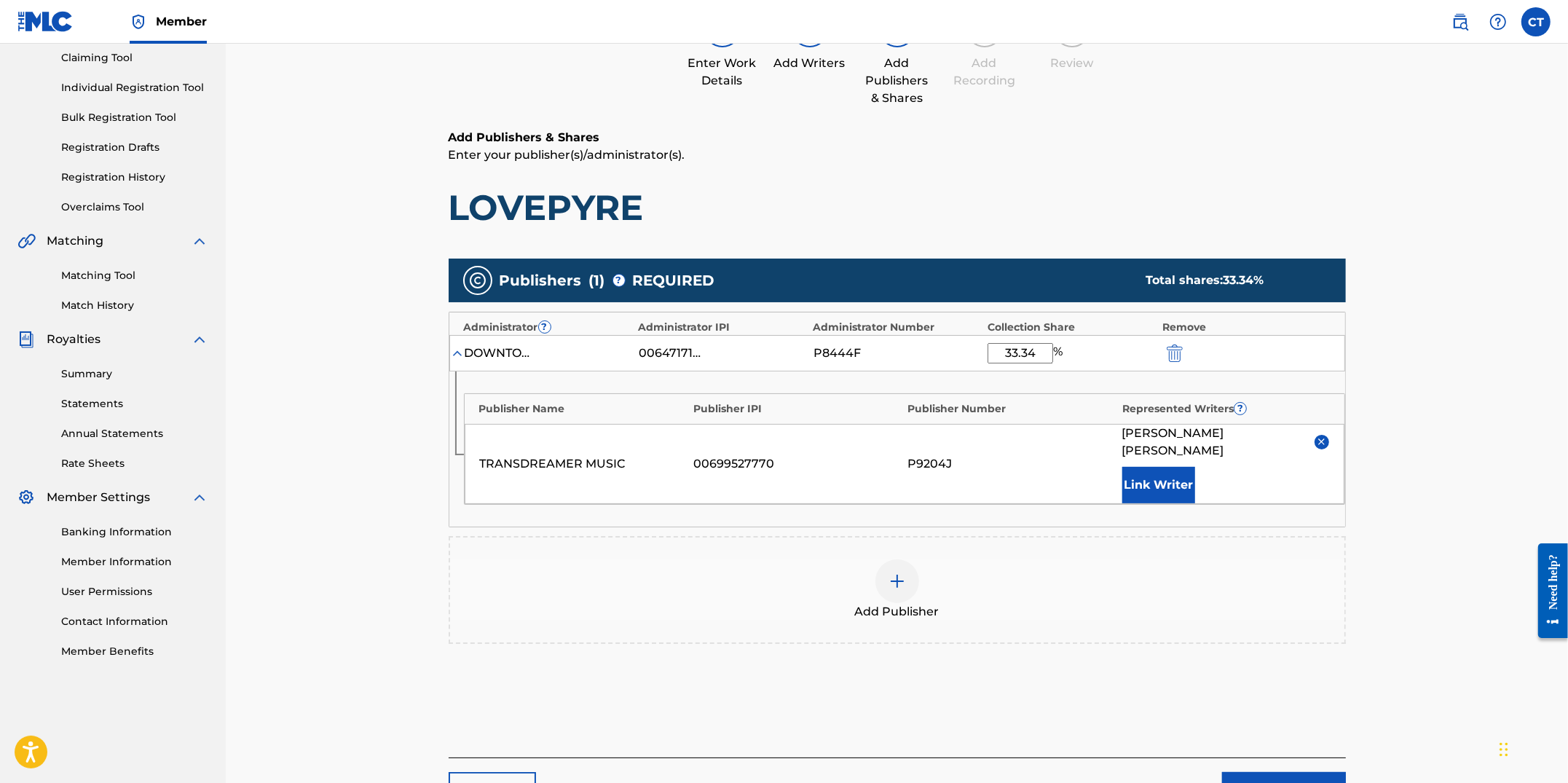
scroll to position [253, 0]
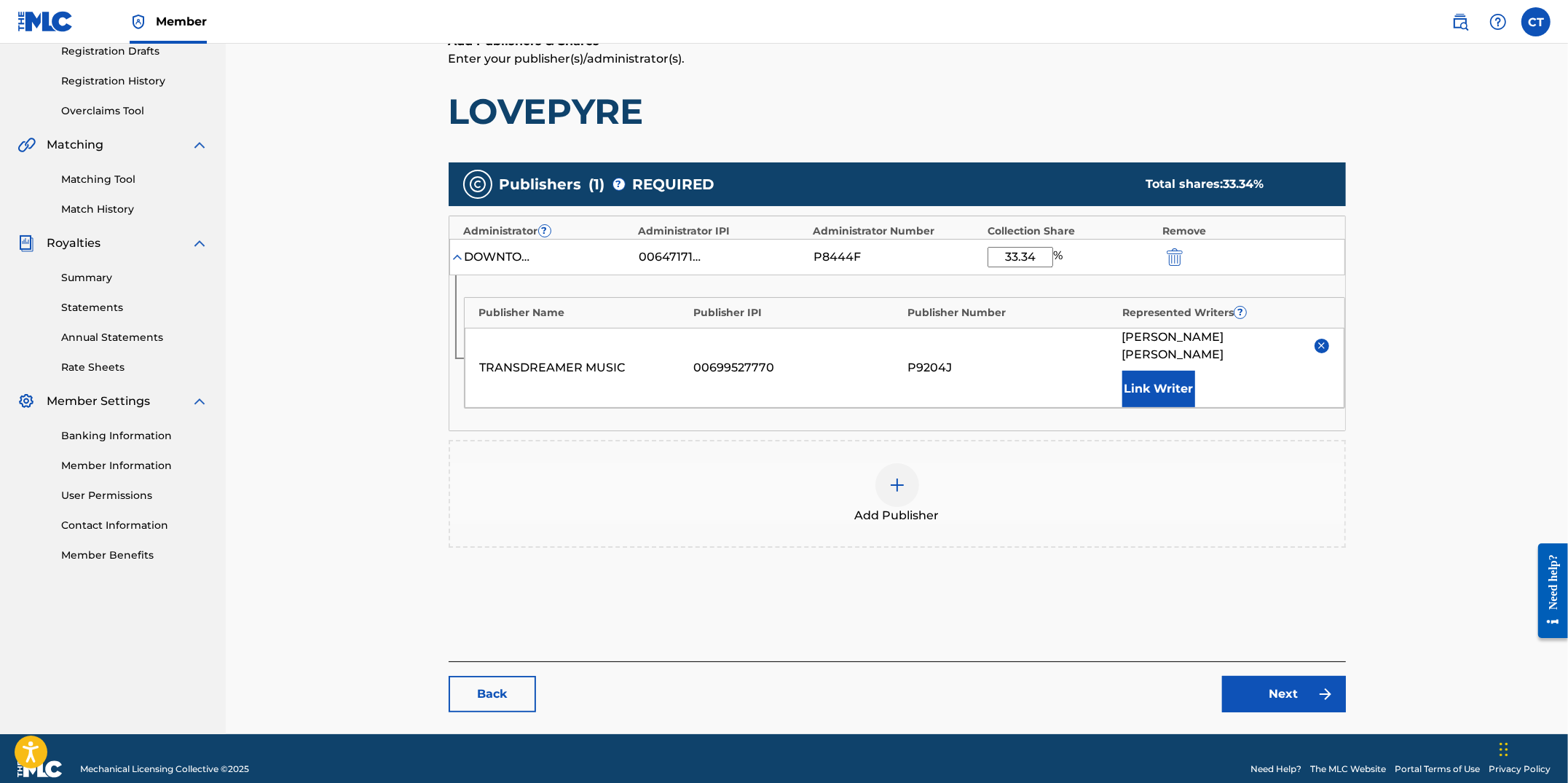
click at [1257, 676] on link "Next" at bounding box center [1284, 694] width 124 height 37
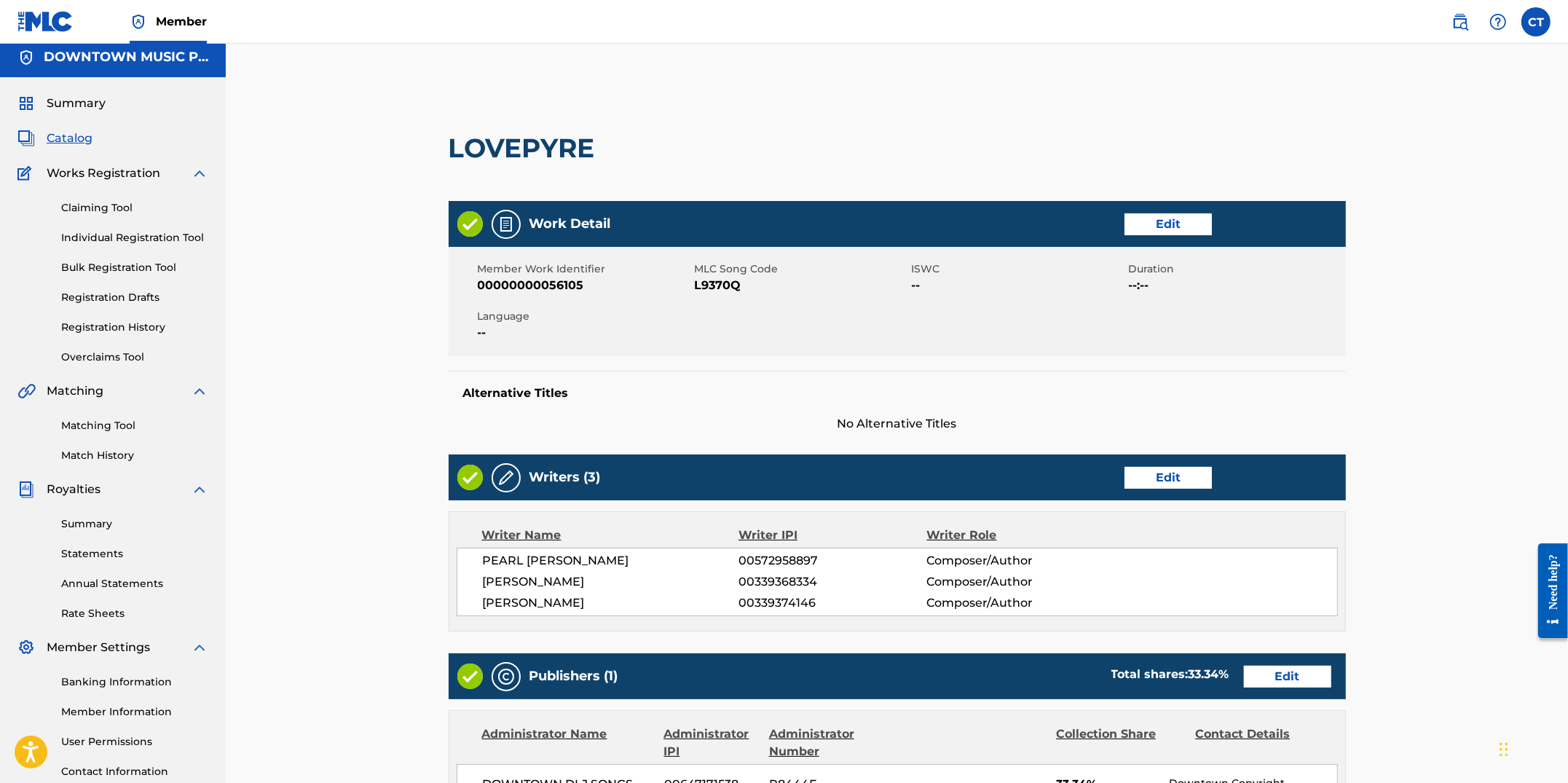
scroll to position [596, 0]
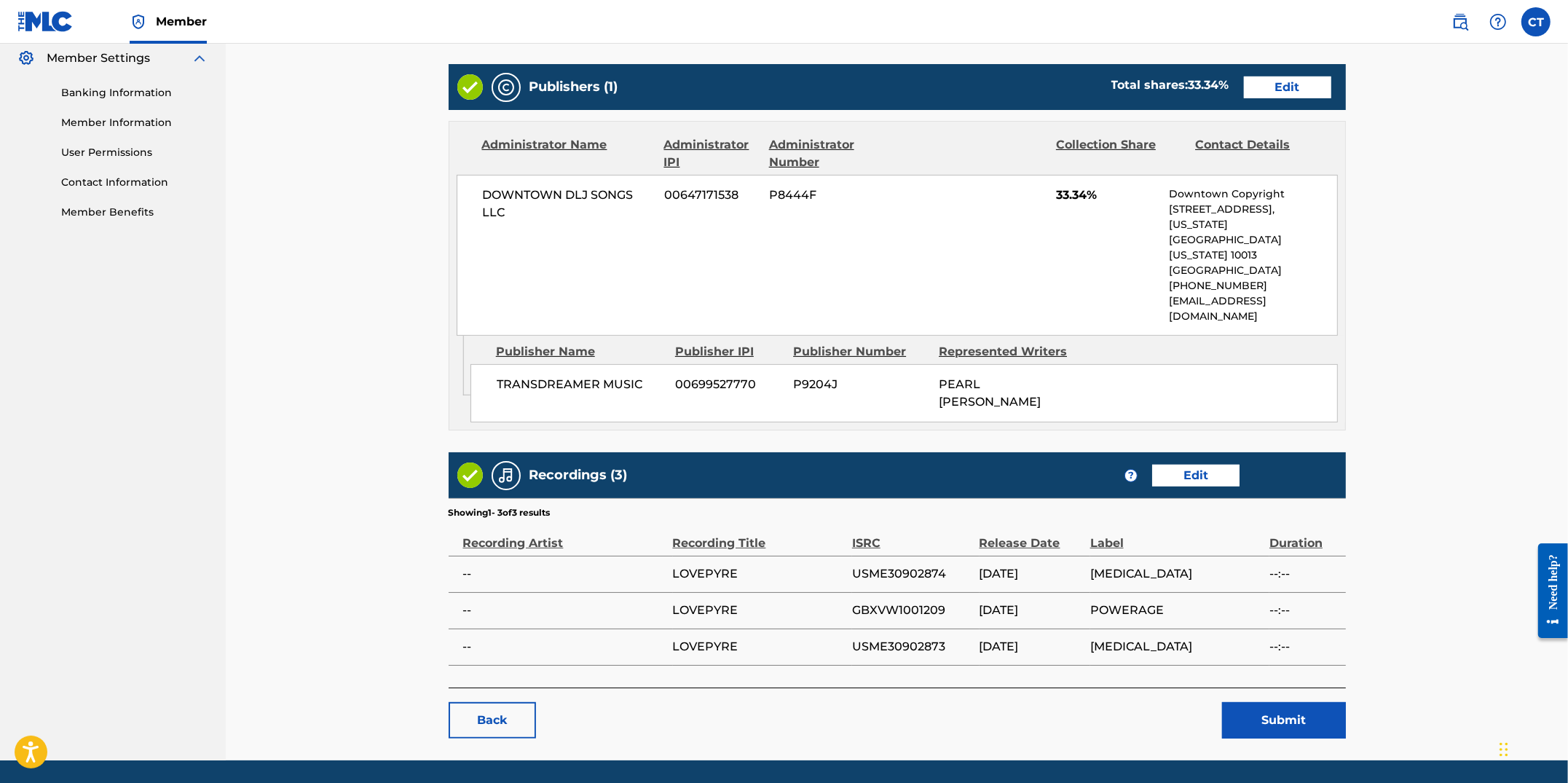
click at [1250, 702] on button "Submit" at bounding box center [1284, 720] width 124 height 37
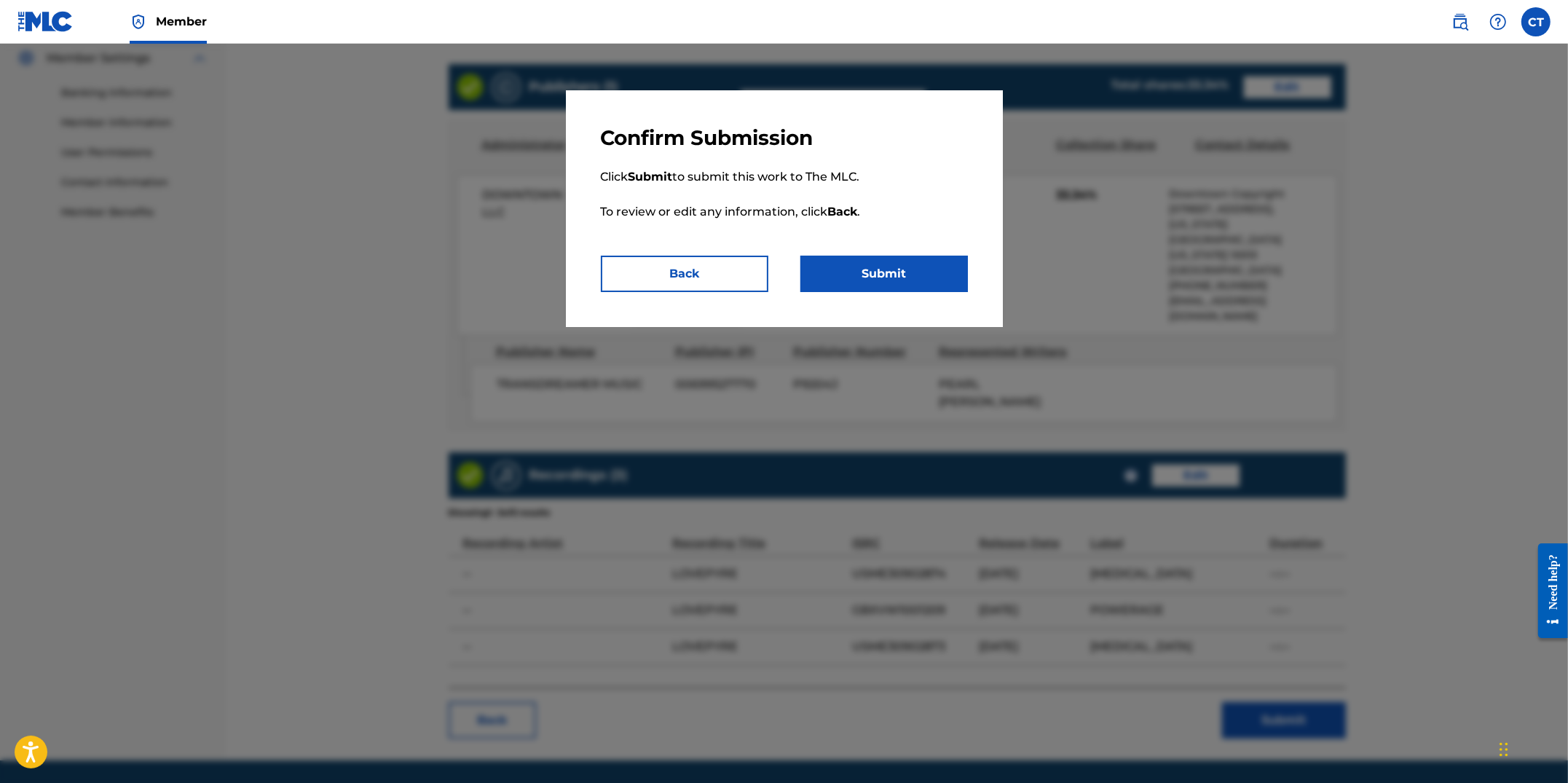
click at [867, 278] on button "Submit" at bounding box center [885, 273] width 167 height 37
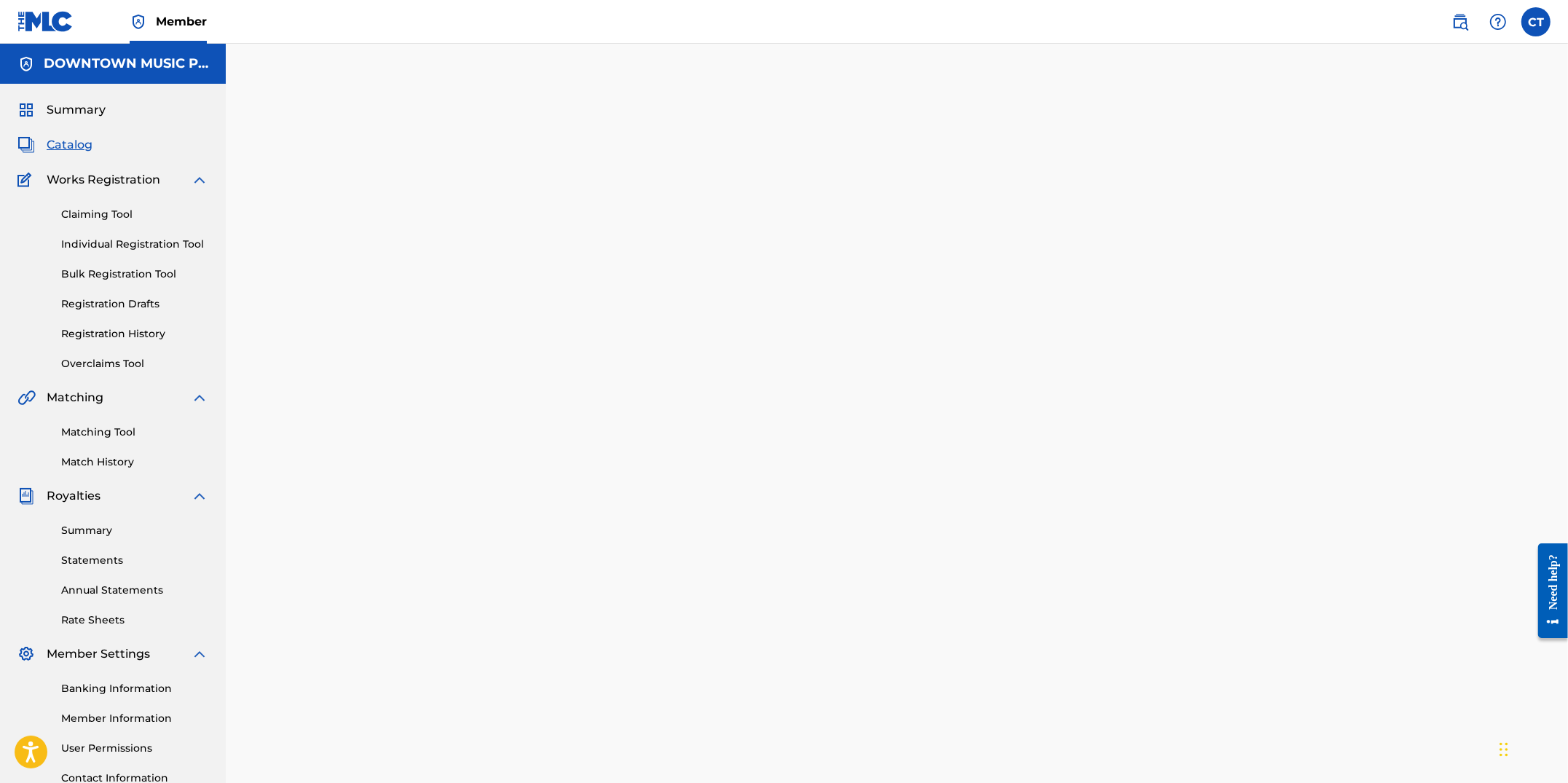
click at [70, 142] on span "Catalog" at bounding box center [69, 145] width 46 height 18
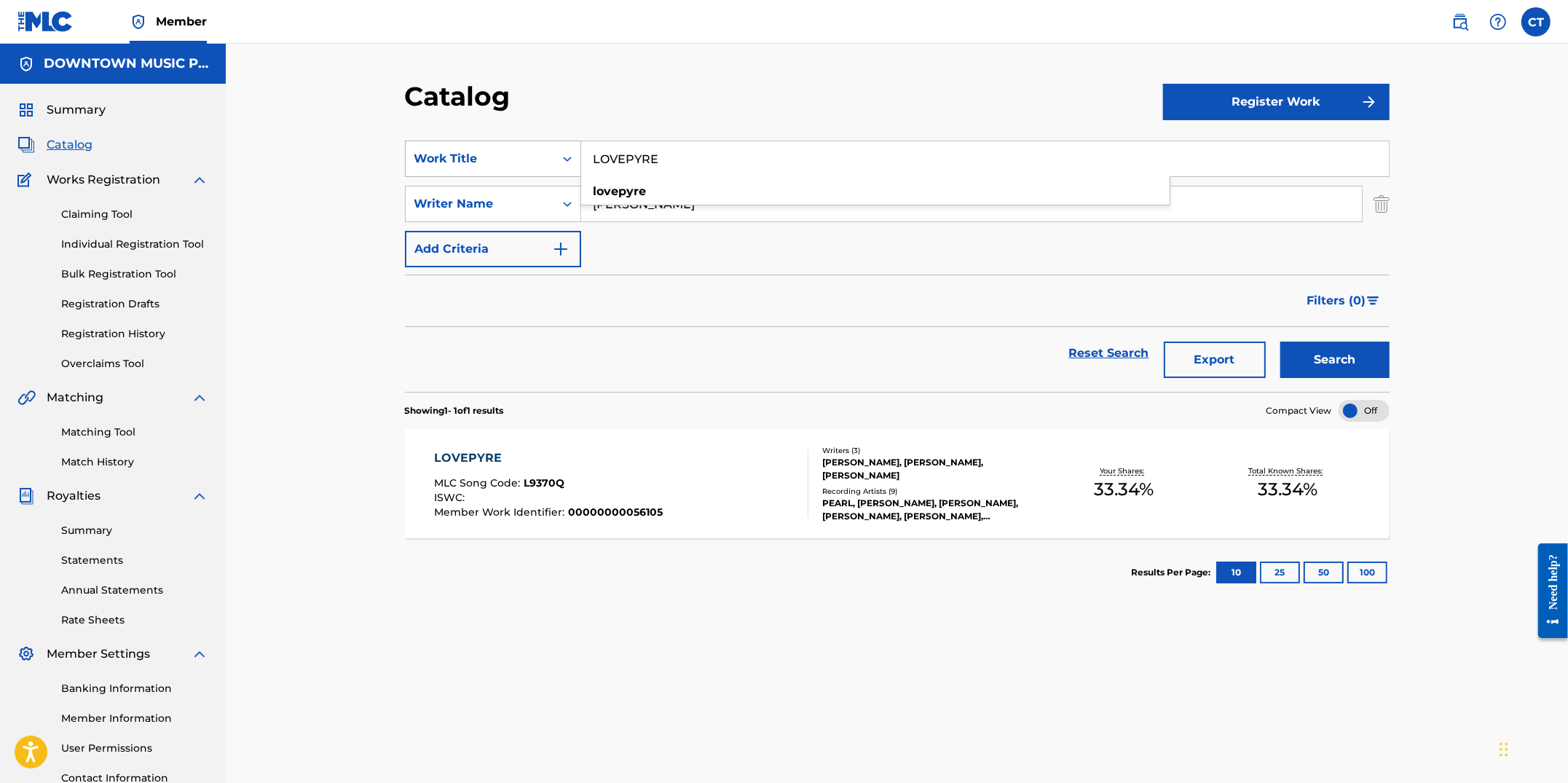
drag, startPoint x: 657, startPoint y: 160, endPoint x: 569, endPoint y: 151, distance: 88.5
click at [569, 151] on div "SearchWithCriteriaa8e01655-9109-4d3e-b993-d5a2ac378c1f Work Title LOVEPYRE love…" at bounding box center [897, 159] width 984 height 37
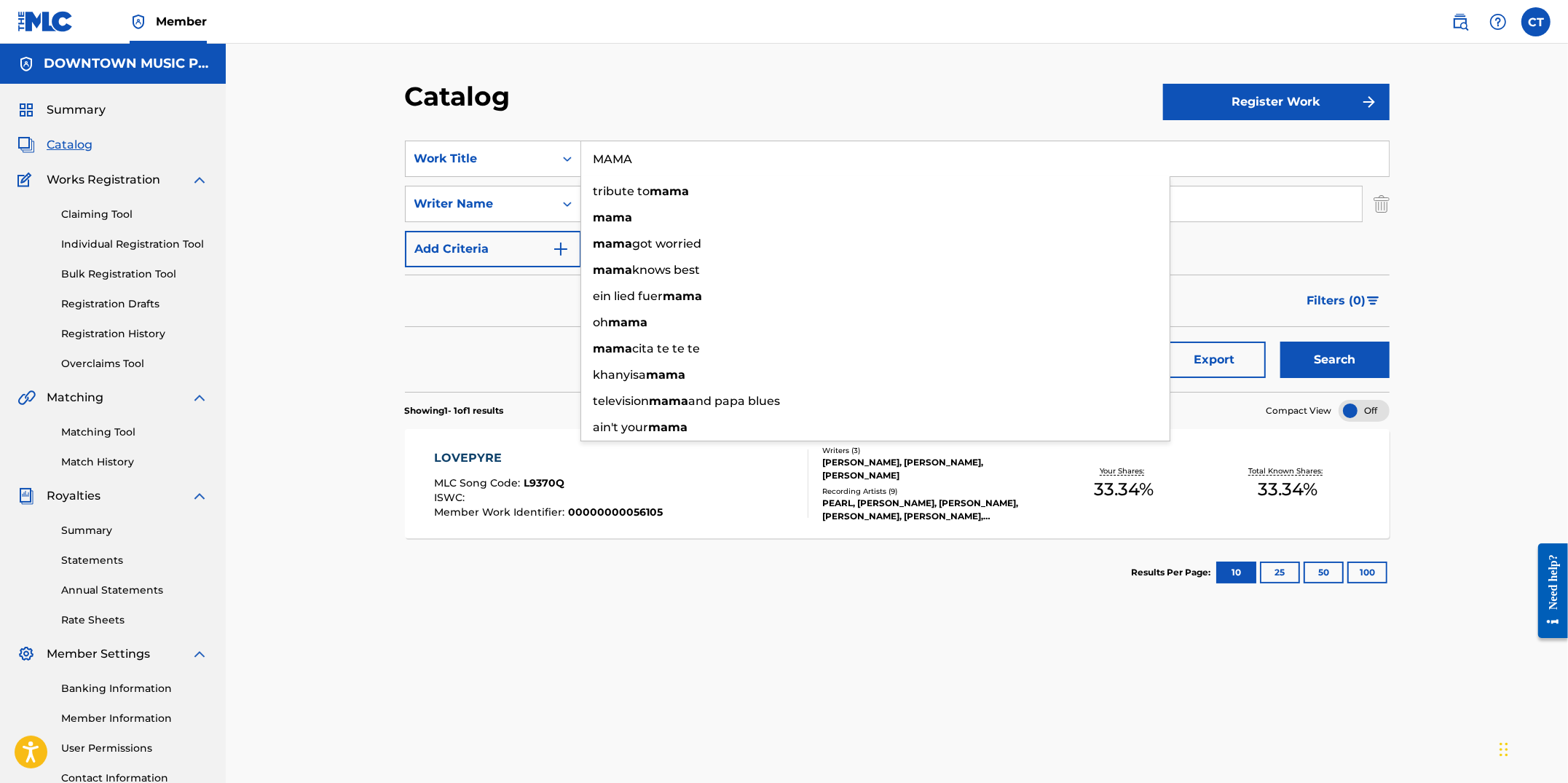
type input "MAMA"
drag, startPoint x: 770, startPoint y: 94, endPoint x: 799, endPoint y: 113, distance: 34.7
click at [770, 94] on div "Catalog" at bounding box center [784, 102] width 758 height 43
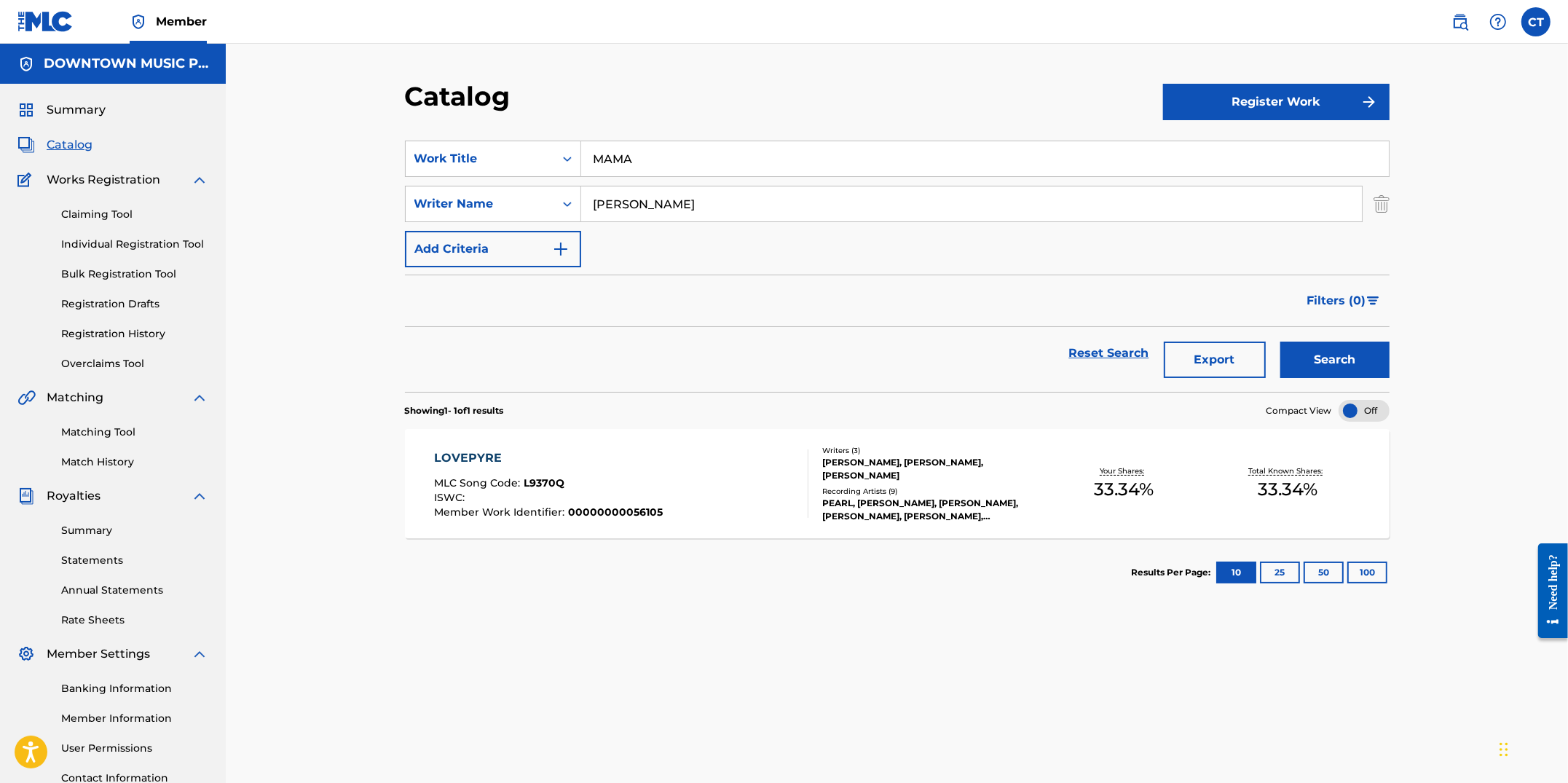
click at [1322, 351] on button "Search" at bounding box center [1335, 359] width 110 height 37
click at [764, 500] on div "MAMA MLC Song Code : X69909 ISWC : T9032309936 Member Work Identifier : 0000000…" at bounding box center [621, 483] width 374 height 69
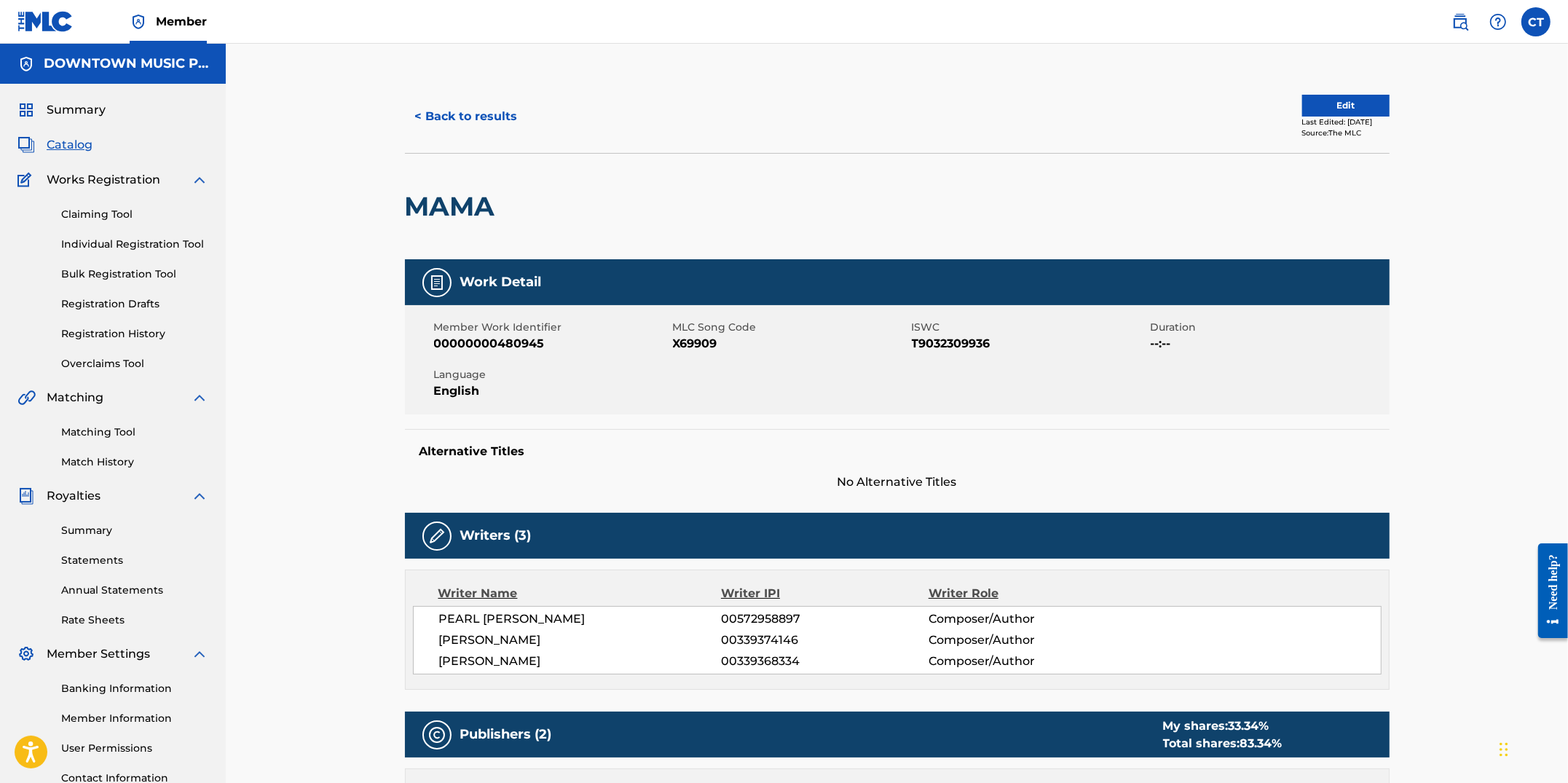
click at [1341, 107] on button "Edit" at bounding box center [1346, 105] width 87 height 22
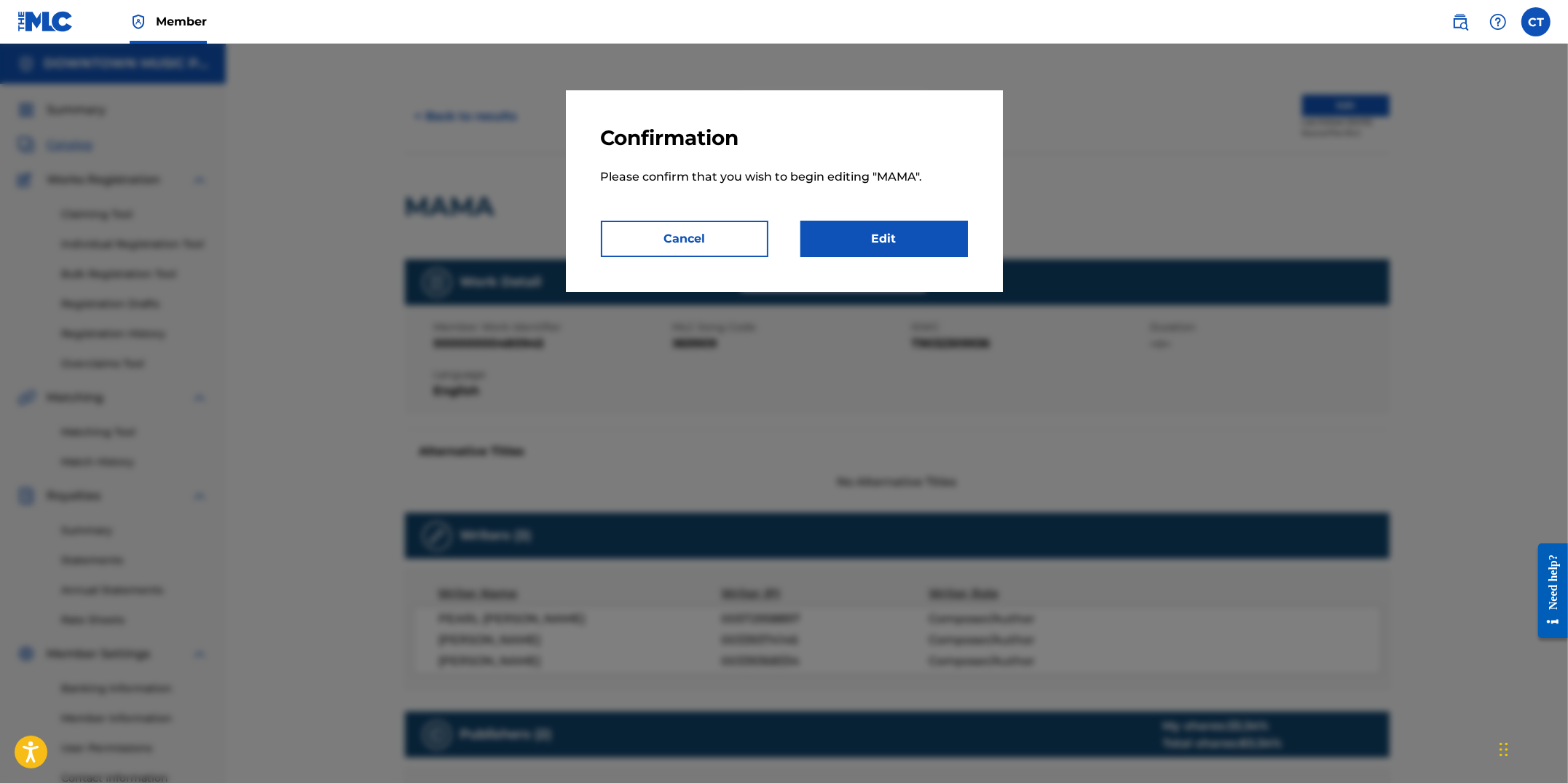
click at [956, 244] on link "Edit" at bounding box center [885, 239] width 167 height 37
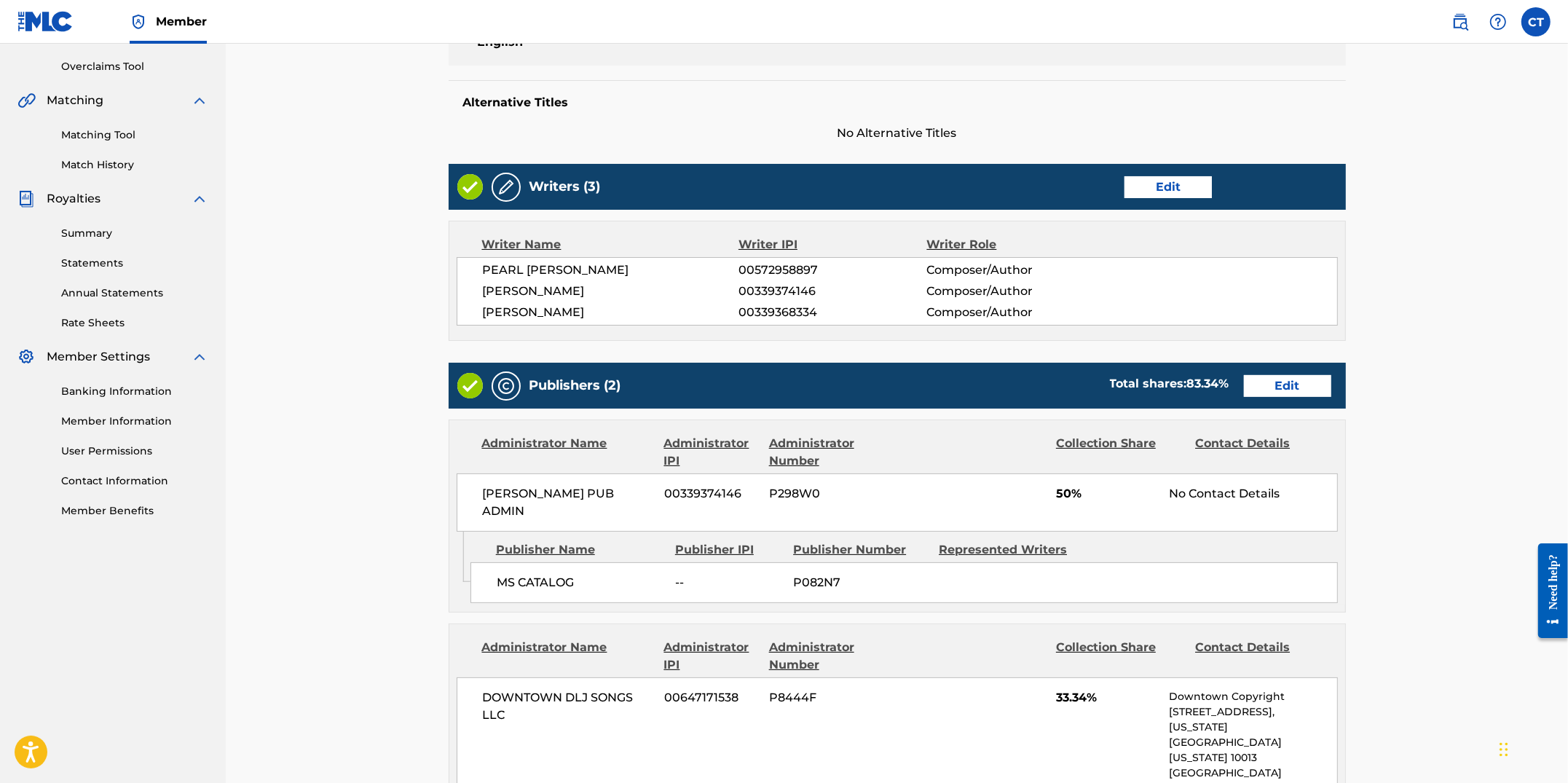
scroll to position [357, 0]
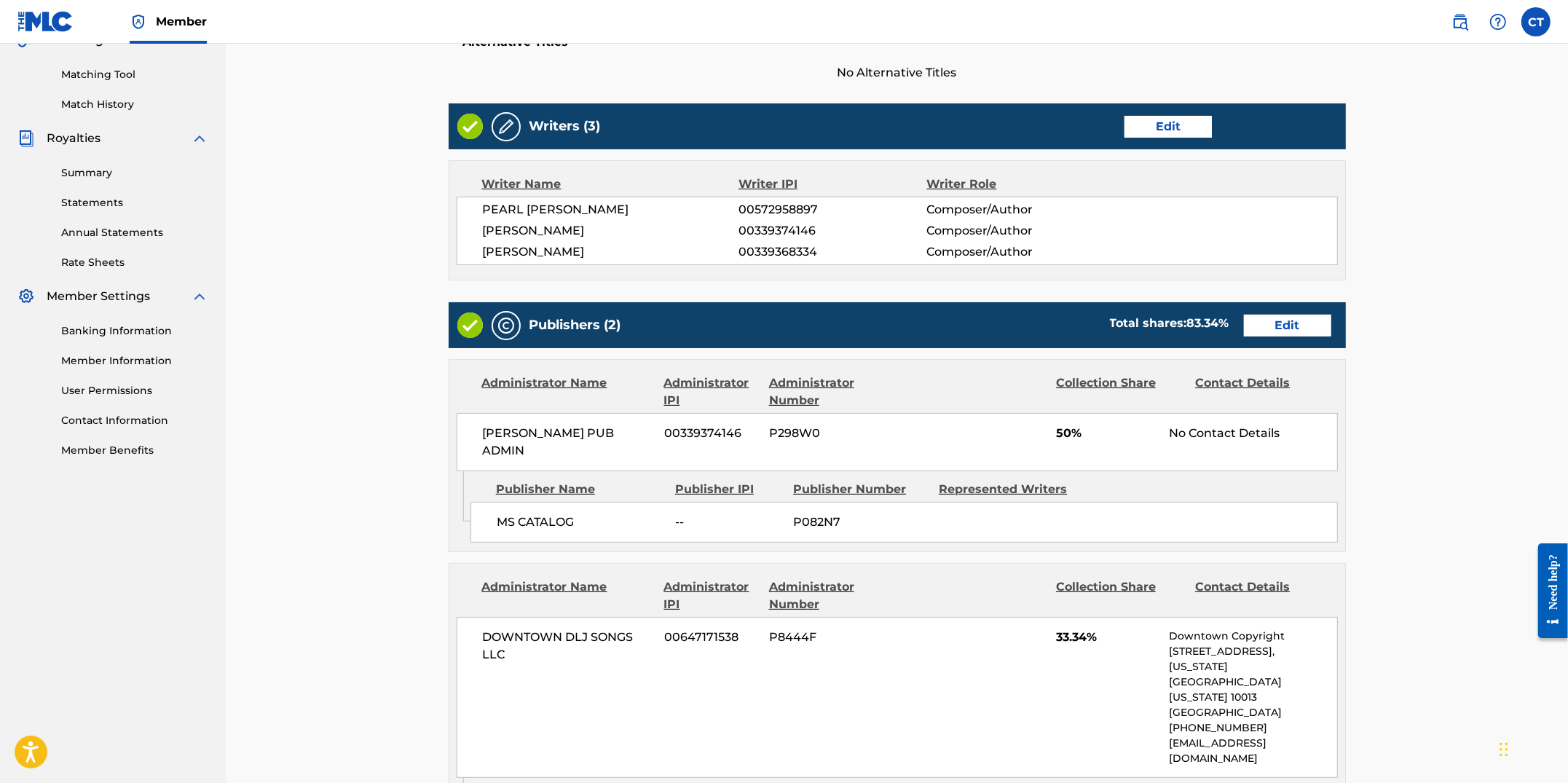
click at [1270, 330] on link "Edit" at bounding box center [1287, 325] width 87 height 22
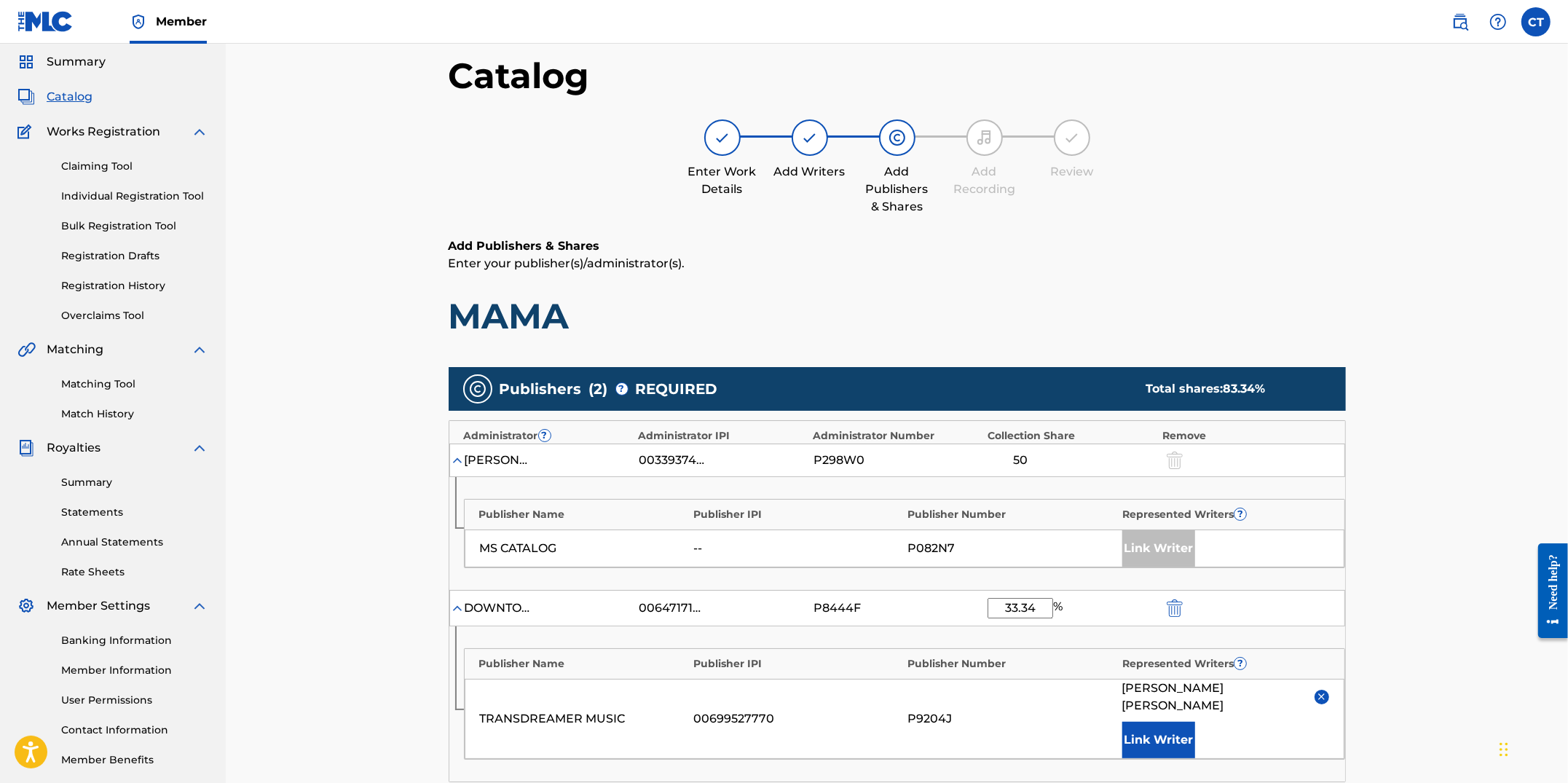
scroll to position [181, 0]
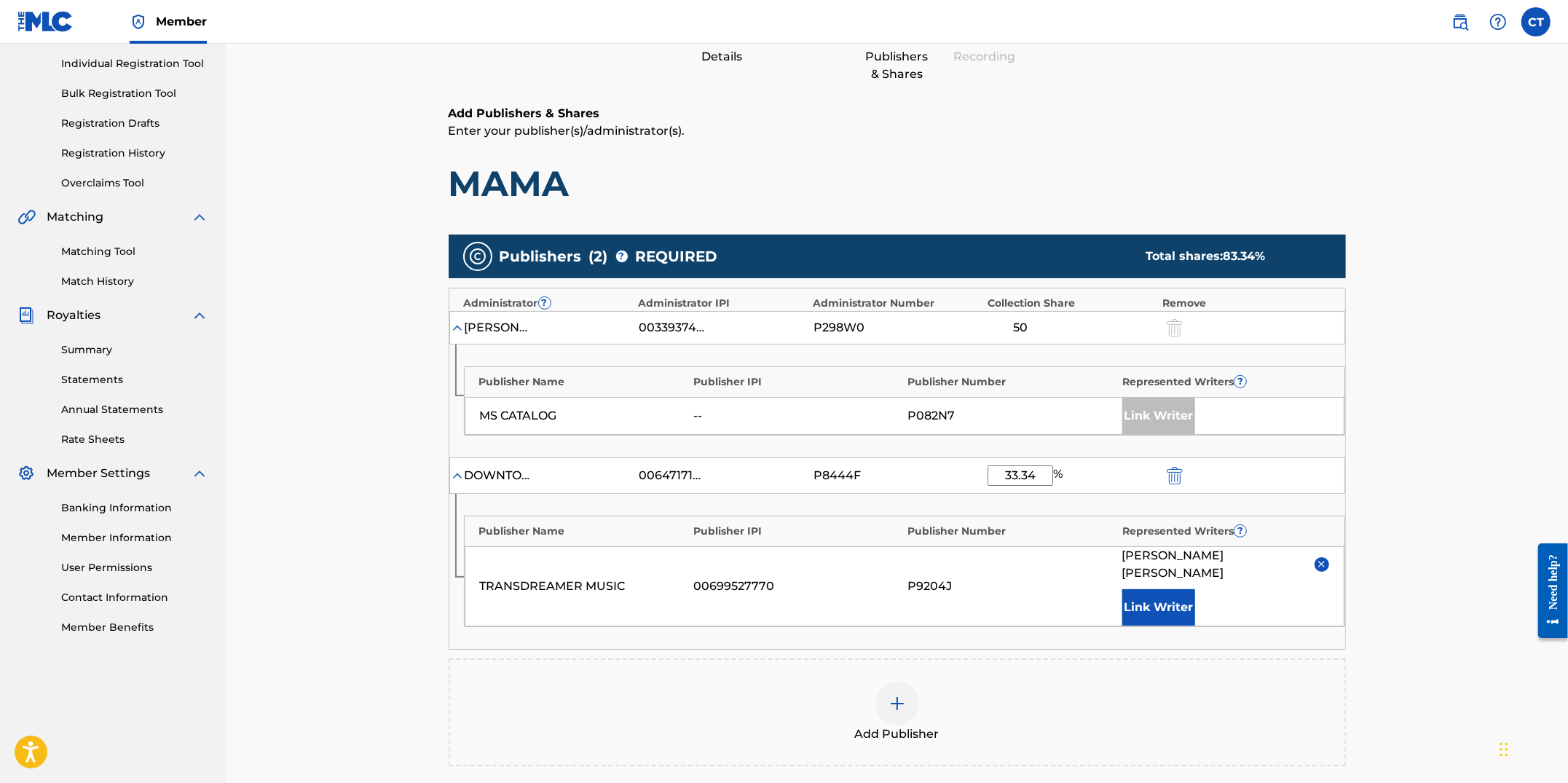
click at [1148, 589] on button "Link Writer" at bounding box center [1159, 607] width 73 height 37
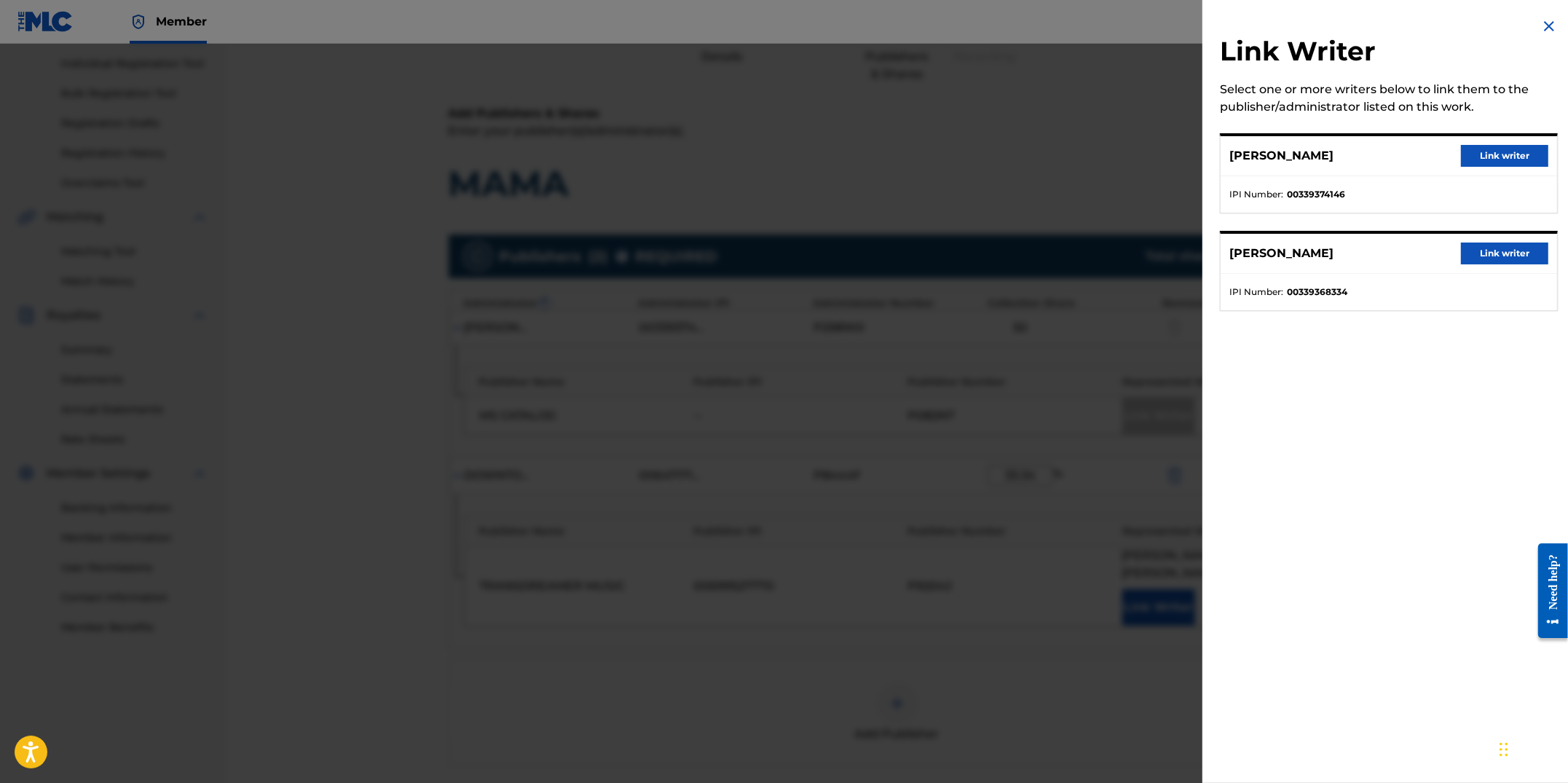
click at [1038, 184] on div at bounding box center [784, 435] width 1568 height 783
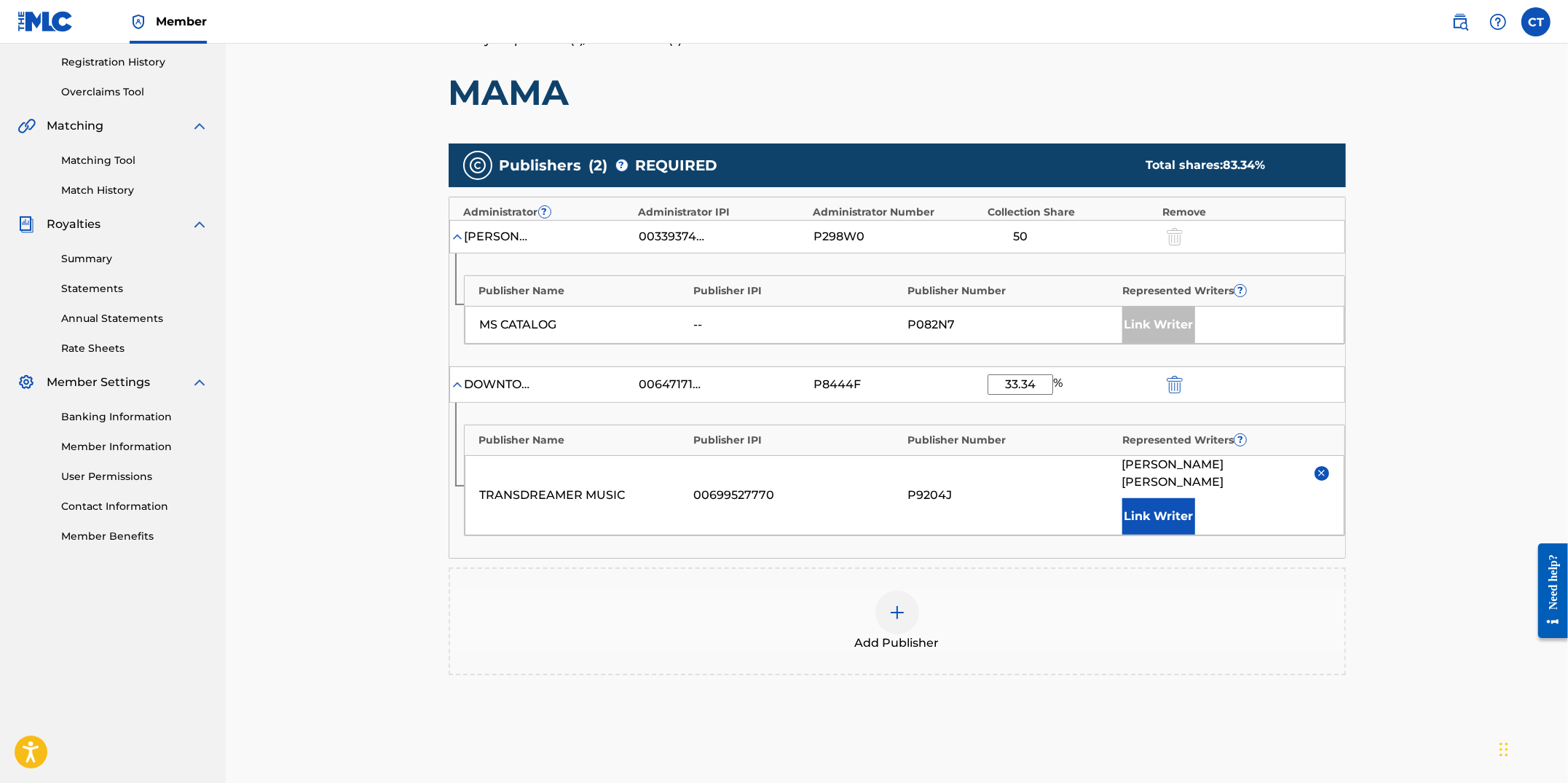
scroll to position [397, 0]
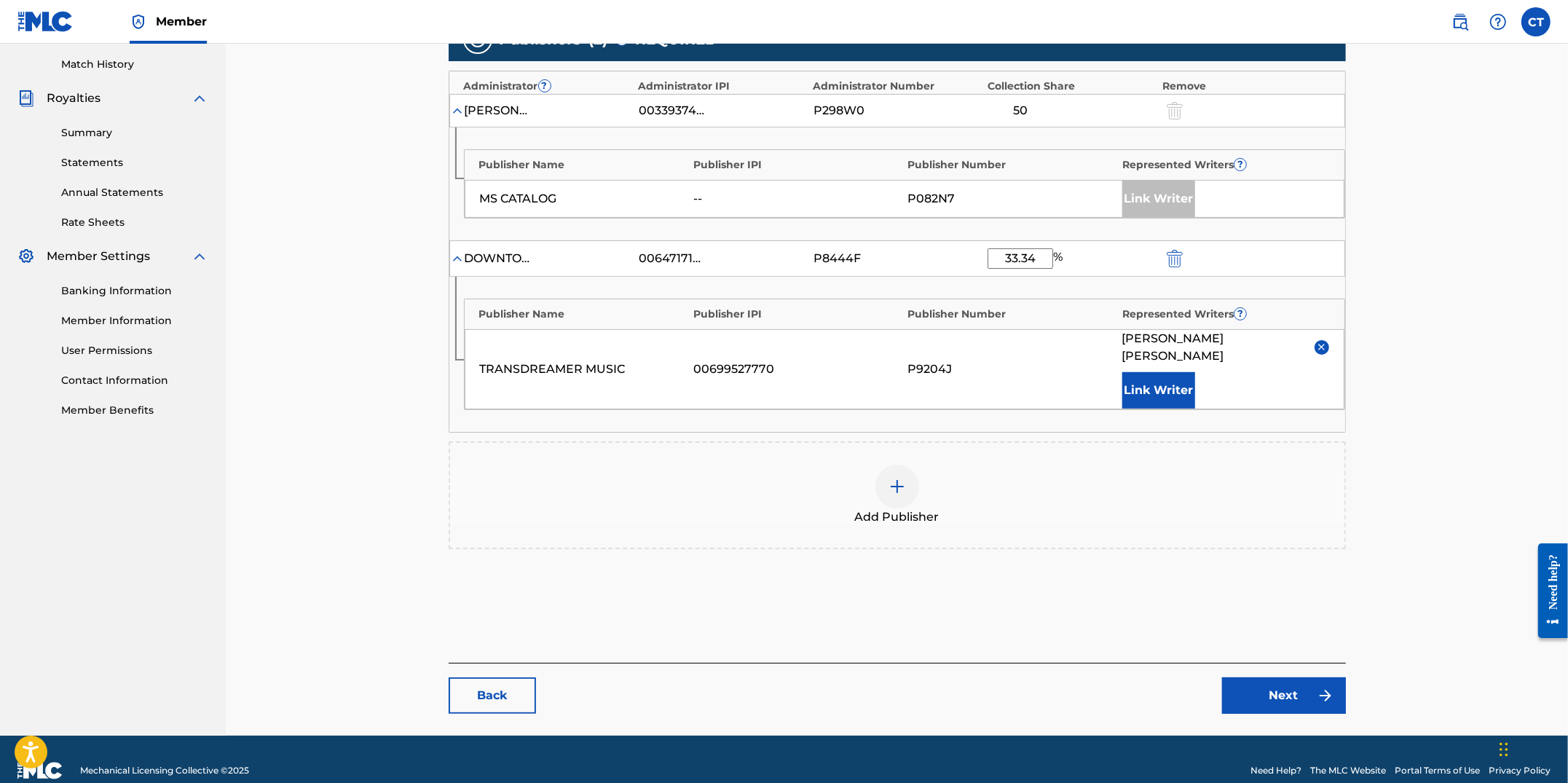
click at [486, 677] on link "Back" at bounding box center [493, 695] width 87 height 37
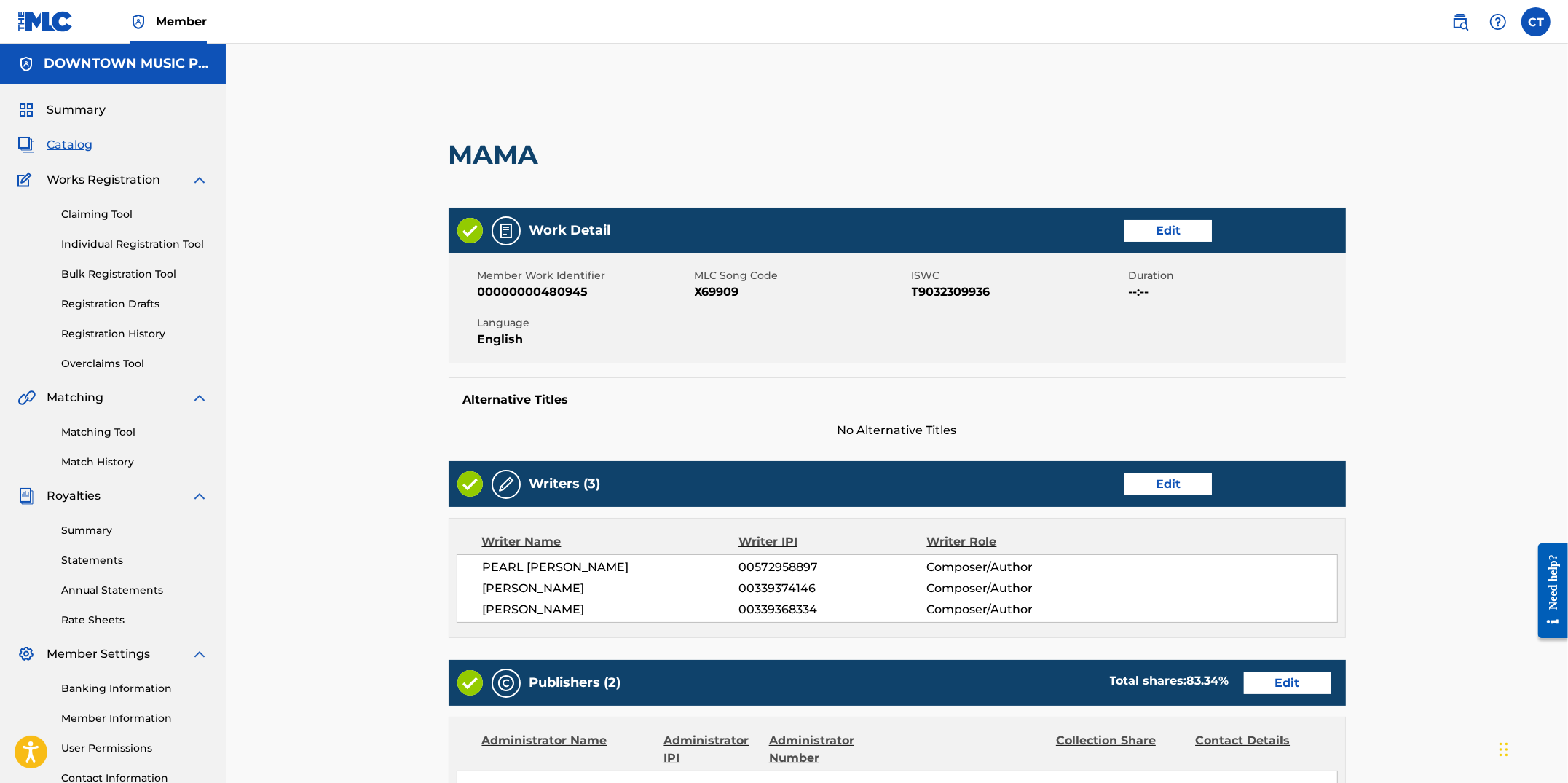
click at [69, 144] on span "Catalog" at bounding box center [69, 145] width 46 height 18
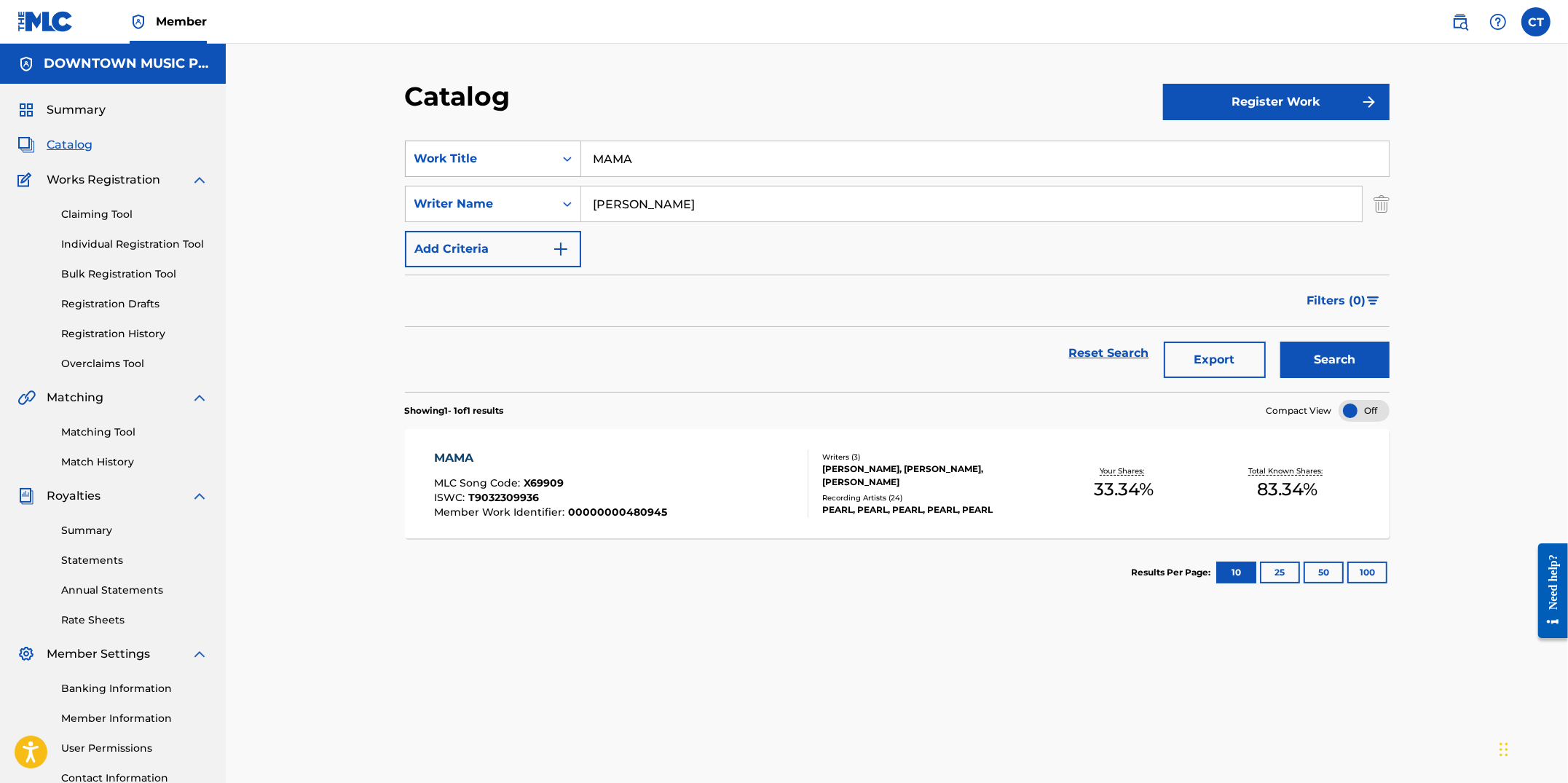
drag, startPoint x: 650, startPoint y: 160, endPoint x: 524, endPoint y: 146, distance: 126.8
click at [524, 146] on div "SearchWithCriteriaa8e01655-9109-4d3e-b993-d5a2ac378c1f Work Title MAMA" at bounding box center [897, 159] width 984 height 37
click at [598, 184] on strong "my" at bounding box center [603, 192] width 20 height 14
type input "my heart isn't in it"
click at [1326, 365] on button "Search" at bounding box center [1335, 359] width 110 height 37
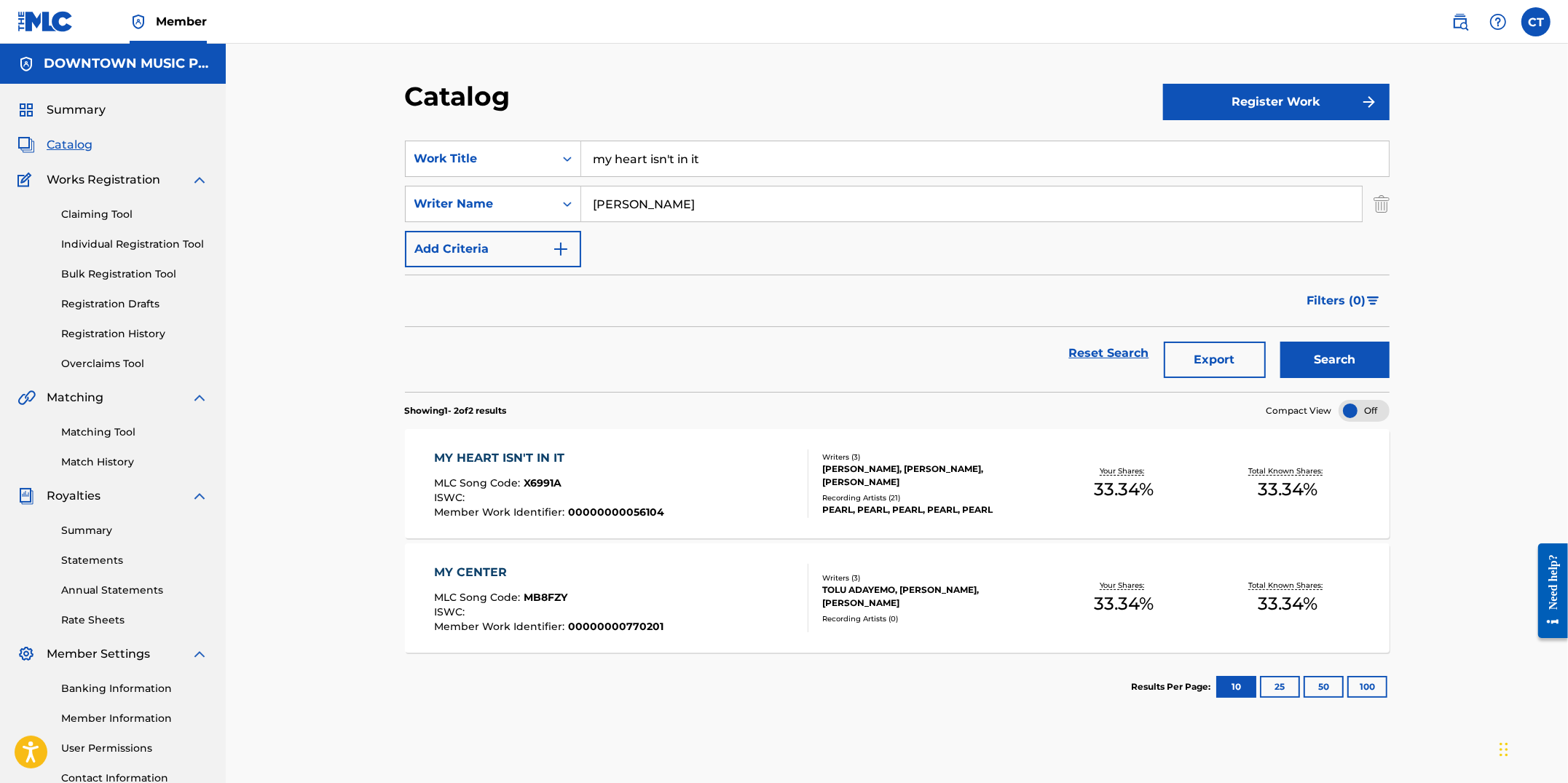
click at [731, 493] on div "MY HEART ISN'T IN IT MLC Song Code : X6991A ISWC : Member Work Identifier : 000…" at bounding box center [621, 483] width 374 height 69
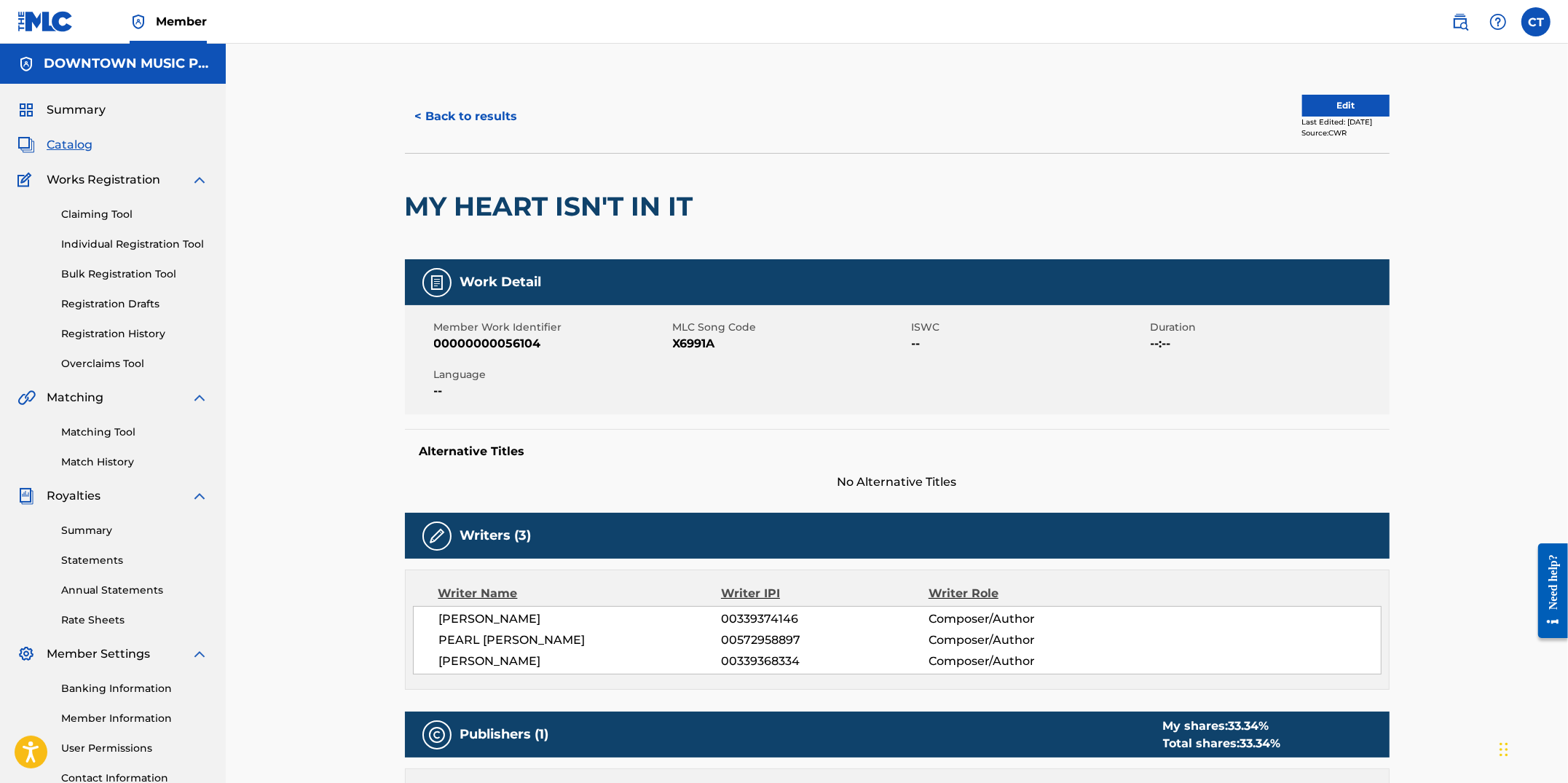
click at [1327, 102] on button "Edit" at bounding box center [1346, 105] width 87 height 22
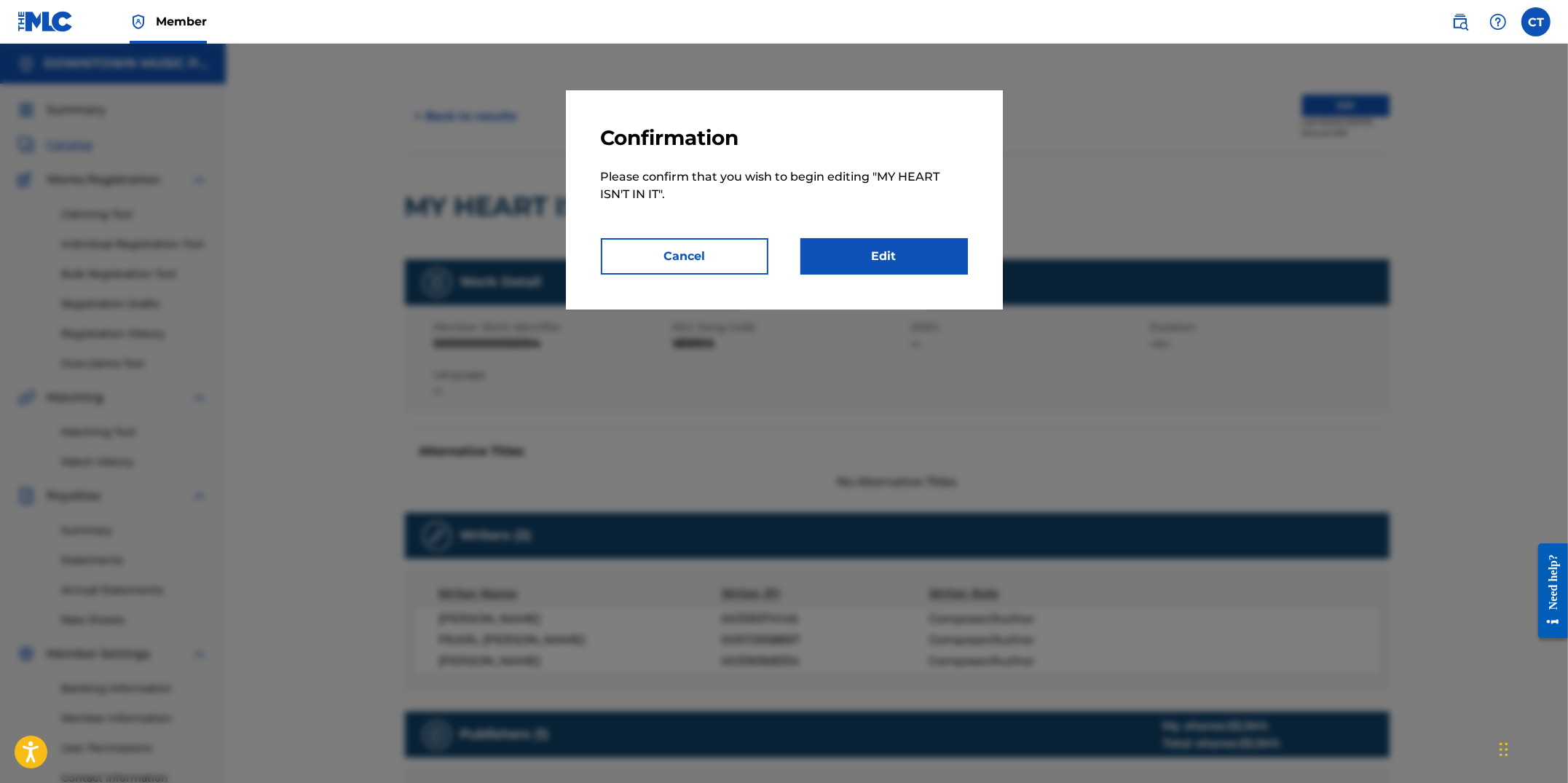
click at [929, 275] on div "Confirmation Please confirm that you wish to begin editing " MY HEART ISN'T IN …" at bounding box center [784, 200] width 437 height 219
click at [927, 265] on link "Edit" at bounding box center [885, 256] width 167 height 37
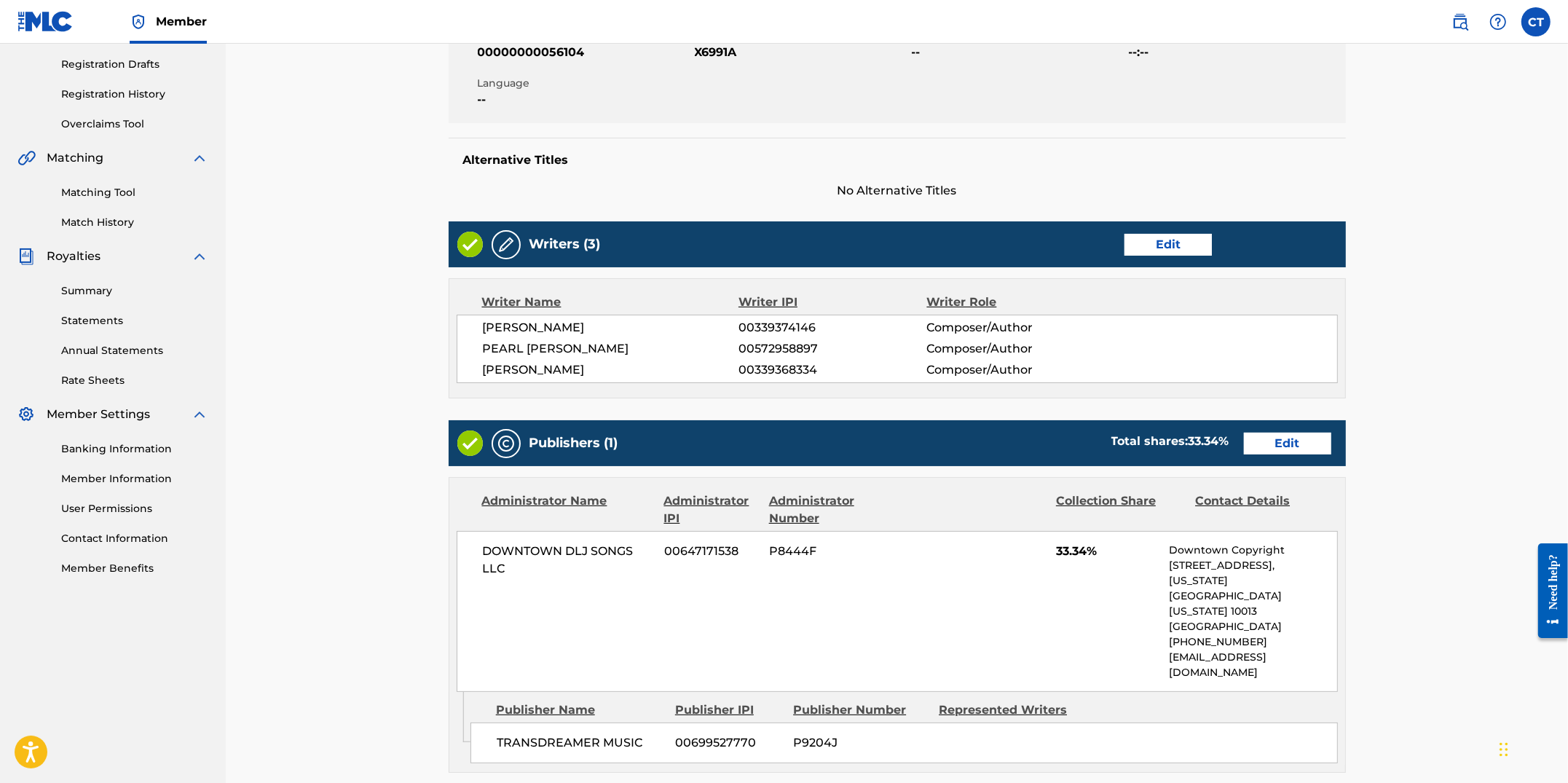
scroll to position [263, 0]
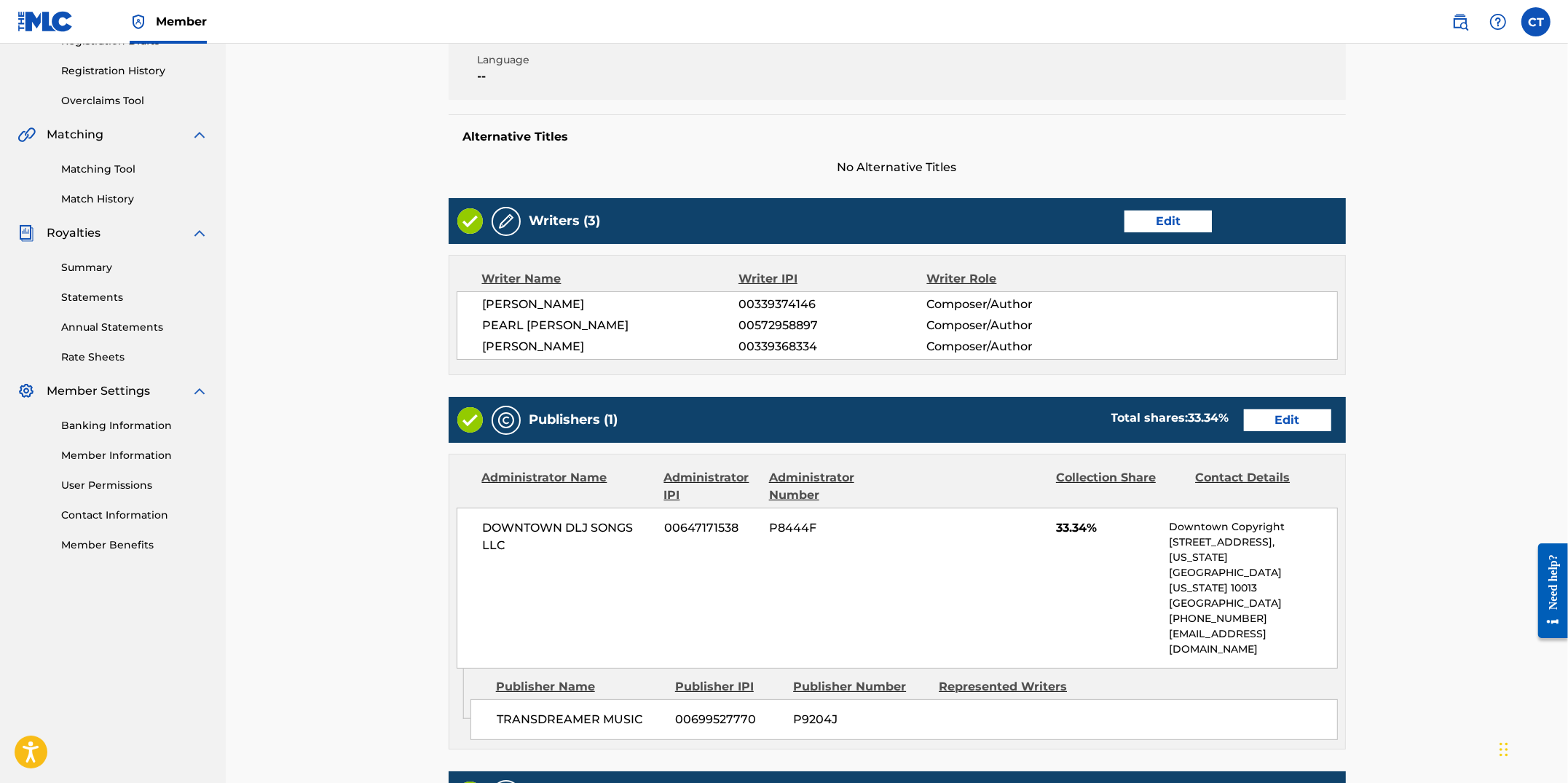
click at [1319, 420] on link "Edit" at bounding box center [1287, 420] width 87 height 22
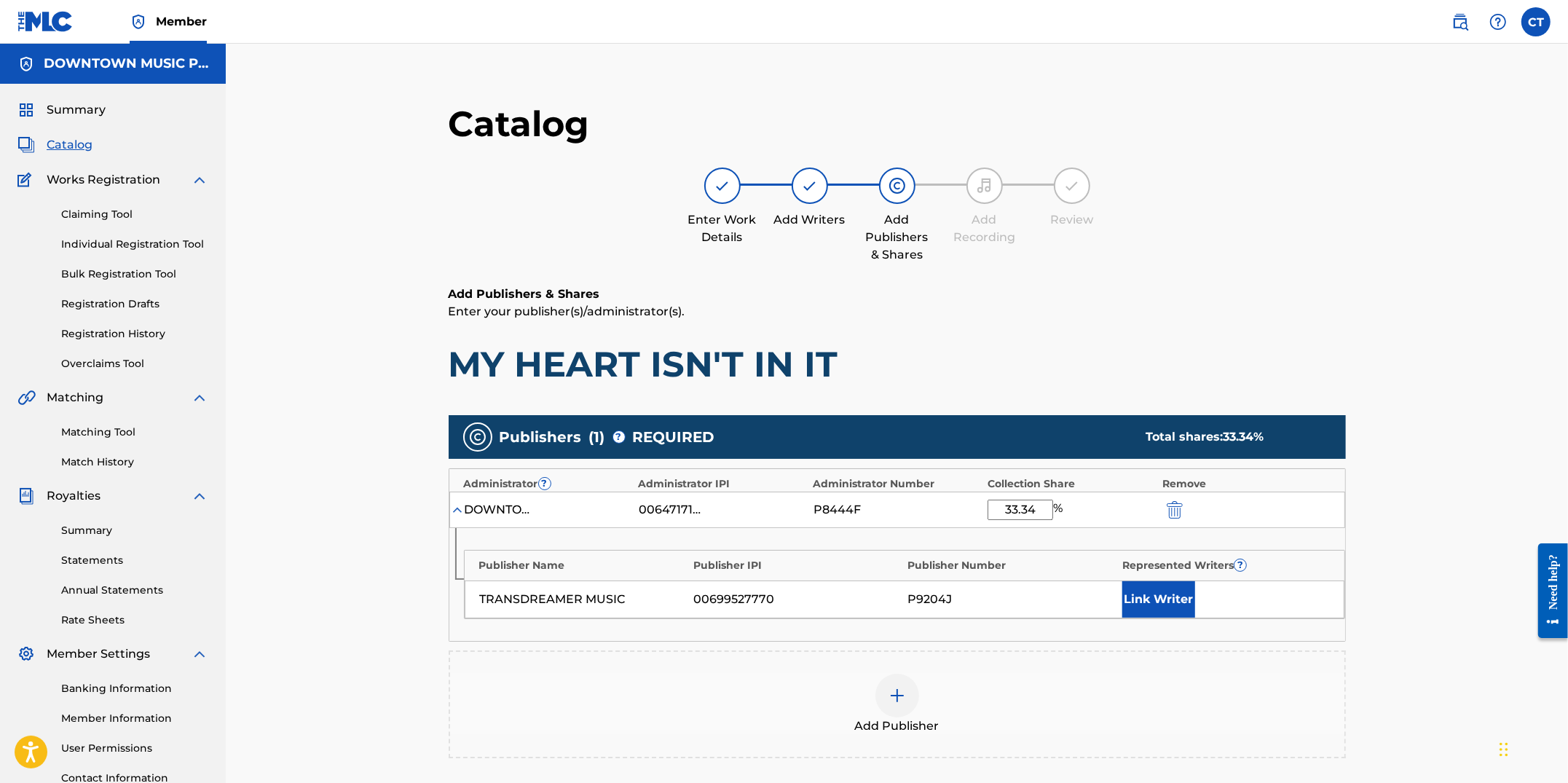
click at [1132, 597] on button "Link Writer" at bounding box center [1159, 599] width 73 height 37
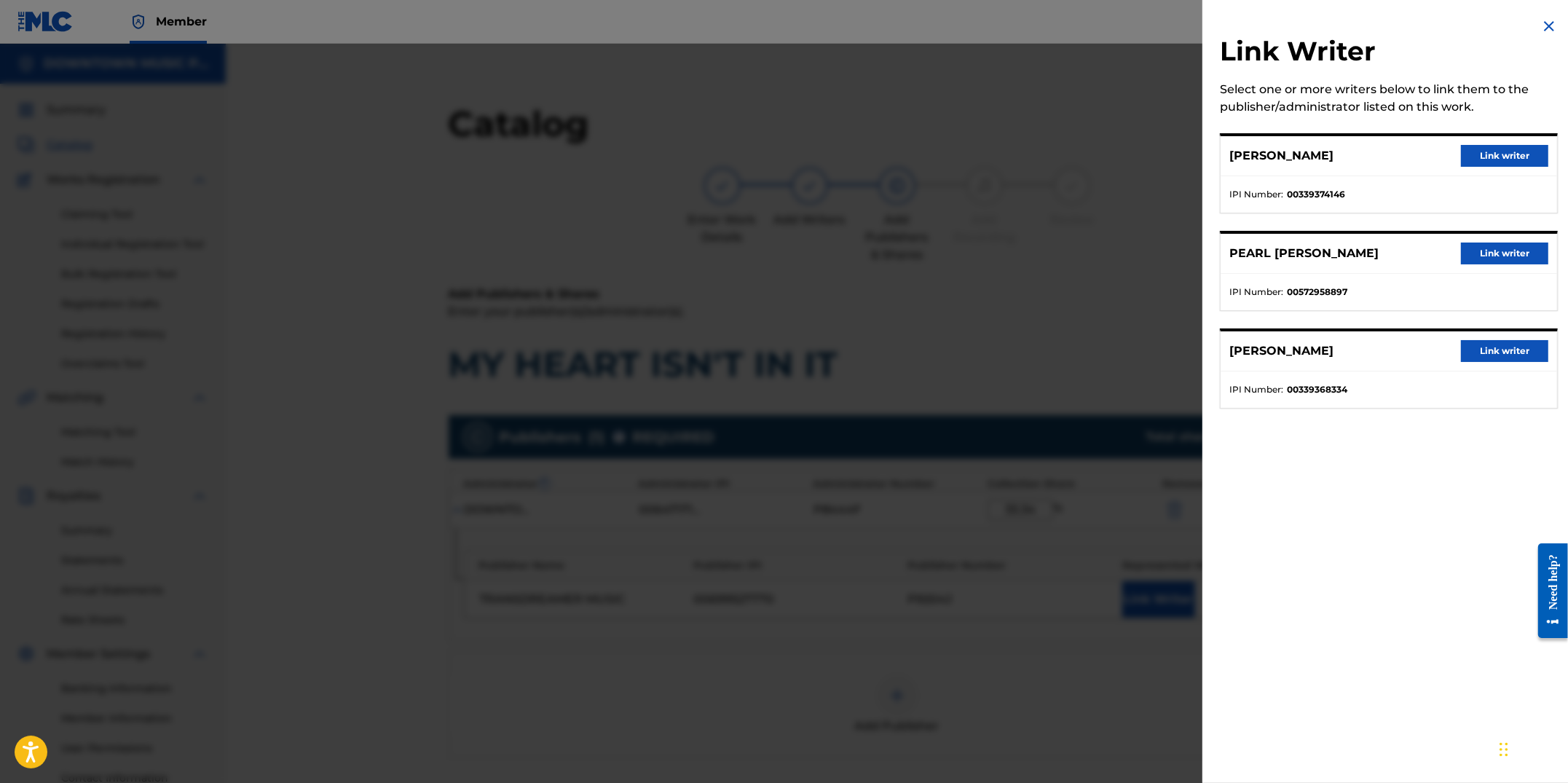
click at [1479, 257] on button "Link writer" at bounding box center [1505, 253] width 87 height 22
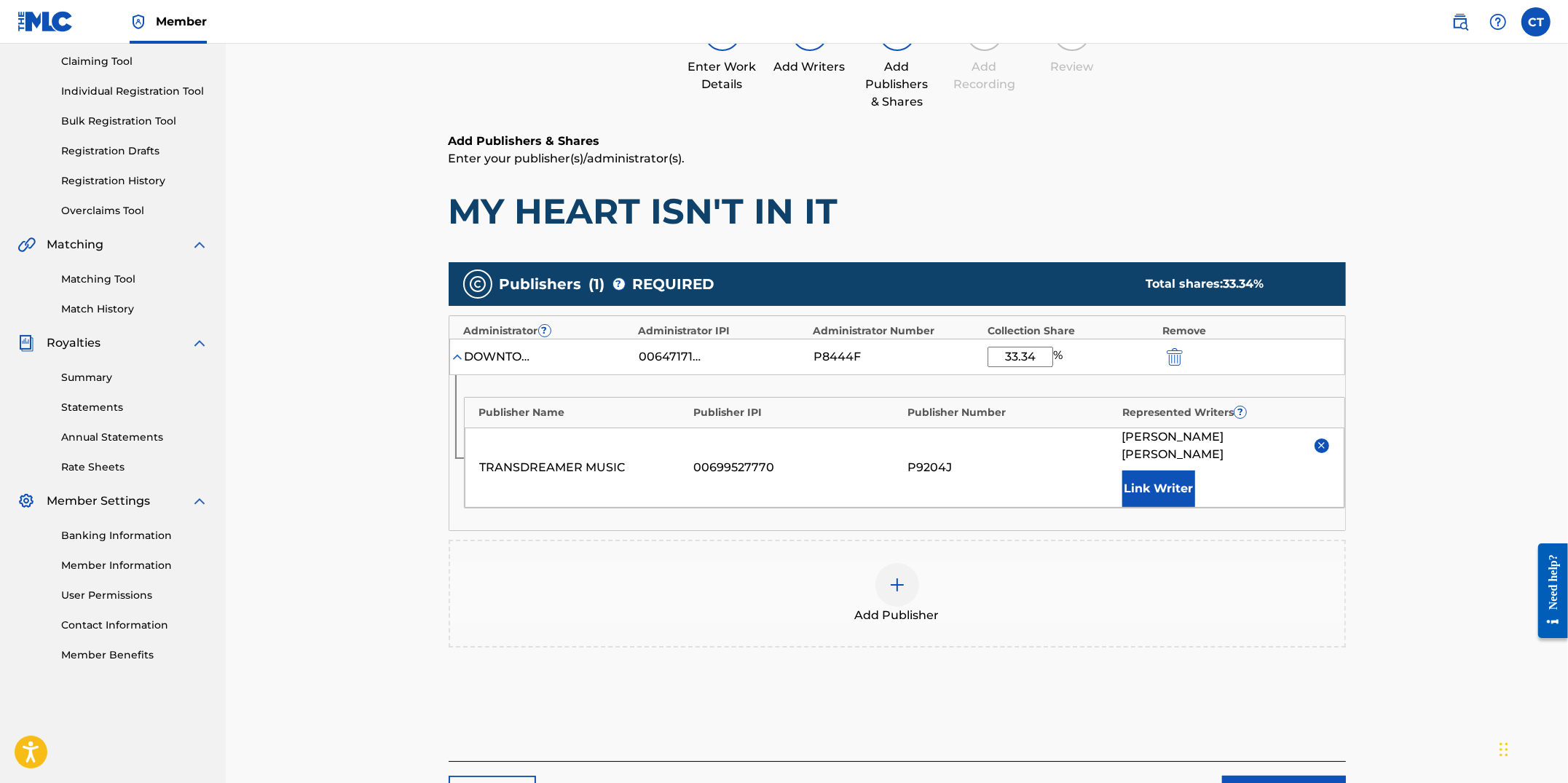
scroll to position [253, 0]
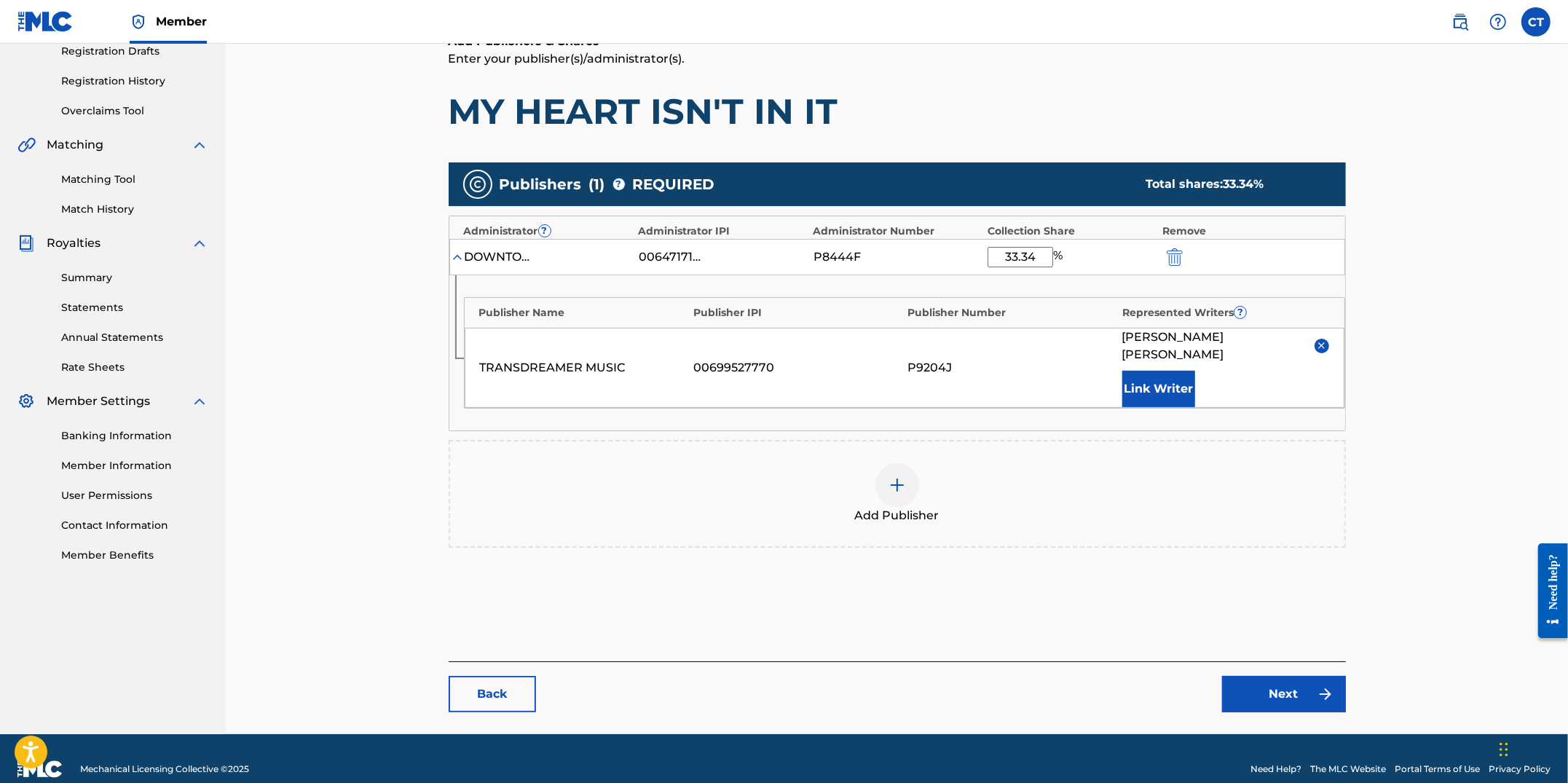
click at [1287, 685] on link "Next" at bounding box center [1284, 694] width 124 height 37
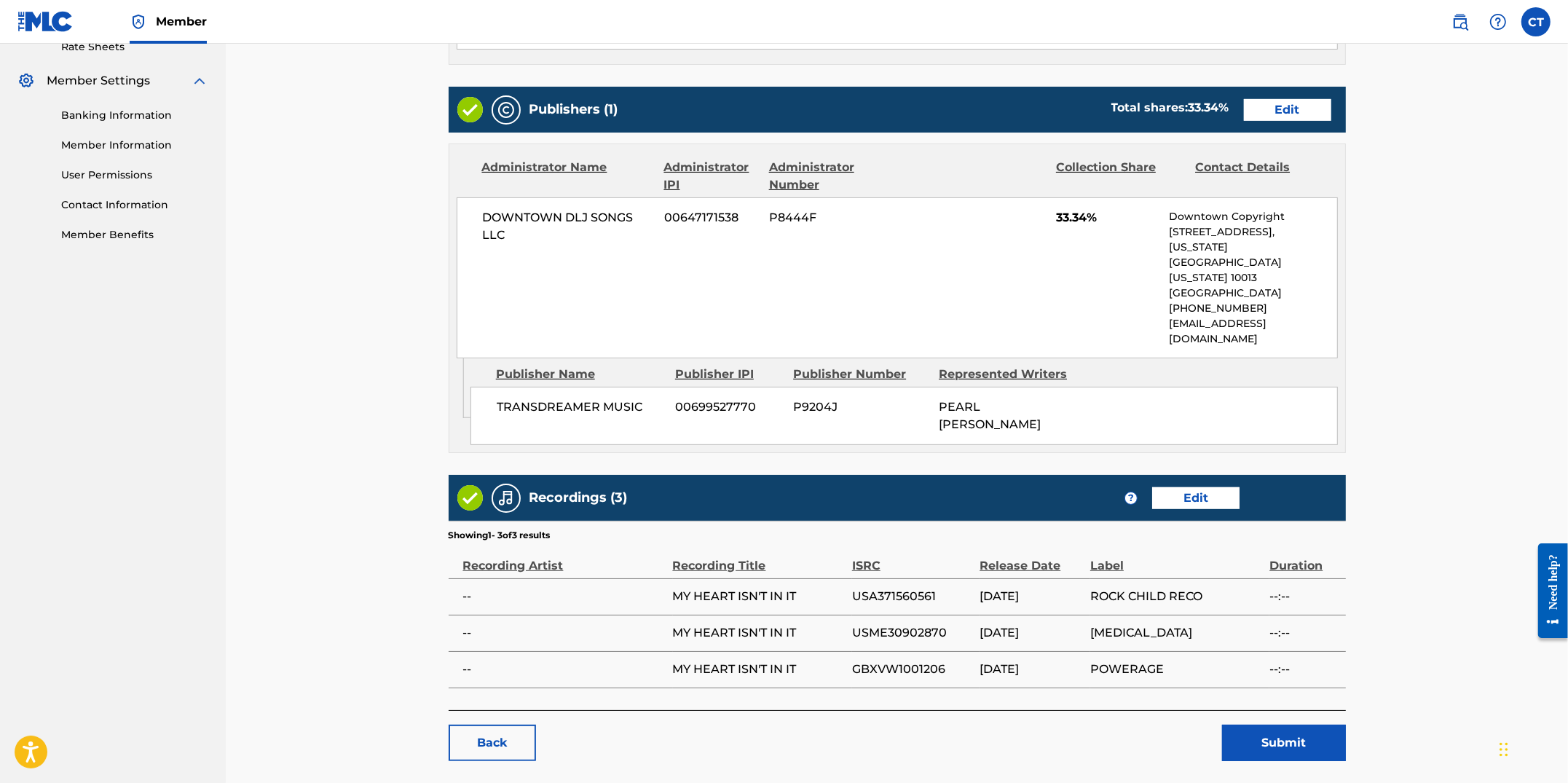
scroll to position [596, 0]
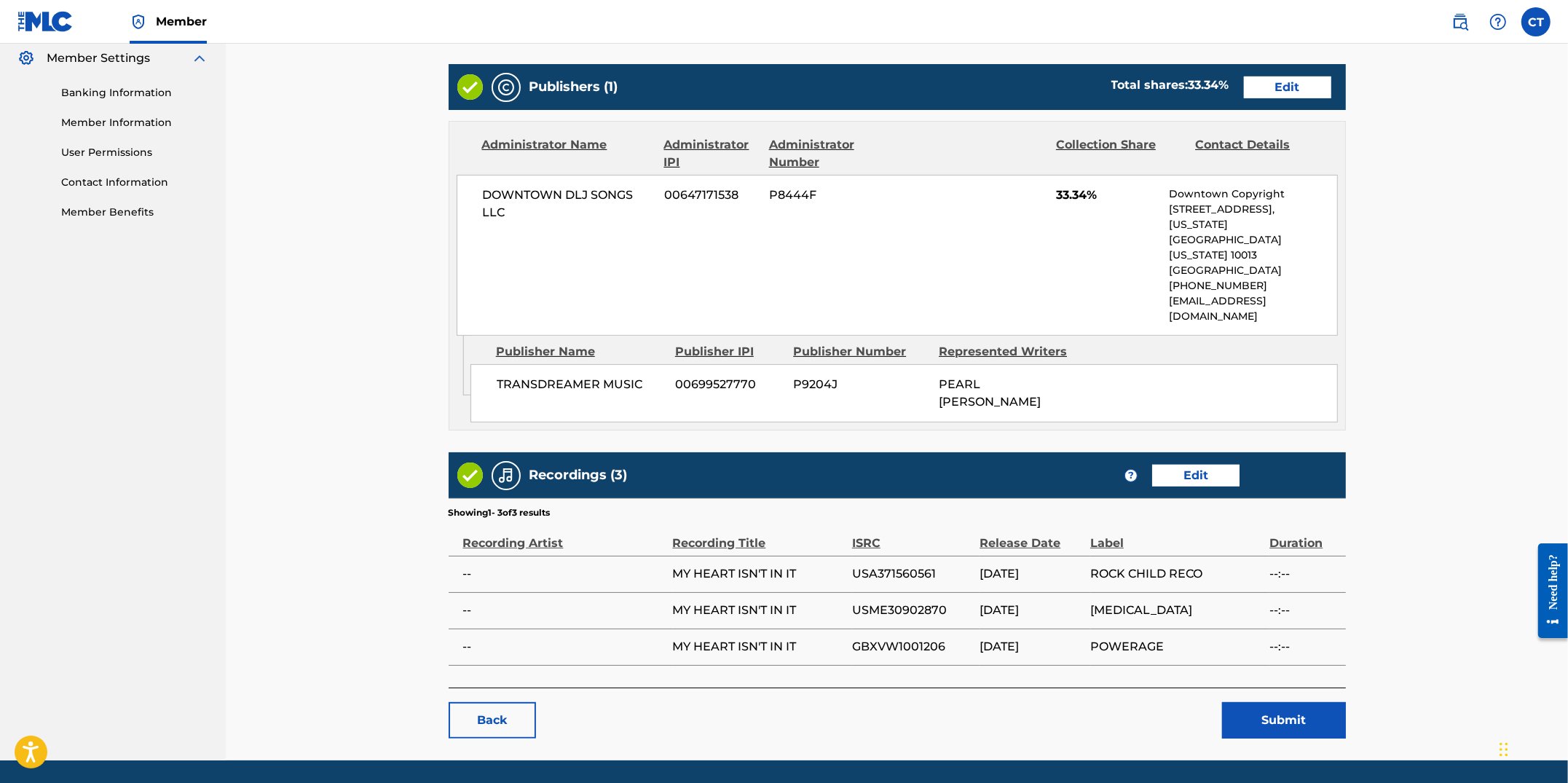
click at [1240, 702] on button "Submit" at bounding box center [1284, 720] width 124 height 37
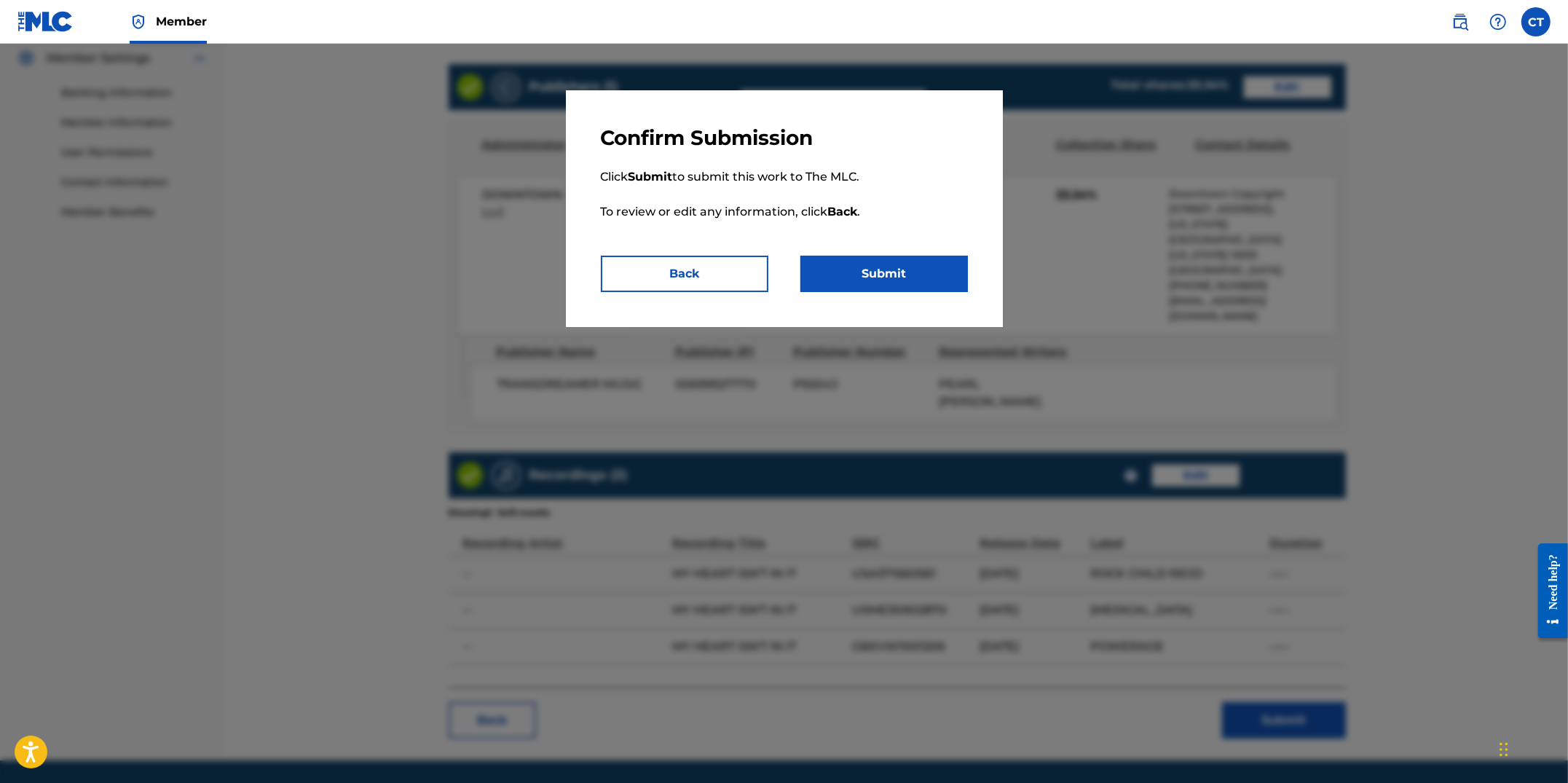
click at [917, 281] on button "Submit" at bounding box center [885, 273] width 167 height 37
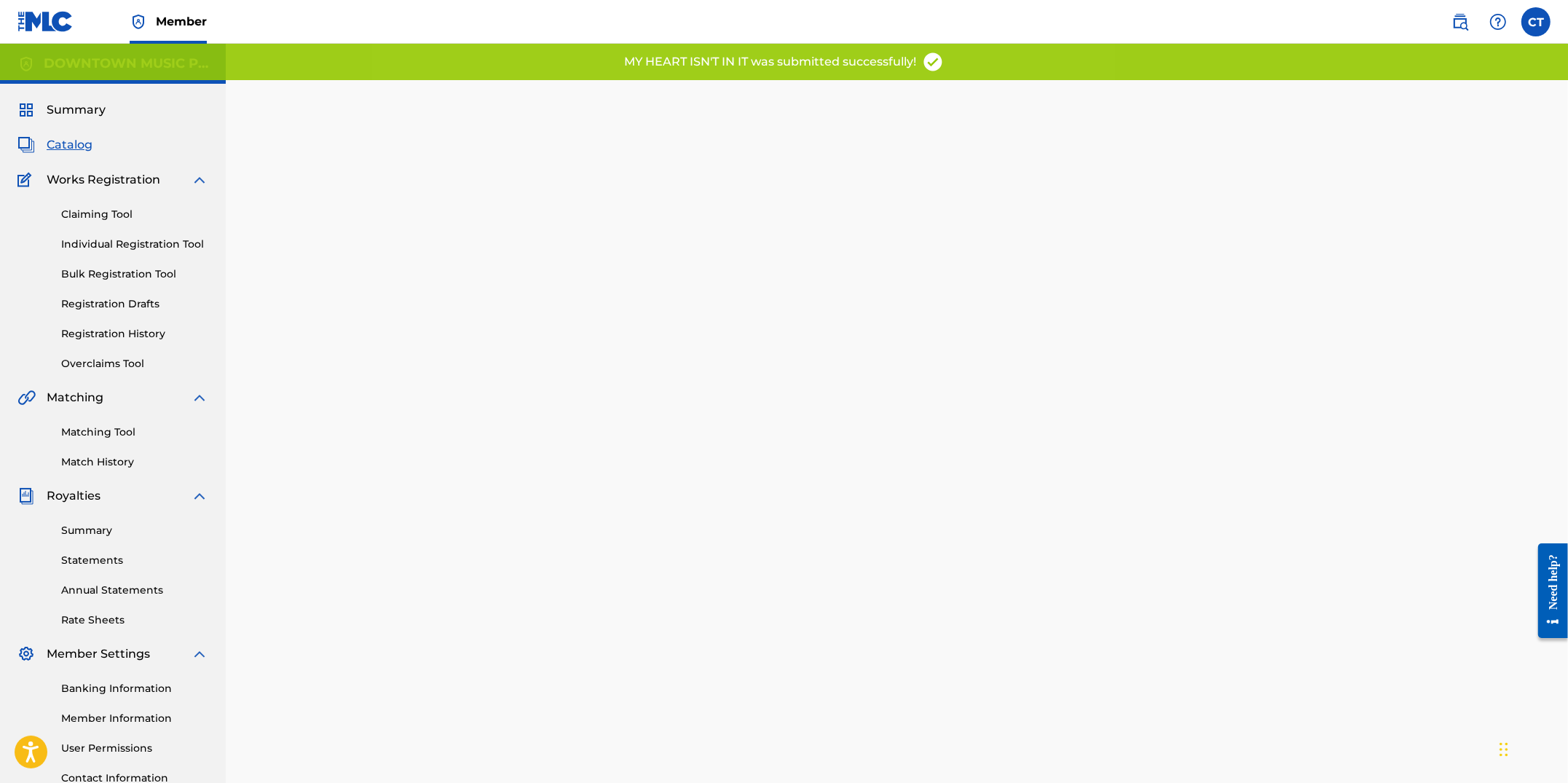
click at [118, 208] on link "Claiming Tool" at bounding box center [135, 214] width 147 height 15
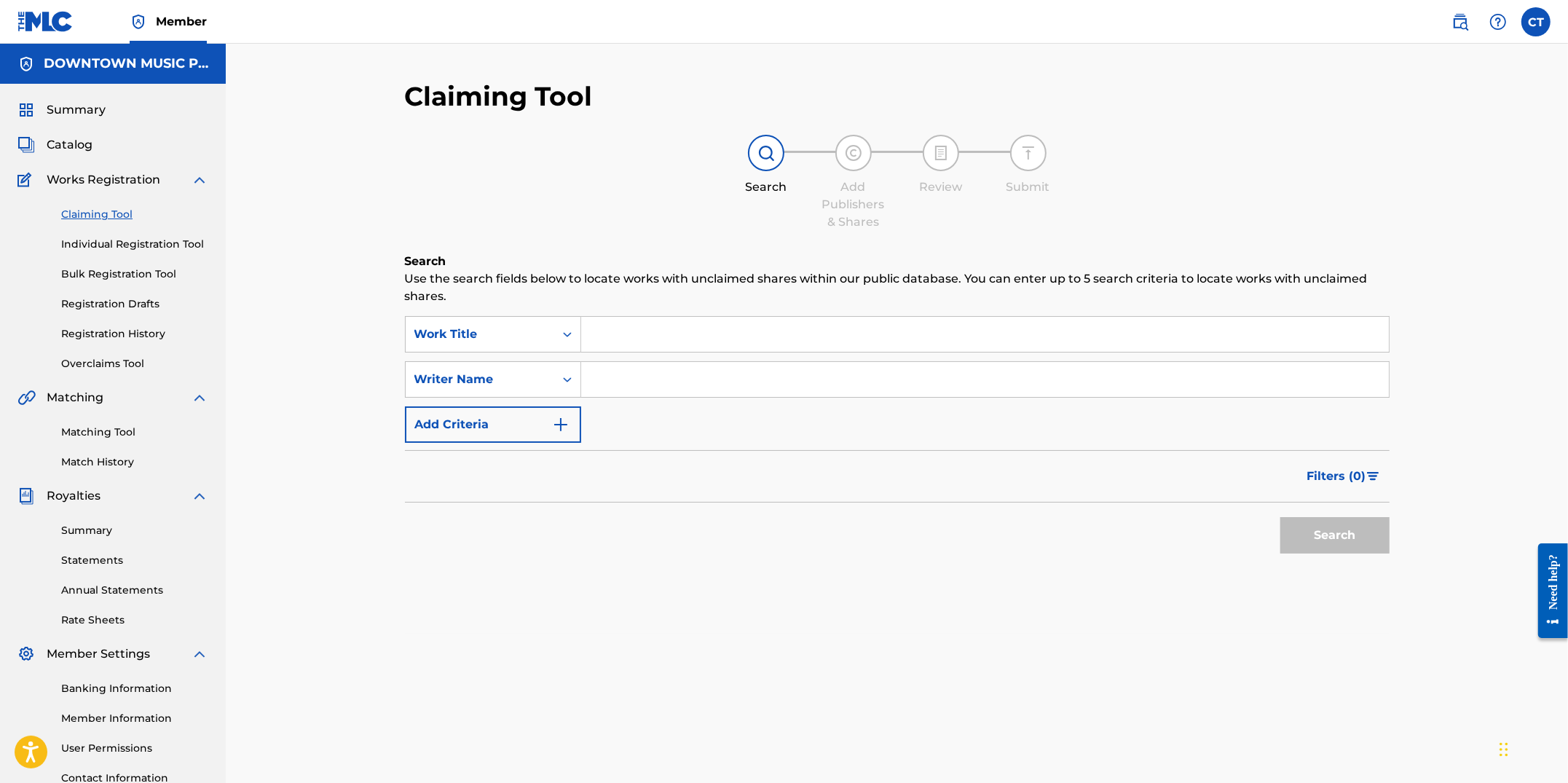
click at [54, 140] on span "Catalog" at bounding box center [69, 145] width 46 height 18
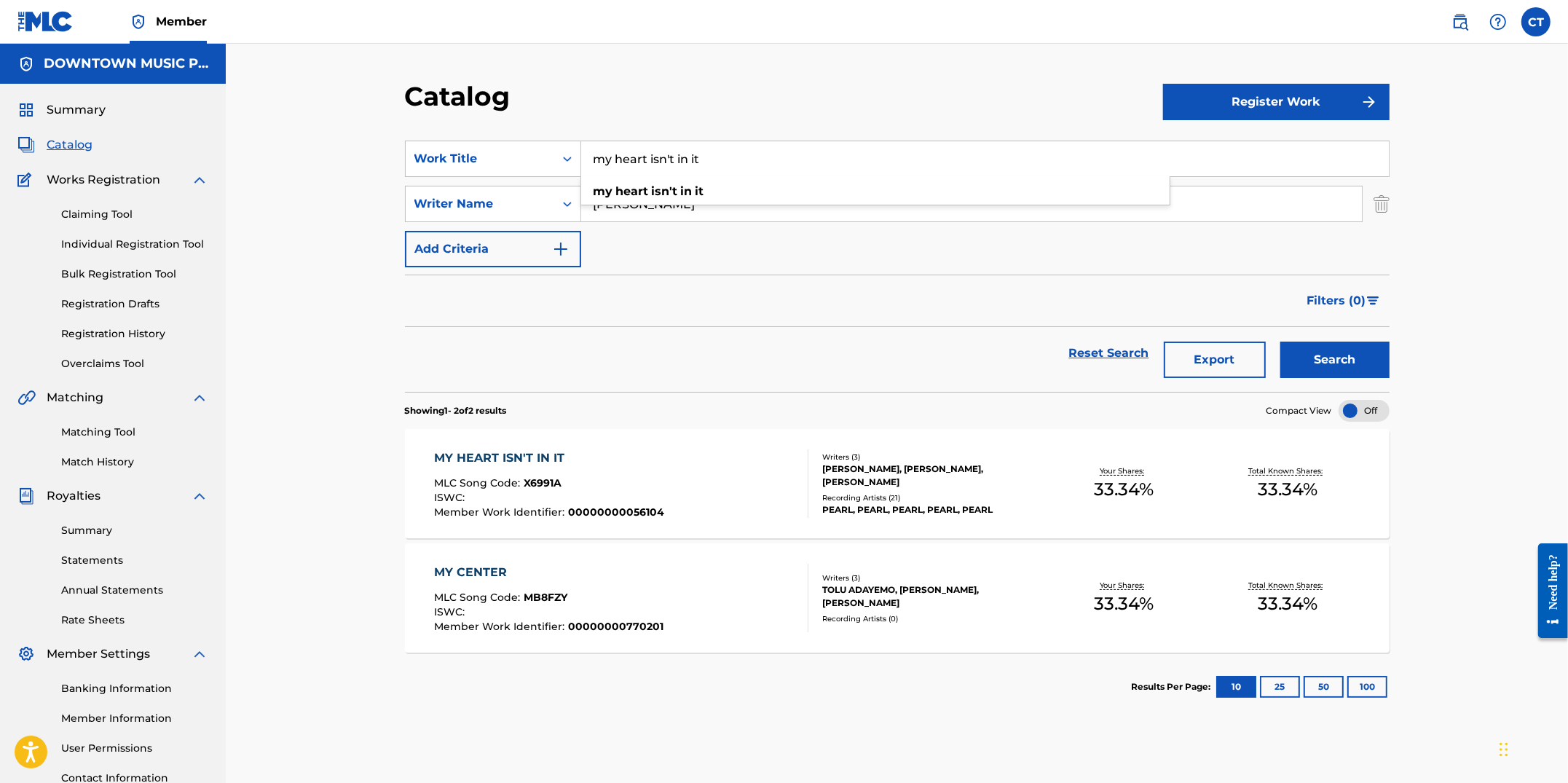
drag, startPoint x: 711, startPoint y: 161, endPoint x: 606, endPoint y: 142, distance: 106.7
click at [606, 142] on input "my heart isn't in it" at bounding box center [984, 159] width 808 height 35
type input "ROCK CHILD"
click at [686, 103] on div "Catalog" at bounding box center [784, 102] width 758 height 43
click at [1352, 342] on button "Search" at bounding box center [1335, 359] width 110 height 37
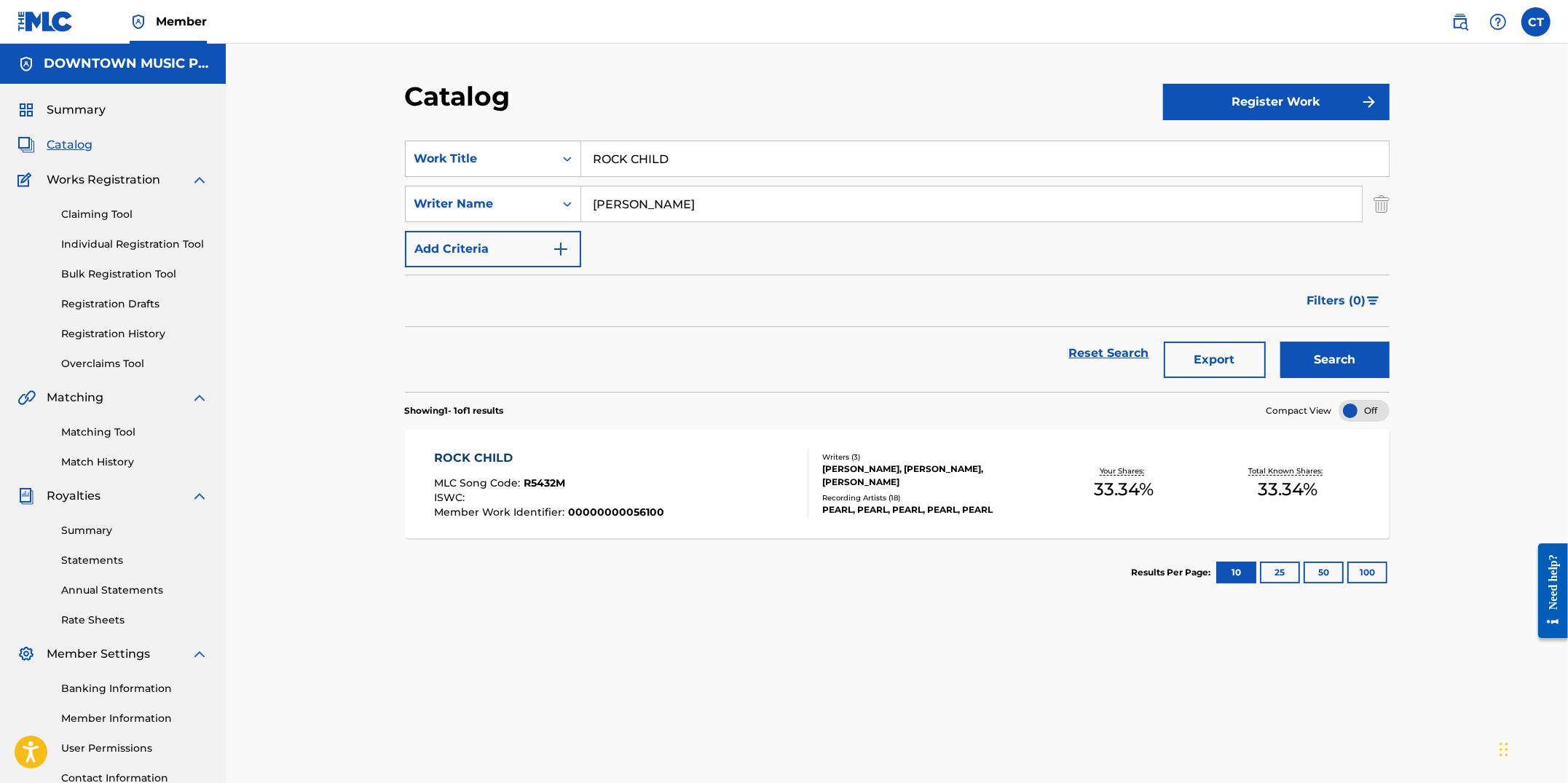
click at [739, 474] on div "ROCK CHILD MLC Song Code : R5432M ISWC : Member Work Identifier : 00000000056100" at bounding box center [621, 483] width 374 height 69
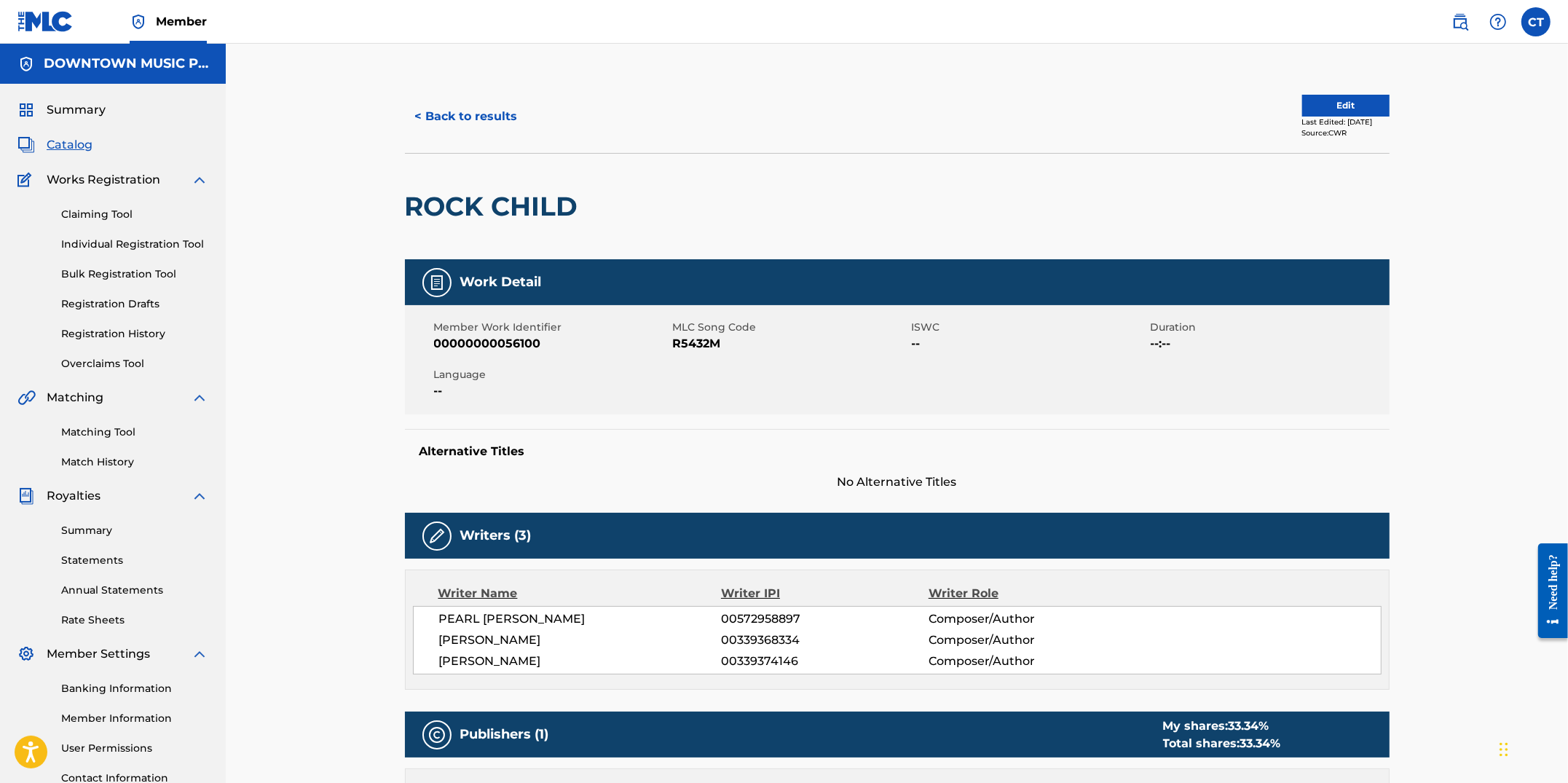
click at [1318, 102] on button "Edit" at bounding box center [1346, 105] width 87 height 22
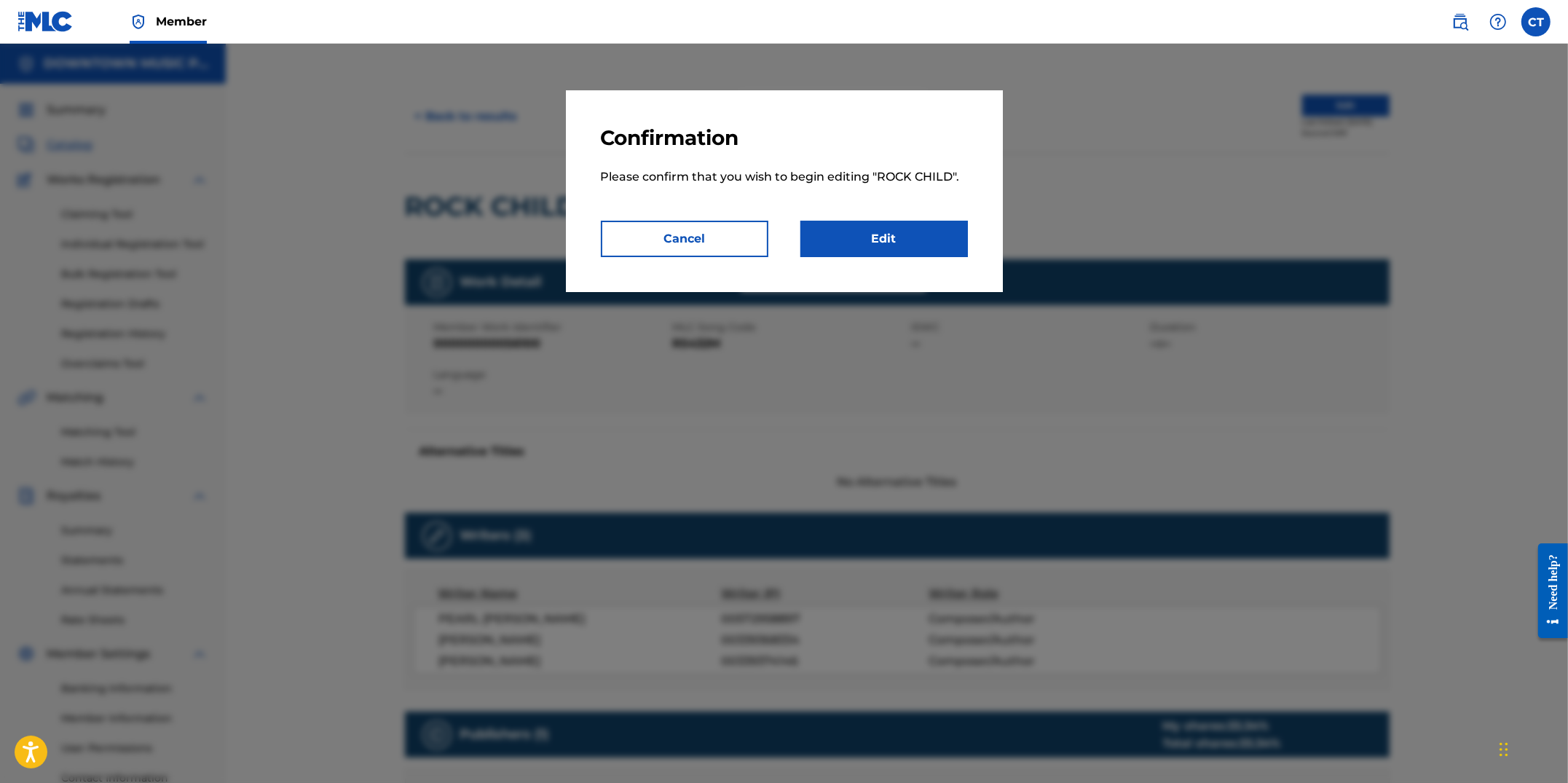
click at [893, 246] on link "Edit" at bounding box center [885, 239] width 167 height 37
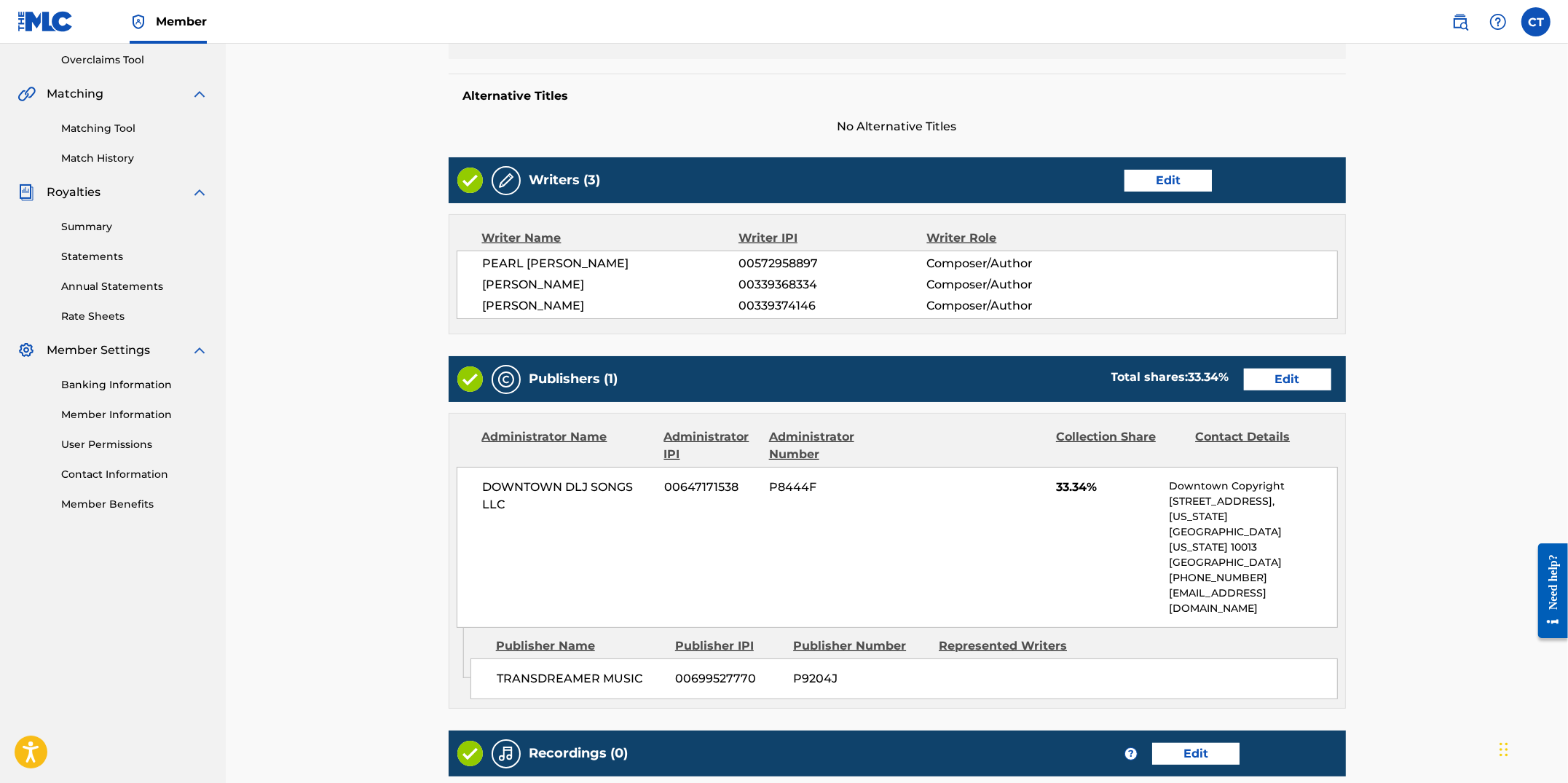
scroll to position [420, 0]
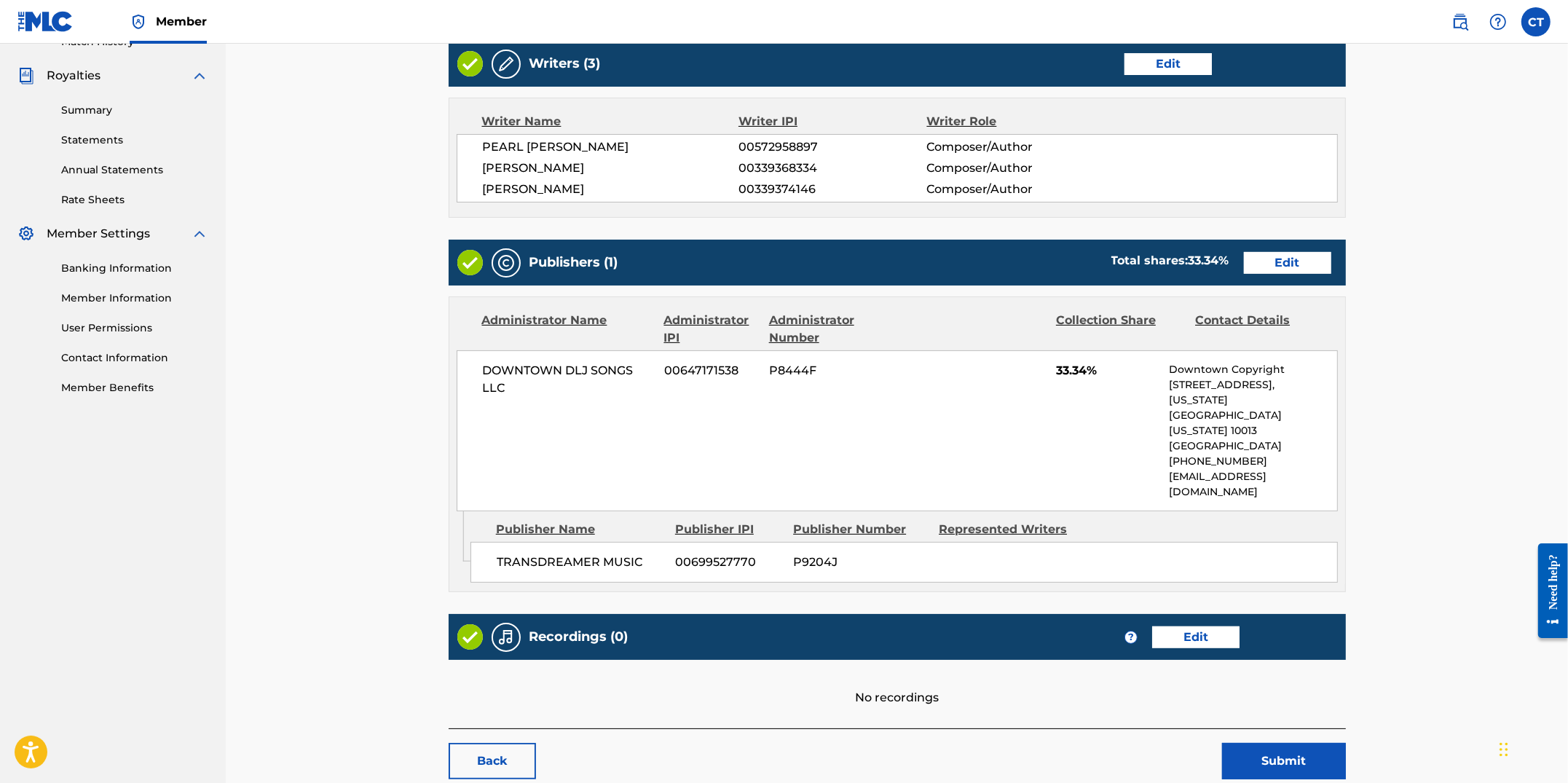
click at [1273, 263] on link "Edit" at bounding box center [1287, 263] width 87 height 22
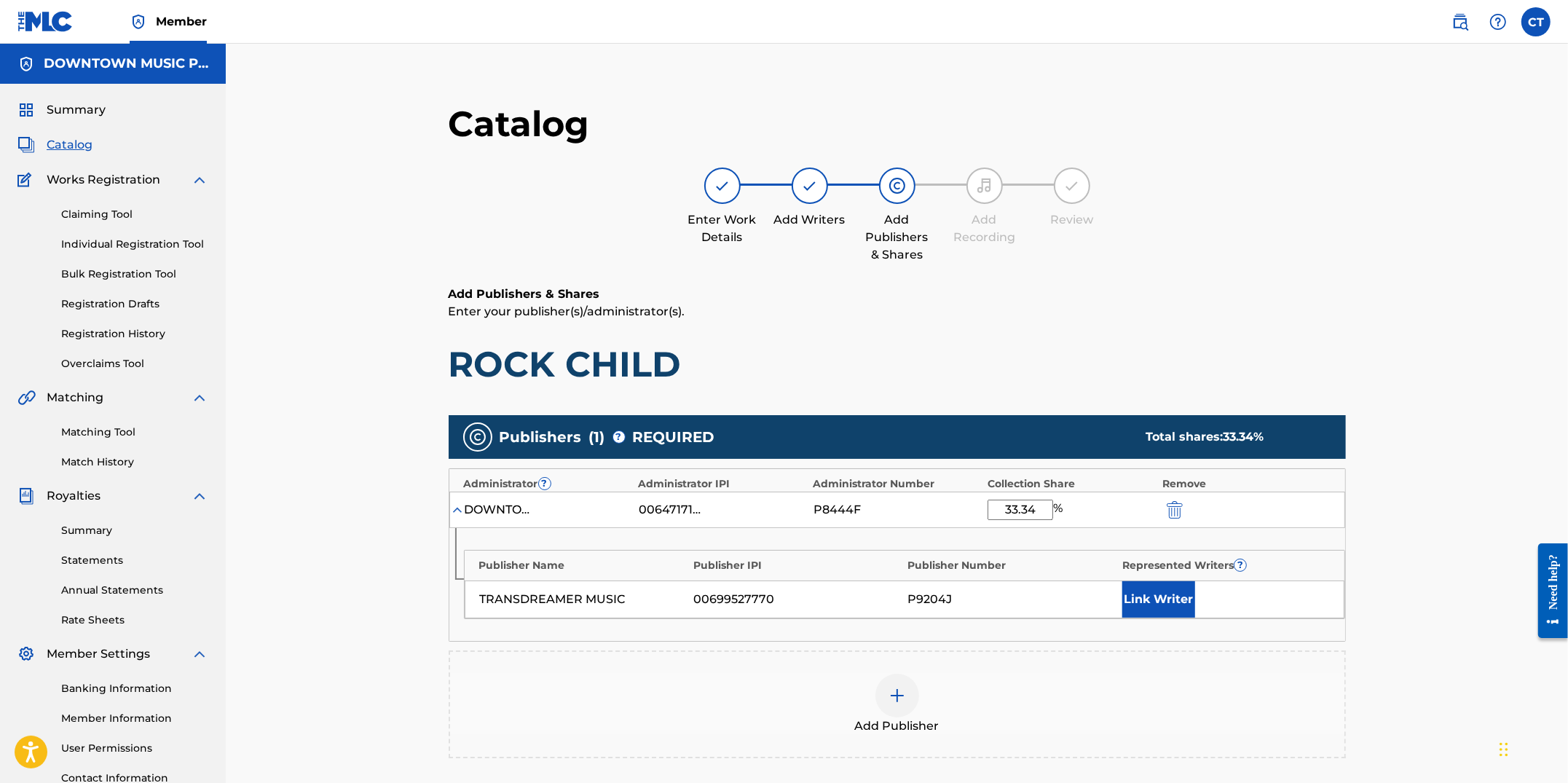
click at [1156, 596] on button "Link Writer" at bounding box center [1159, 599] width 73 height 37
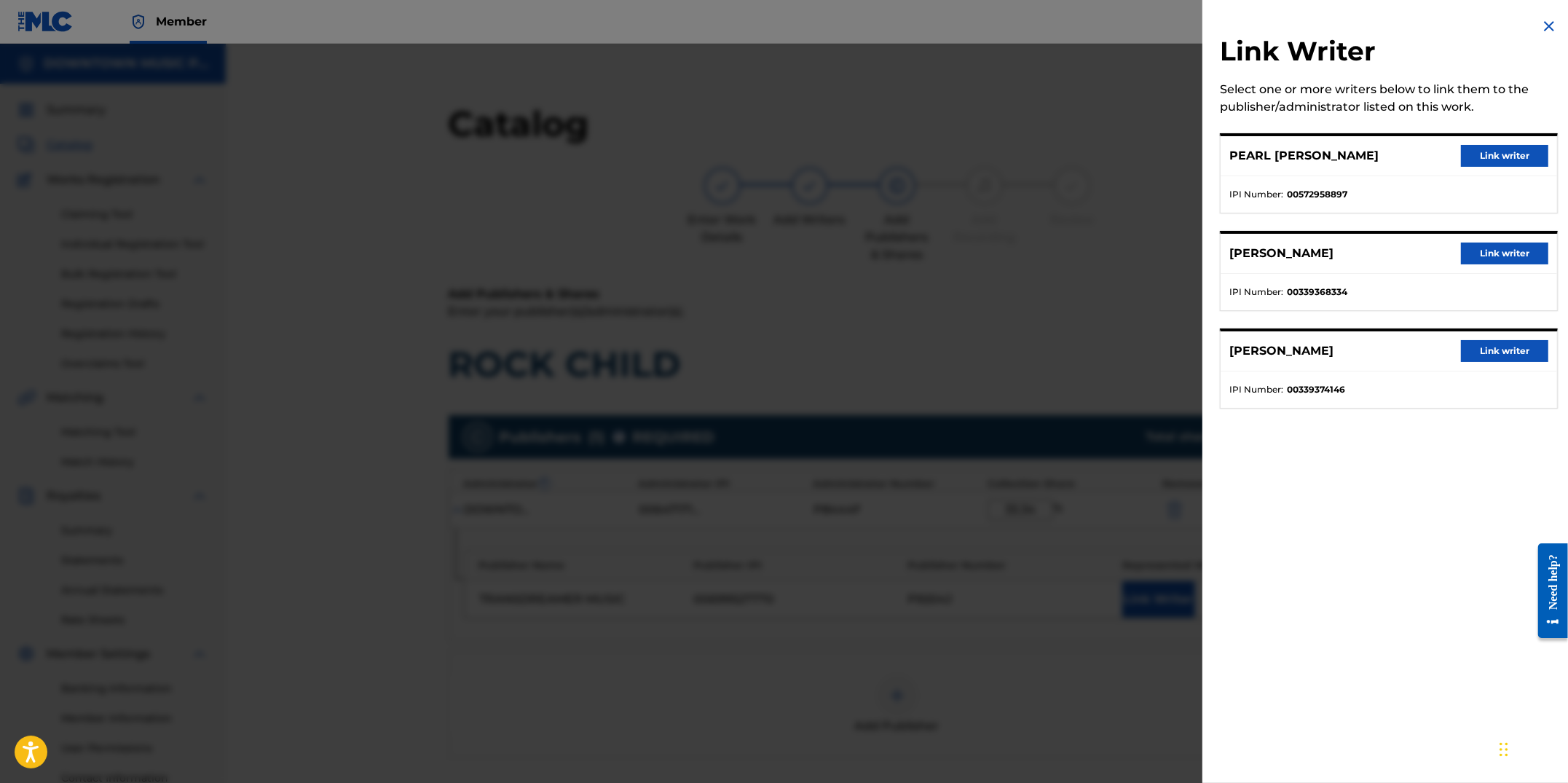
click at [1490, 154] on button "Link writer" at bounding box center [1505, 156] width 87 height 22
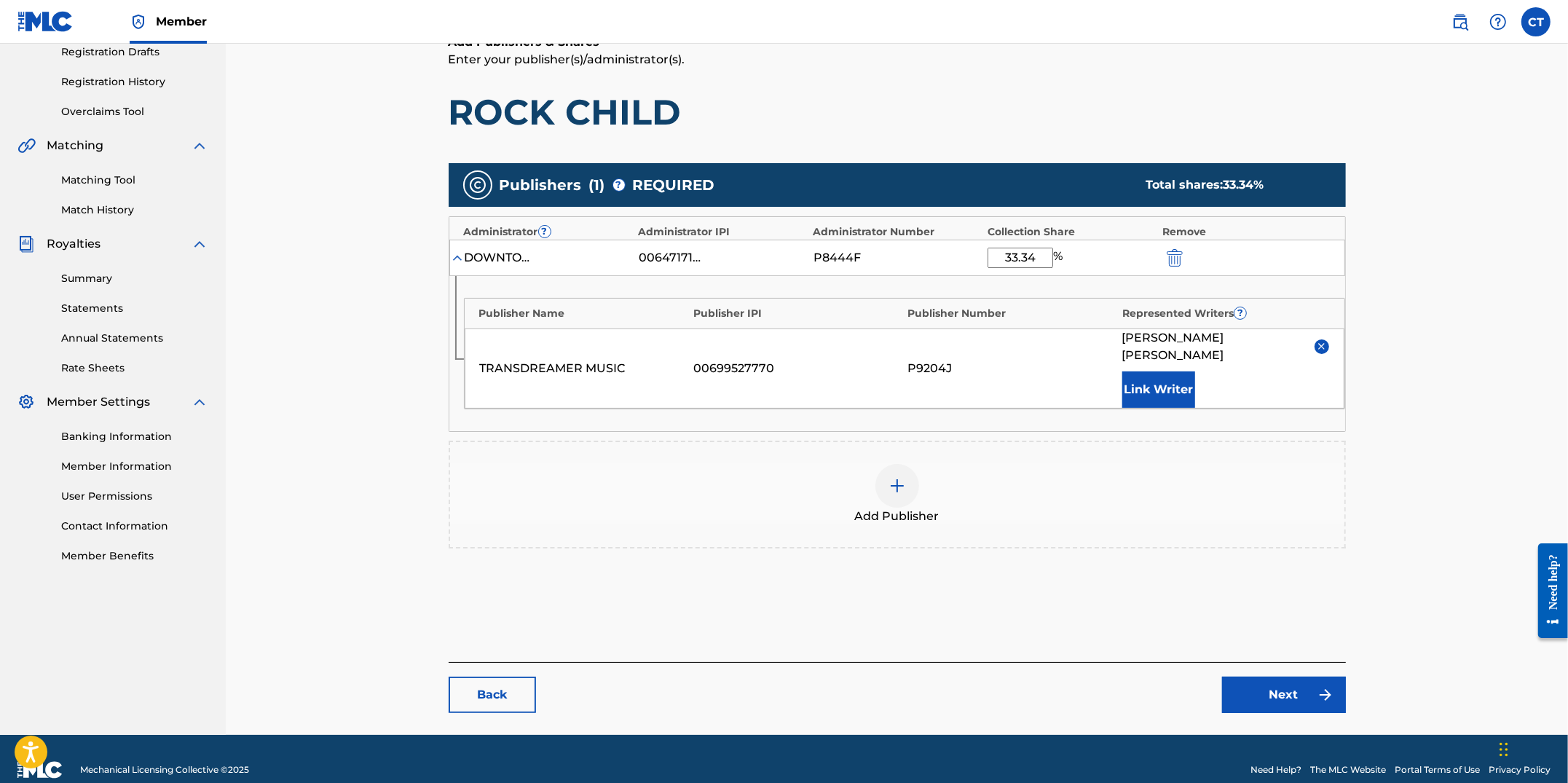
scroll to position [253, 0]
click at [1271, 676] on link "Next" at bounding box center [1284, 694] width 124 height 37
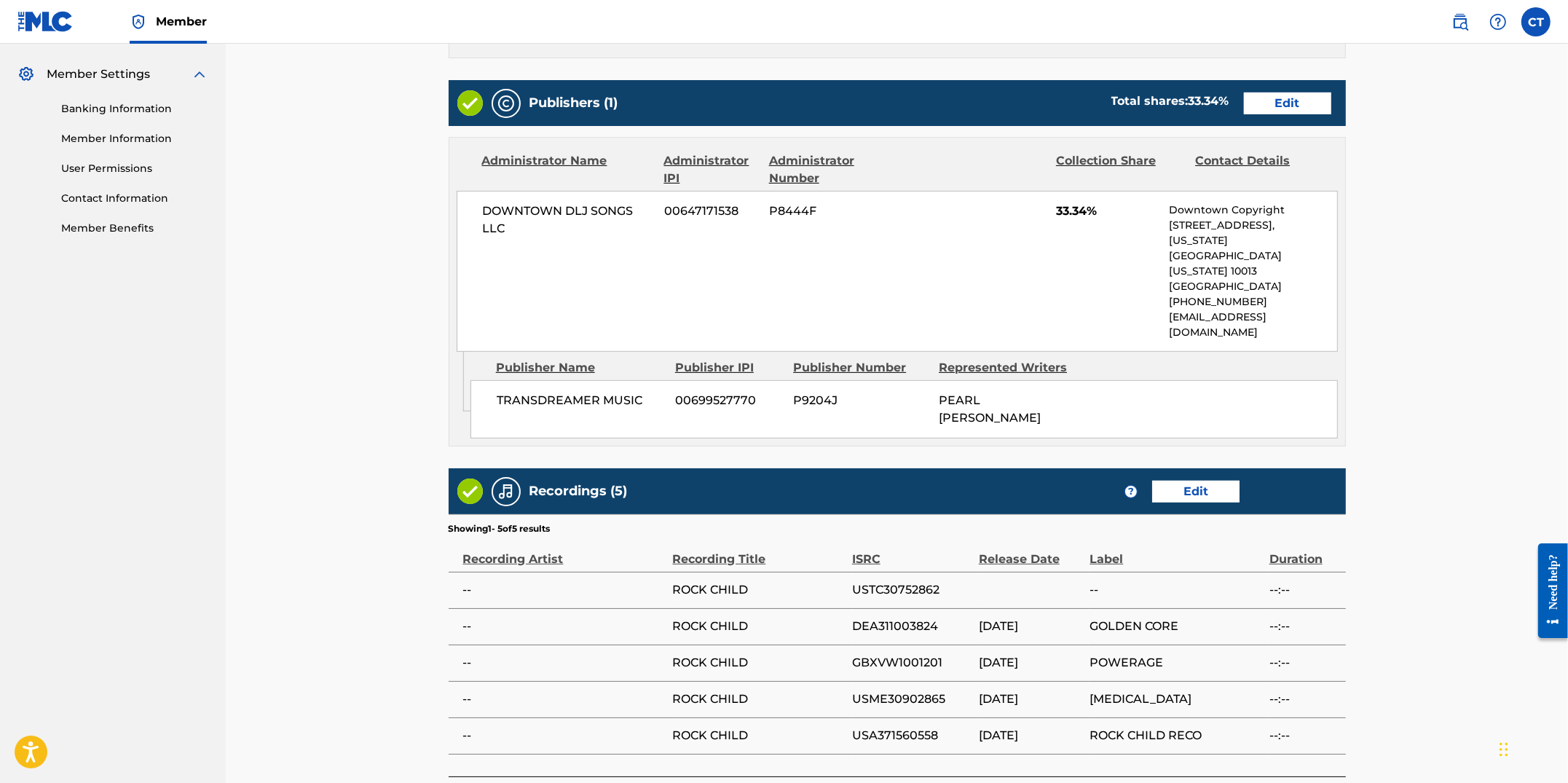
scroll to position [669, 0]
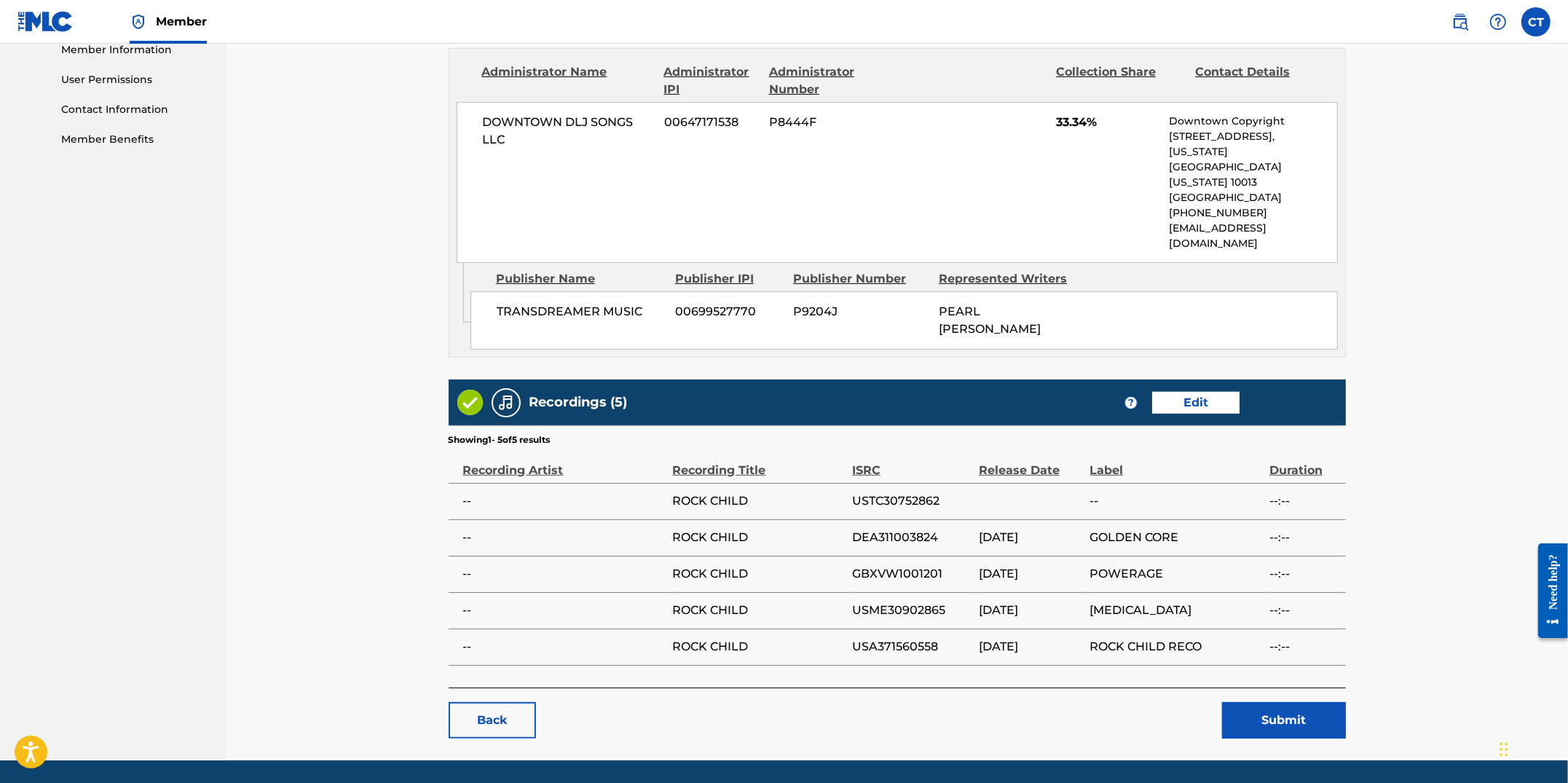
click at [1283, 702] on button "Submit" at bounding box center [1284, 720] width 124 height 37
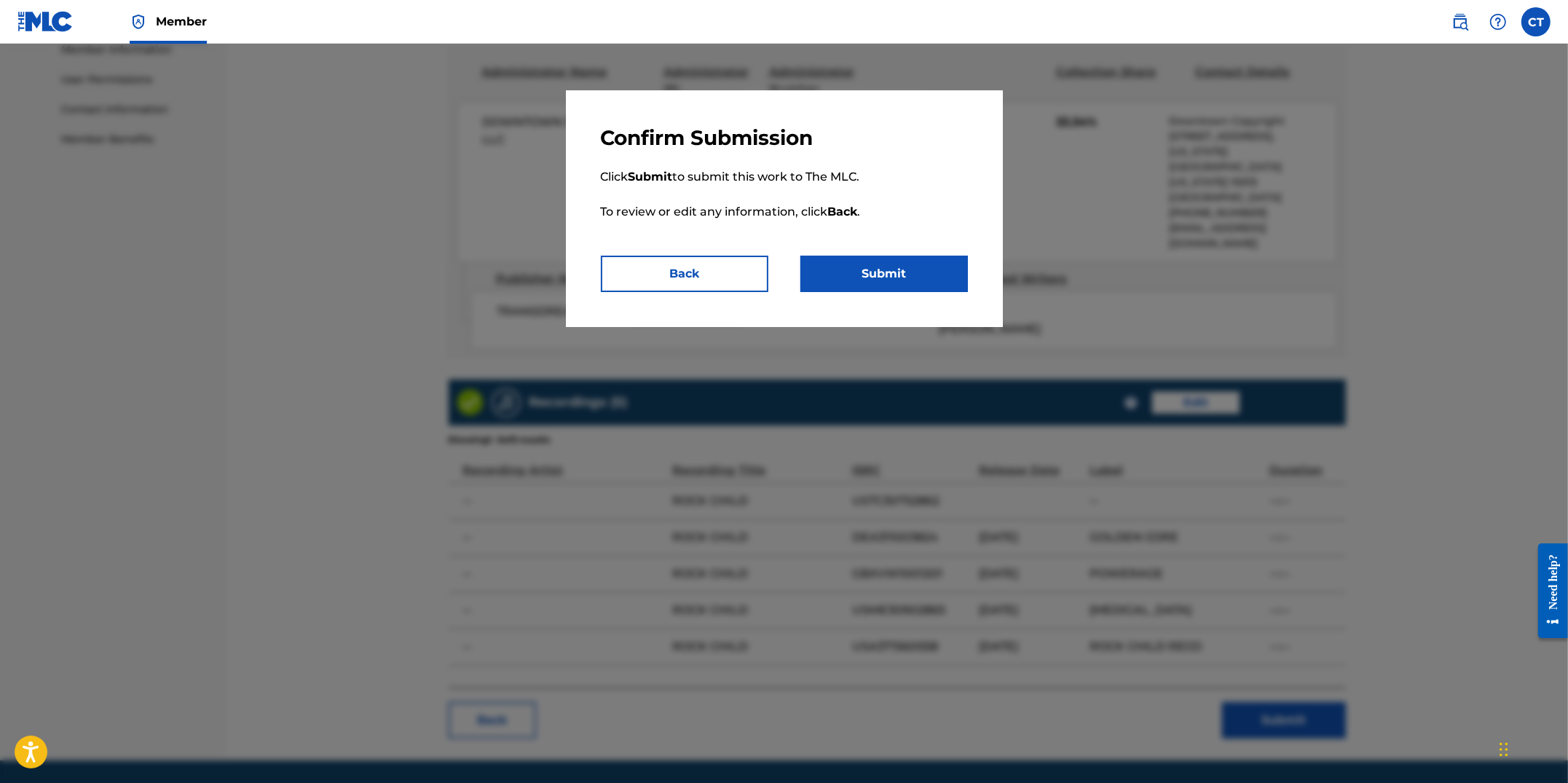
click at [911, 281] on button "Submit" at bounding box center [885, 273] width 167 height 37
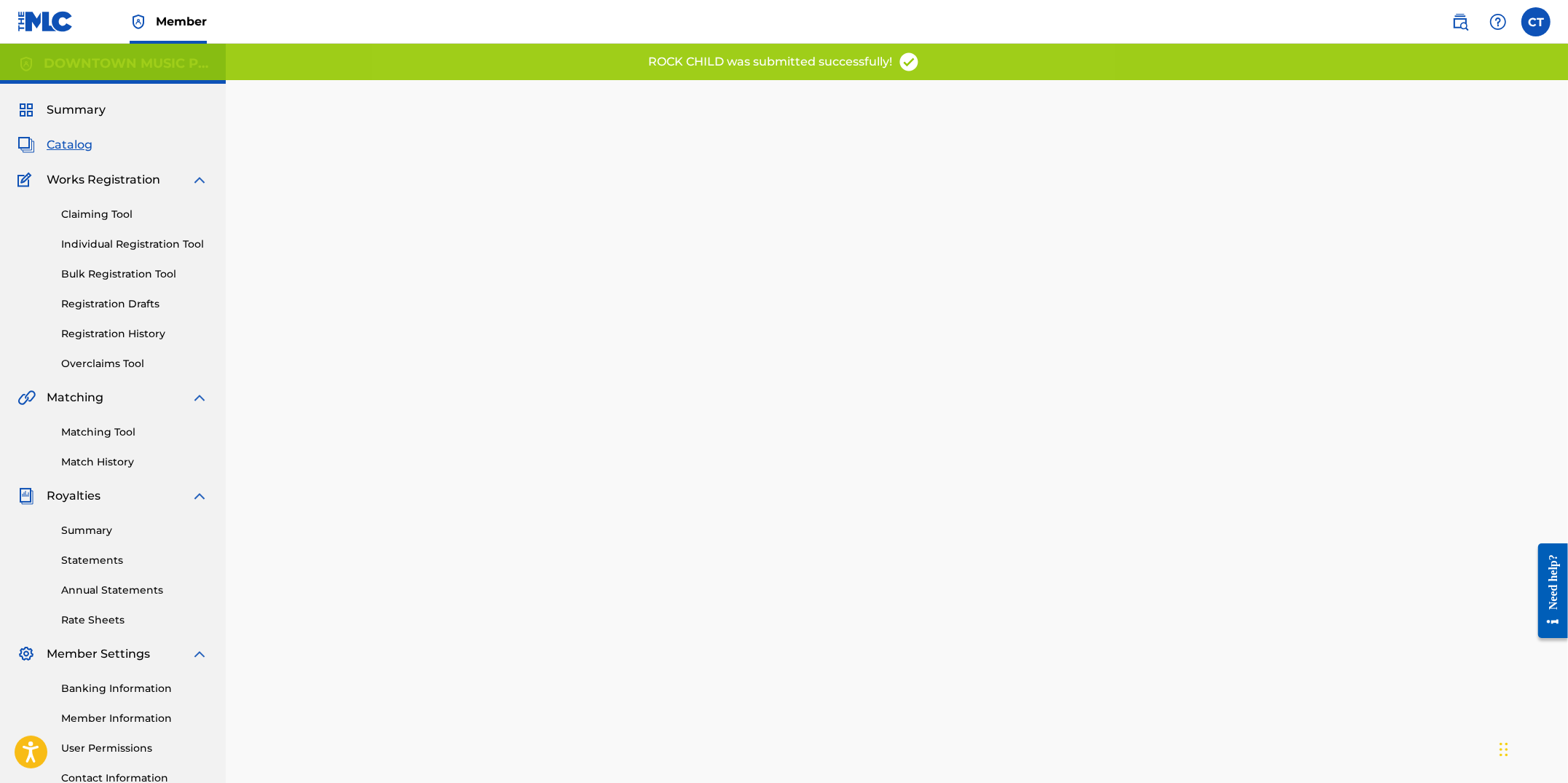
click at [123, 221] on link "Claiming Tool" at bounding box center [135, 214] width 147 height 15
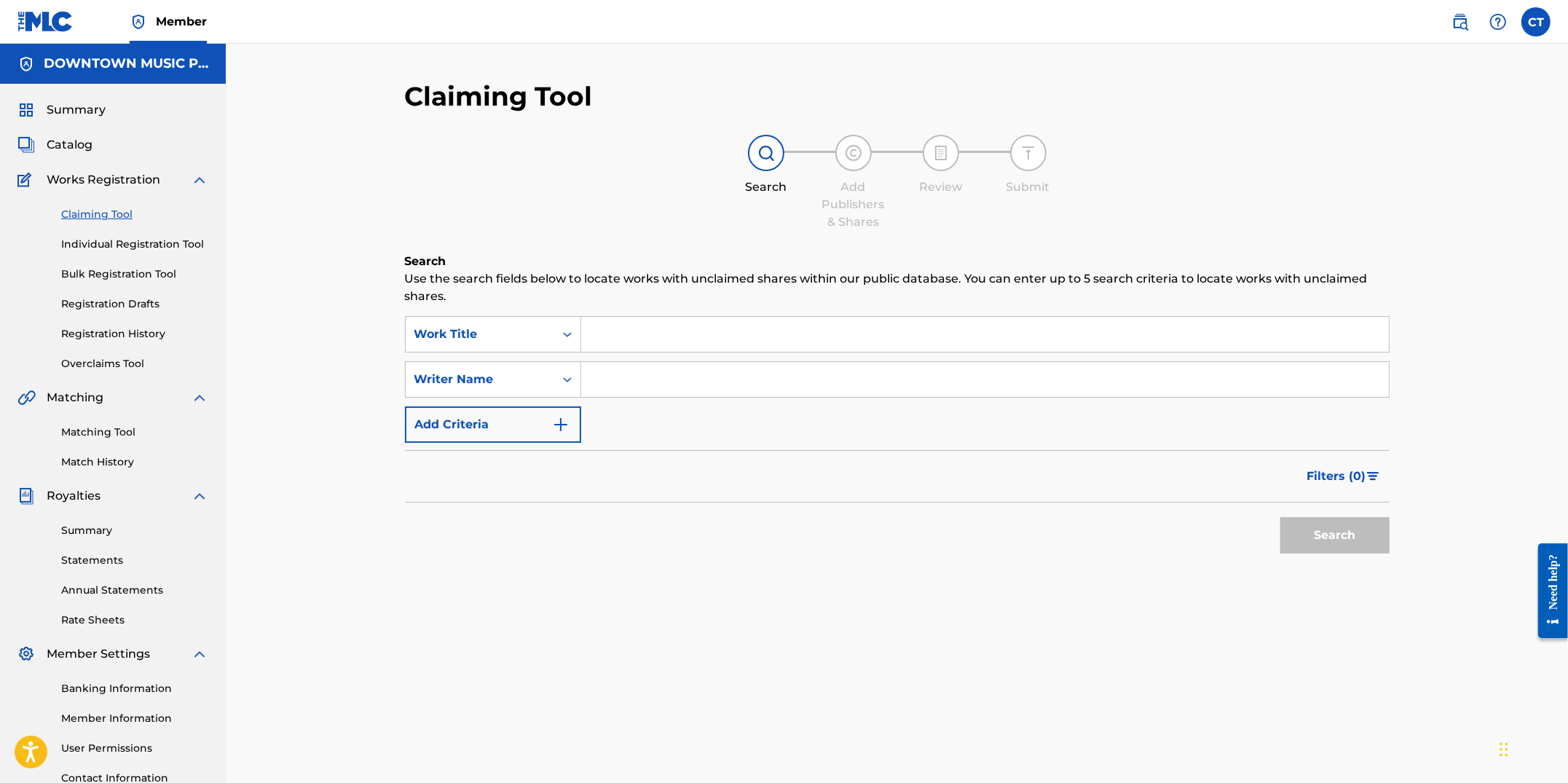
click at [1466, 25] on img at bounding box center [1460, 22] width 18 height 18
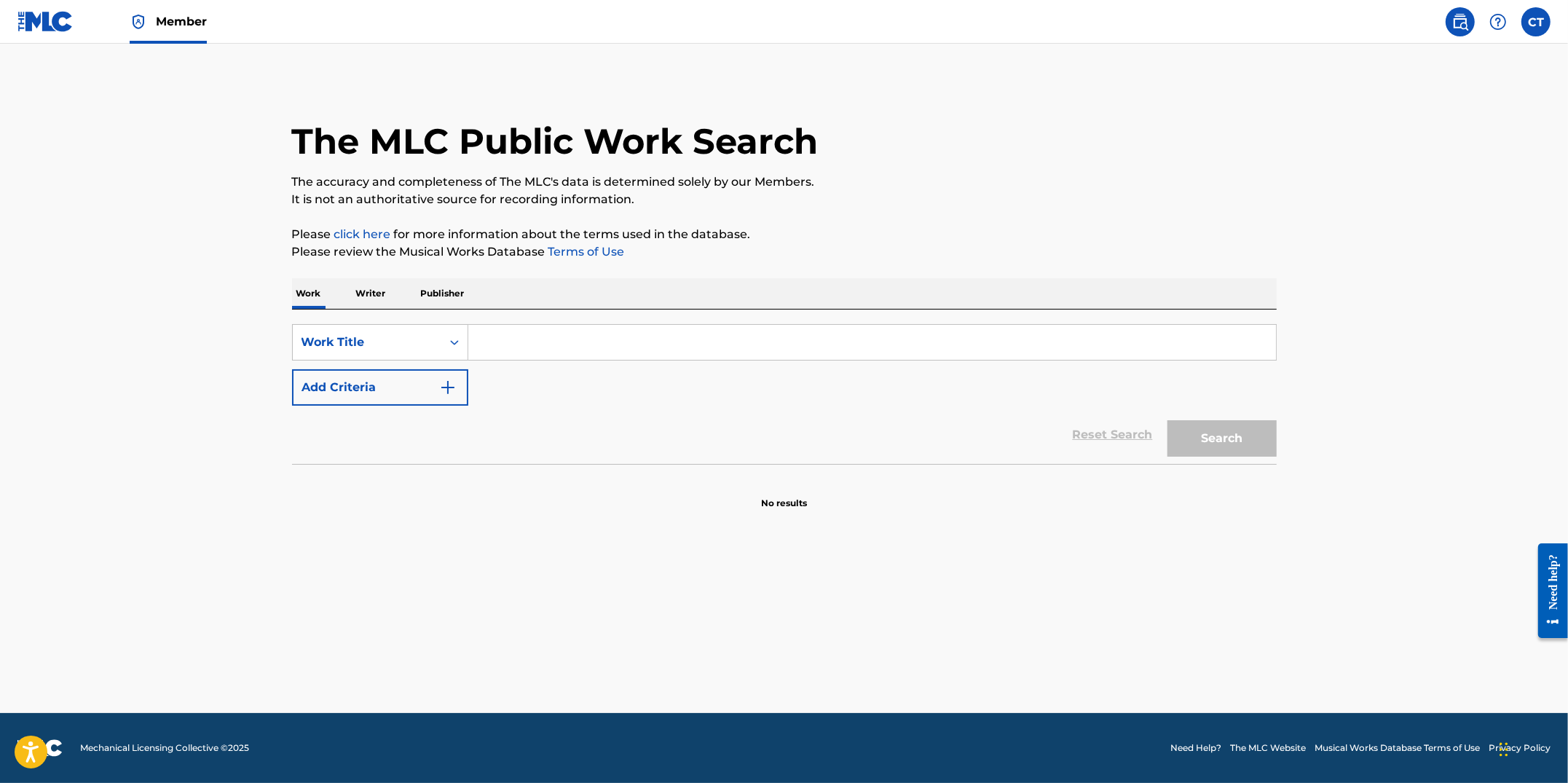
click at [713, 347] on input "Search Form" at bounding box center [872, 342] width 808 height 35
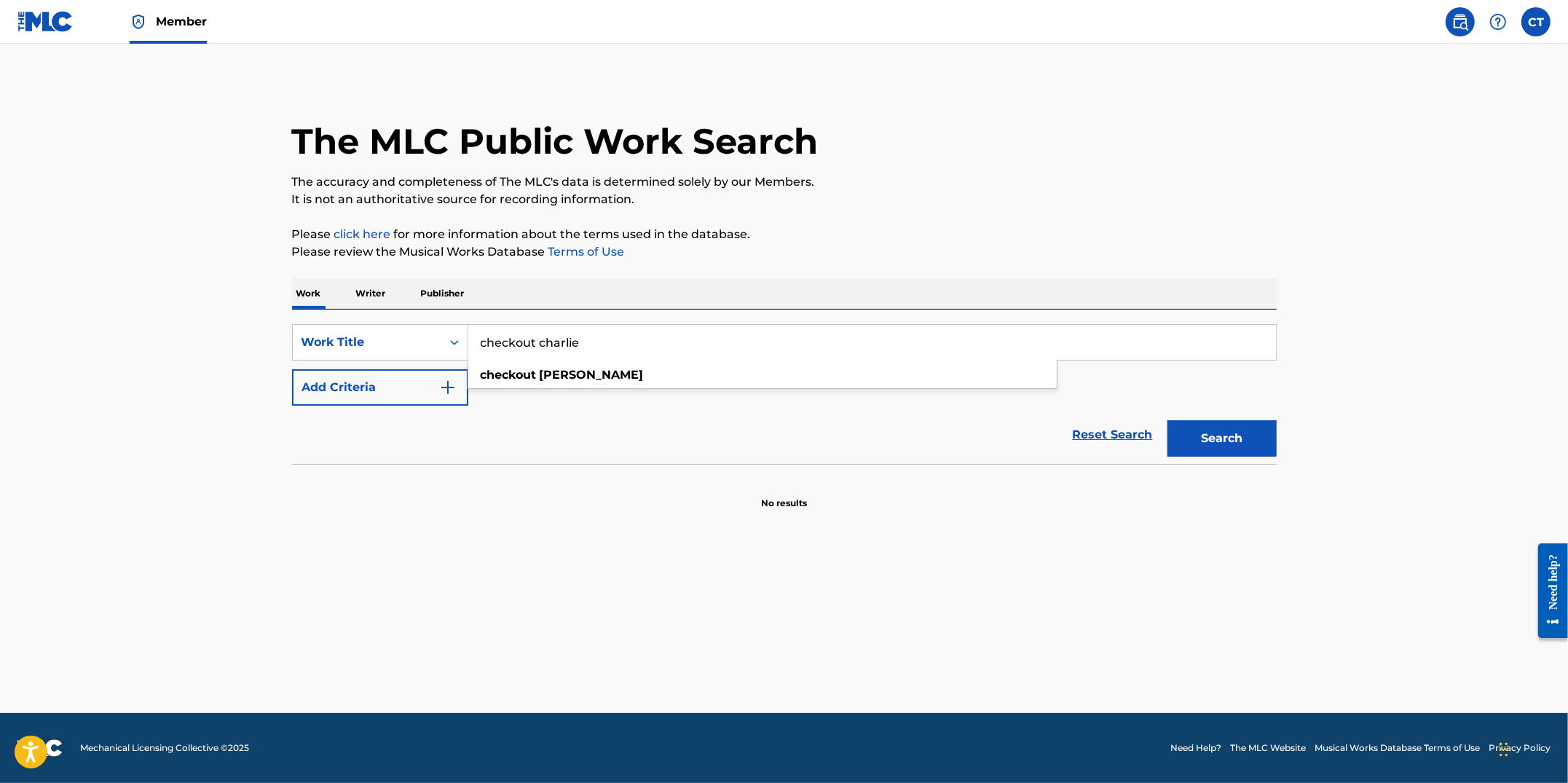
type input "checkout charlie"
drag, startPoint x: 1000, startPoint y: 238, endPoint x: 992, endPoint y: 241, distance: 8.5
click at [1000, 238] on p "Please click here for more information about the terms used in the database." at bounding box center [784, 234] width 984 height 18
click at [1206, 455] on button "Search" at bounding box center [1222, 438] width 110 height 37
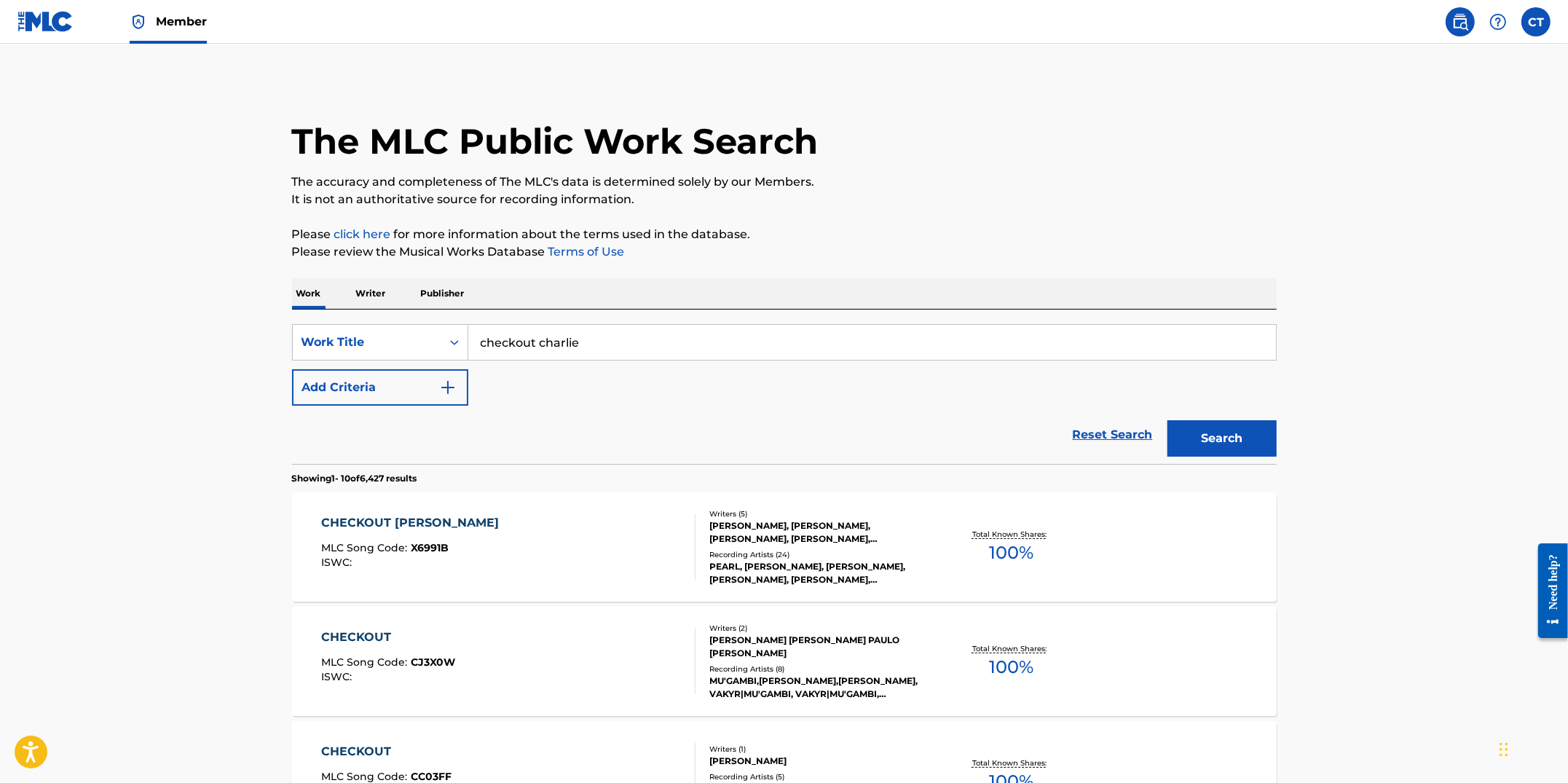
click at [568, 529] on div "CHECKOUT CHARLIE MLC Song Code : X6991B ISWC :" at bounding box center [509, 547] width 374 height 66
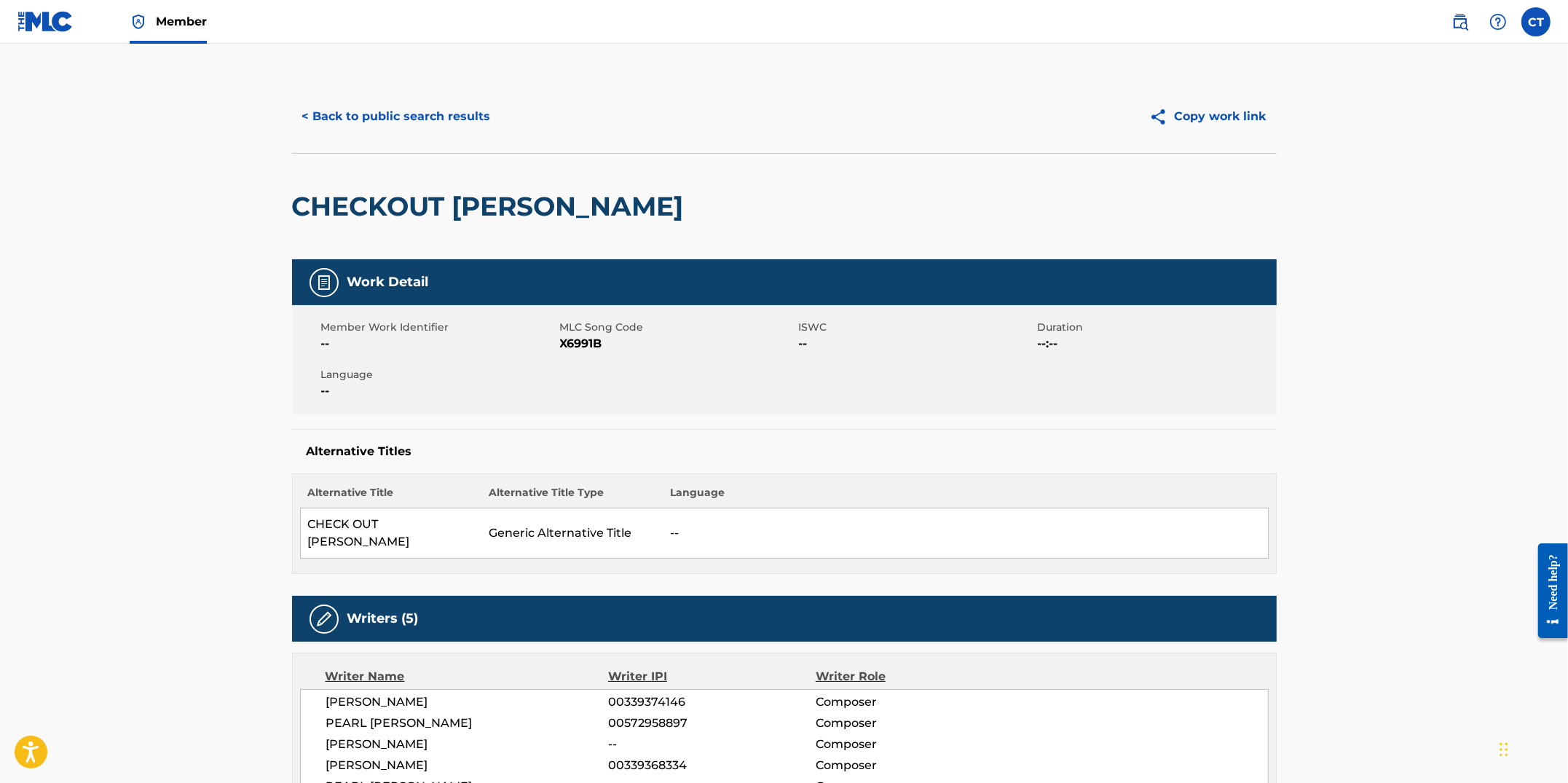
click at [411, 134] on button "< Back to public search results" at bounding box center [396, 116] width 209 height 37
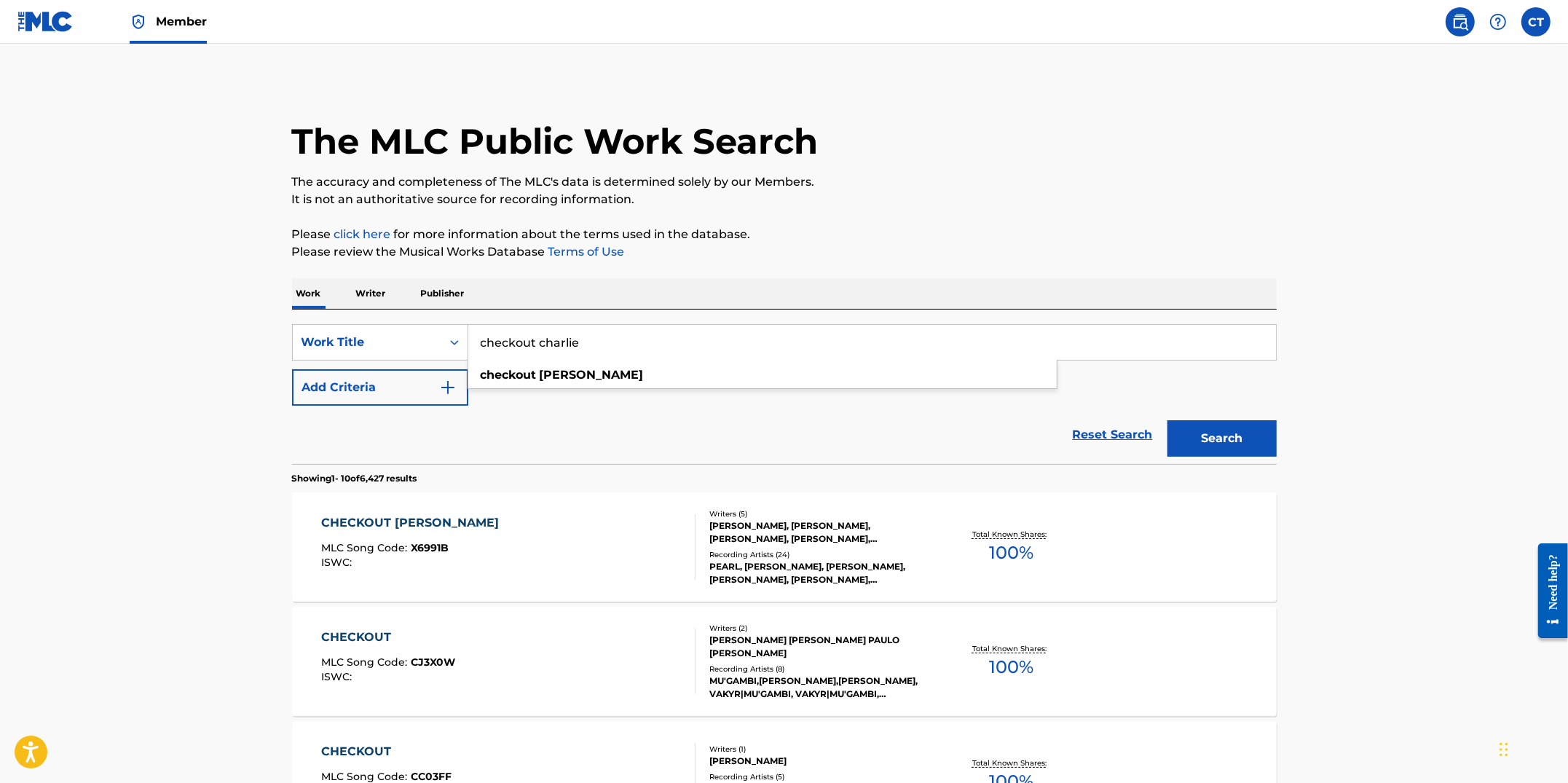
drag, startPoint x: 604, startPoint y: 341, endPoint x: 453, endPoint y: 319, distance: 152.6
click at [453, 319] on div "SearchWithCriteria61375776-de29-482f-86d2-1400b8804b0f Work Title checkout [PER…" at bounding box center [784, 386] width 984 height 154
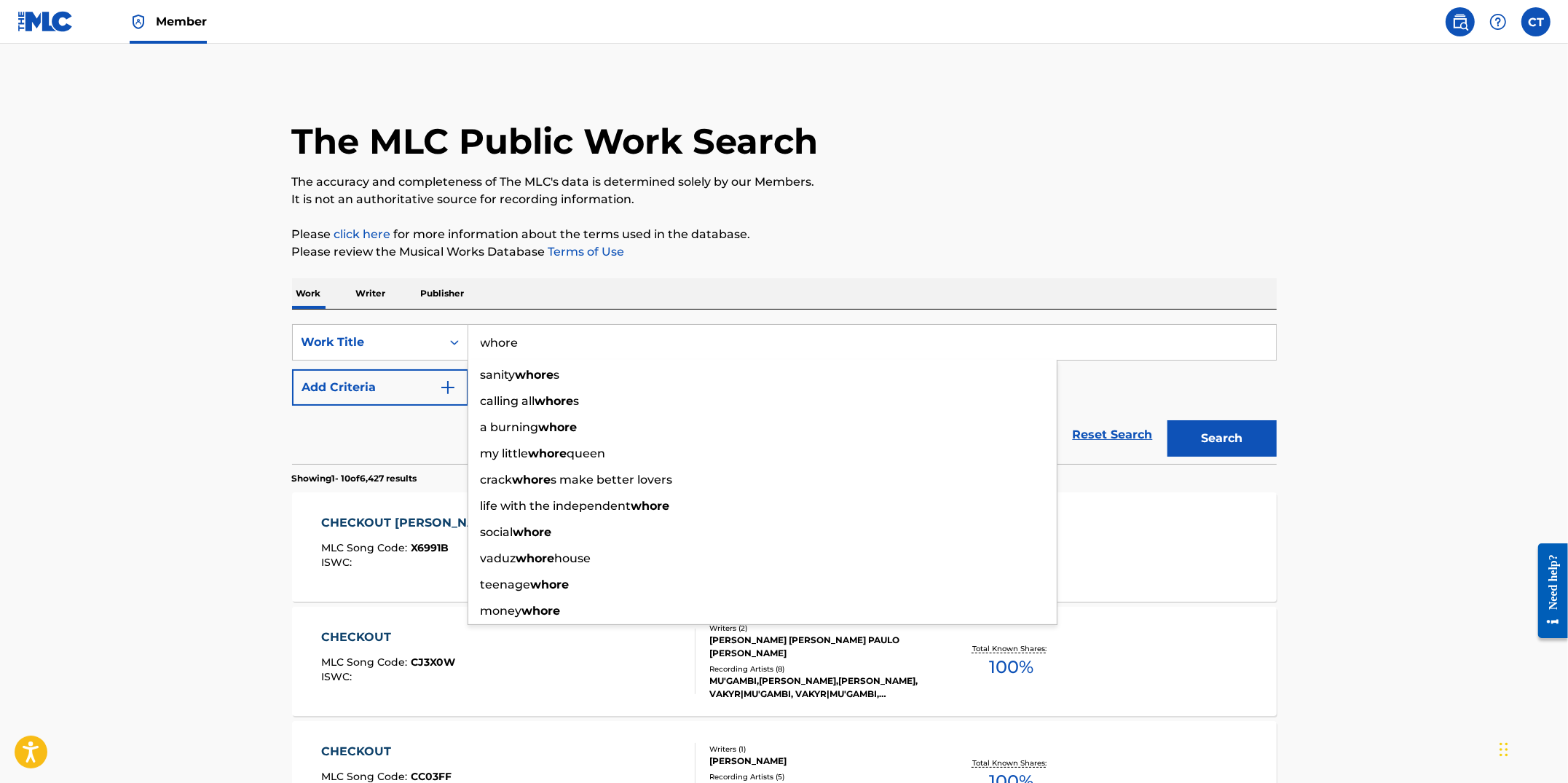
type input "whore"
click at [1168, 420] on button "Search" at bounding box center [1222, 438] width 110 height 37
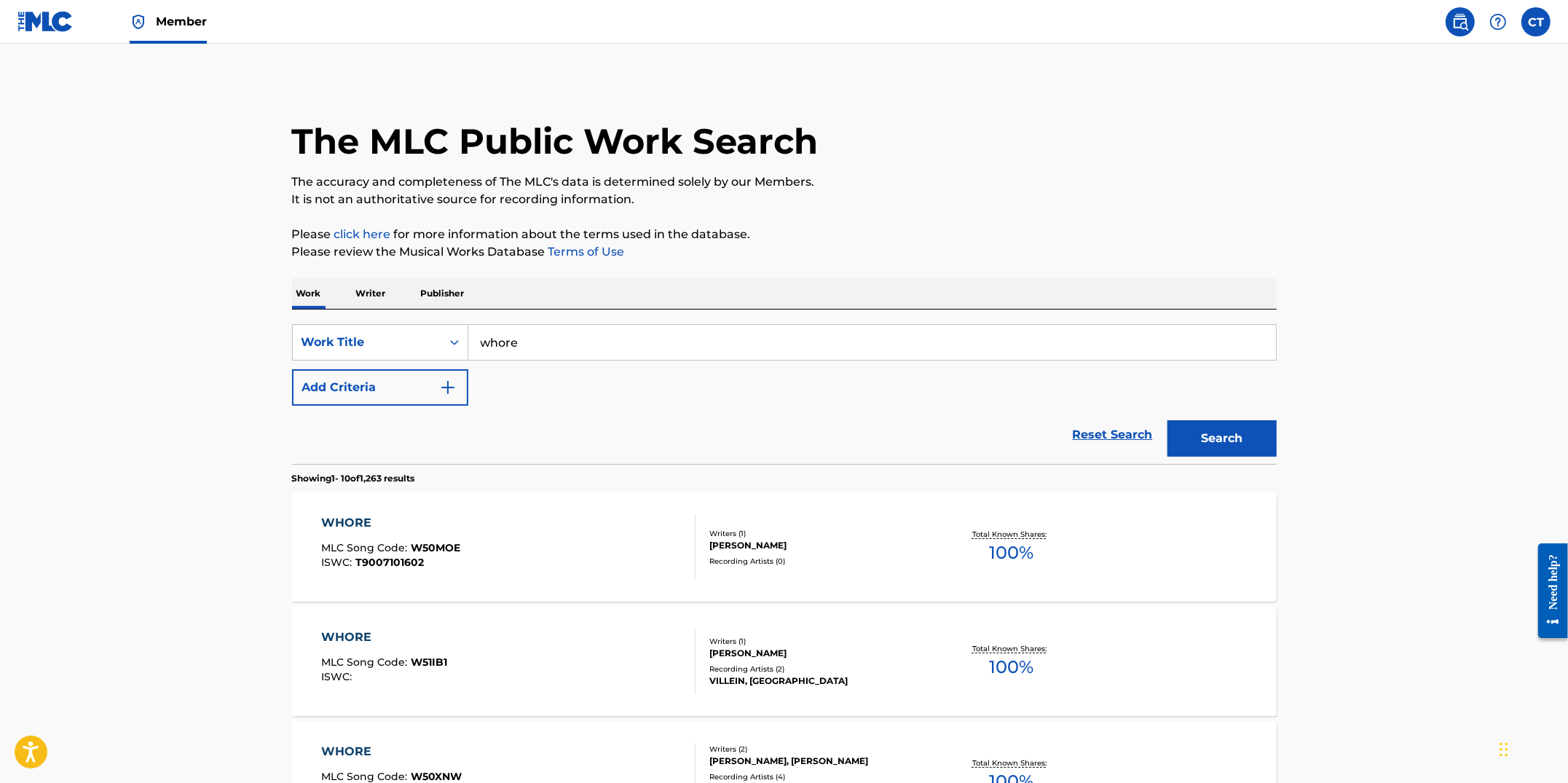
click at [448, 385] on img "Search Form" at bounding box center [448, 387] width 18 height 18
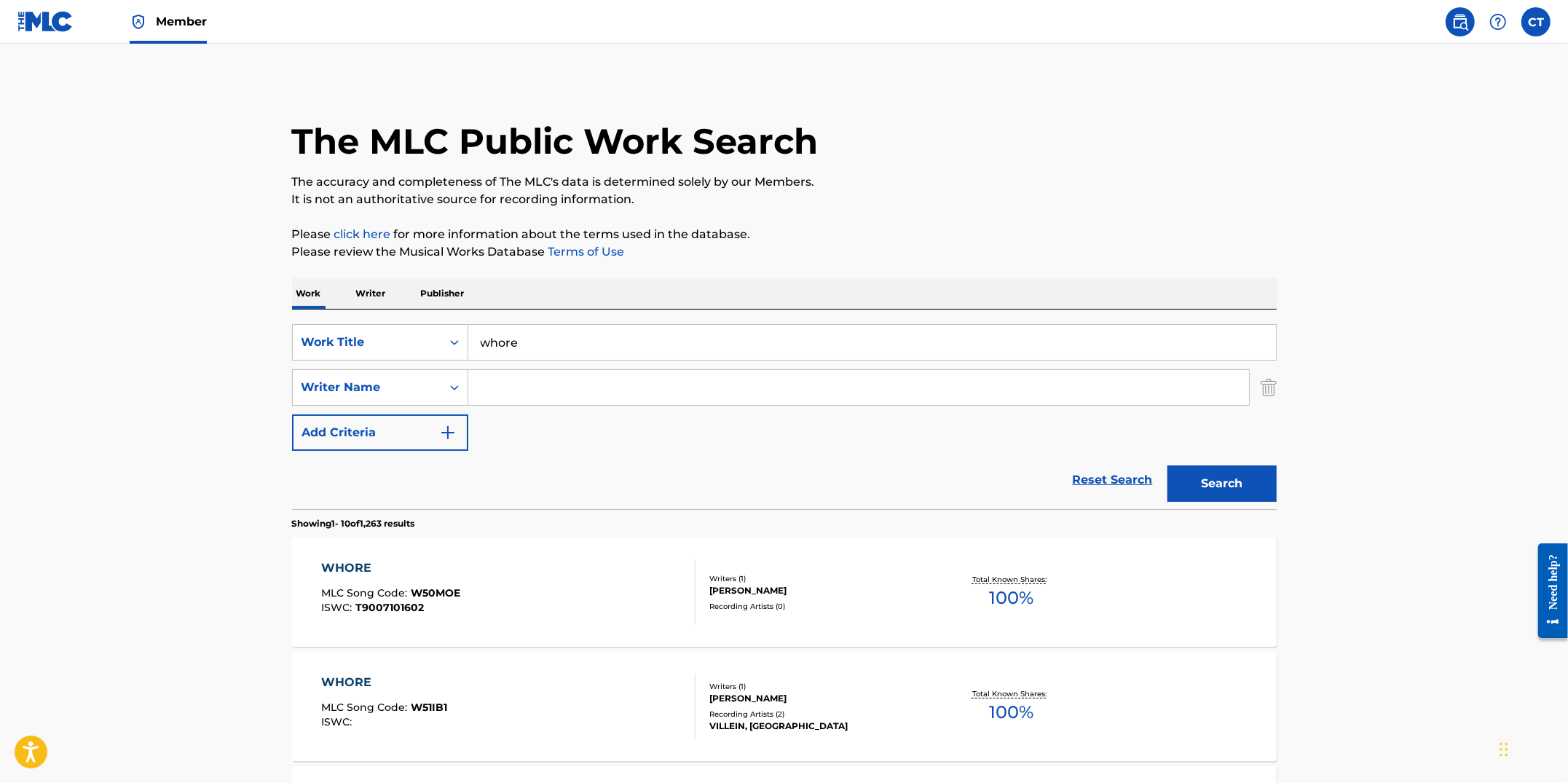
click at [552, 401] on input "Search Form" at bounding box center [859, 387] width 780 height 35
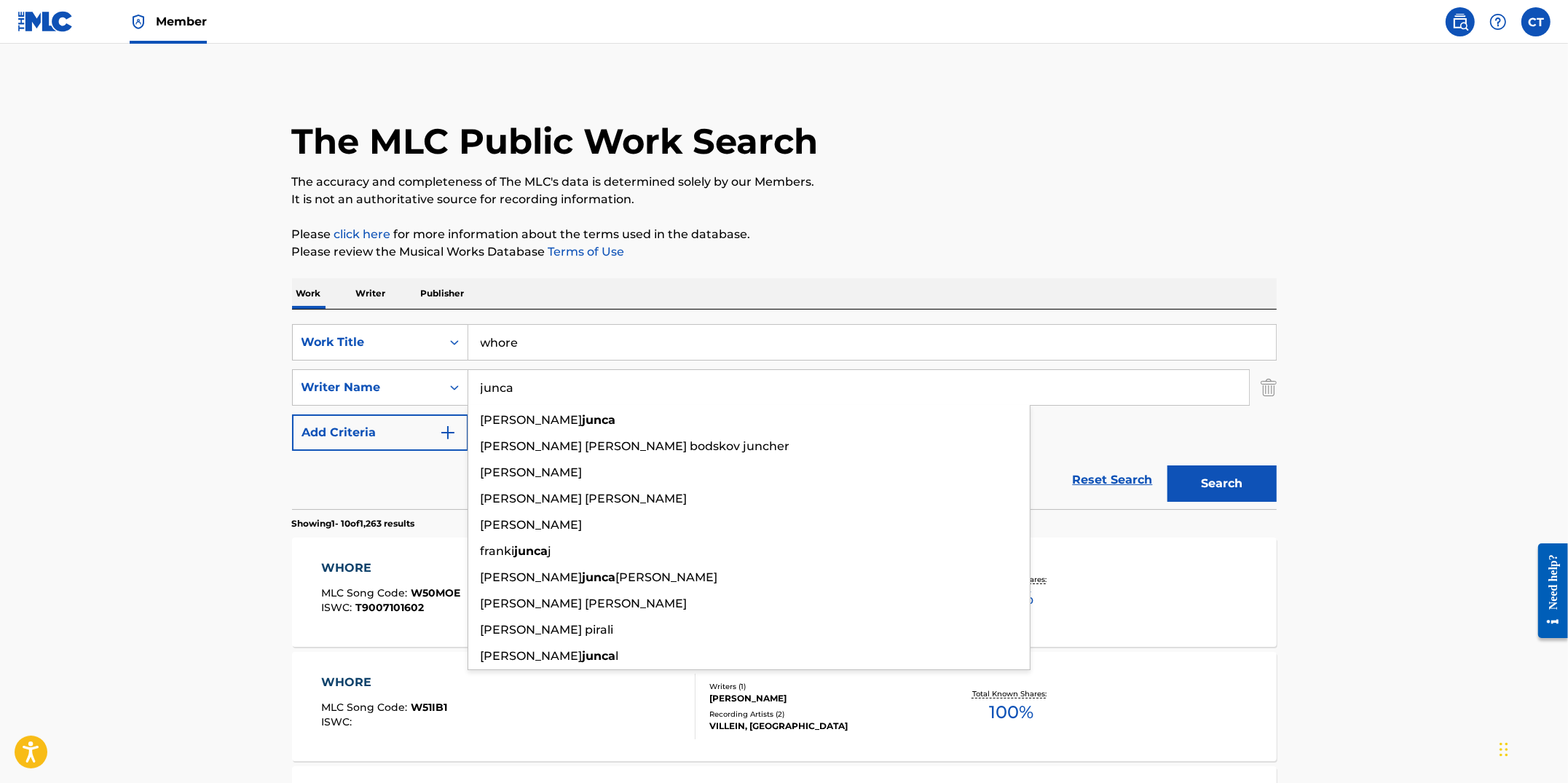
type input "junca"
click at [1168, 465] on button "Search" at bounding box center [1222, 483] width 110 height 37
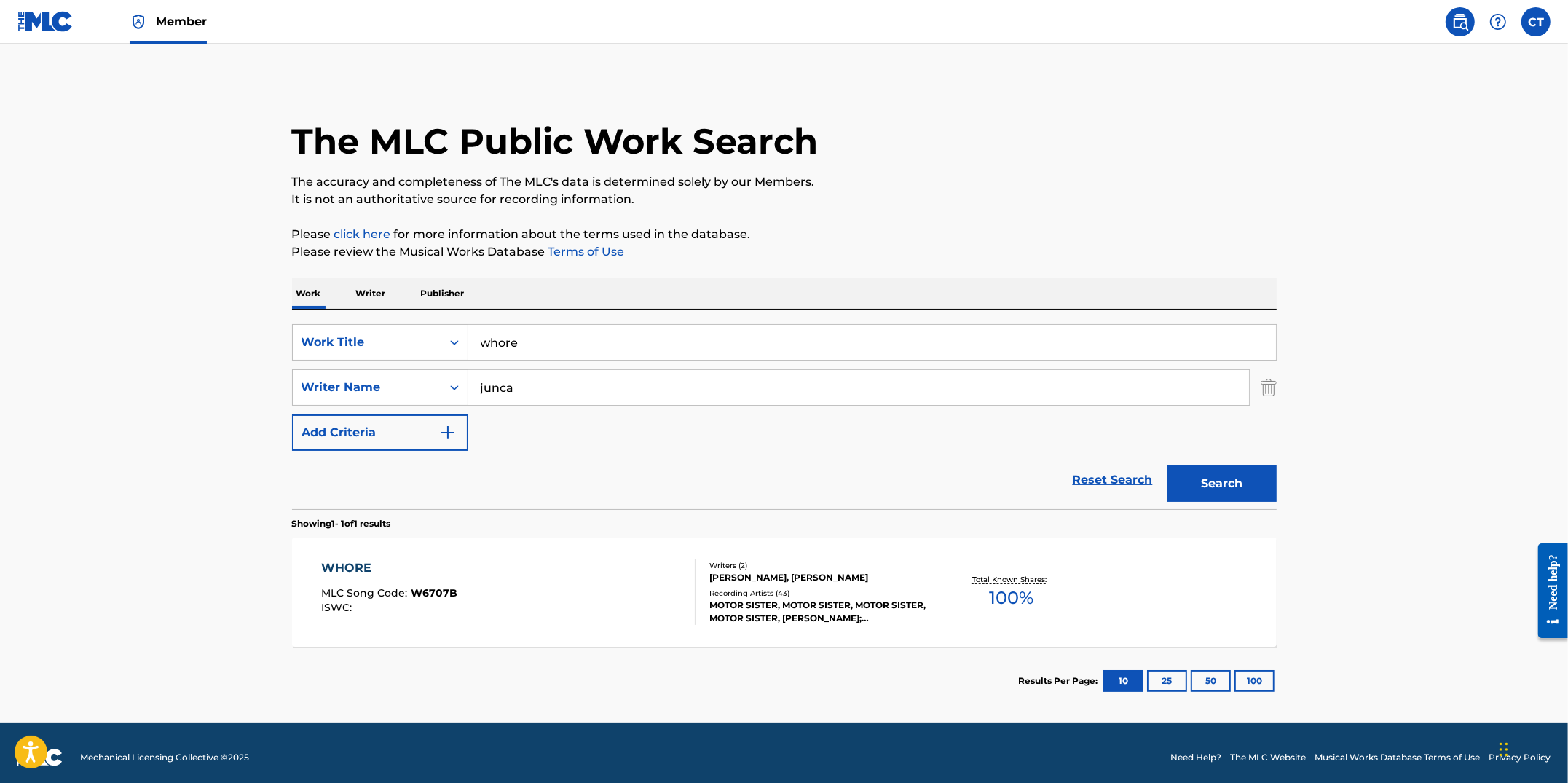
click at [608, 576] on div "WHORE MLC Song Code : W6707B ISWC :" at bounding box center [509, 592] width 374 height 66
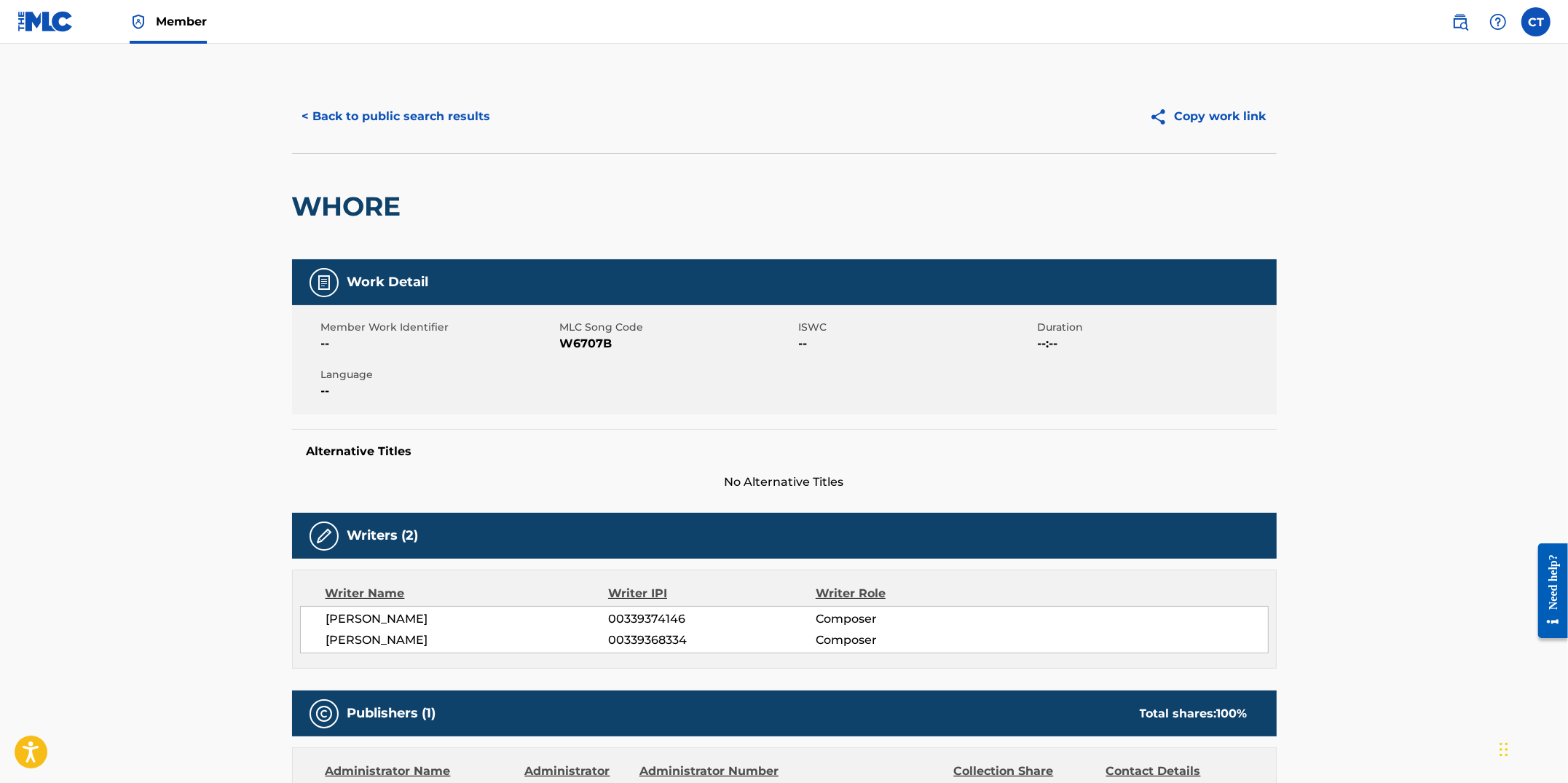
click at [461, 124] on button "< Back to public search results" at bounding box center [396, 116] width 209 height 37
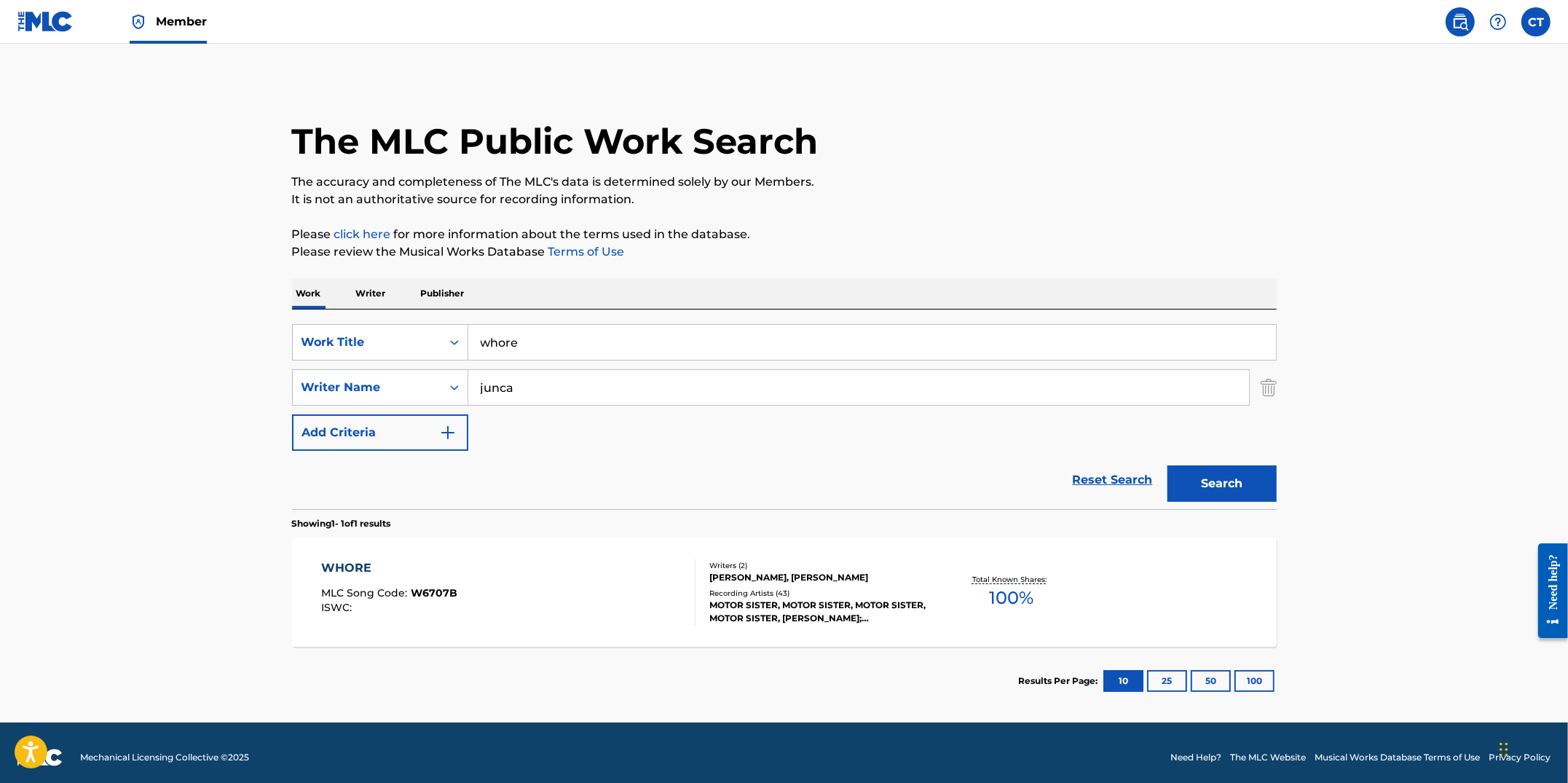
click at [180, 31] on link "Member" at bounding box center [168, 21] width 78 height 43
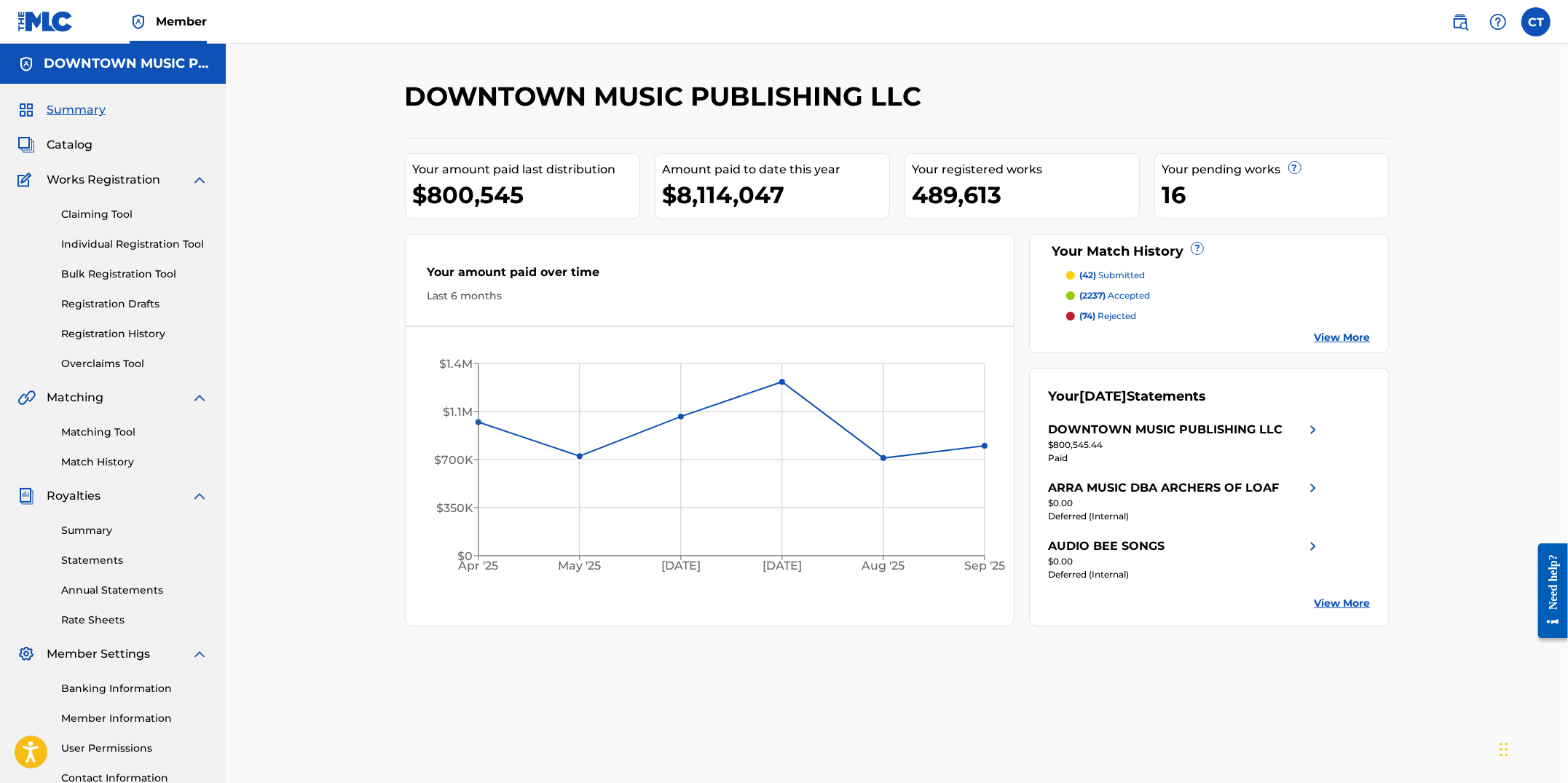
click at [81, 146] on span "Catalog" at bounding box center [69, 145] width 46 height 18
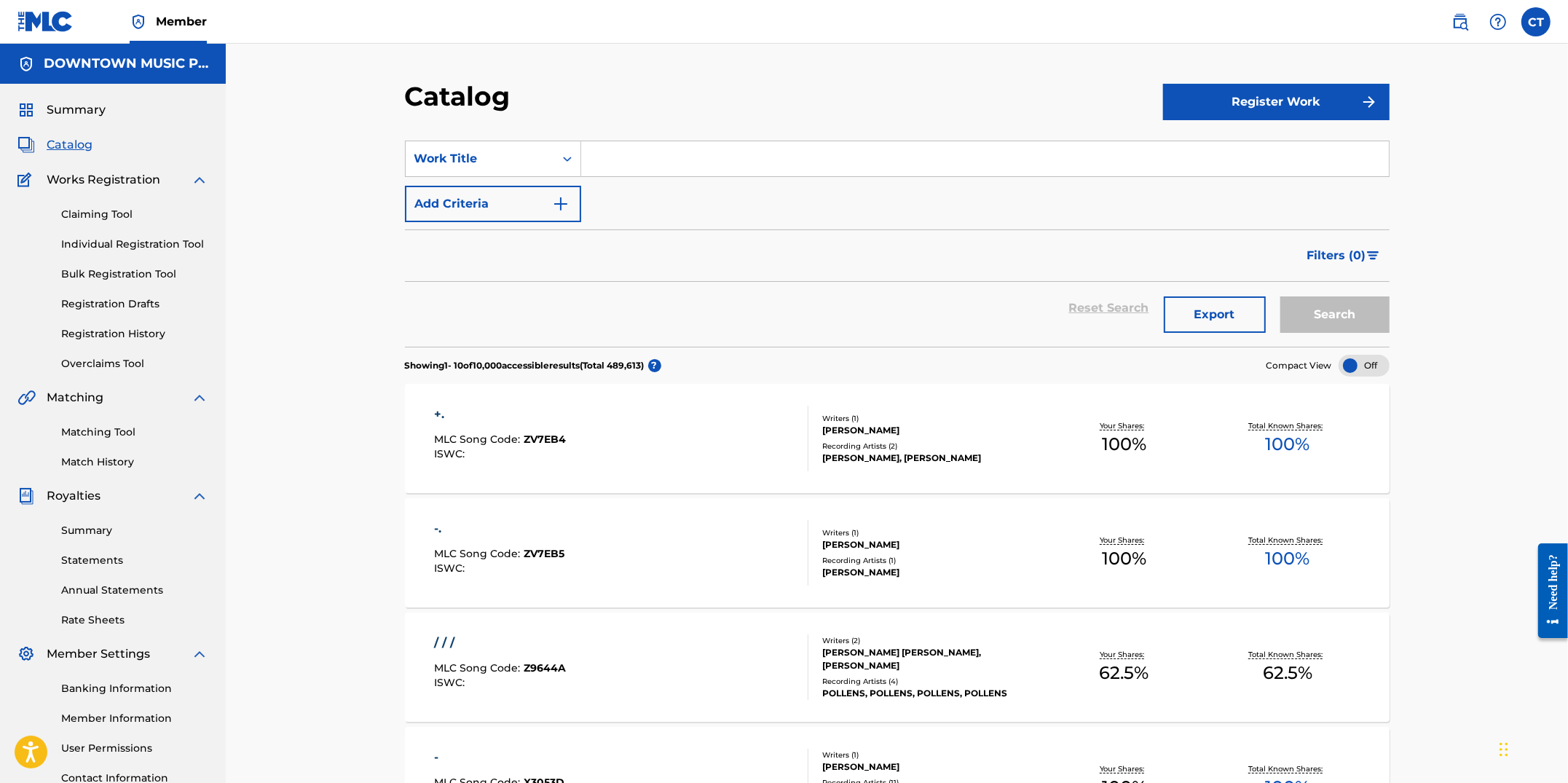
click at [140, 246] on link "Individual Registration Tool" at bounding box center [135, 244] width 147 height 15
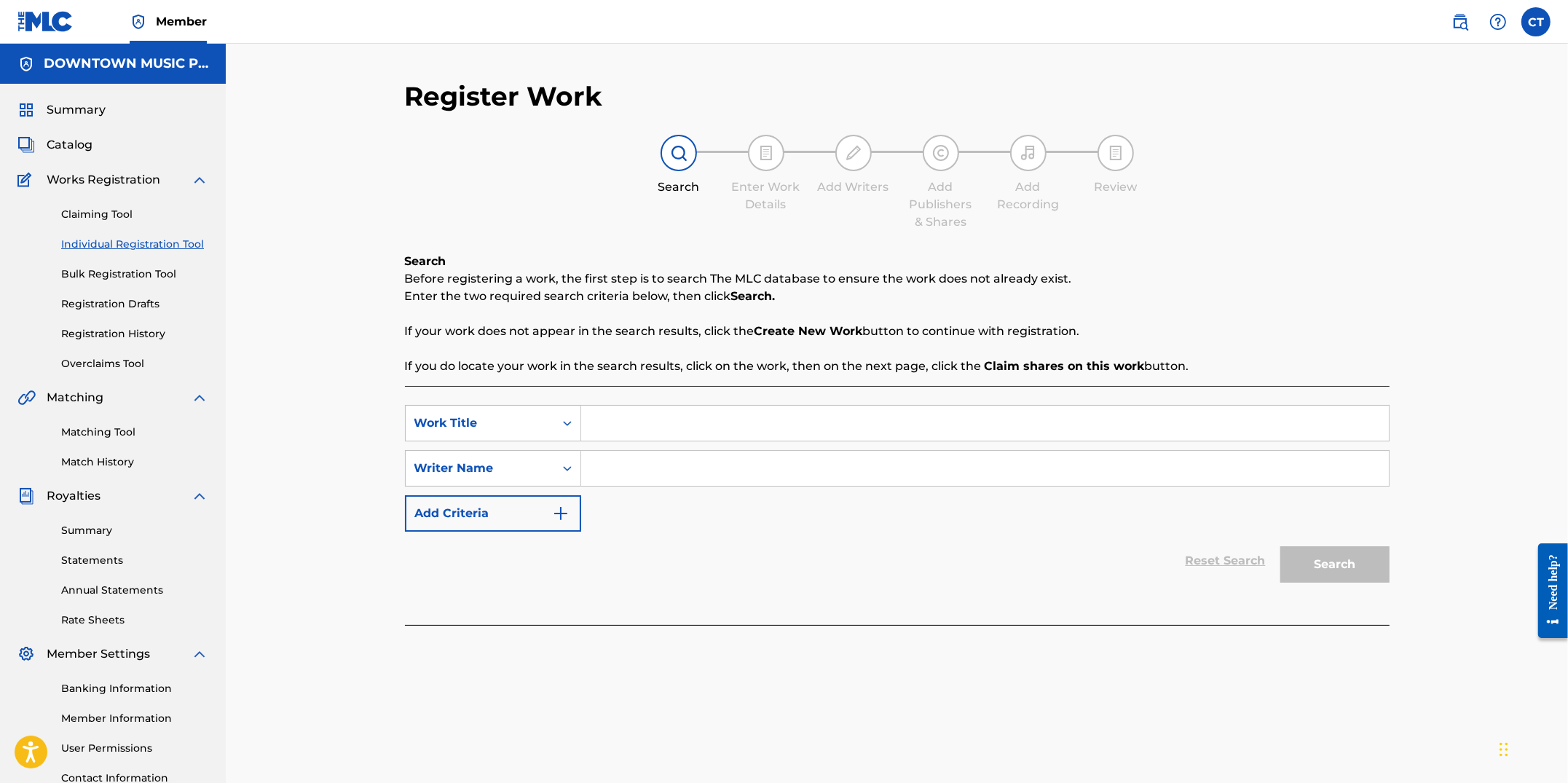
click at [106, 331] on link "Registration History" at bounding box center [135, 333] width 147 height 15
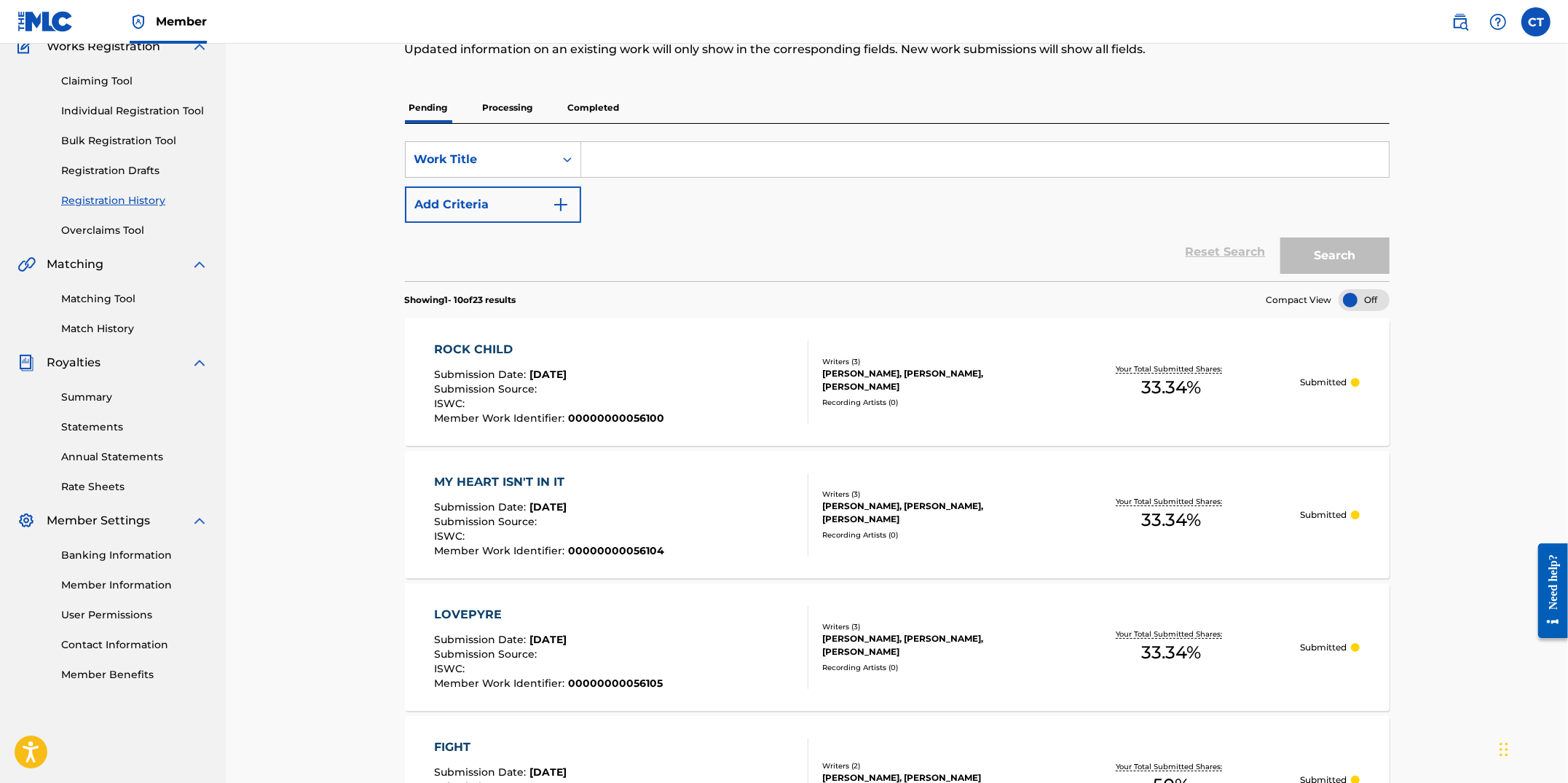
scroll to position [95, 0]
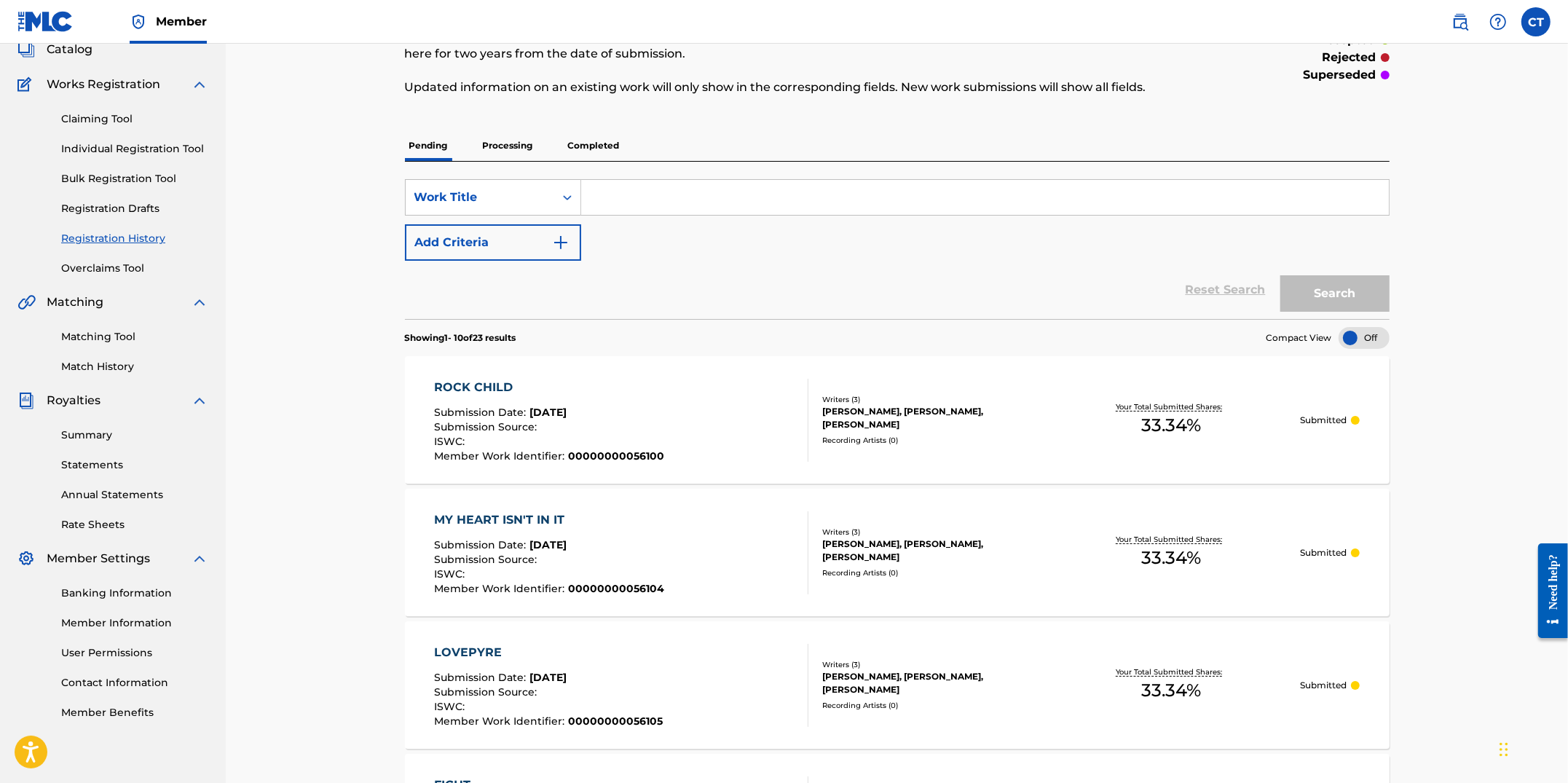
click at [78, 51] on span "Catalog" at bounding box center [69, 50] width 46 height 18
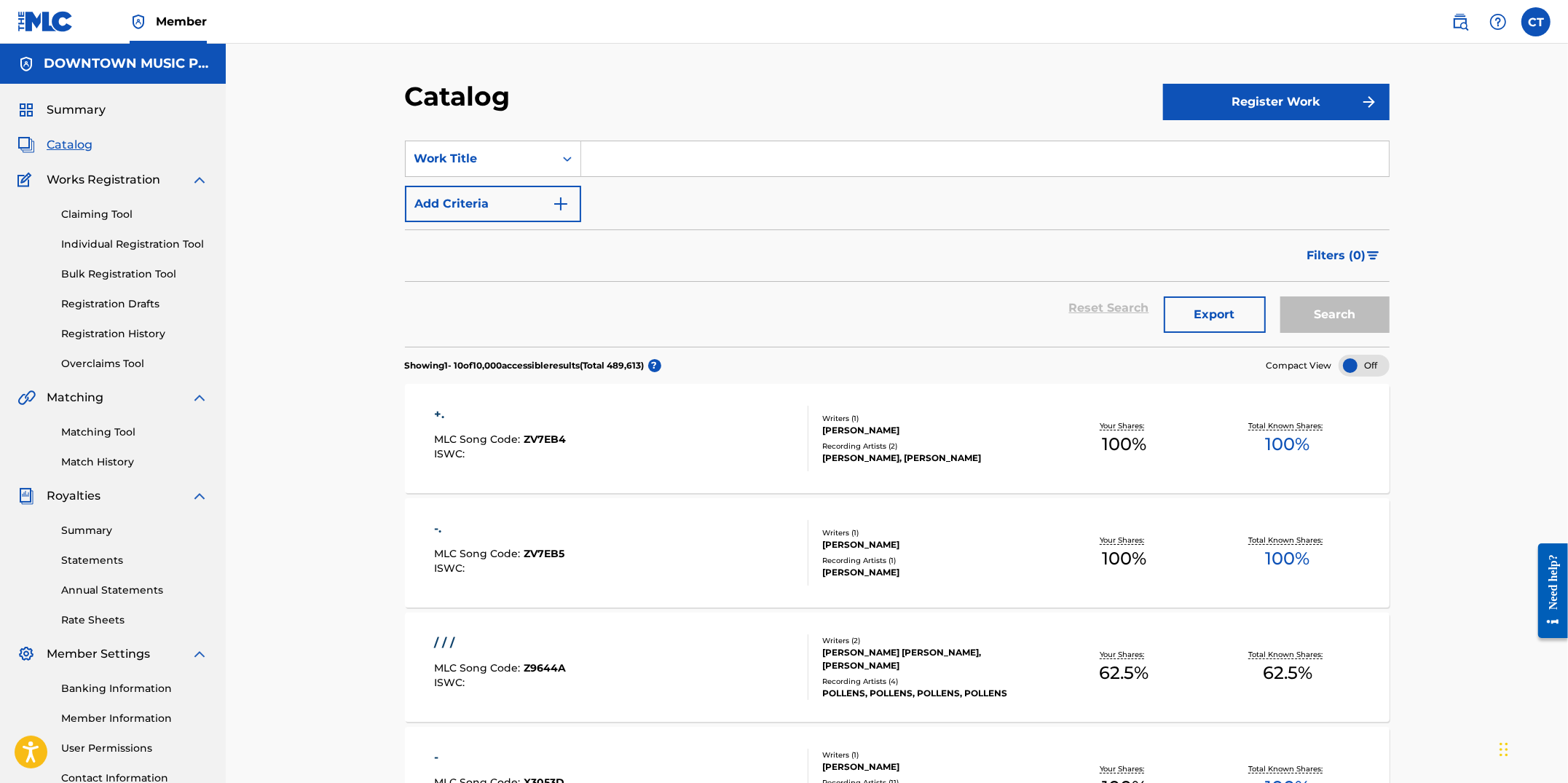
click at [1454, 23] on img at bounding box center [1460, 22] width 18 height 18
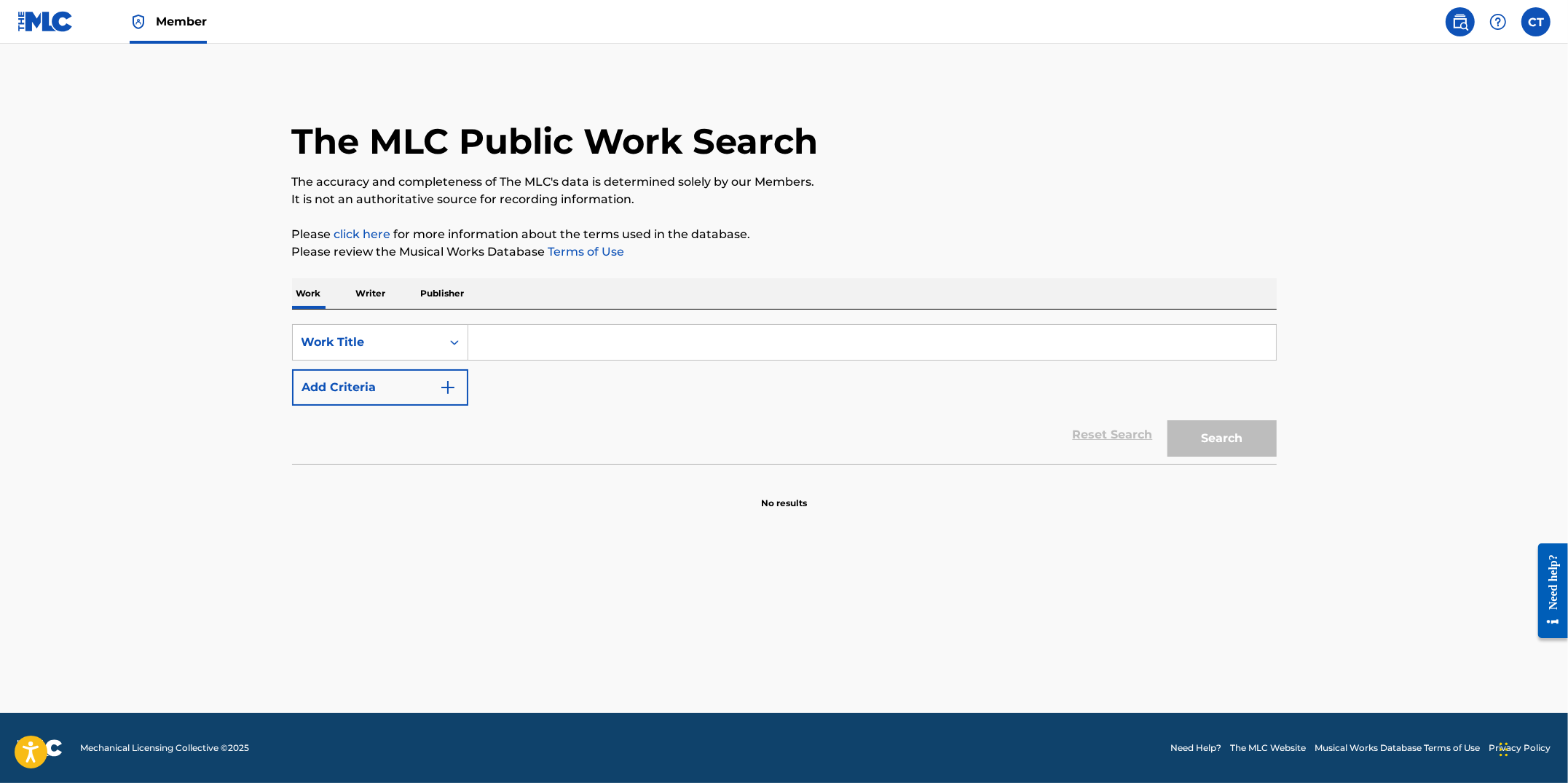
click at [755, 341] on input "Search Form" at bounding box center [872, 342] width 808 height 35
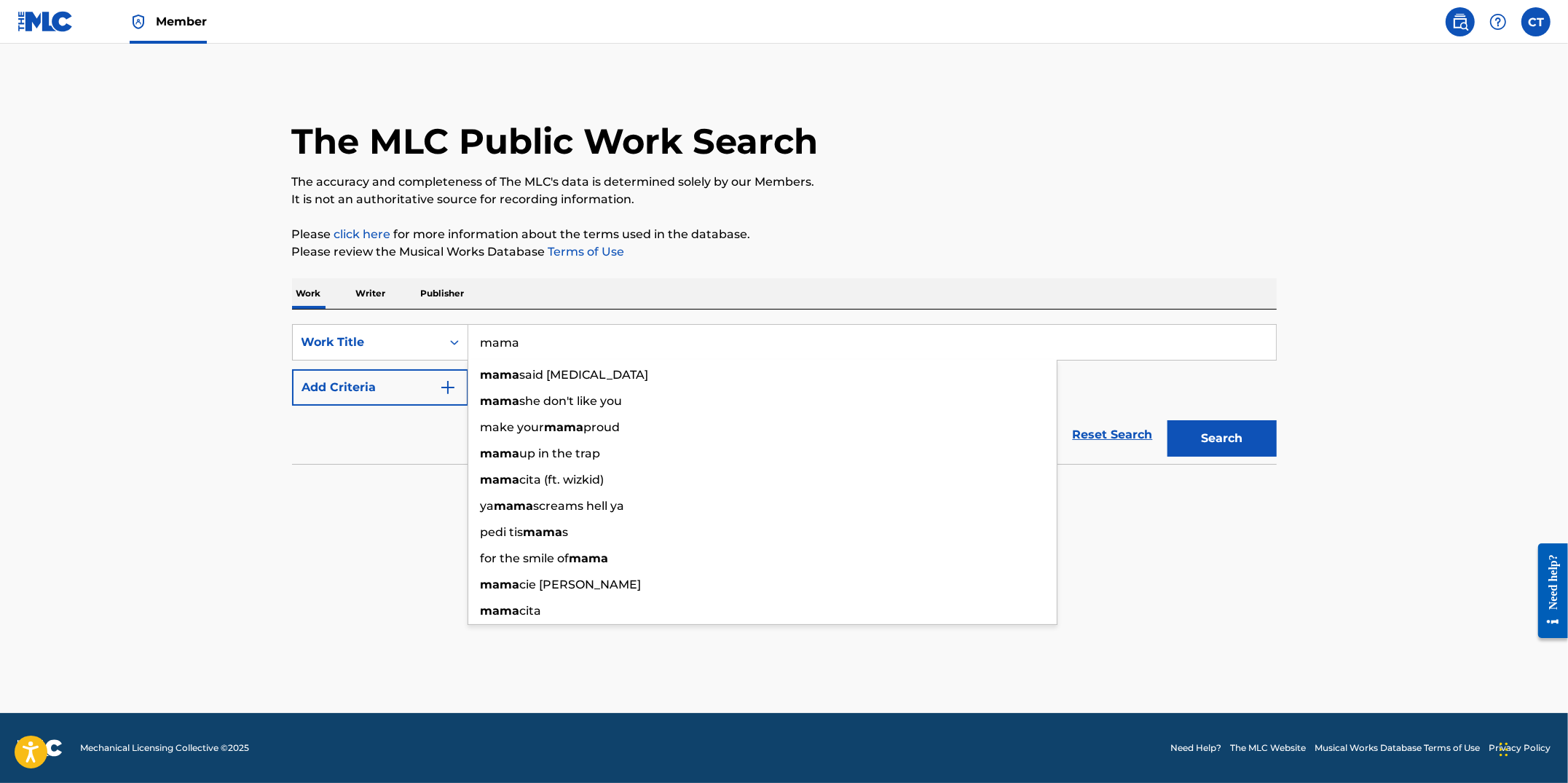
type input "mama"
click at [992, 221] on div "The MLC Public Work Search The accuracy and completeness of The MLC's data is d…" at bounding box center [784, 295] width 1020 height 429
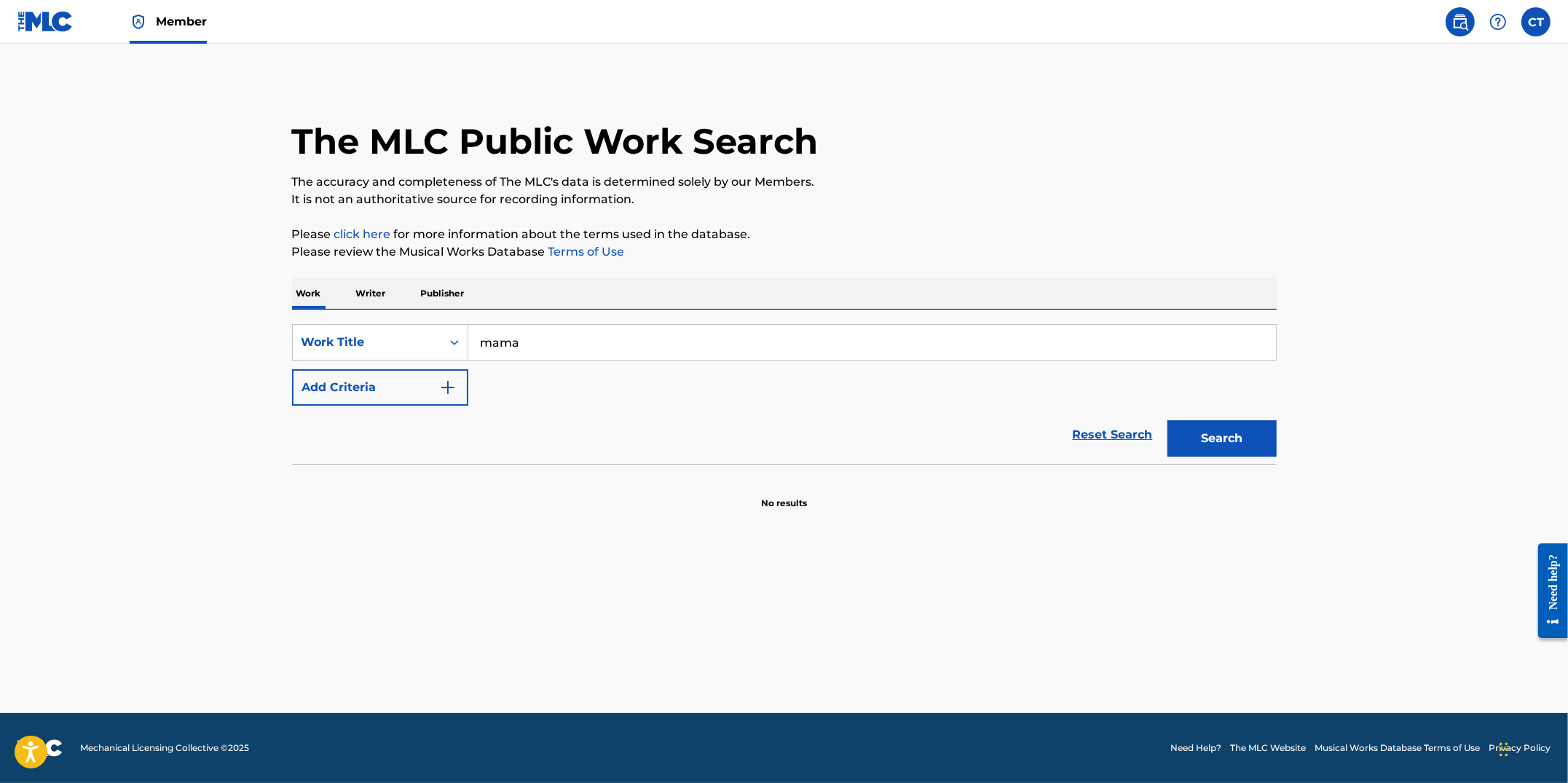
click at [464, 395] on button "Add Criteria" at bounding box center [380, 387] width 176 height 37
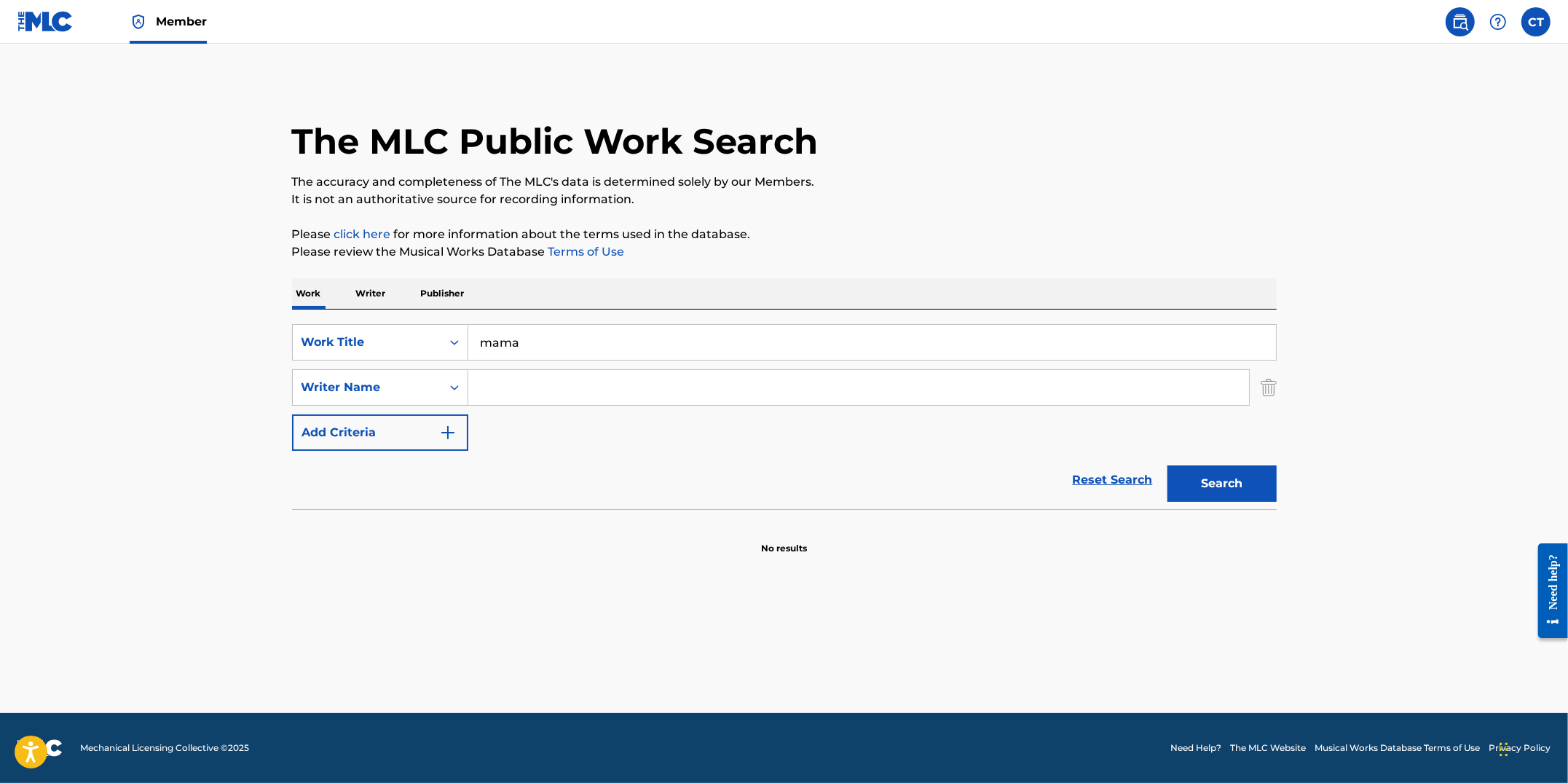
click at [498, 390] on input "Search Form" at bounding box center [859, 387] width 780 height 35
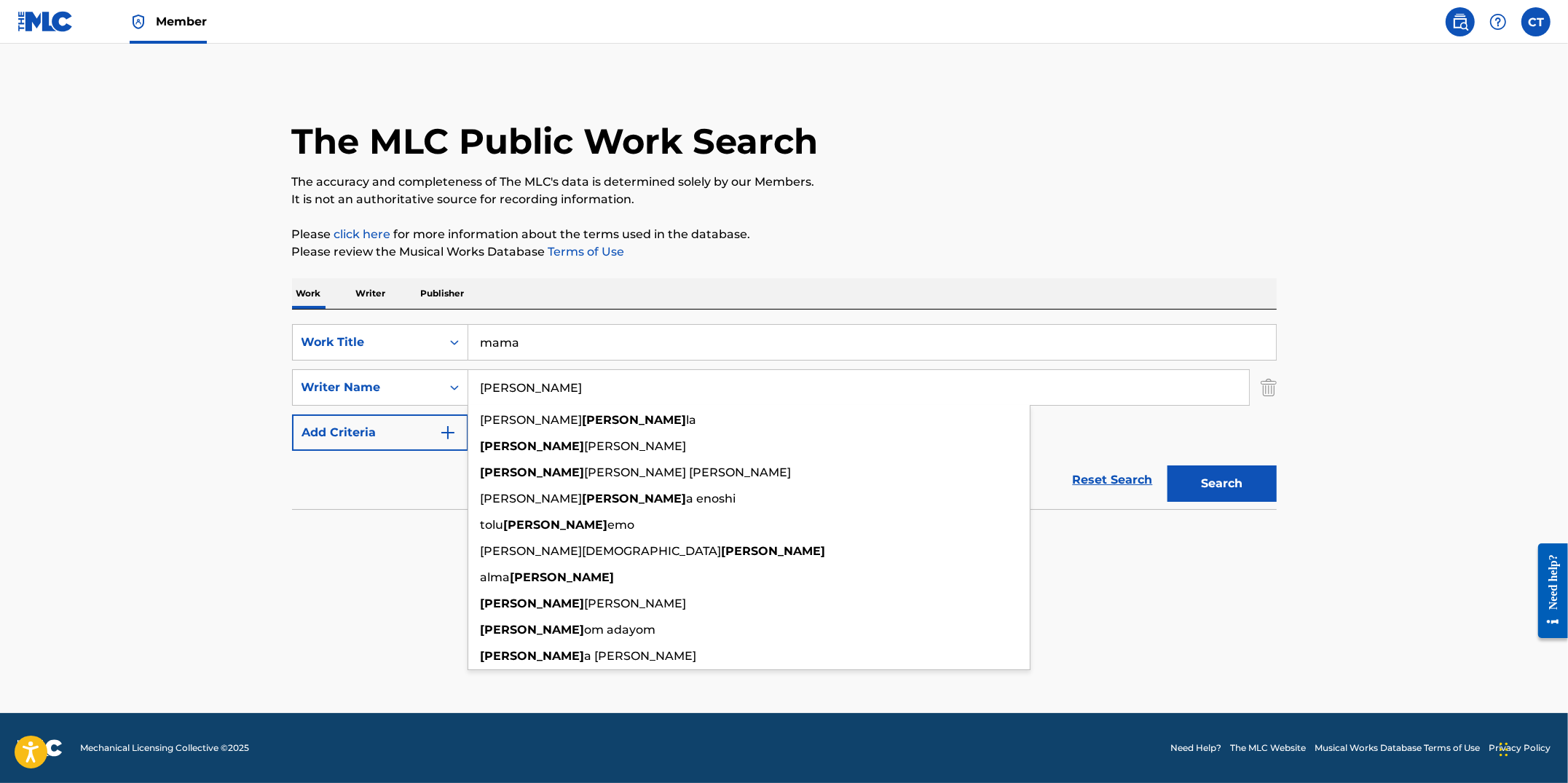
type input "[PERSON_NAME]"
click at [791, 202] on p "It is not an authoritative source for recording information." at bounding box center [784, 200] width 984 height 18
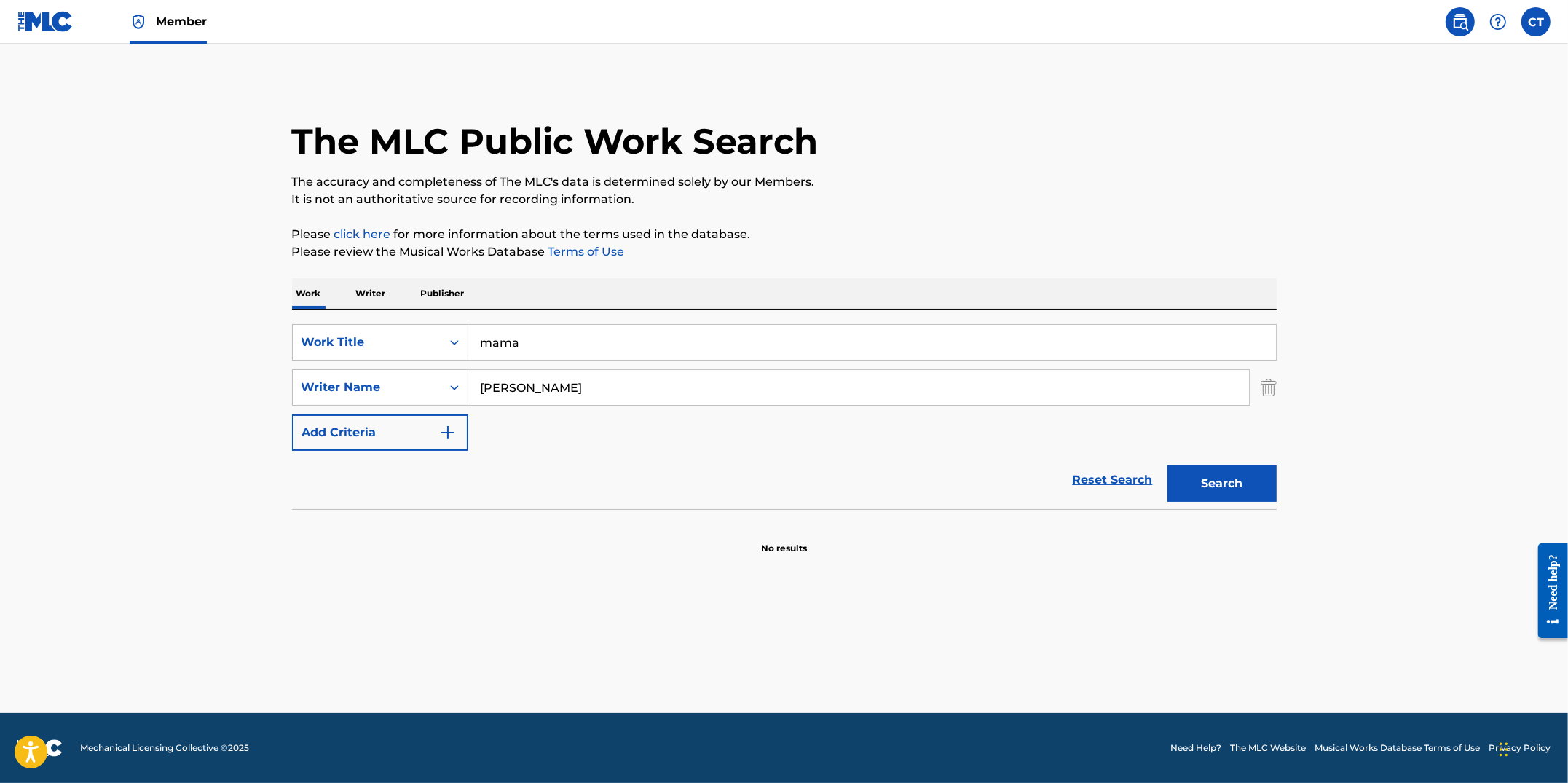
click at [1212, 482] on button "Search" at bounding box center [1222, 483] width 110 height 37
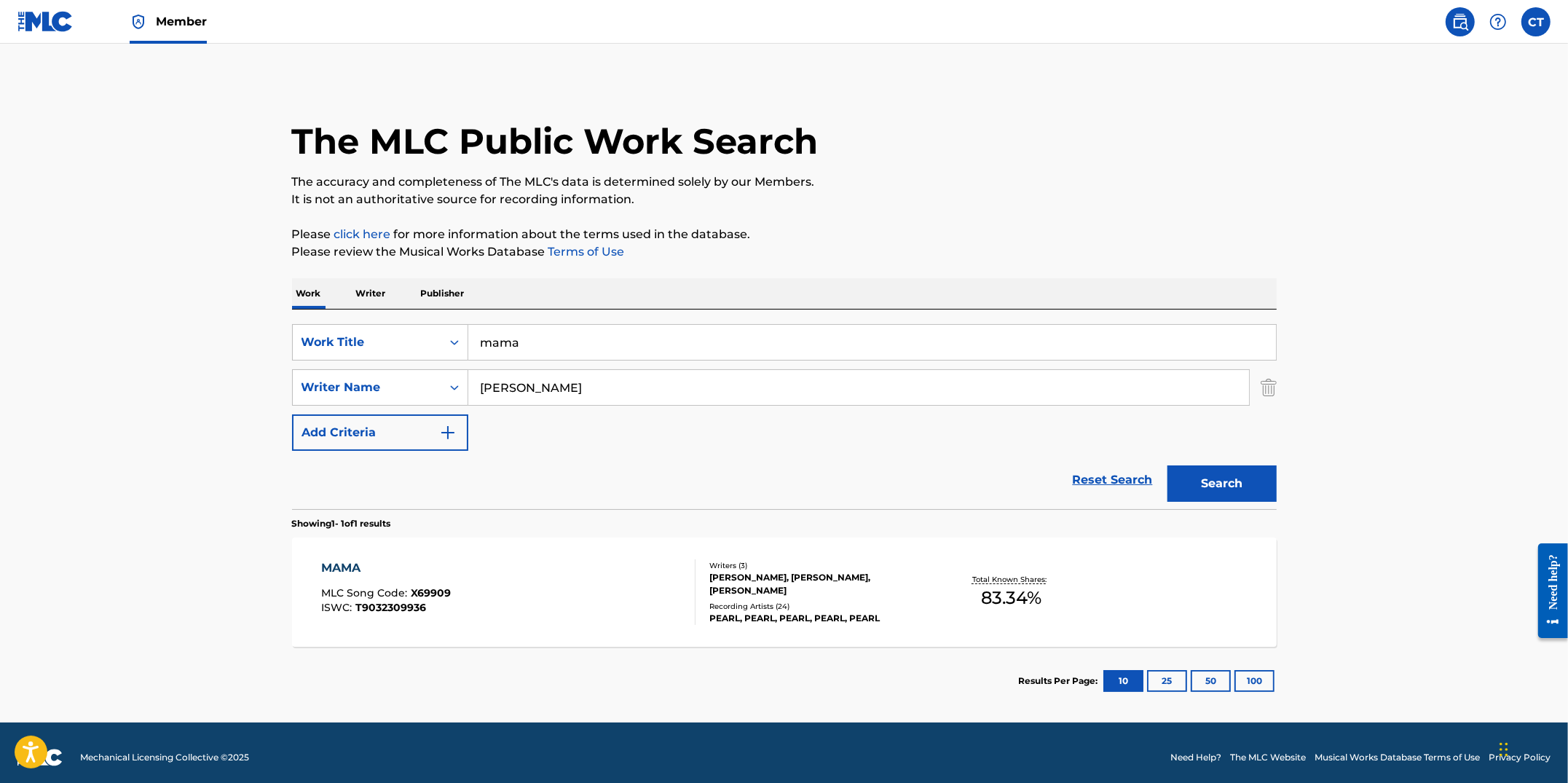
click at [605, 570] on div "MAMA MLC Song Code : X69909 ISWC : T9032309936" at bounding box center [509, 592] width 374 height 66
